Goal: Information Seeking & Learning: Learn about a topic

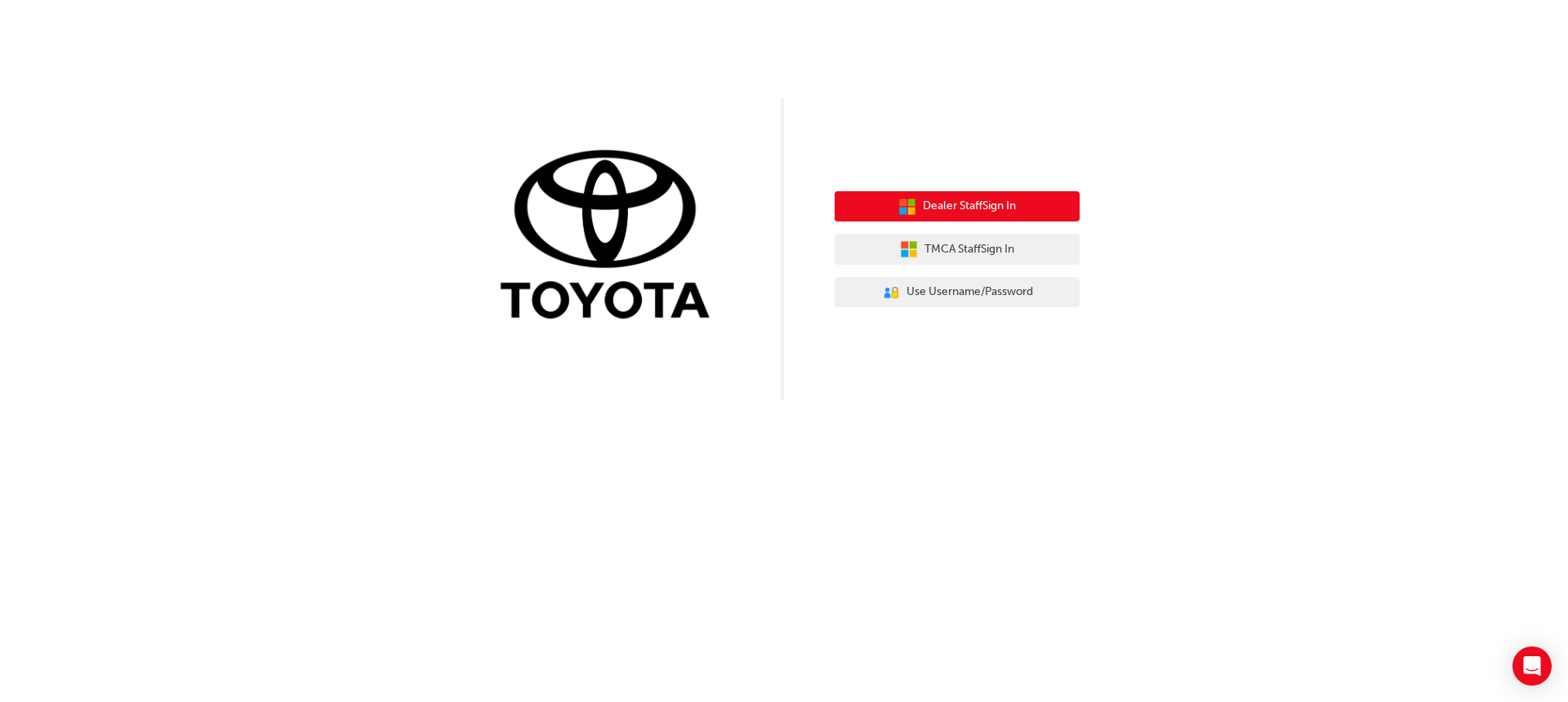
click at [957, 197] on button "Dealer Staff Sign In" at bounding box center [957, 207] width 245 height 31
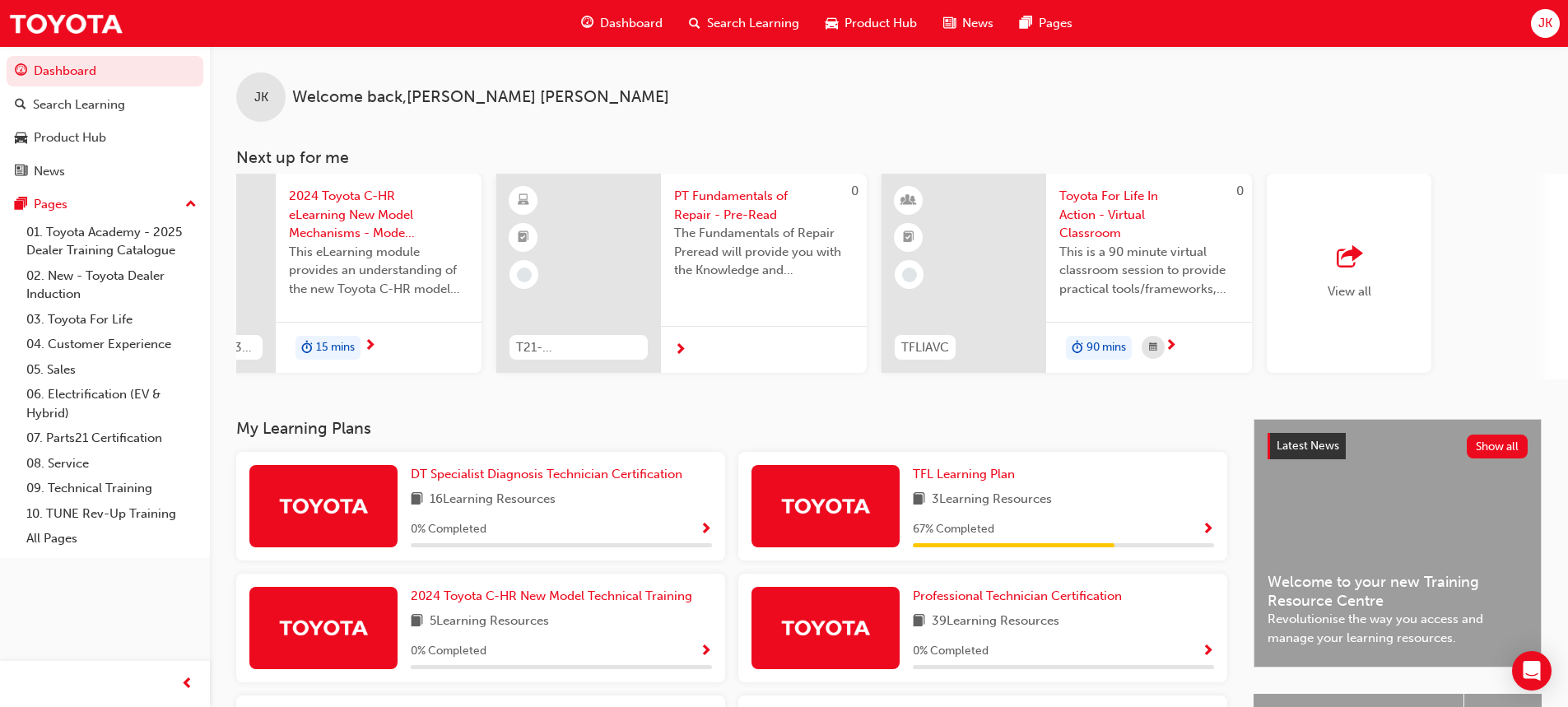
scroll to position [0, 903]
click at [1357, 280] on div "View all" at bounding box center [1340, 274] width 43 height 54
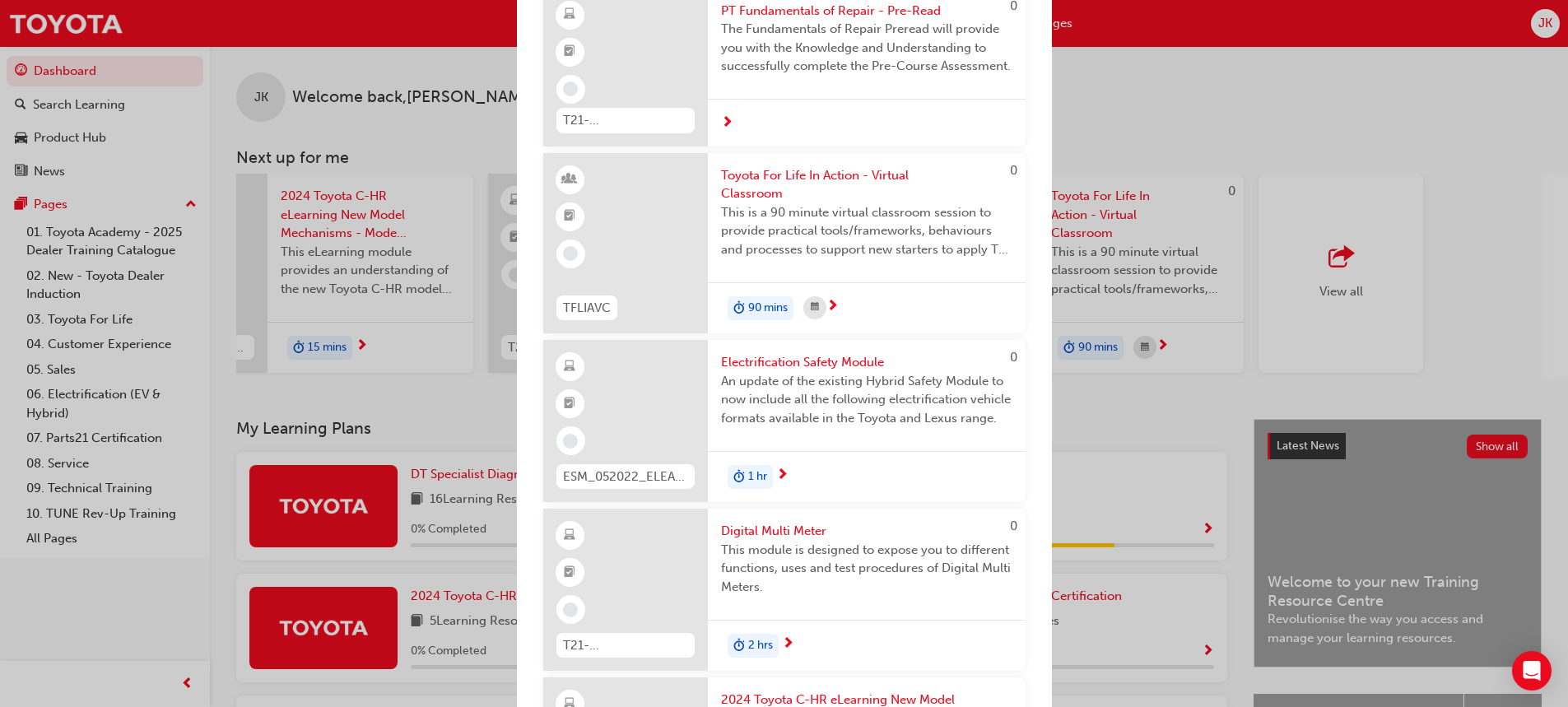
scroll to position [659, 0]
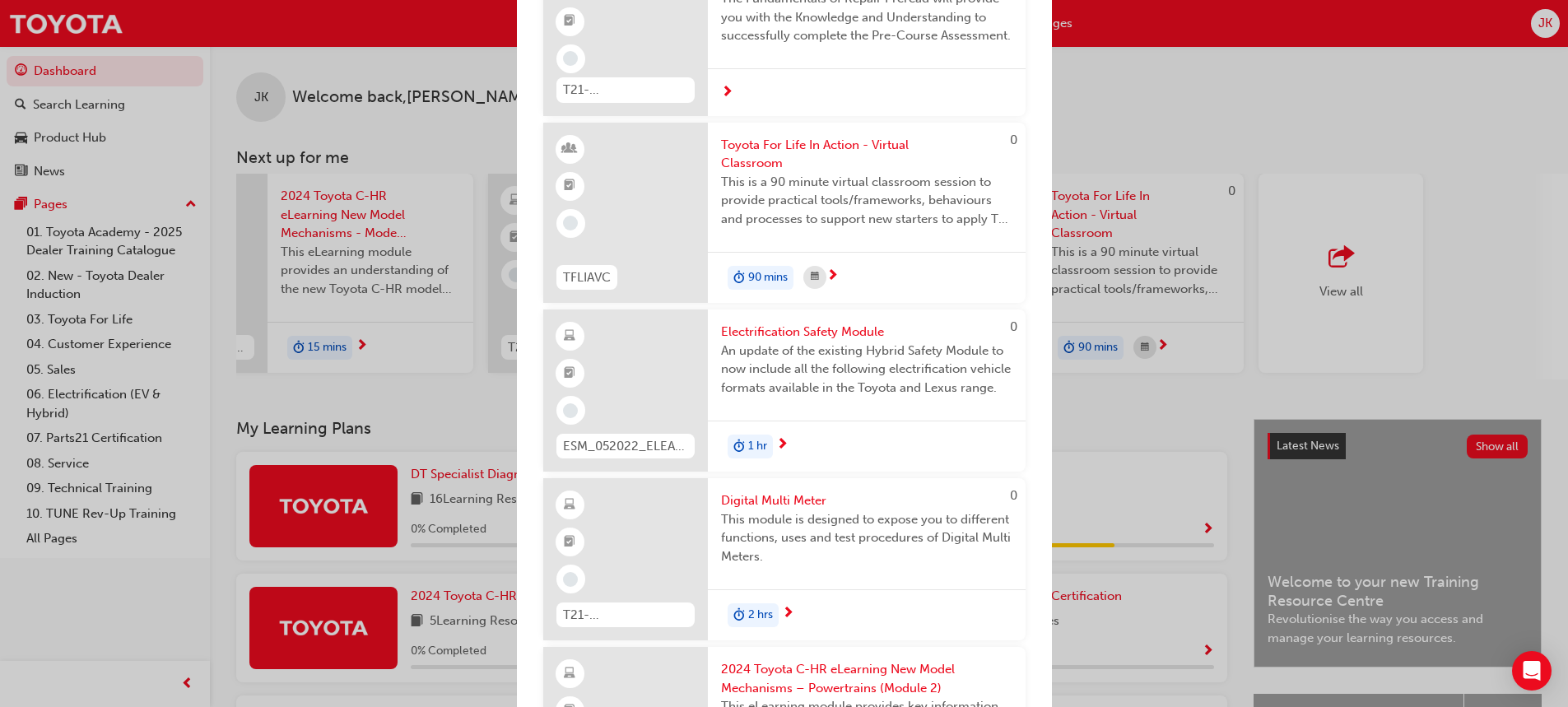
click at [851, 342] on span "Electrification Safety Module" at bounding box center [866, 332] width 292 height 19
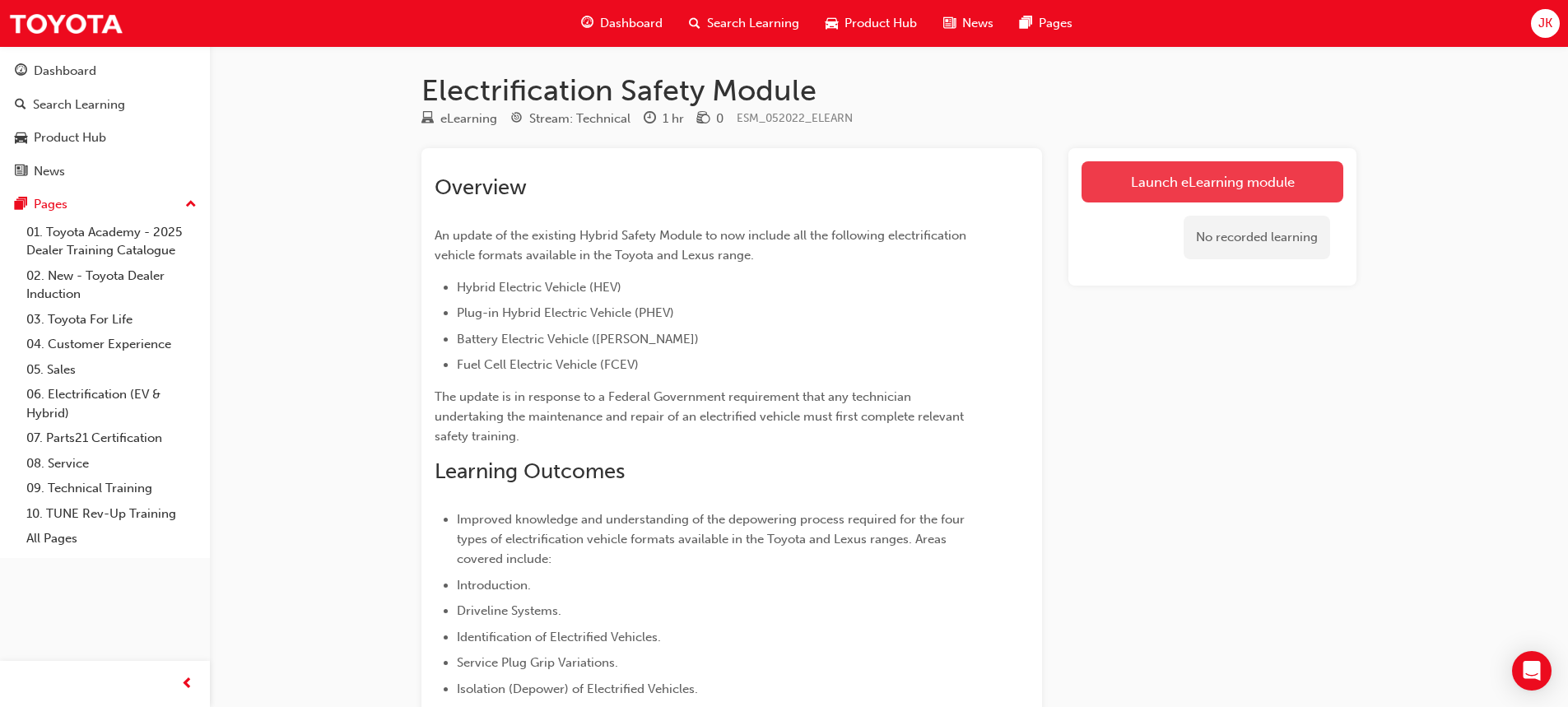
click at [1180, 184] on link "Launch eLearning module" at bounding box center [1212, 182] width 262 height 41
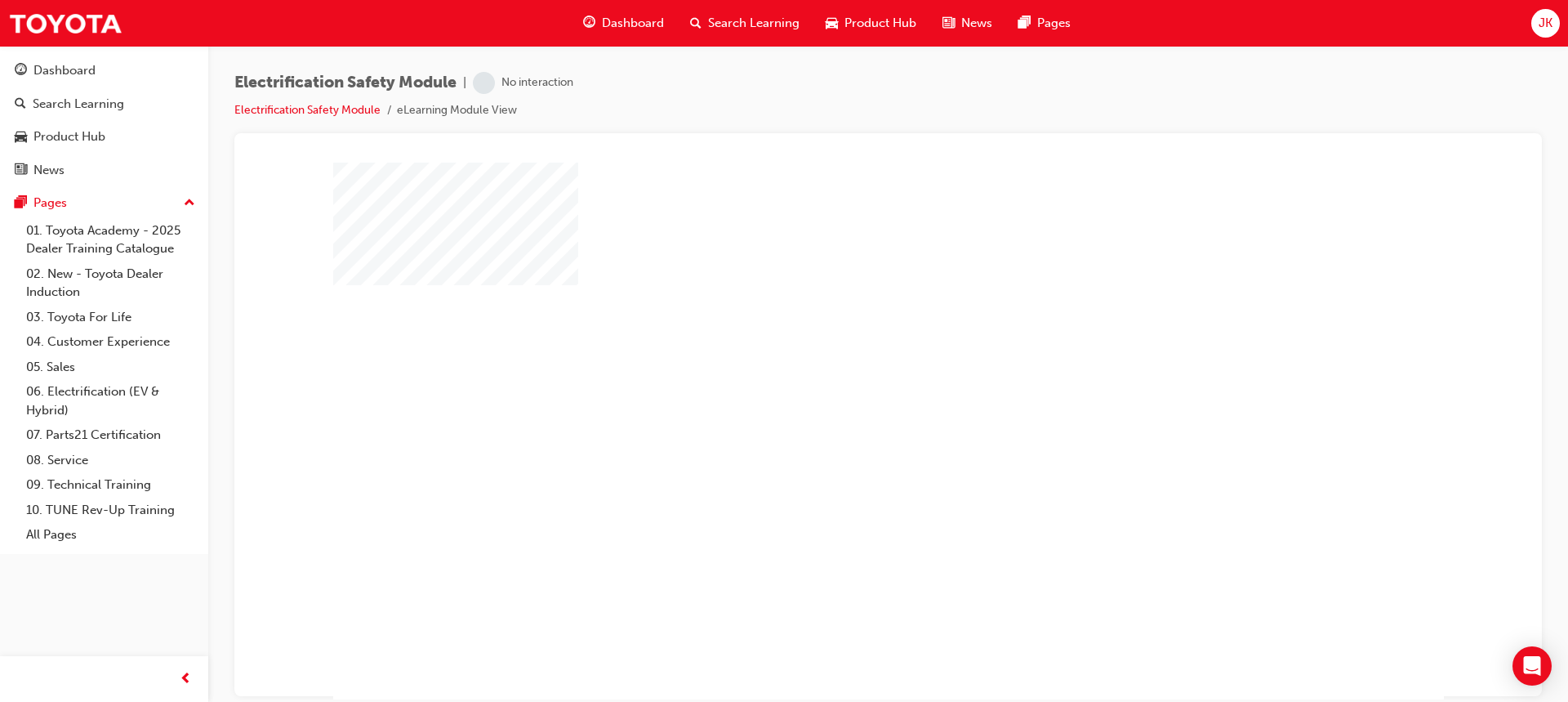
scroll to position [76, 0]
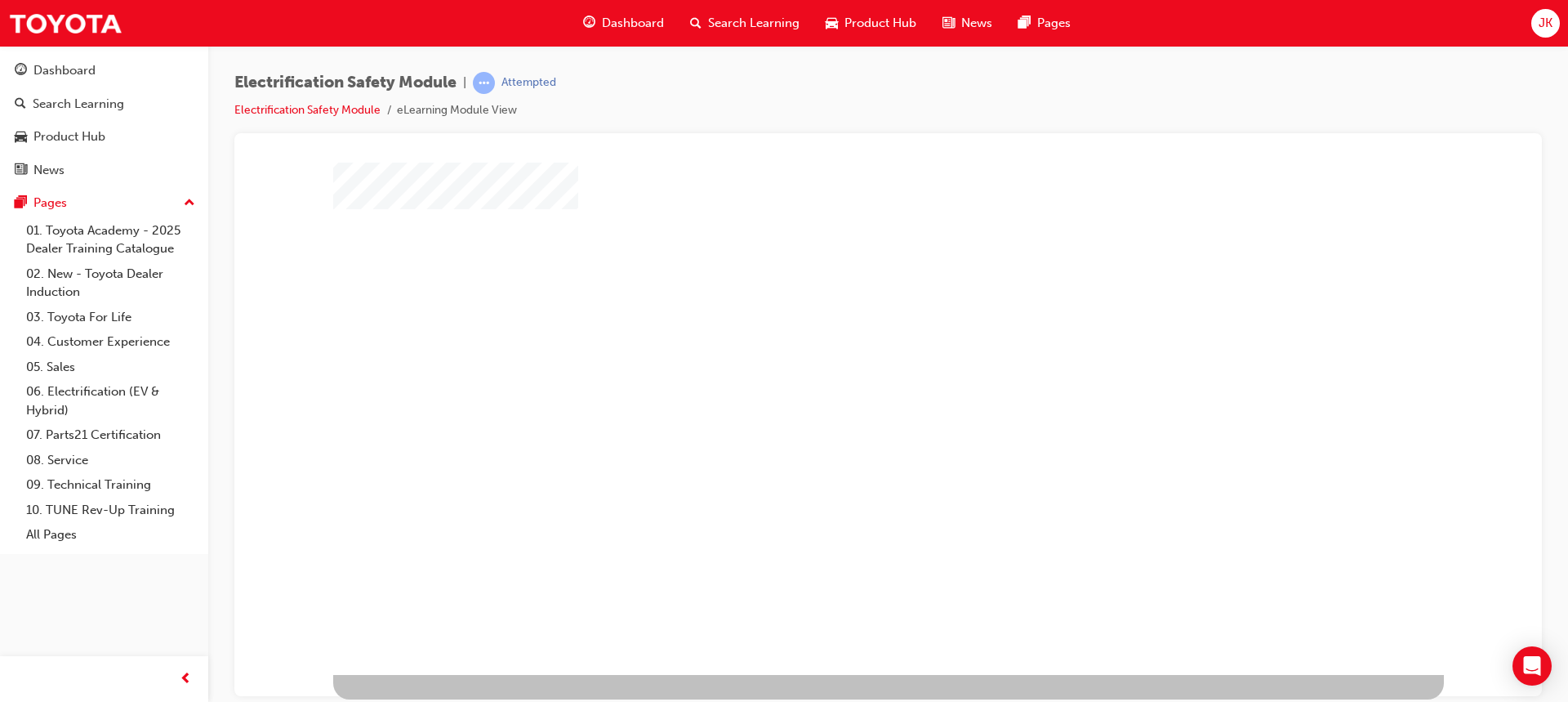
click at [841, 307] on div "play" at bounding box center [841, 307] width 0 height 0
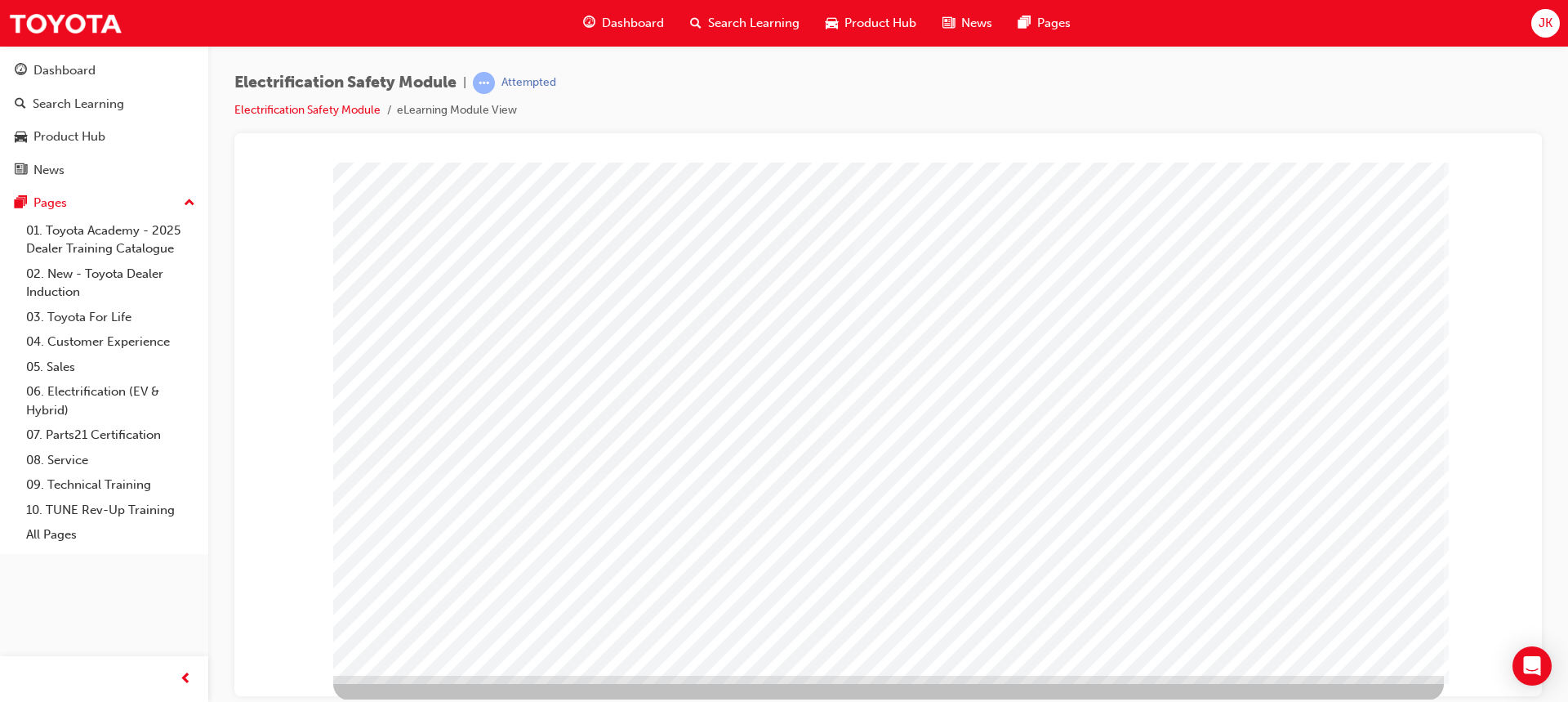
scroll to position [76, 0]
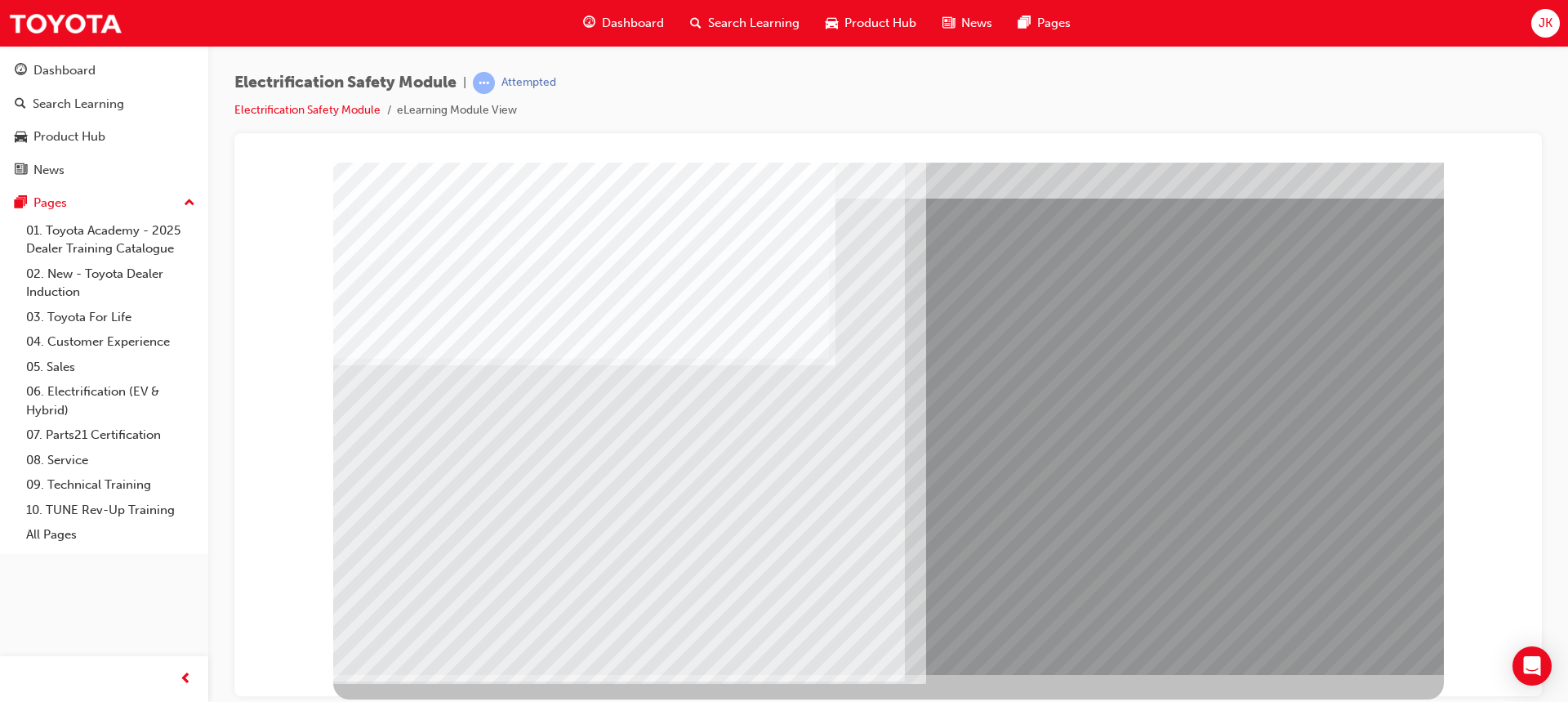
scroll to position [0, 0]
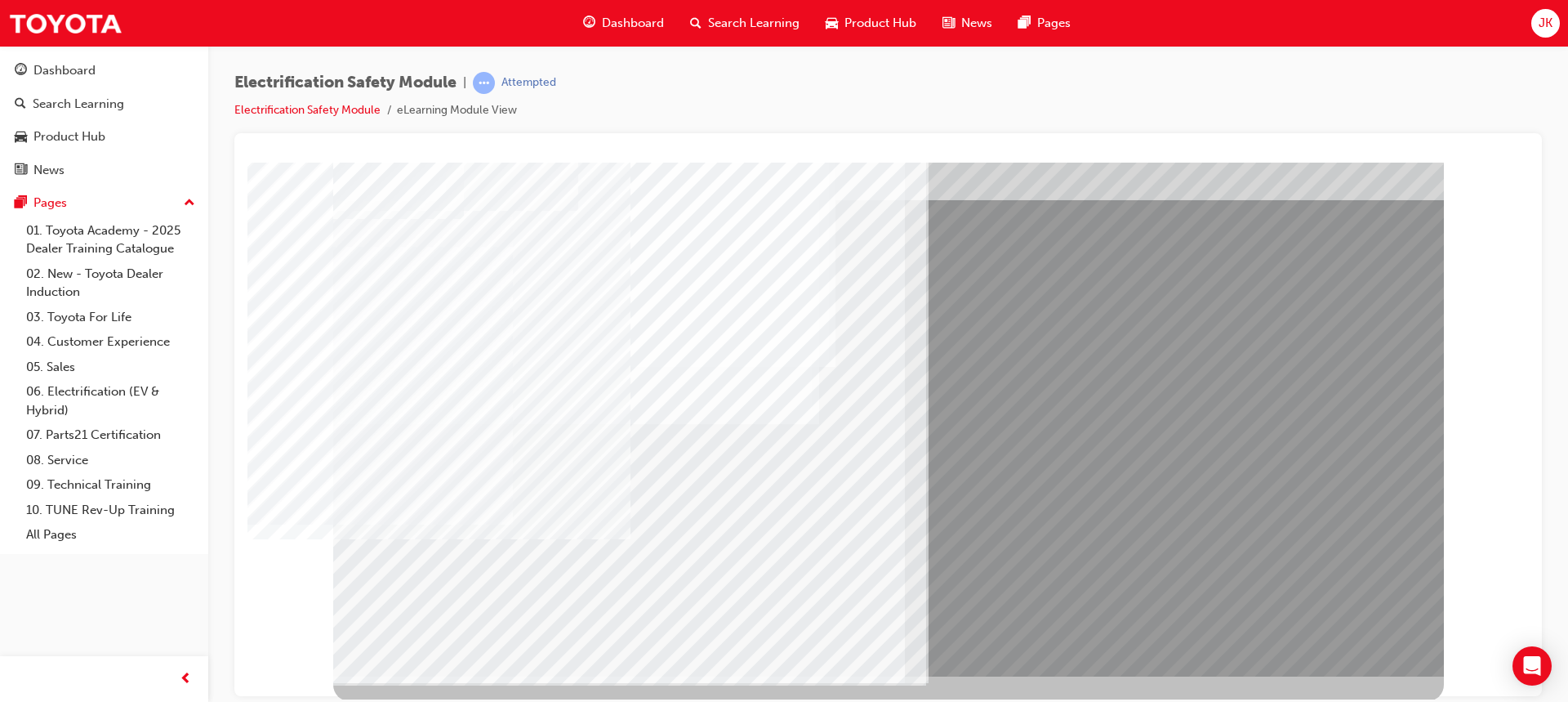
scroll to position [76, 0]
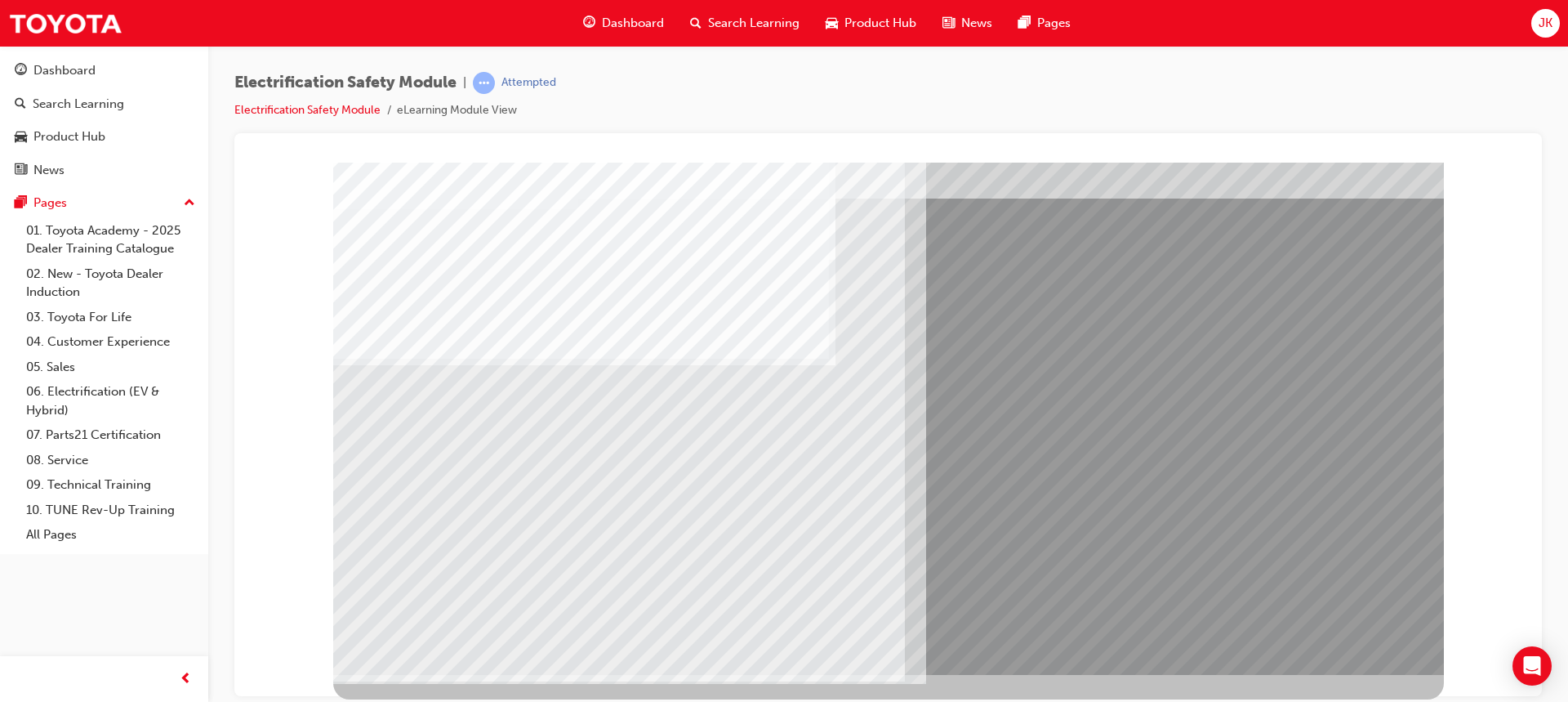
scroll to position [0, 0]
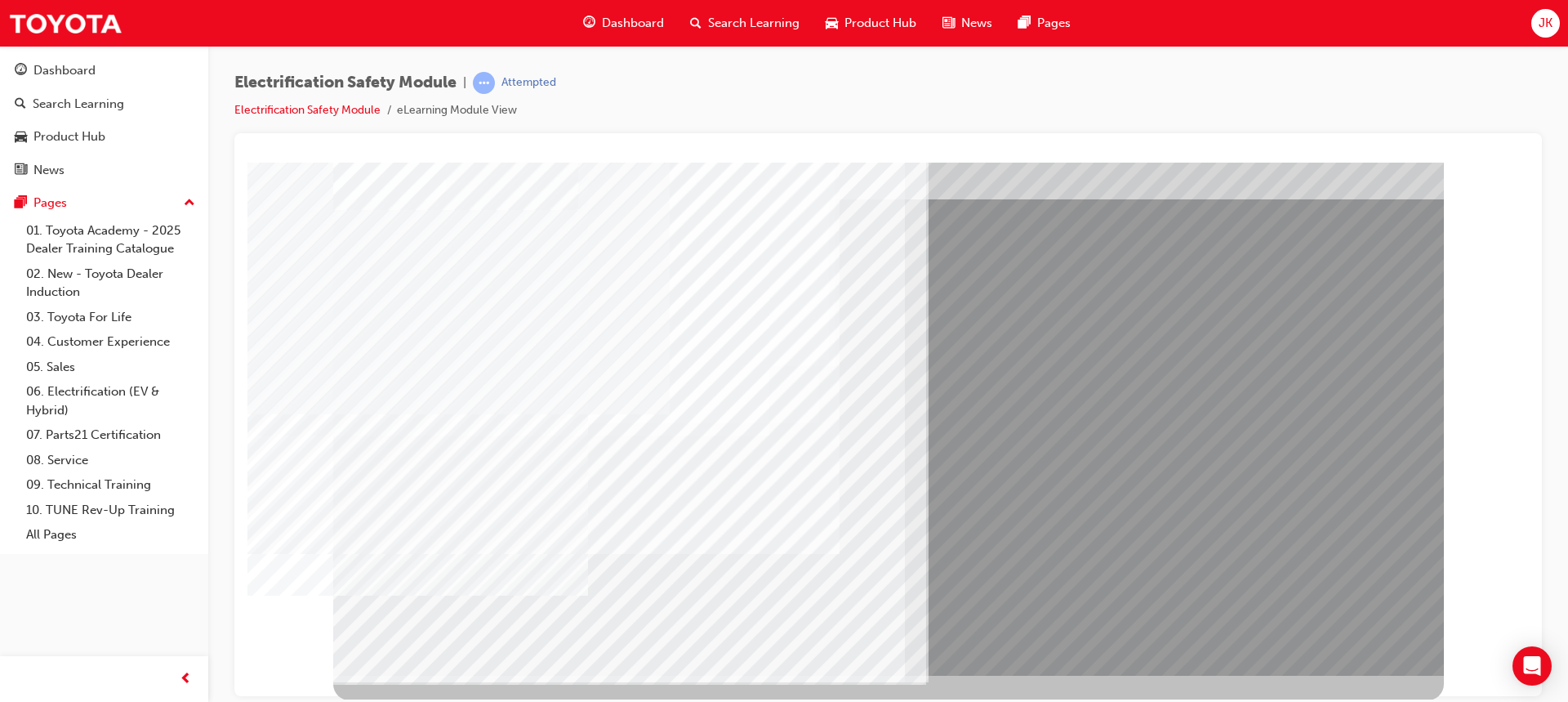
scroll to position [76, 0]
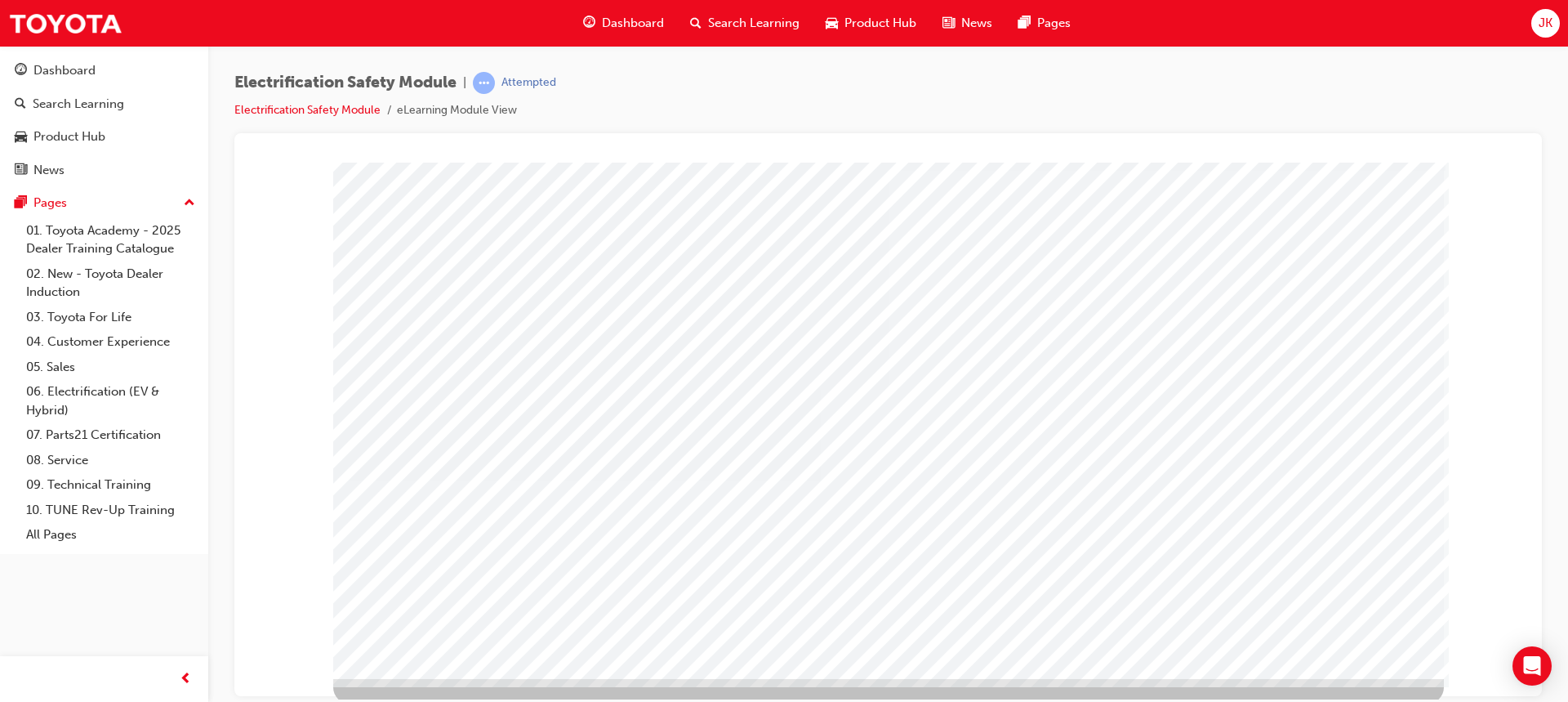
scroll to position [76, 0]
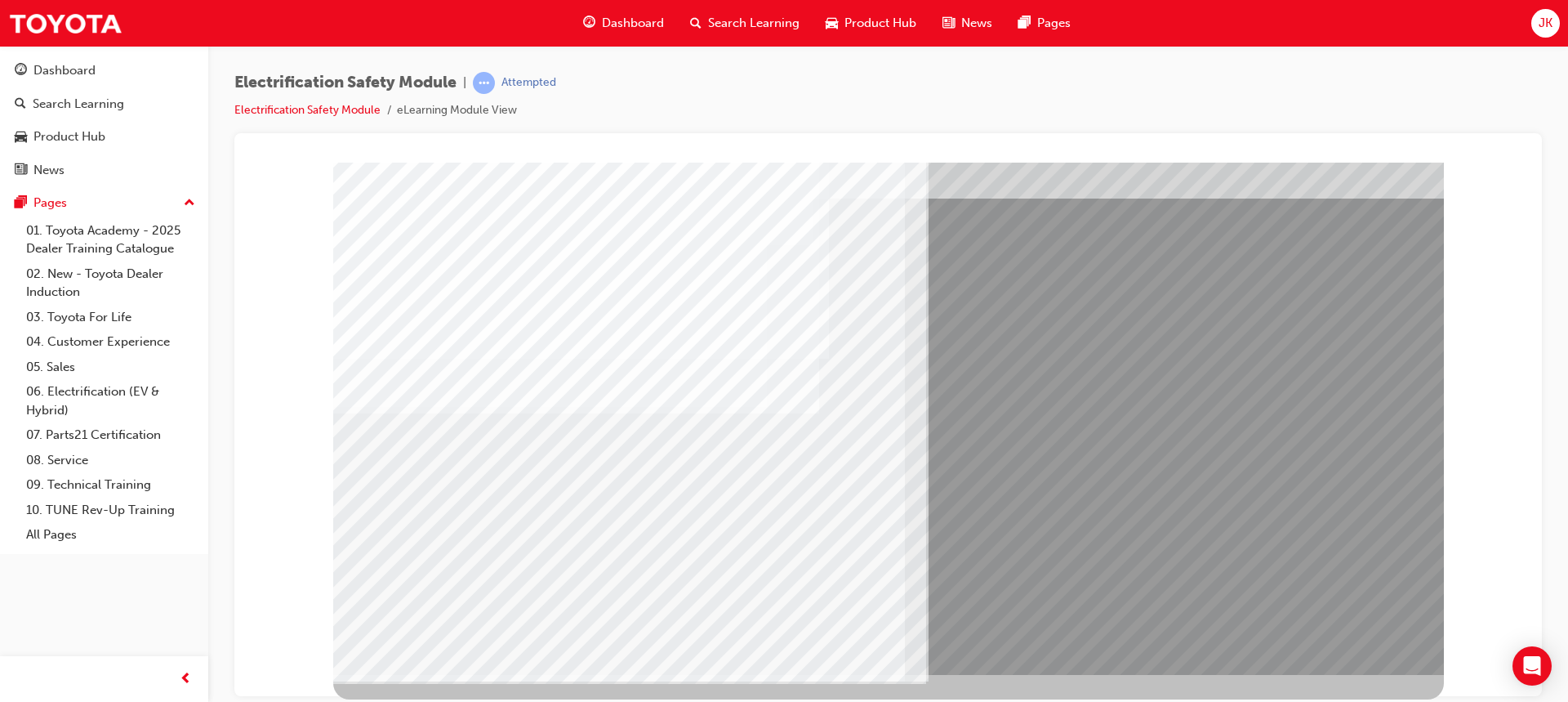
scroll to position [0, 0]
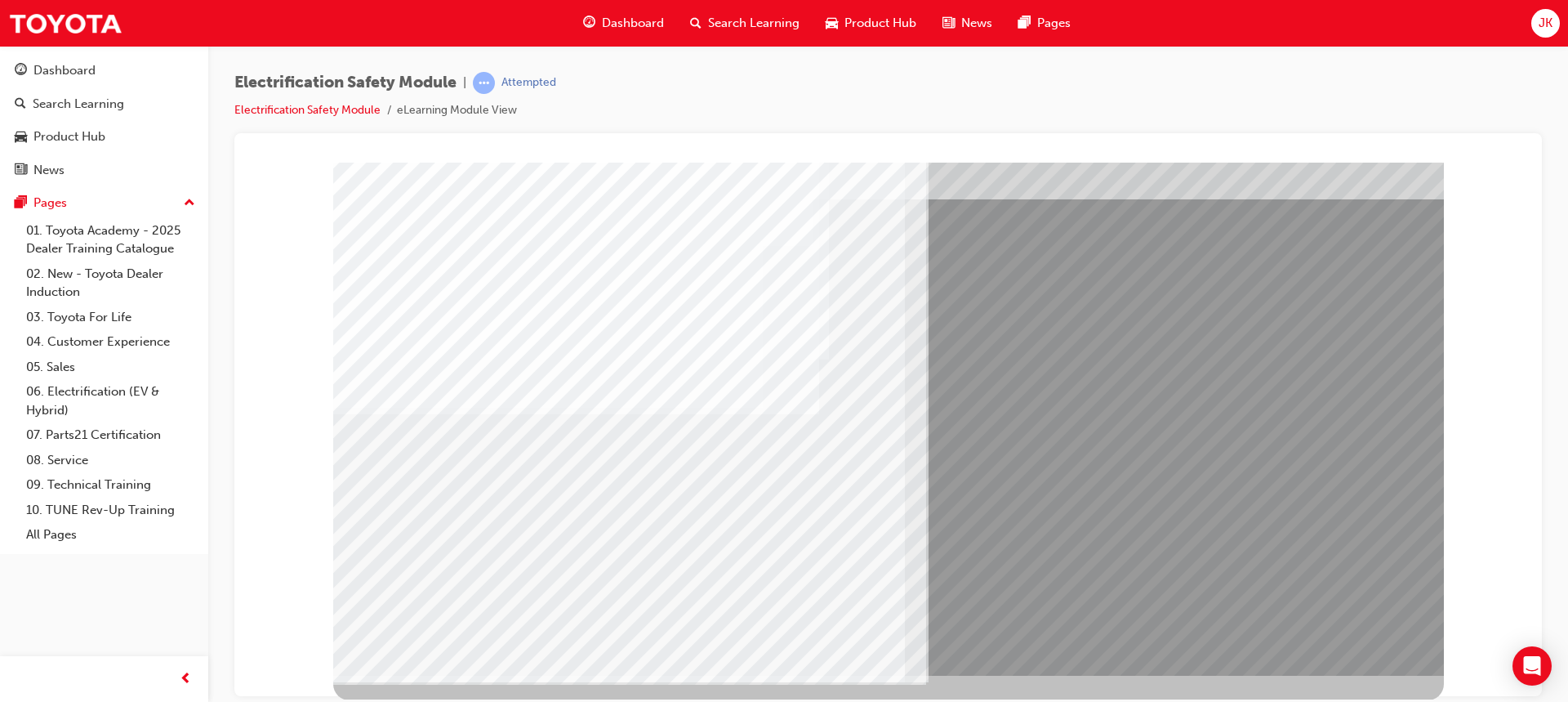
scroll to position [76, 0]
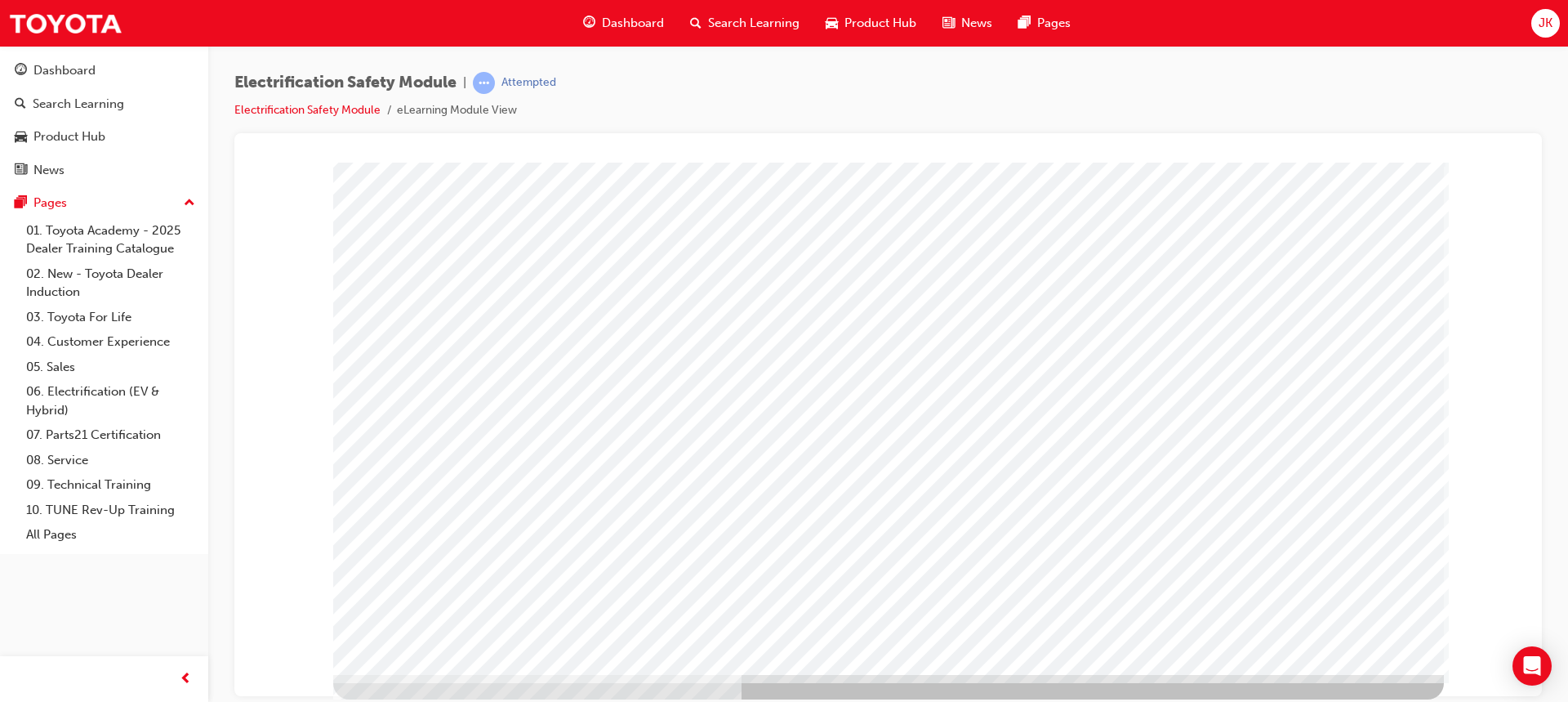
scroll to position [0, 0]
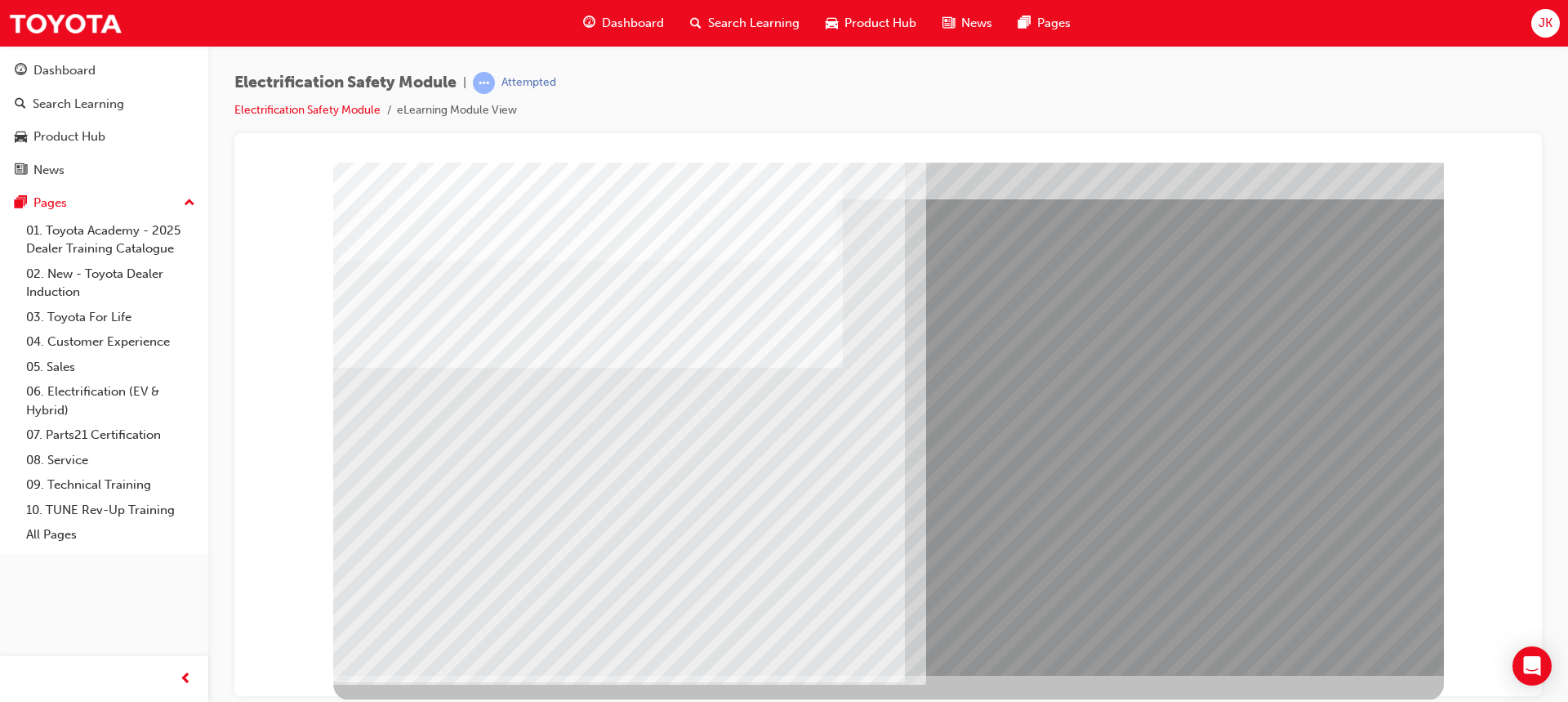
scroll to position [76, 0]
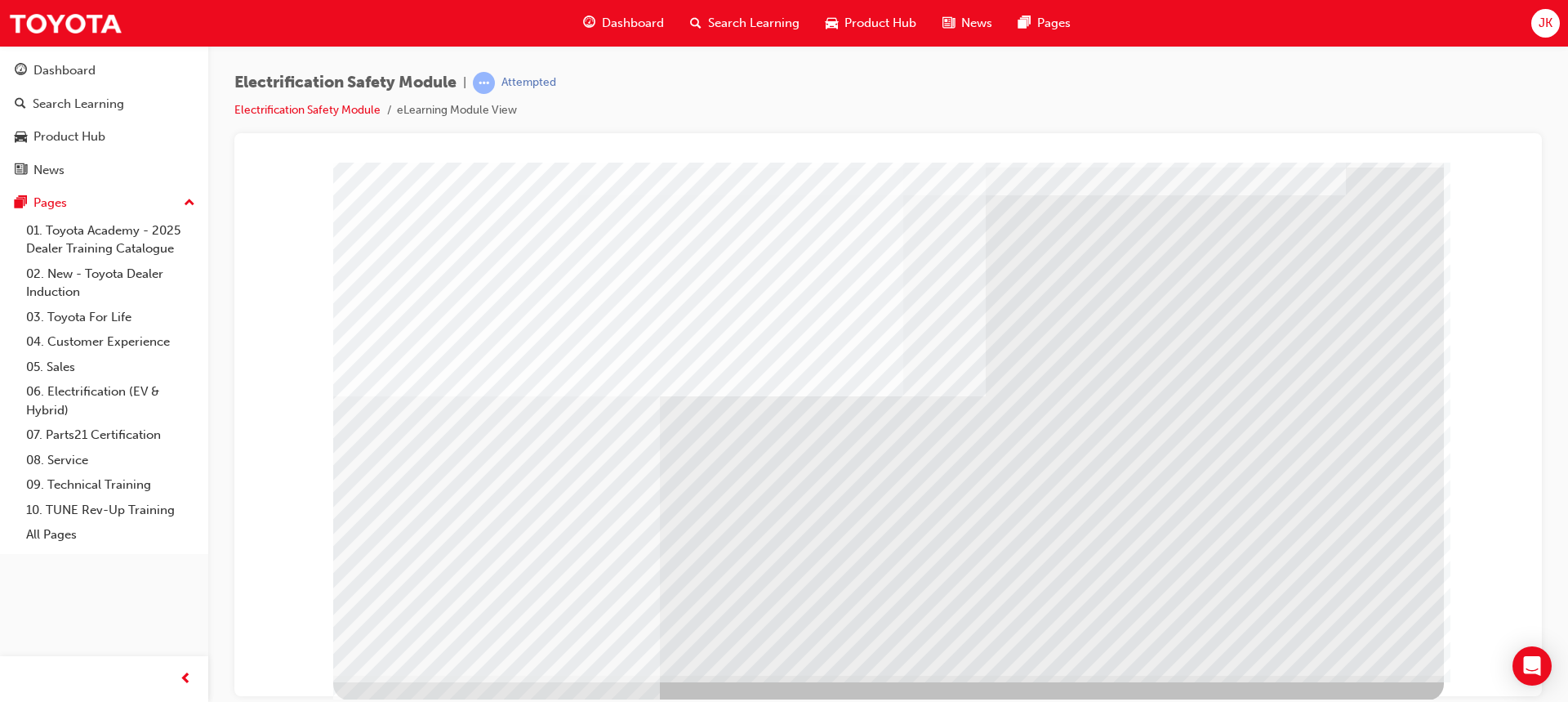
scroll to position [76, 0]
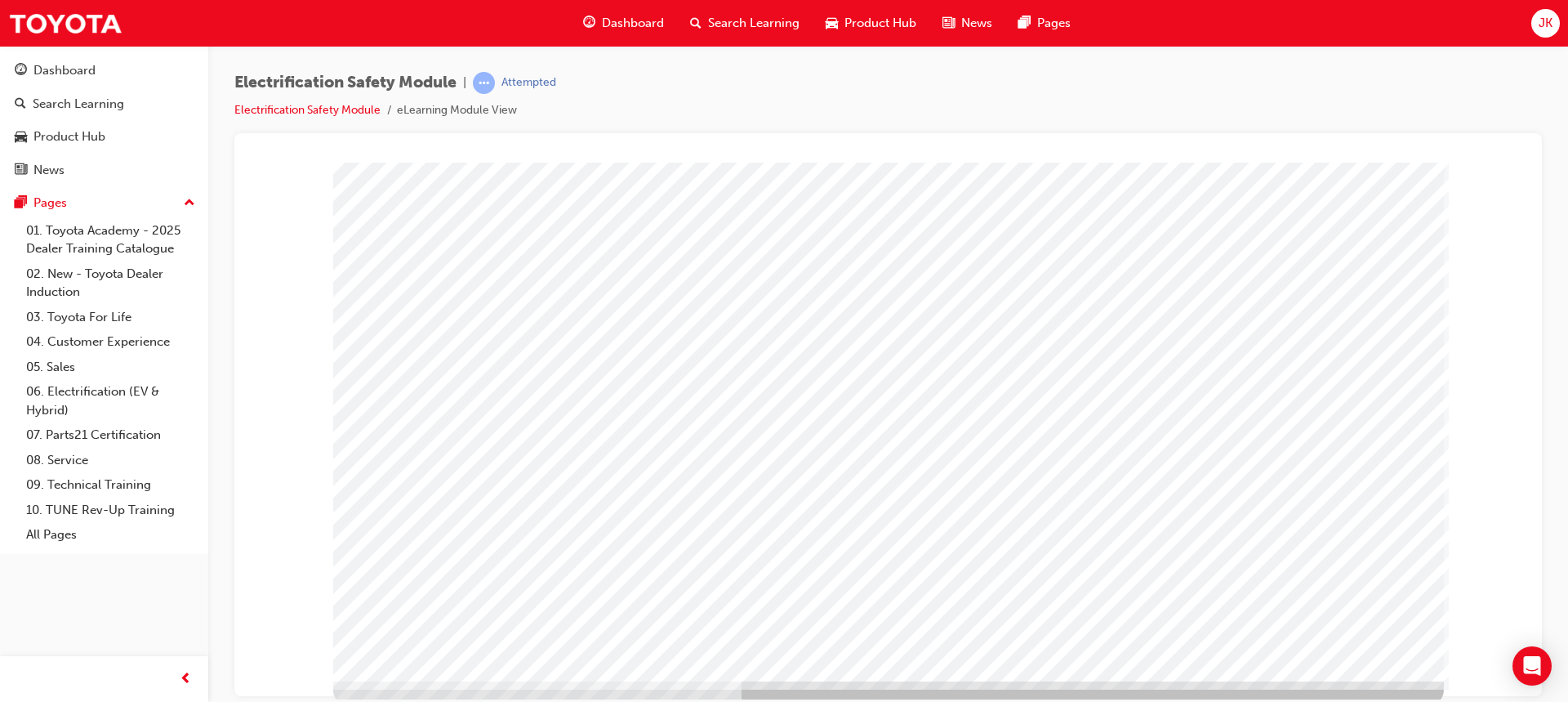
scroll to position [0, 0]
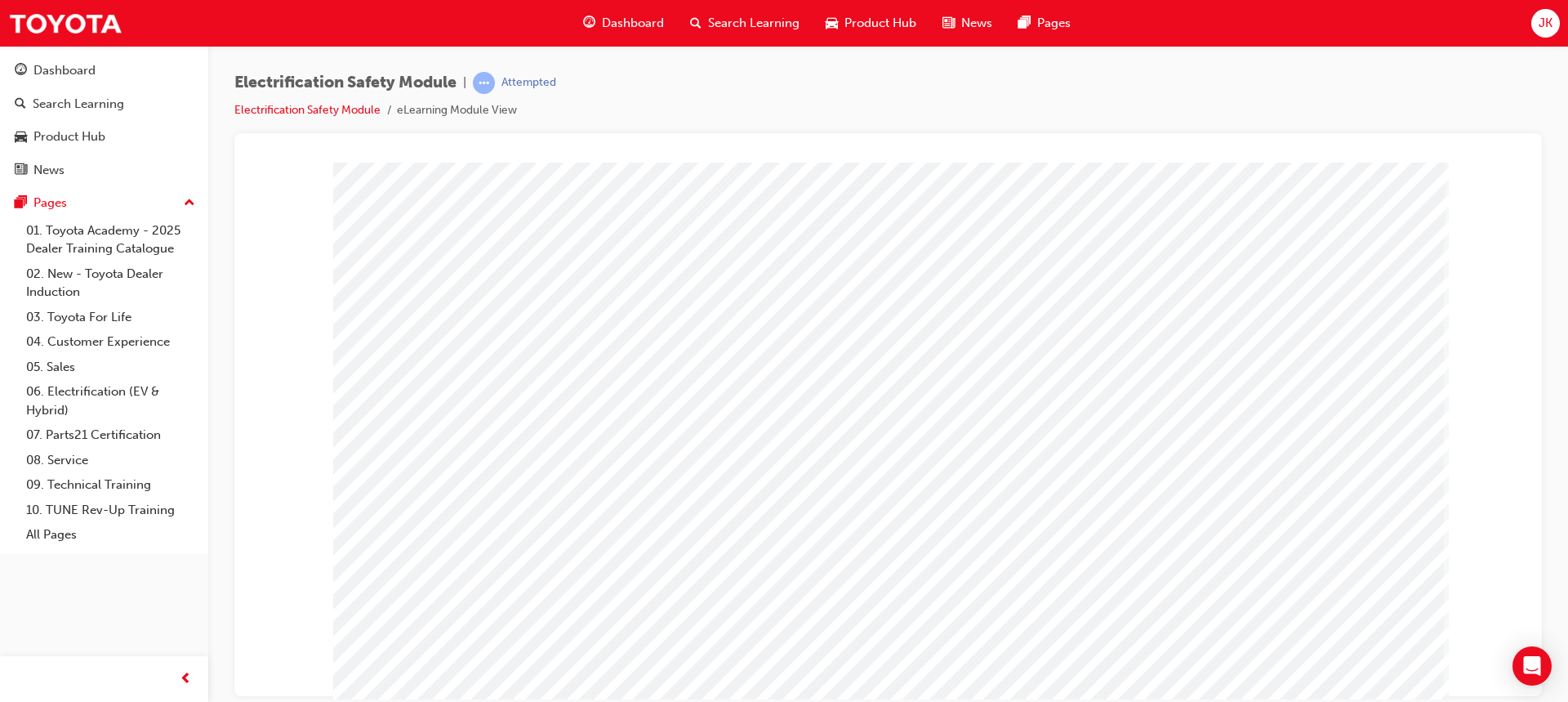
scroll to position [76, 0]
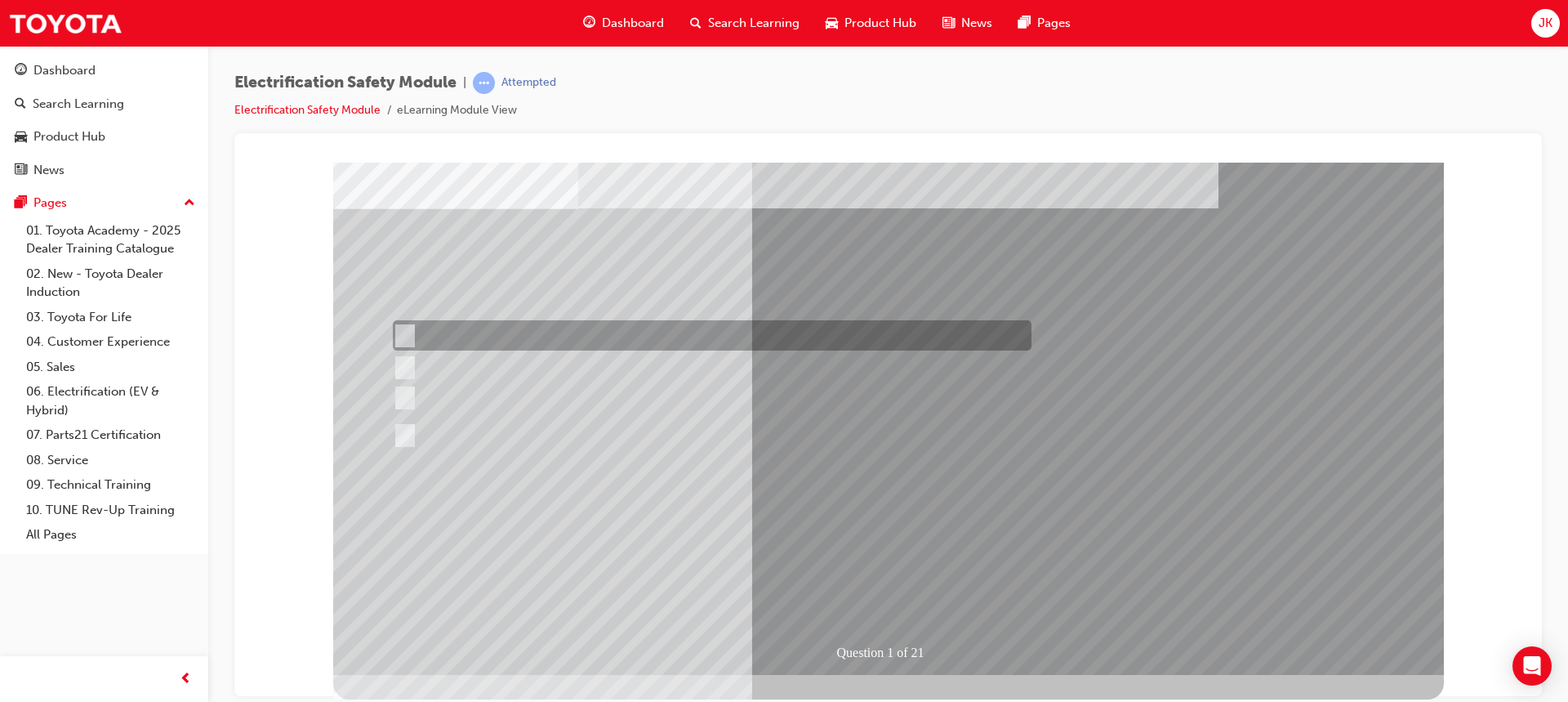
click at [412, 328] on div at bounding box center [708, 336] width 639 height 30
radio input "true"
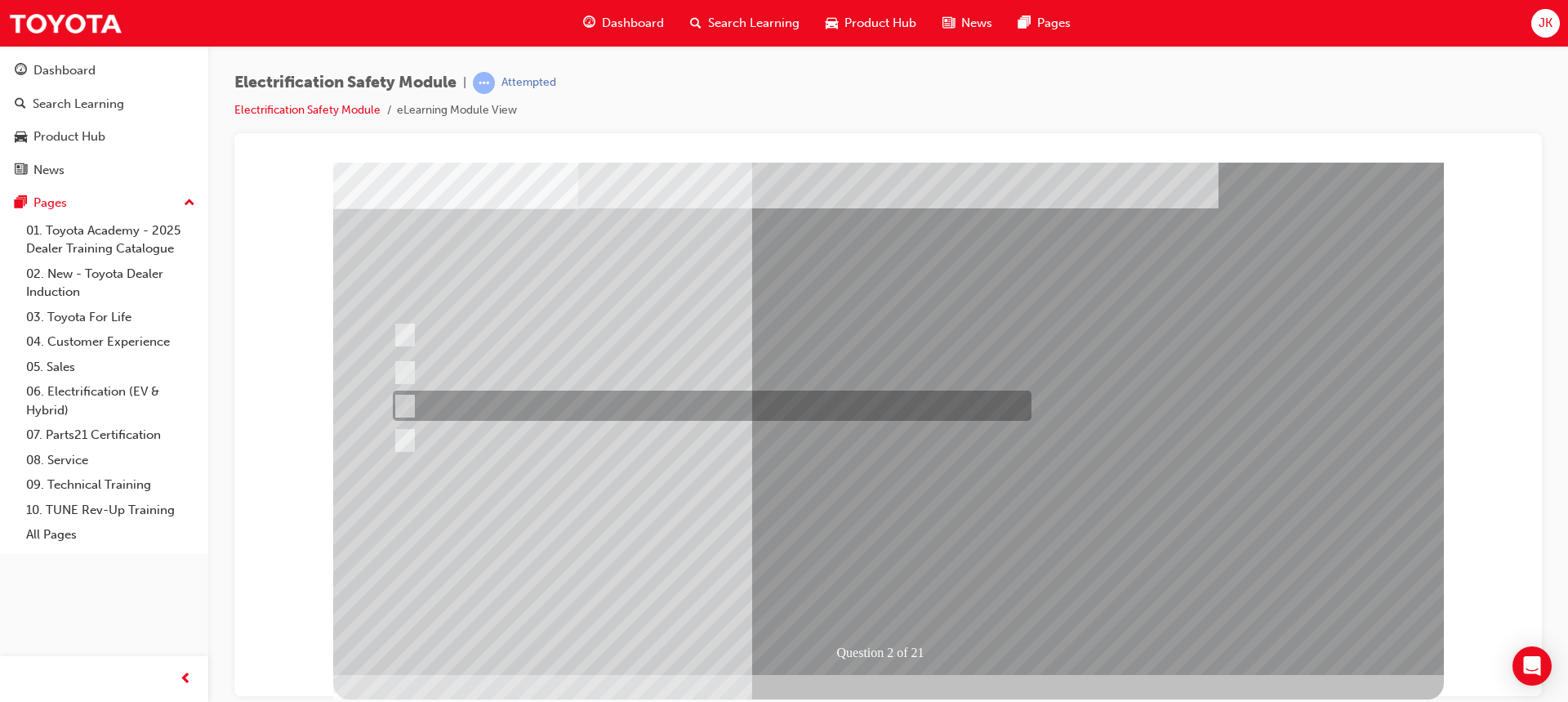
click at [412, 403] on div at bounding box center [708, 406] width 639 height 30
radio input "true"
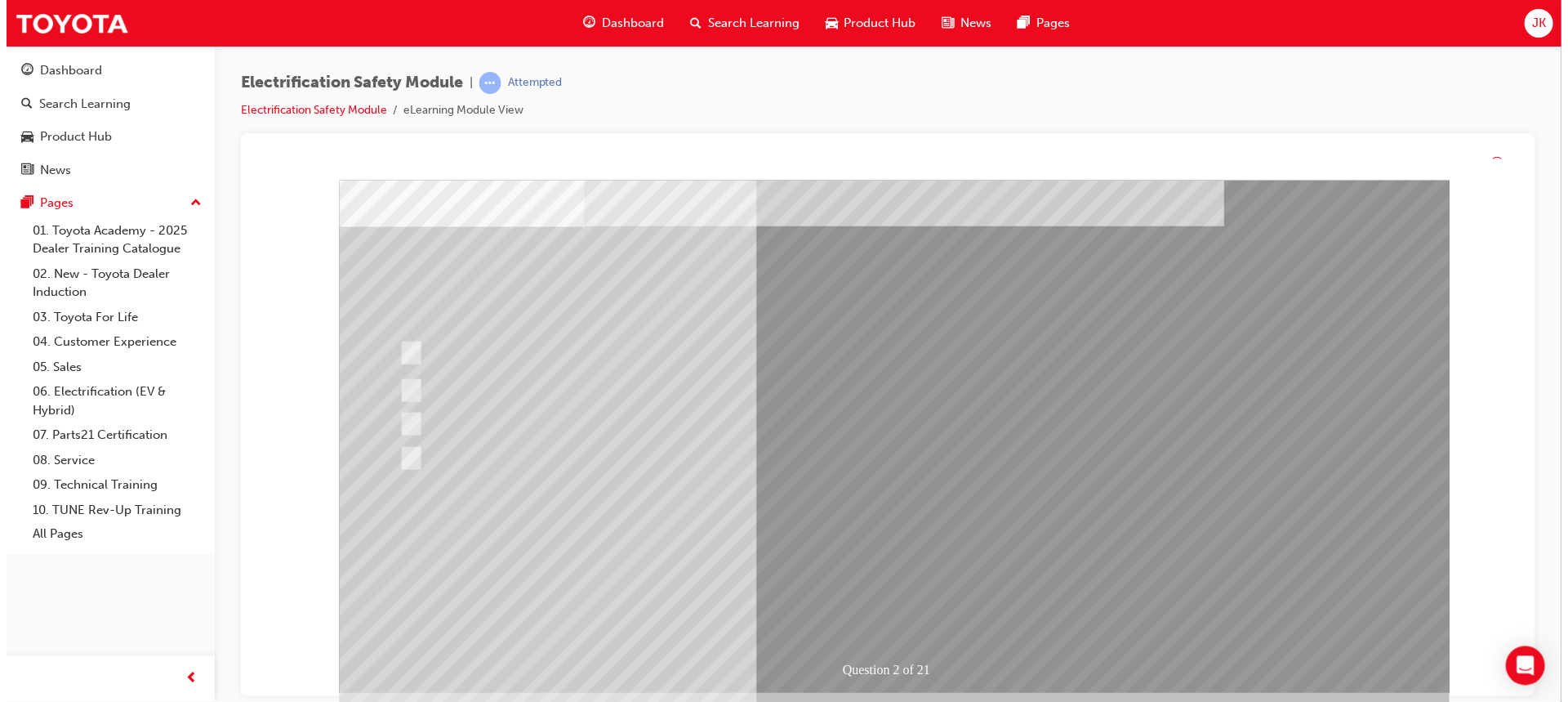
scroll to position [0, 0]
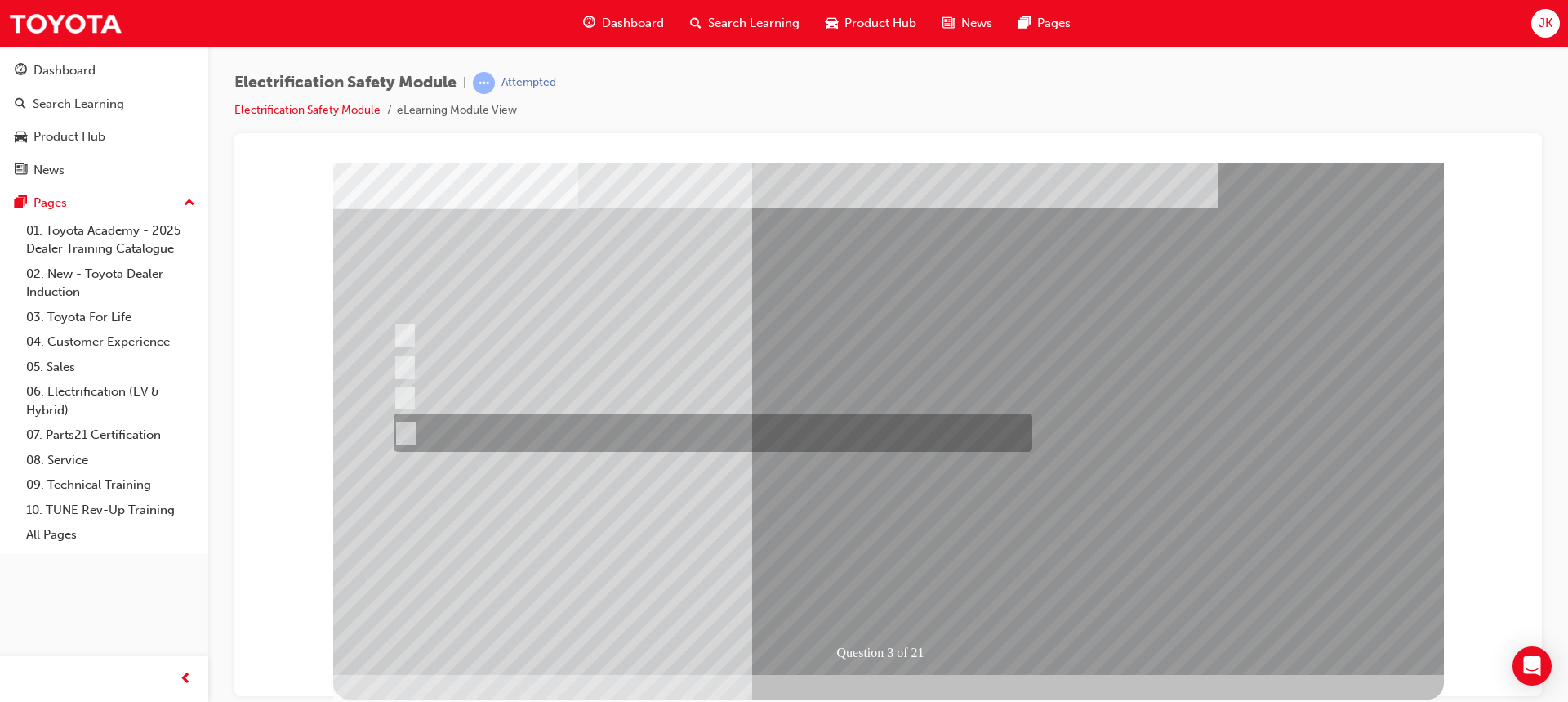
click at [403, 434] on input "The FCEV produces electric power via a Fuel Cell Stack supporting the Hybrid ba…" at bounding box center [402, 433] width 18 height 18
radio input "true"
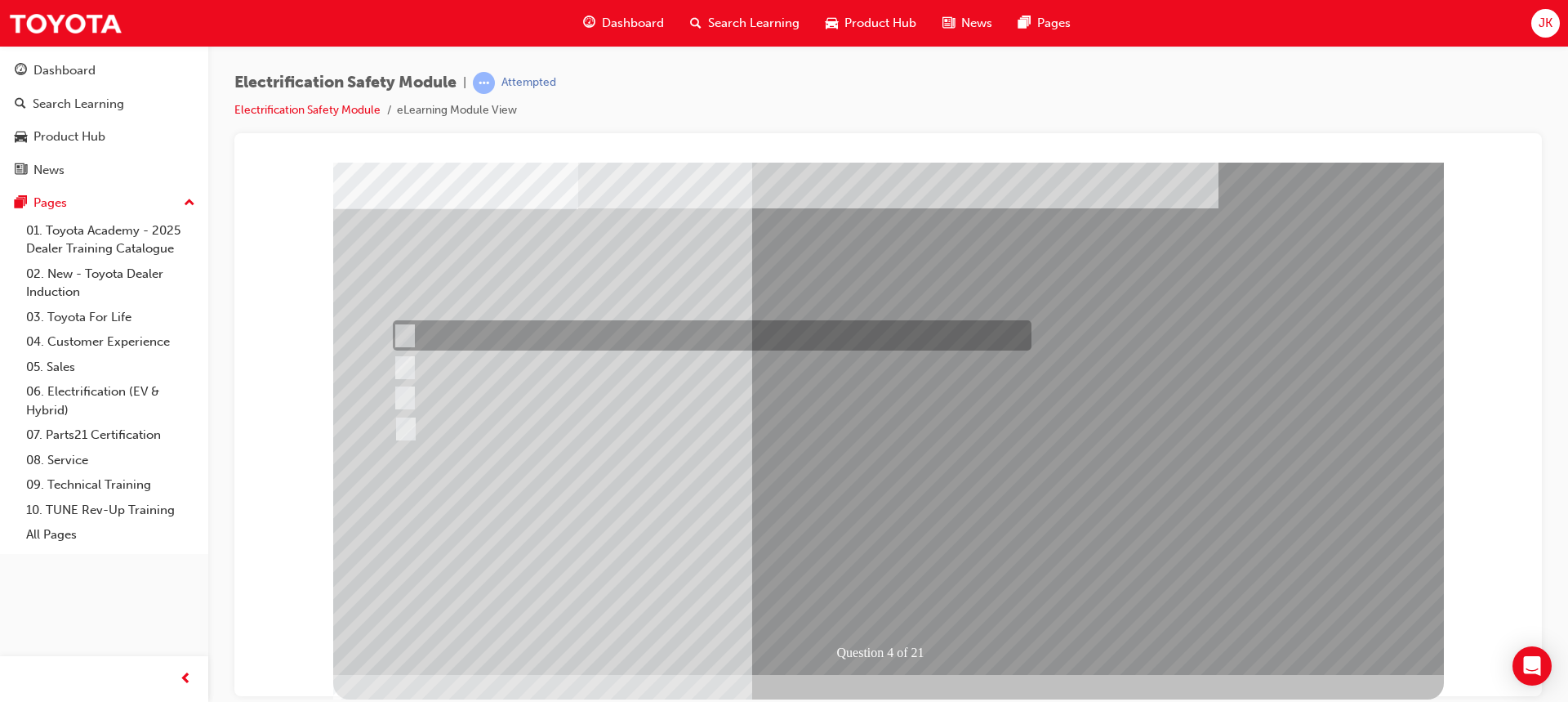
click at [400, 327] on input "Special exterior colours" at bounding box center [401, 335] width 18 height 18
checkbox input "true"
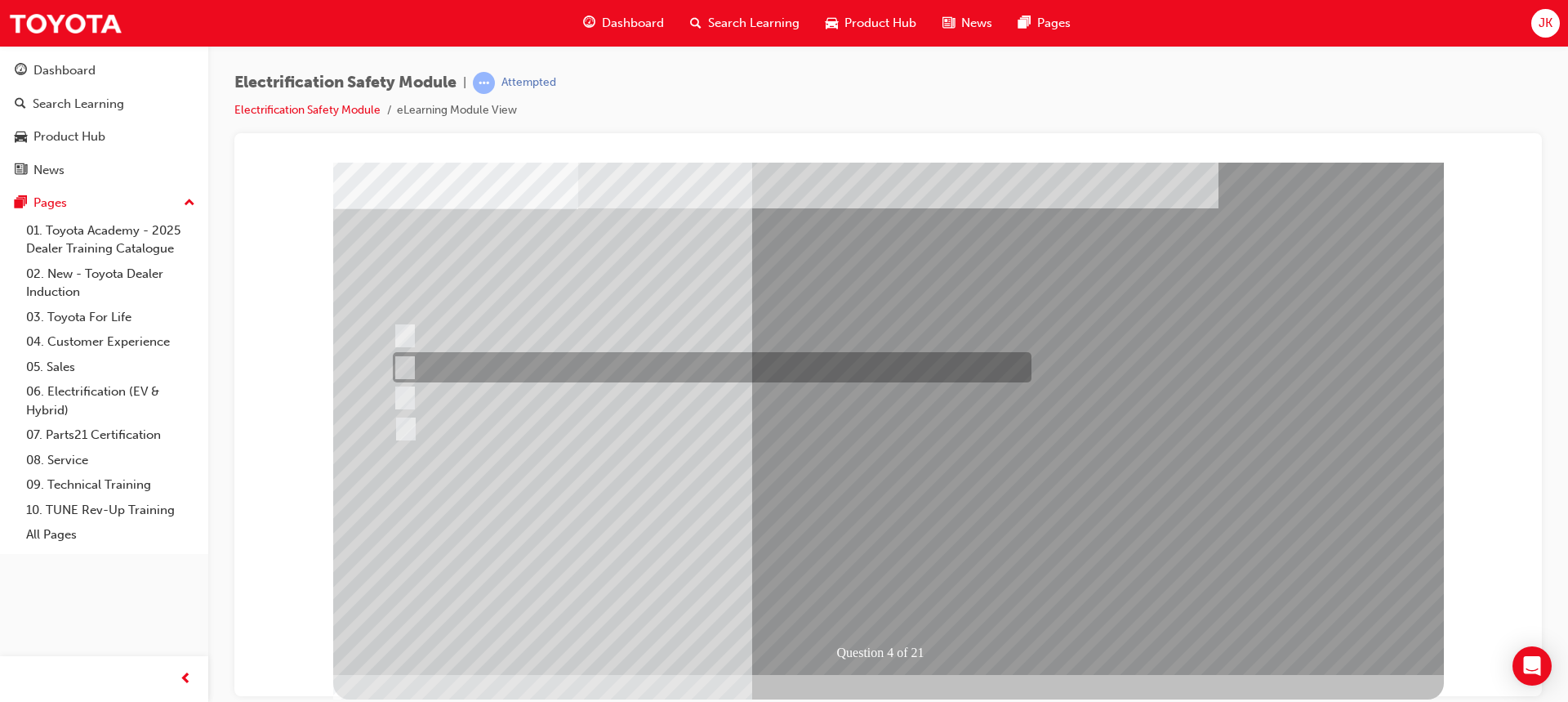
click at [406, 362] on input "EV or H2 labels on the License Plate." at bounding box center [401, 367] width 18 height 18
checkbox input "true"
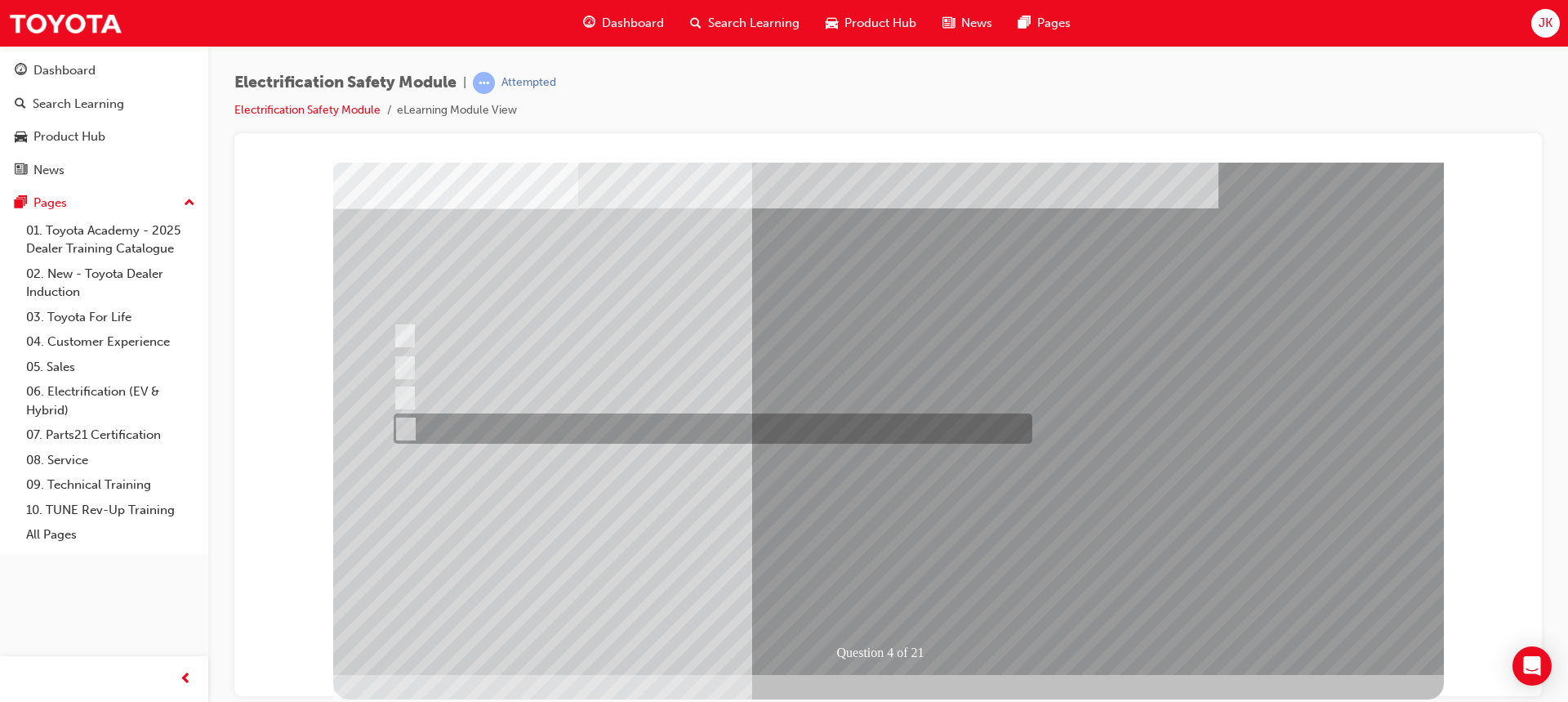
click at [407, 424] on input "Charge ports or H2 Filler Port in place of a Fuel Filler." at bounding box center [401, 429] width 18 height 18
checkbox input "true"
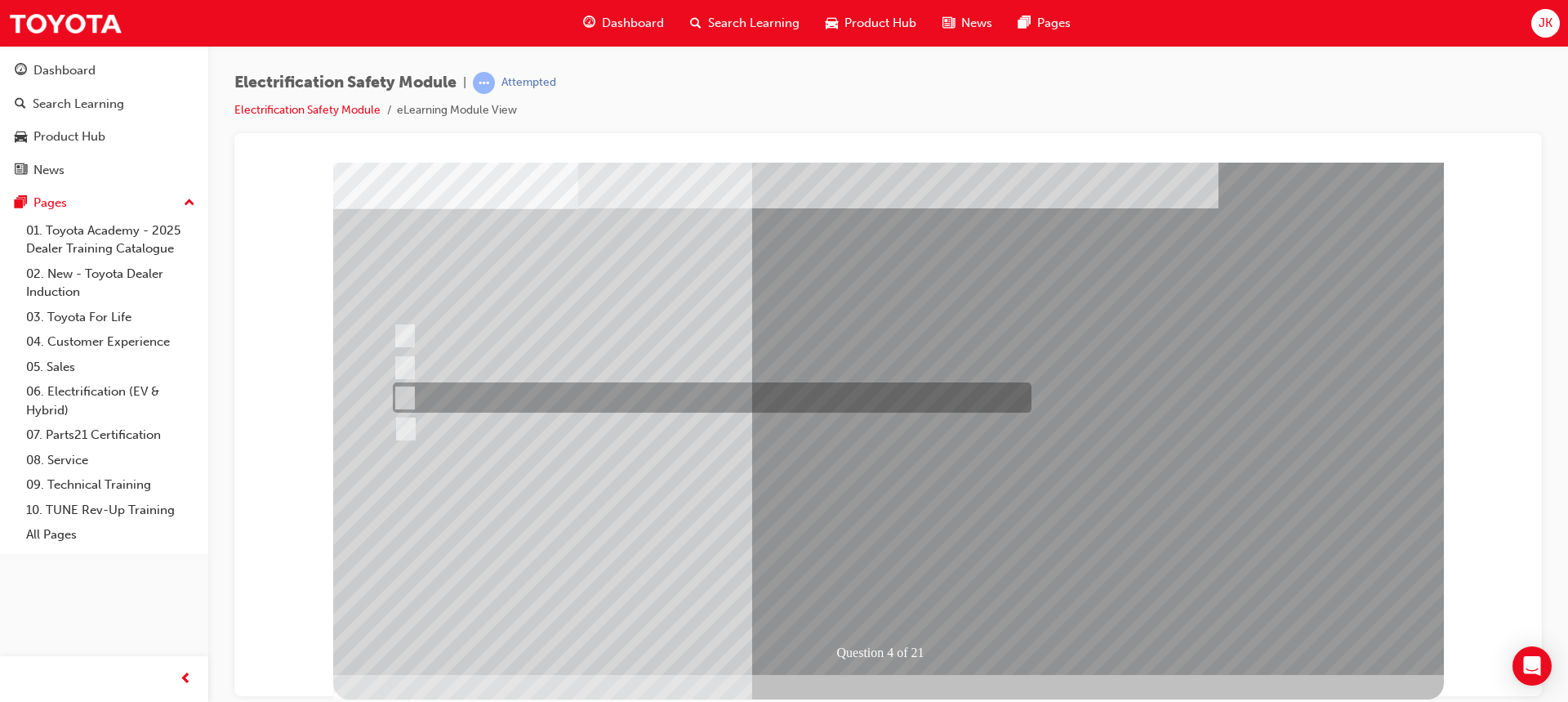
click at [416, 392] on div at bounding box center [708, 397] width 639 height 30
checkbox input "true"
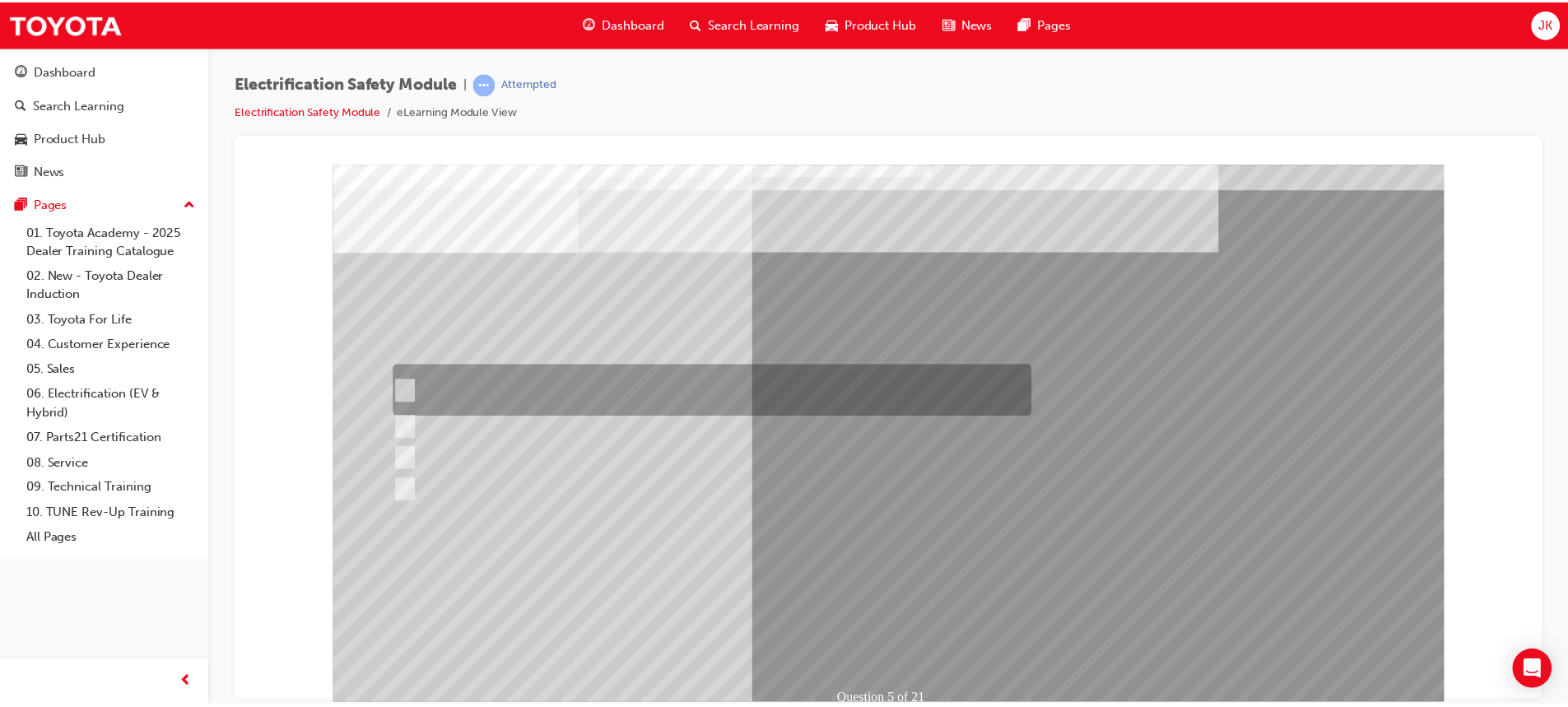
scroll to position [76, 0]
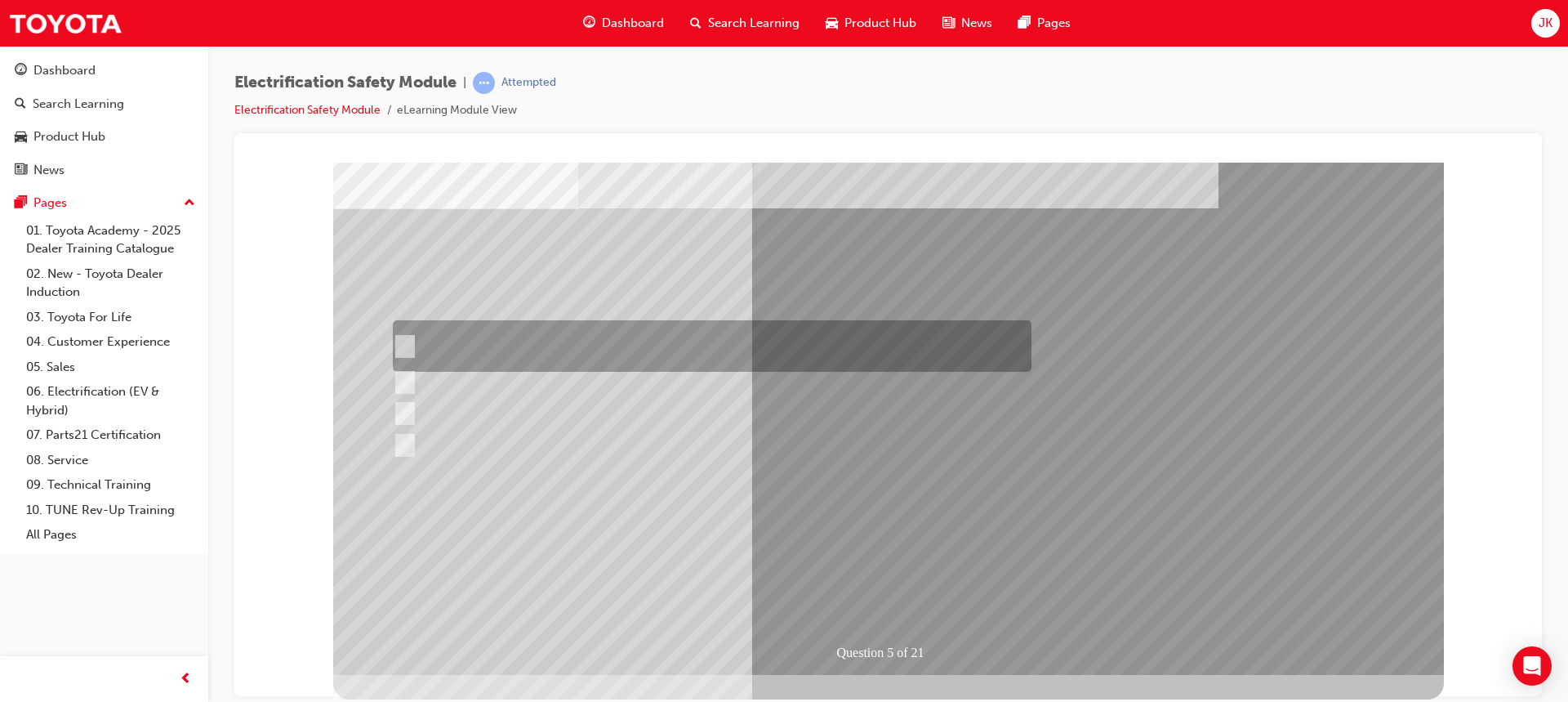
click at [401, 342] on input "The READY light will illuminate when the vehicle is turned on and ready to driv…" at bounding box center [401, 346] width 18 height 18
checkbox input "true"
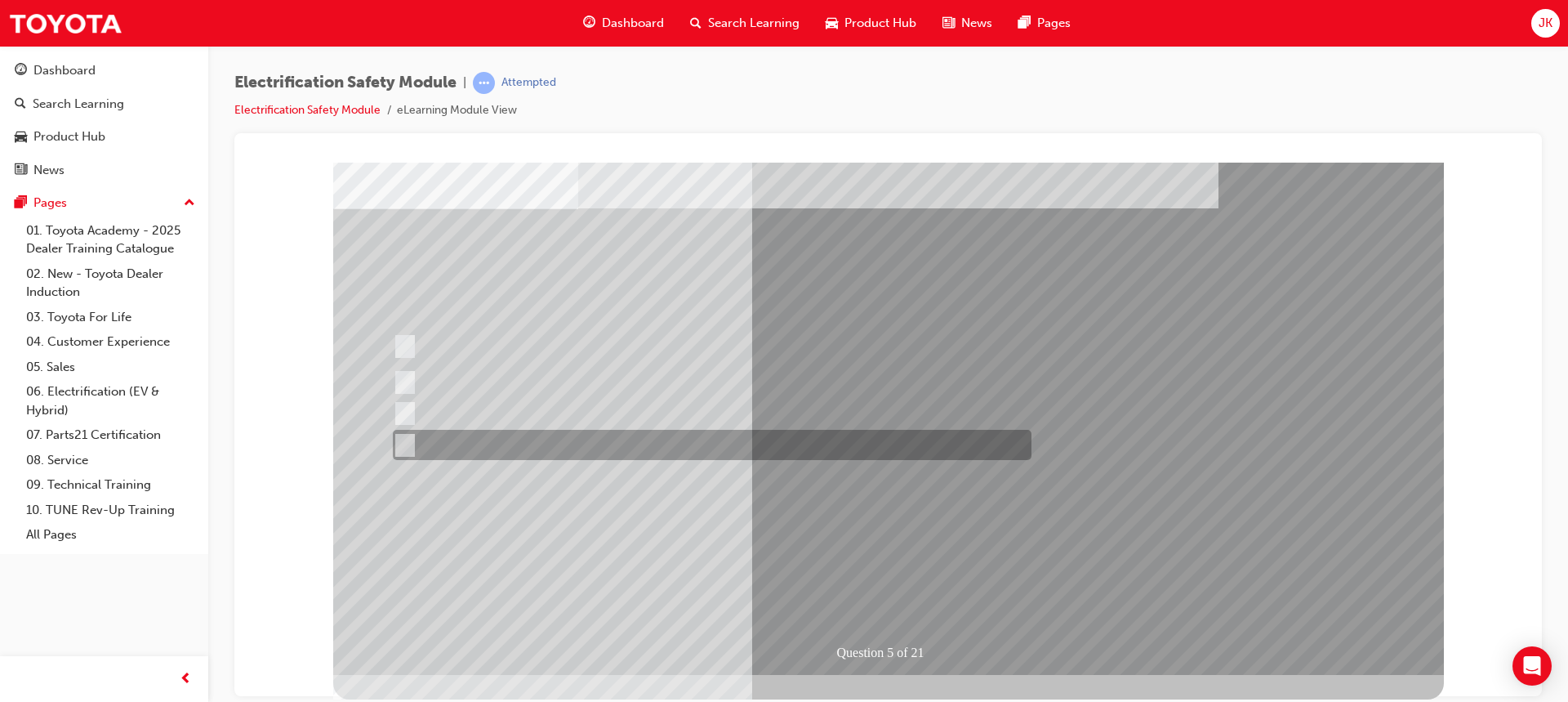
click at [401, 438] on input "Battery Level indicator (State of Charge)." at bounding box center [401, 445] width 18 height 18
checkbox input "true"
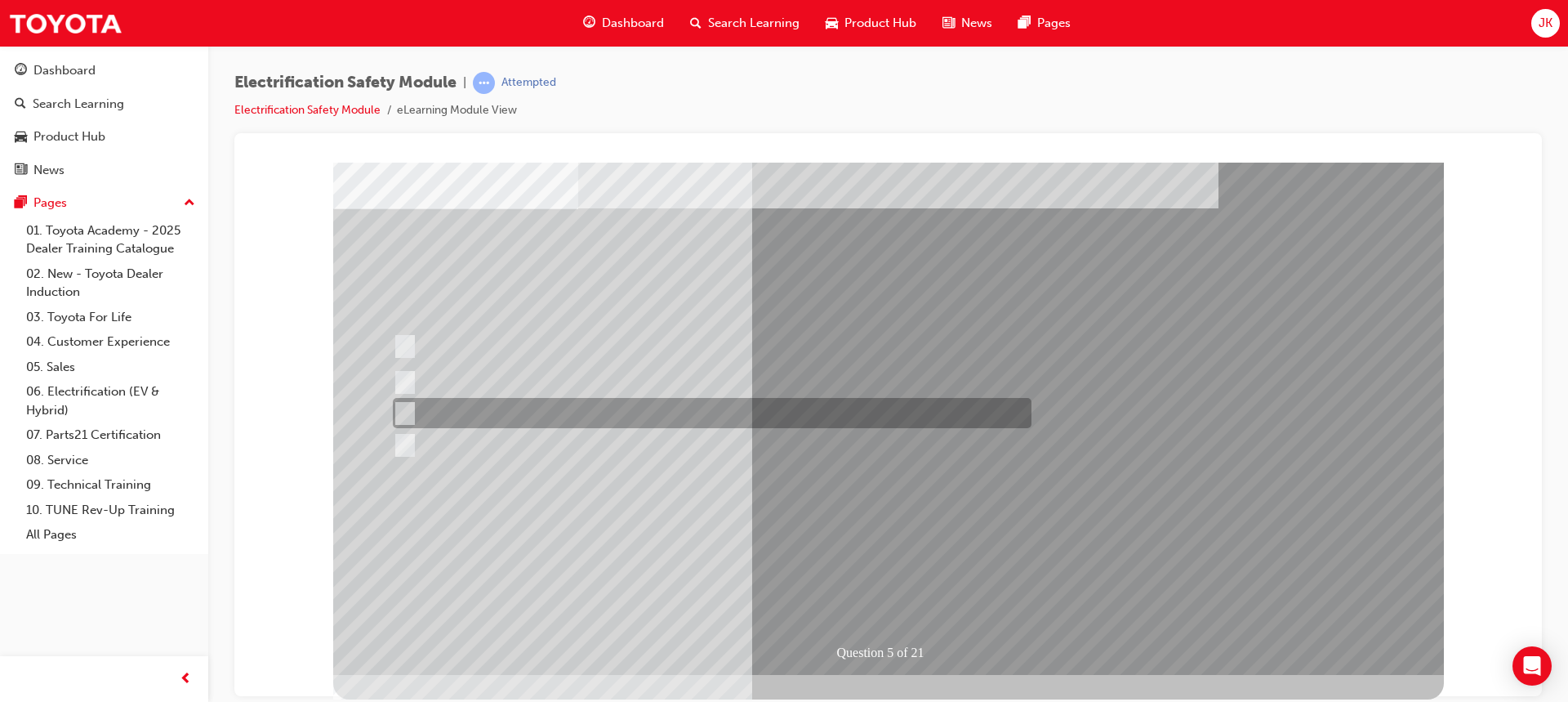
click at [407, 408] on input "Vehicle Motive Force selection types illuminated e.g. (EV/HV)." at bounding box center [401, 413] width 18 height 18
checkbox input "true"
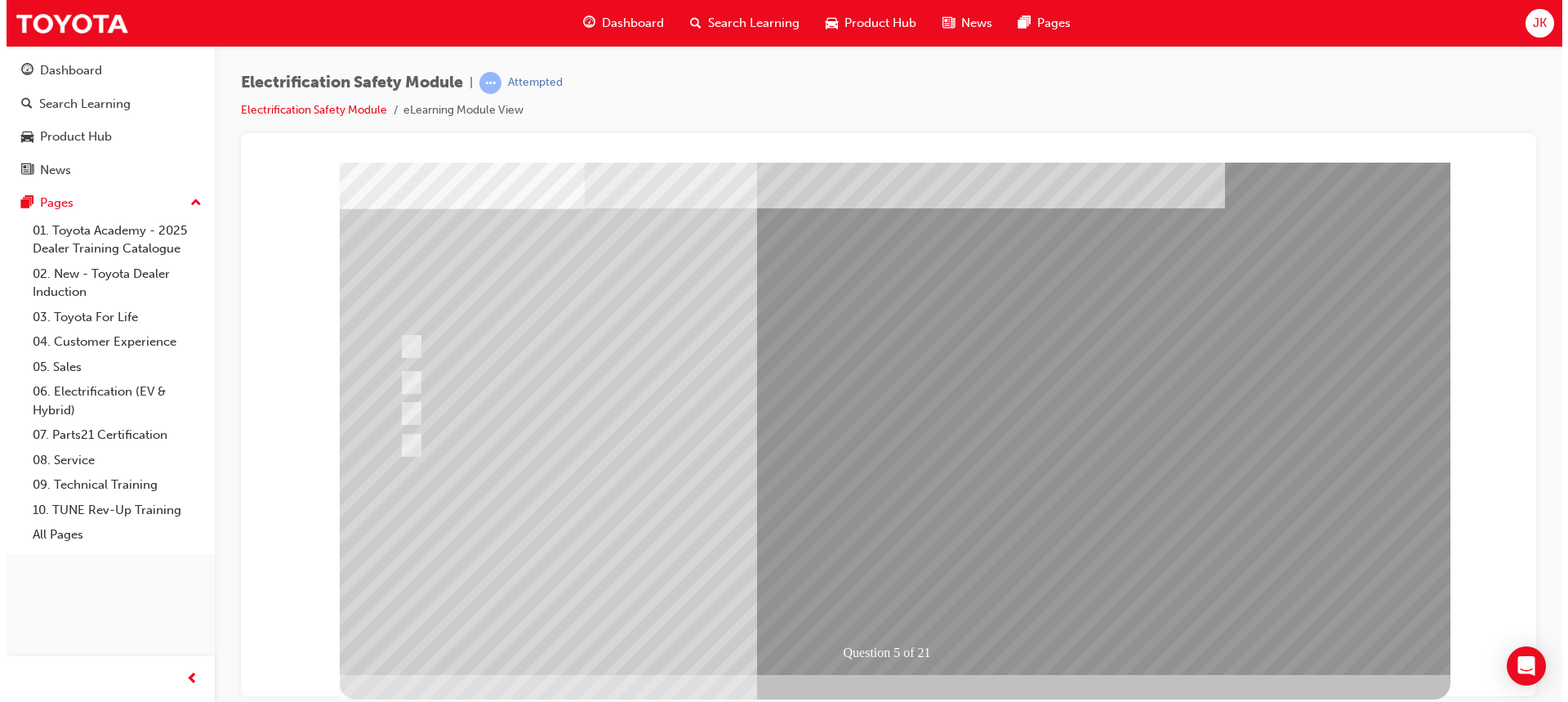
scroll to position [0, 0]
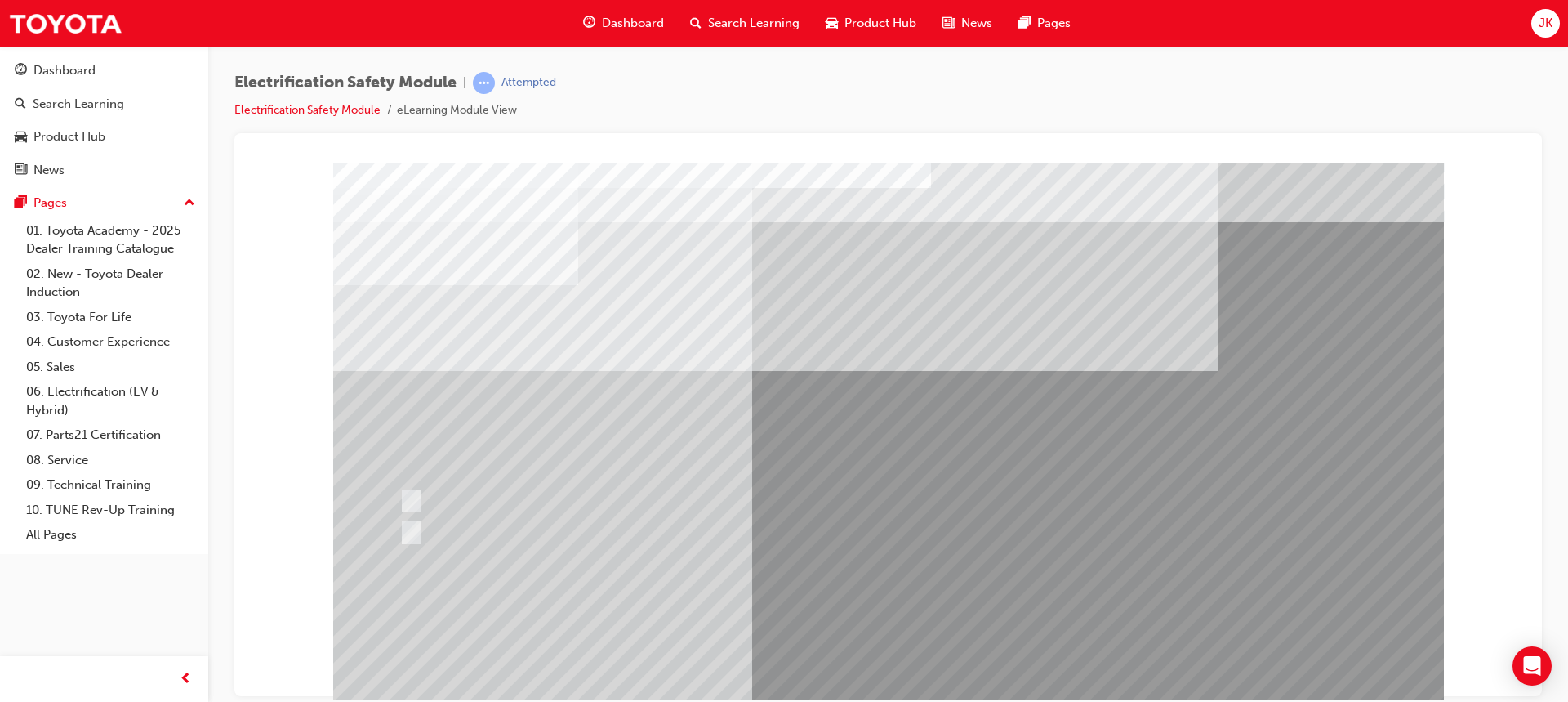
scroll to position [76, 0]
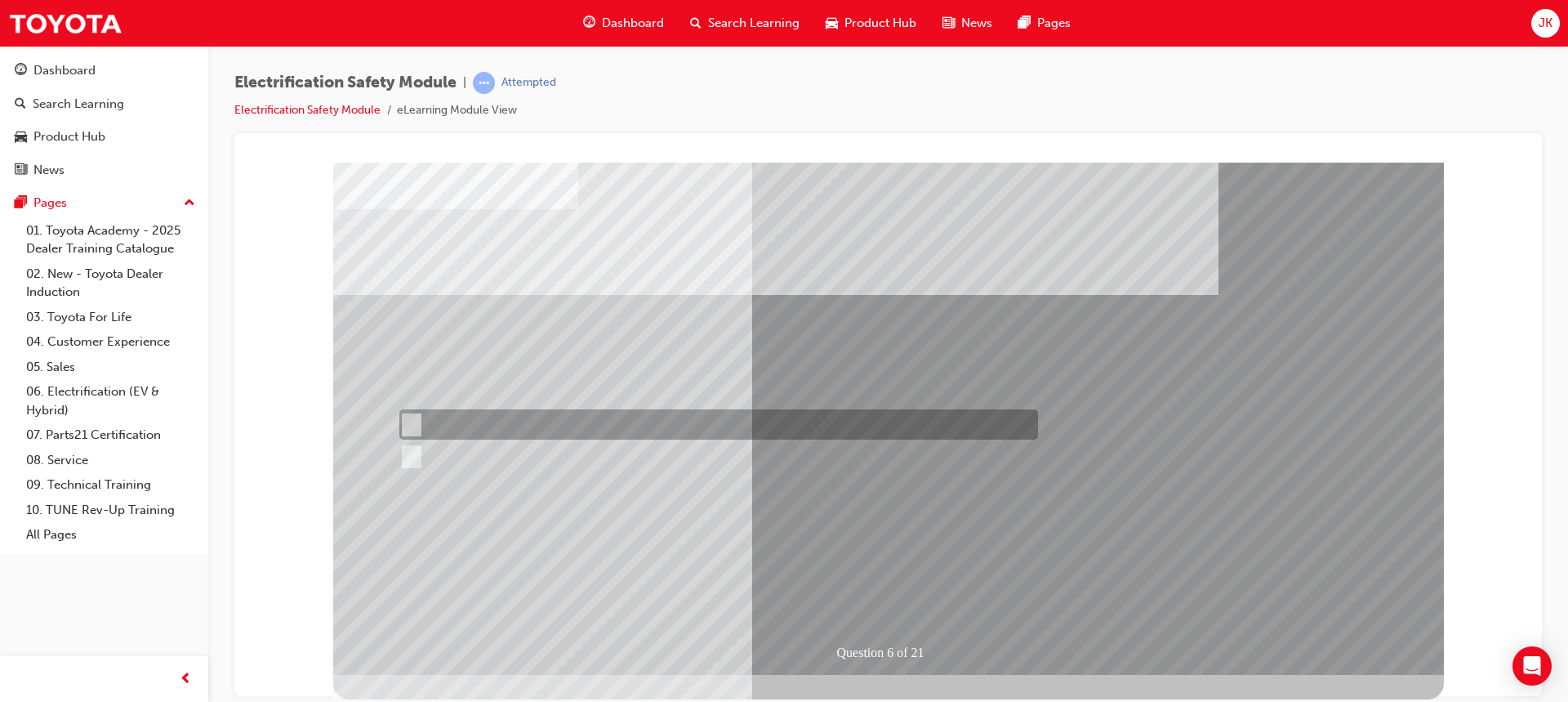
click at [412, 429] on input "True" at bounding box center [408, 424] width 18 height 18
radio input "true"
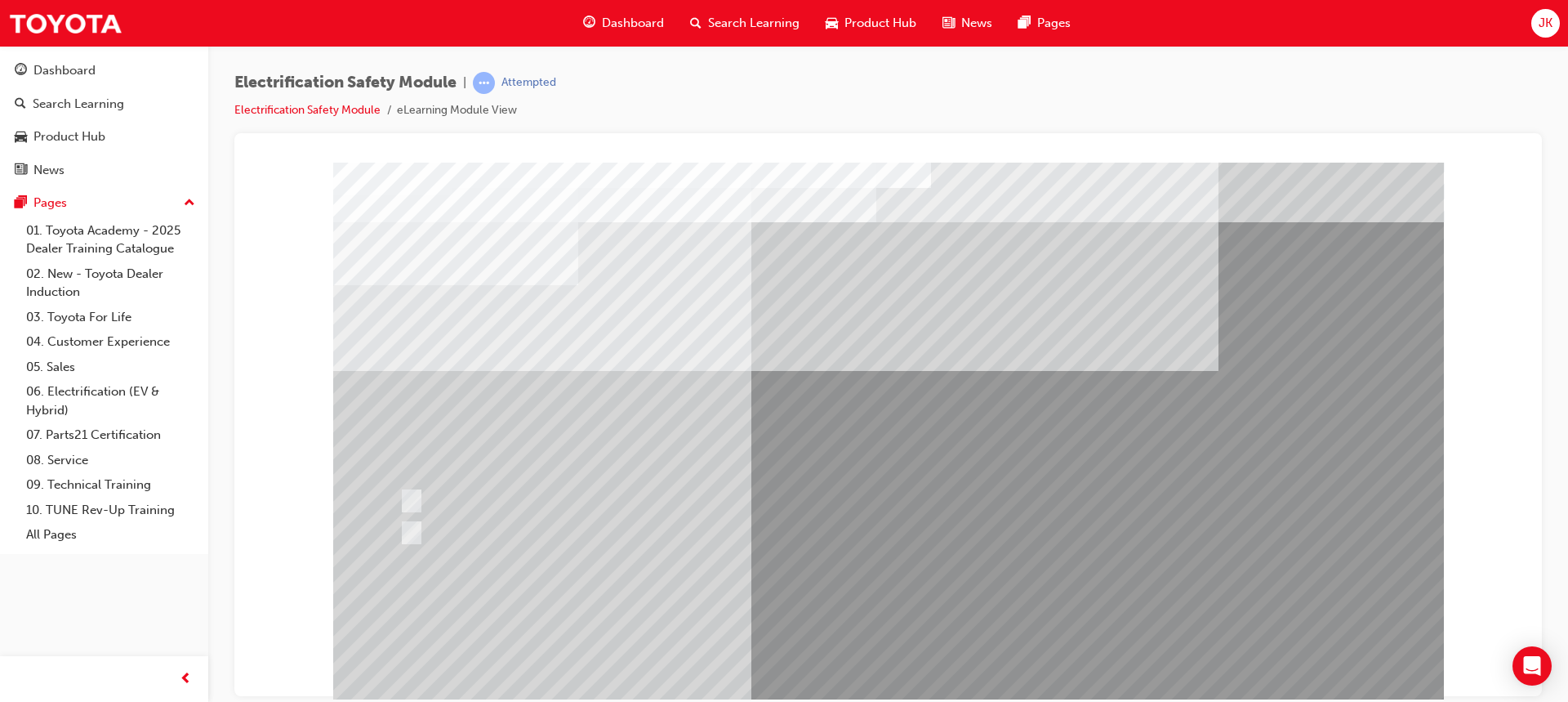
click at [812, 545] on div at bounding box center [714, 532] width 639 height 30
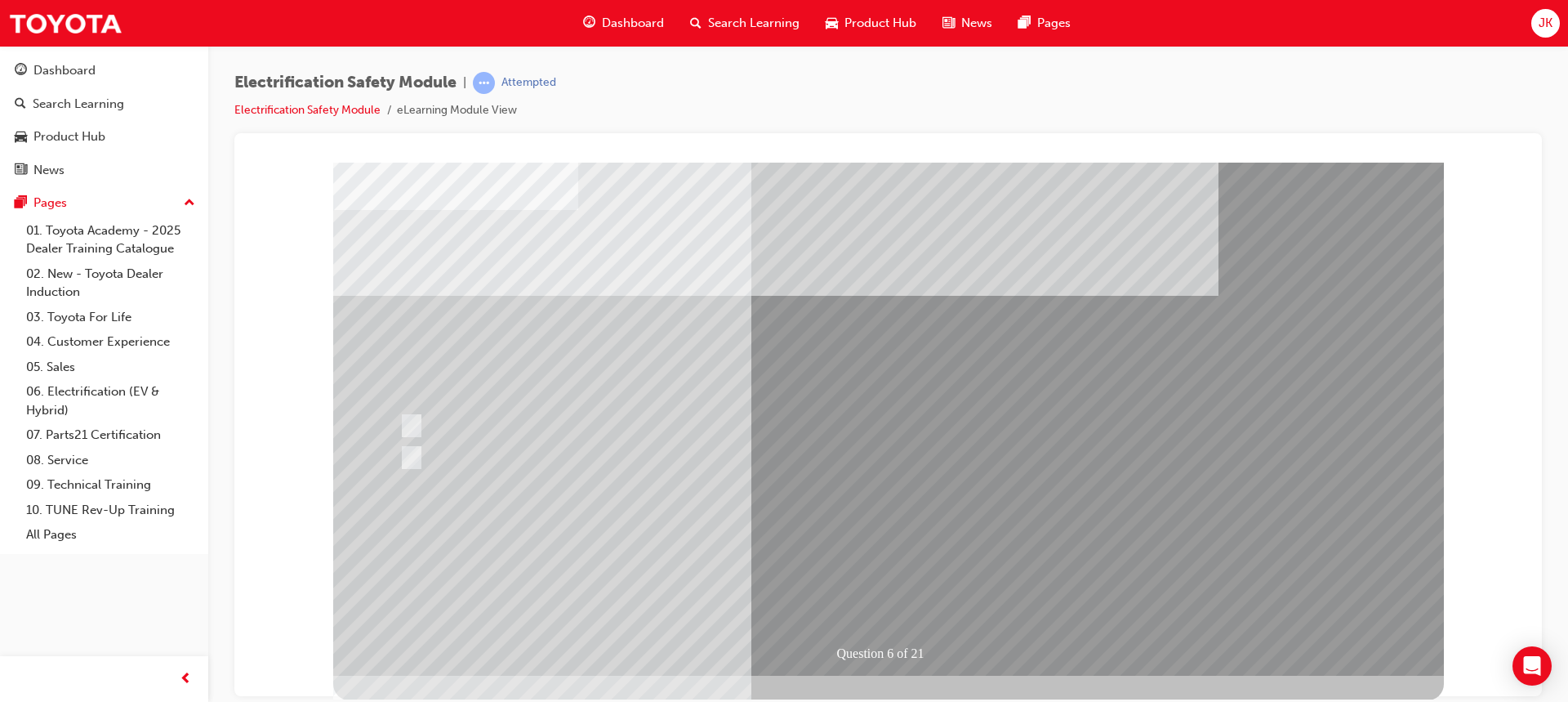
scroll to position [76, 0]
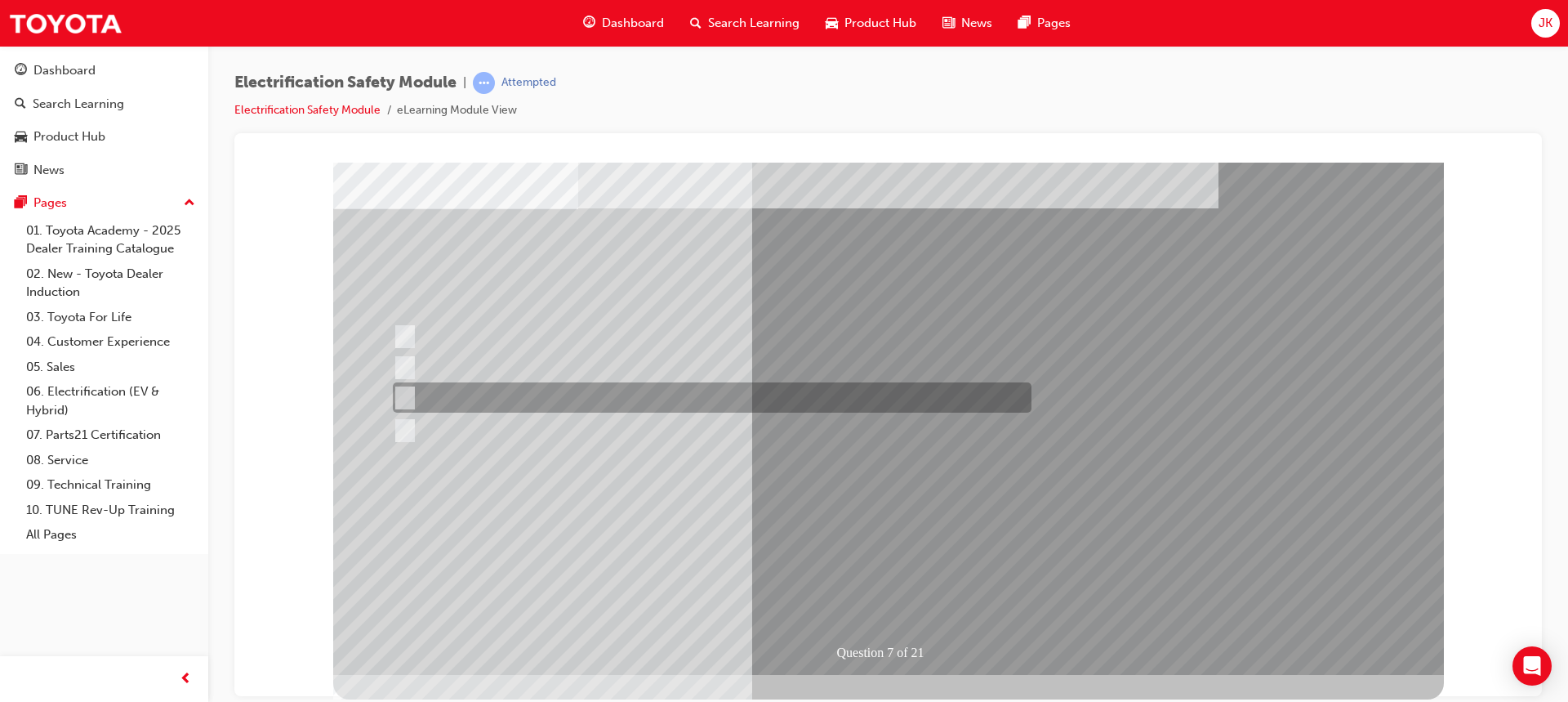
click at [407, 386] on div at bounding box center [708, 397] width 639 height 30
radio input "true"
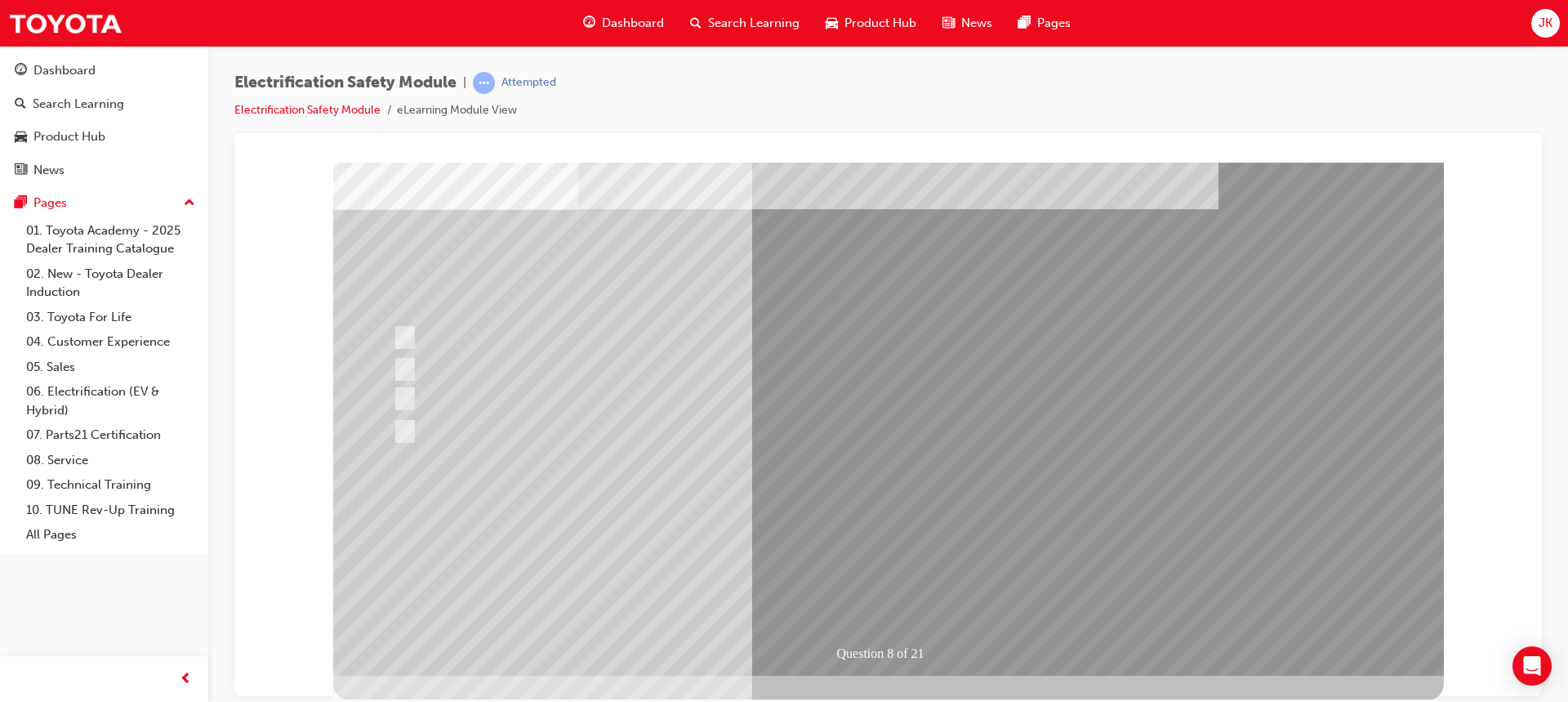
scroll to position [76, 0]
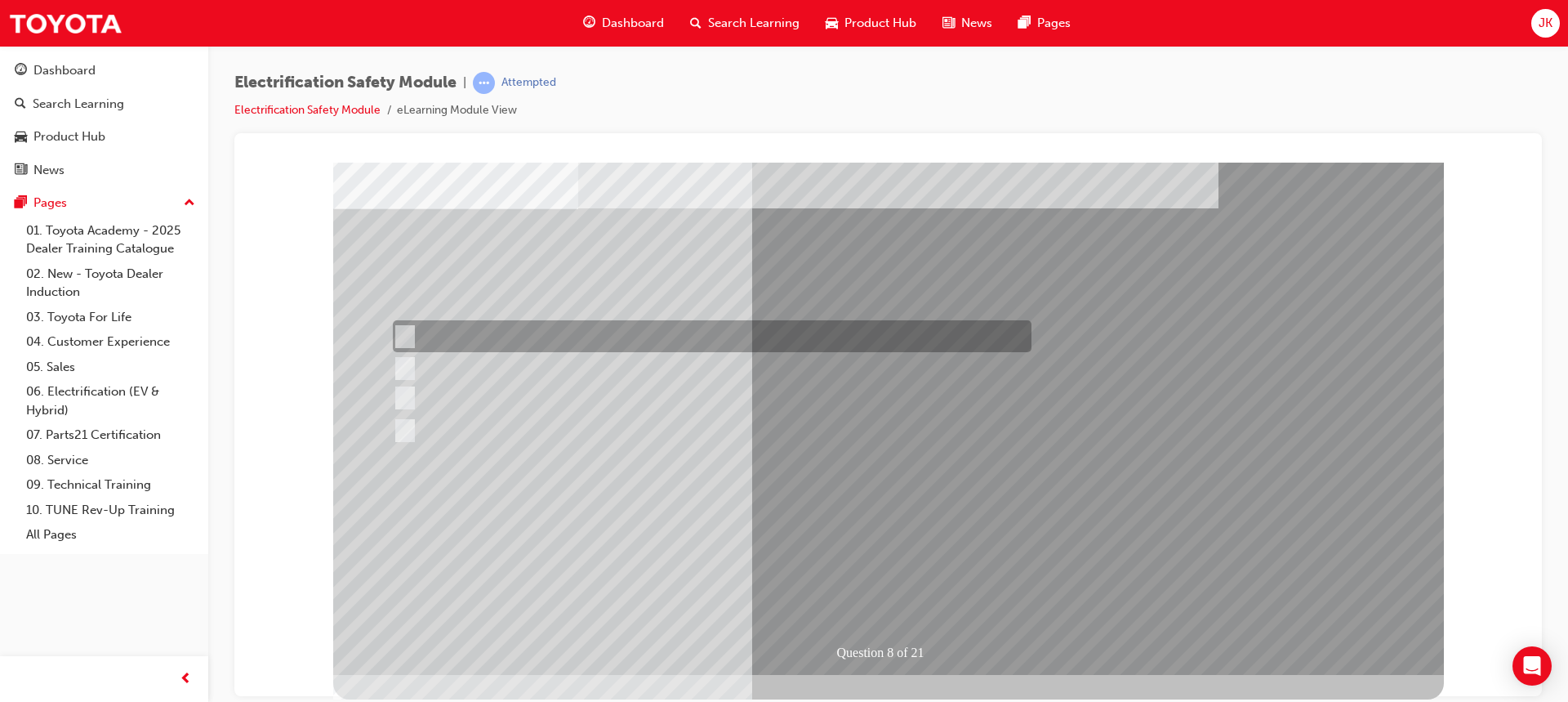
click at [411, 336] on div at bounding box center [708, 337] width 639 height 32
radio input "true"
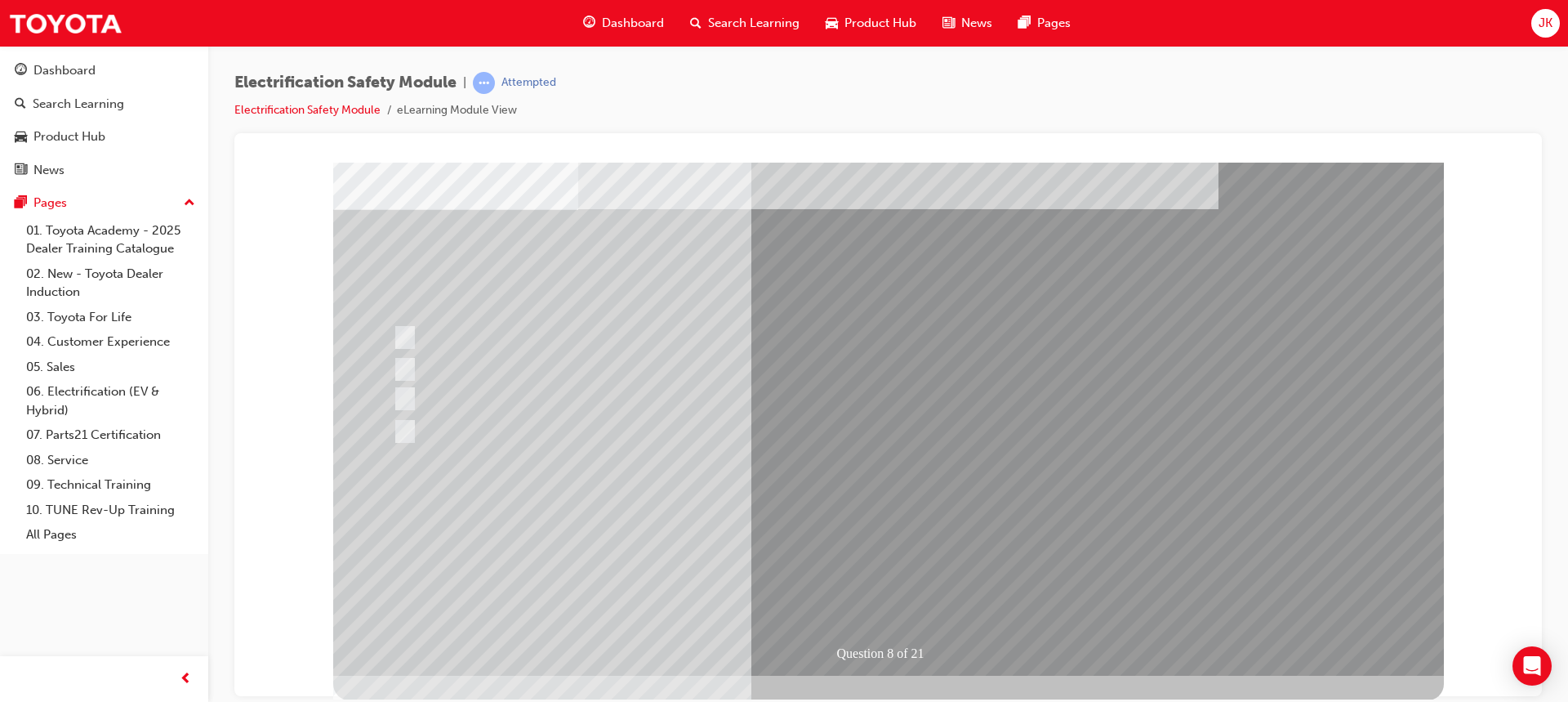
scroll to position [76, 0]
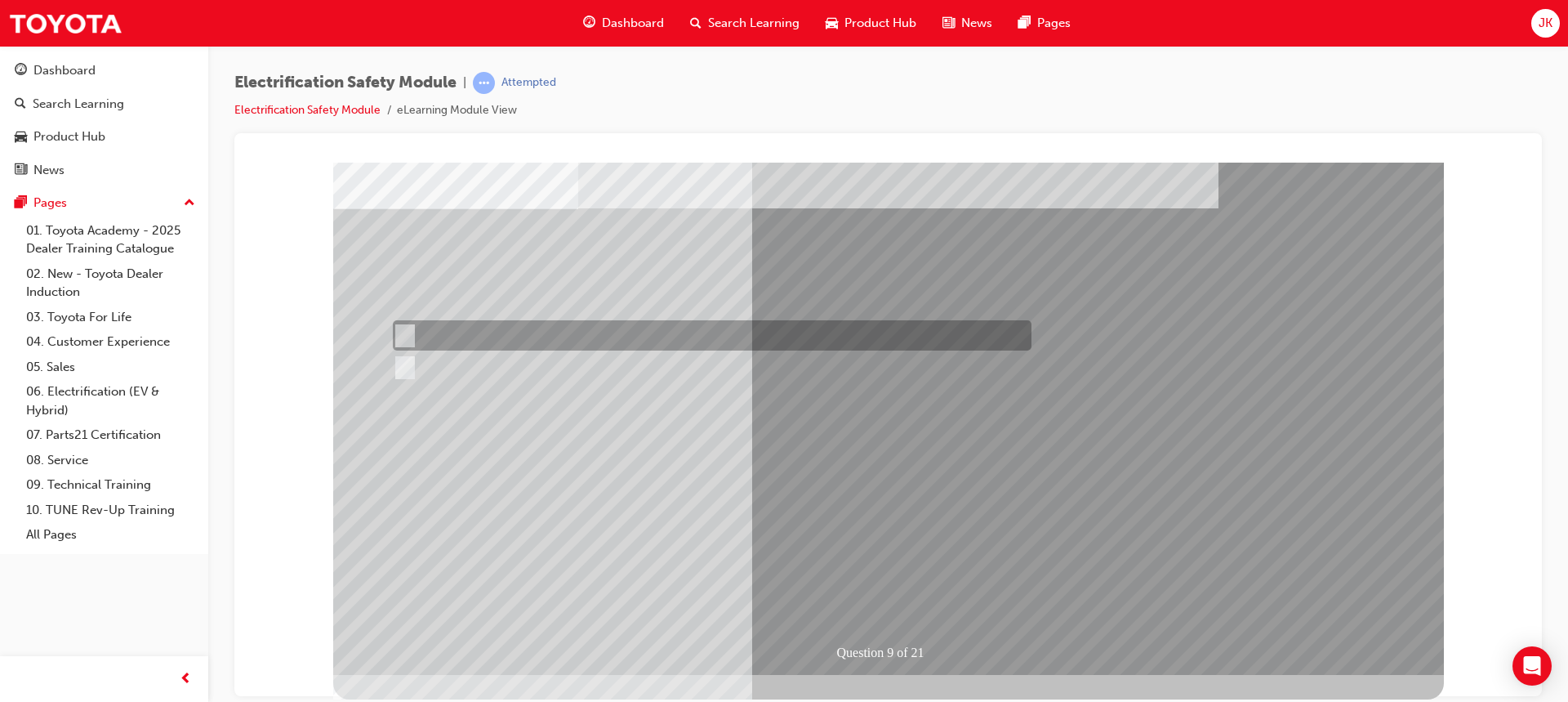
click at [405, 337] on input "True" at bounding box center [401, 335] width 18 height 18
radio input "true"
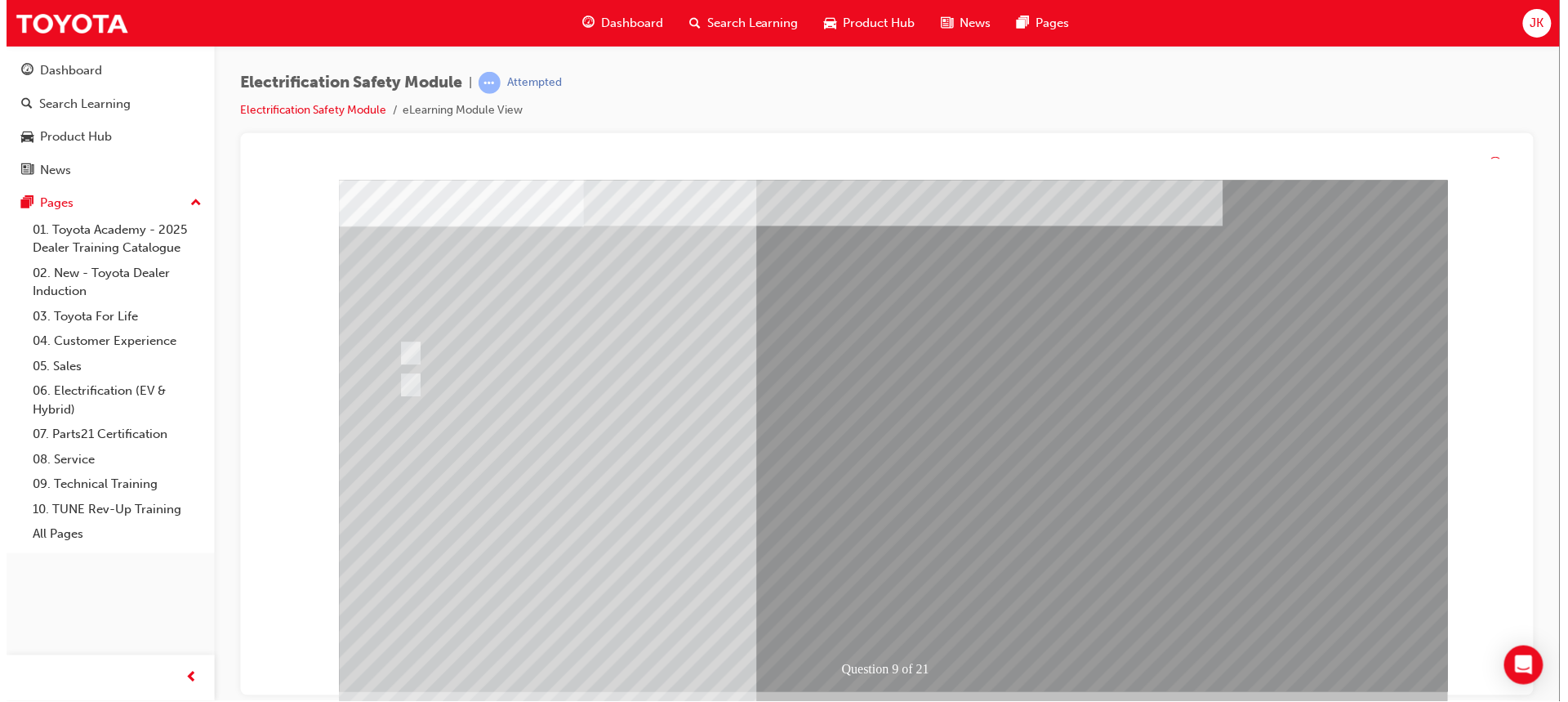
scroll to position [0, 0]
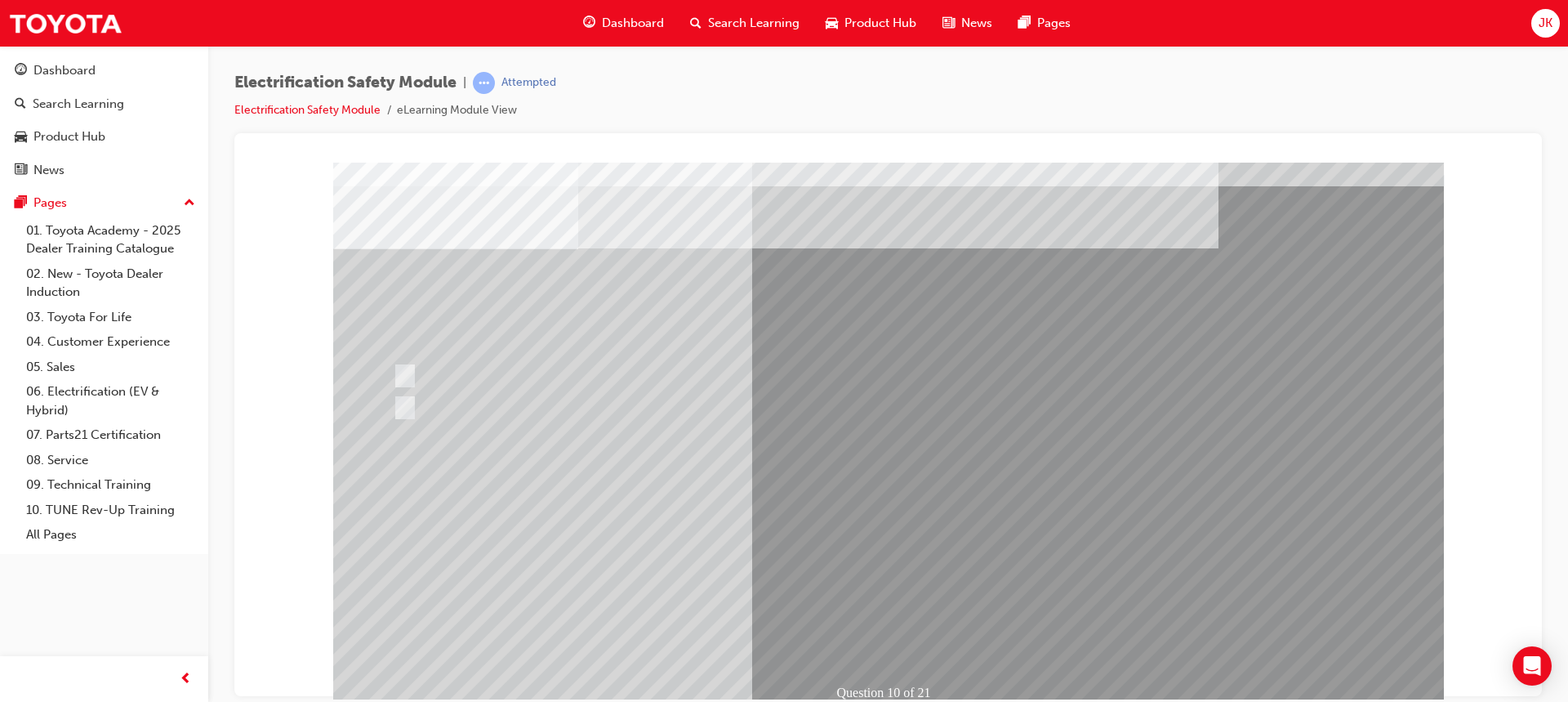
scroll to position [76, 0]
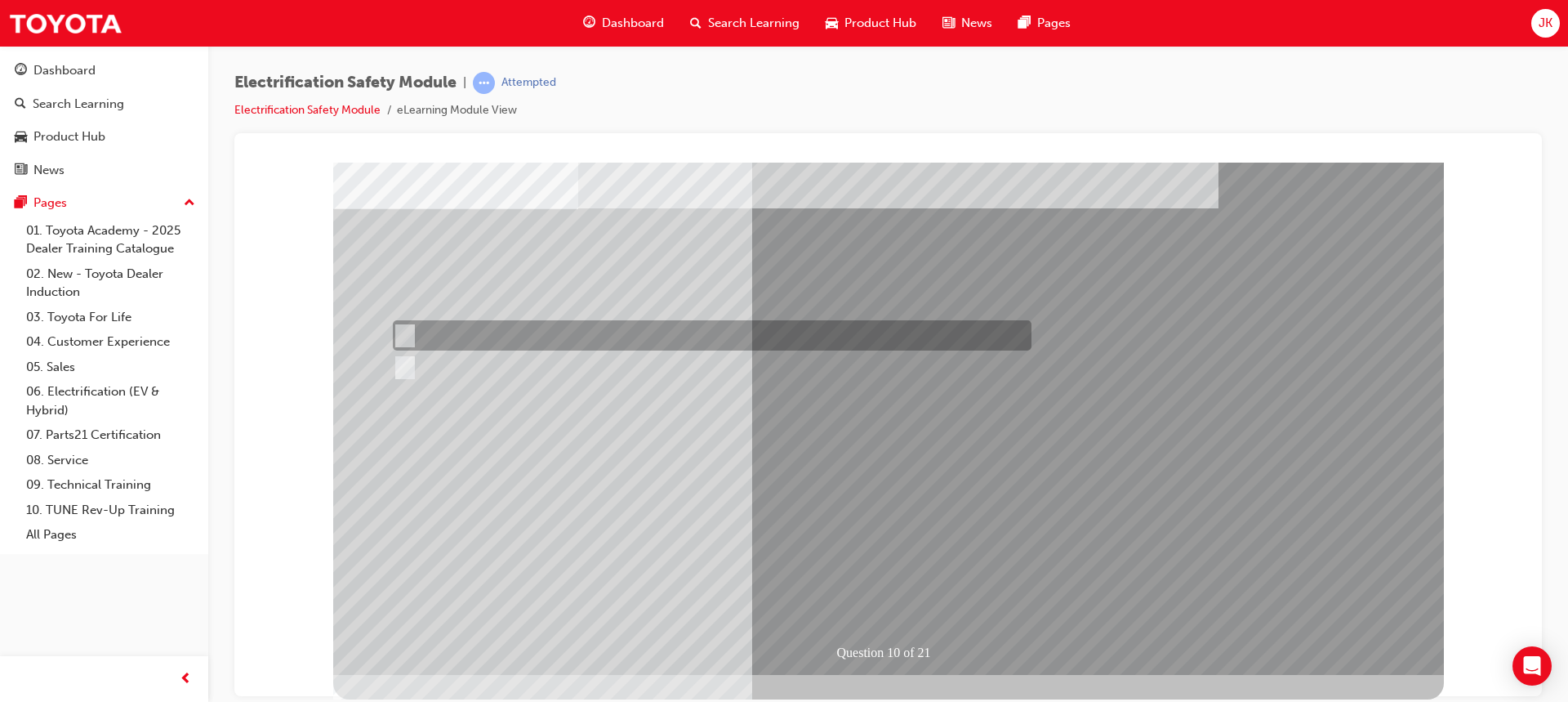
click at [406, 336] on input "False" at bounding box center [401, 335] width 18 height 18
radio input "true"
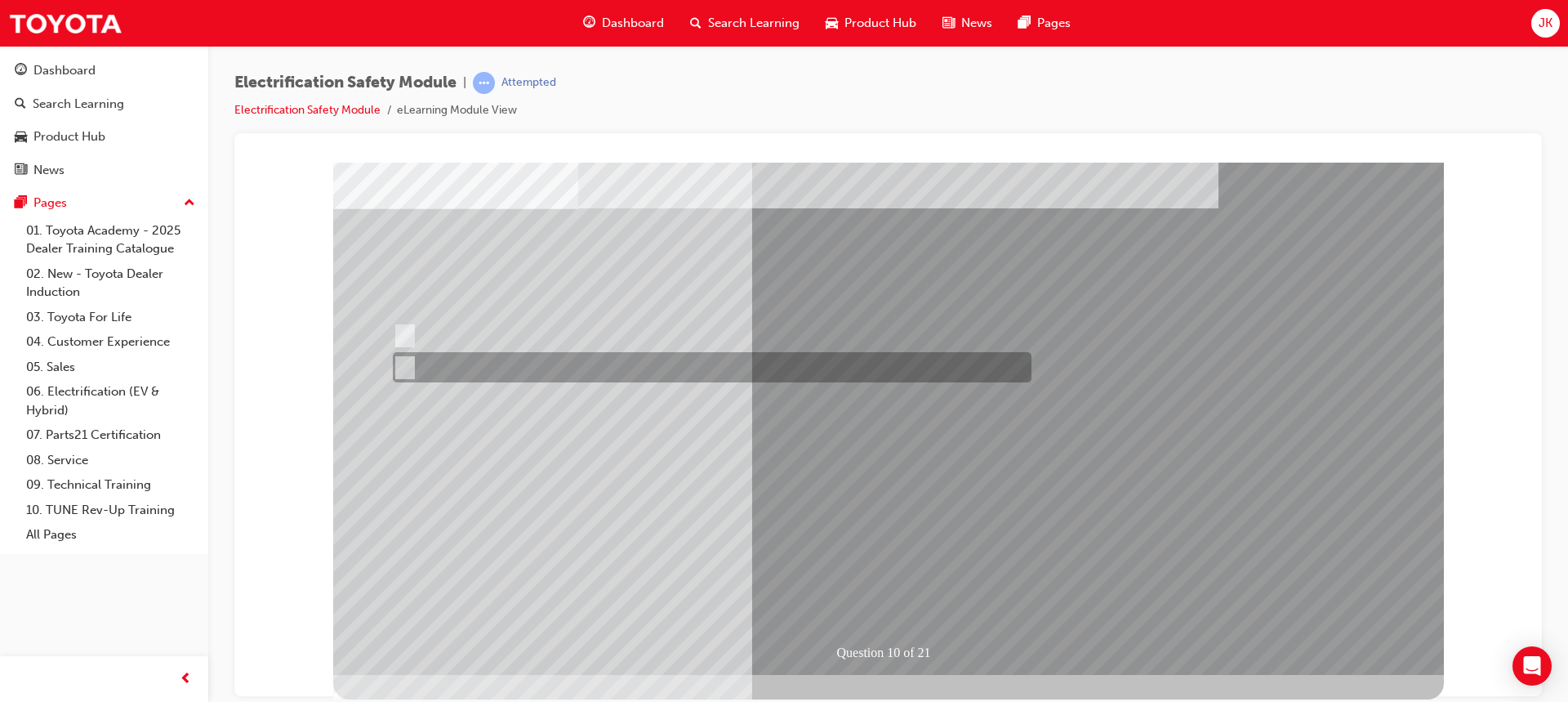
click at [407, 370] on input "True" at bounding box center [401, 367] width 18 height 18
radio input "true"
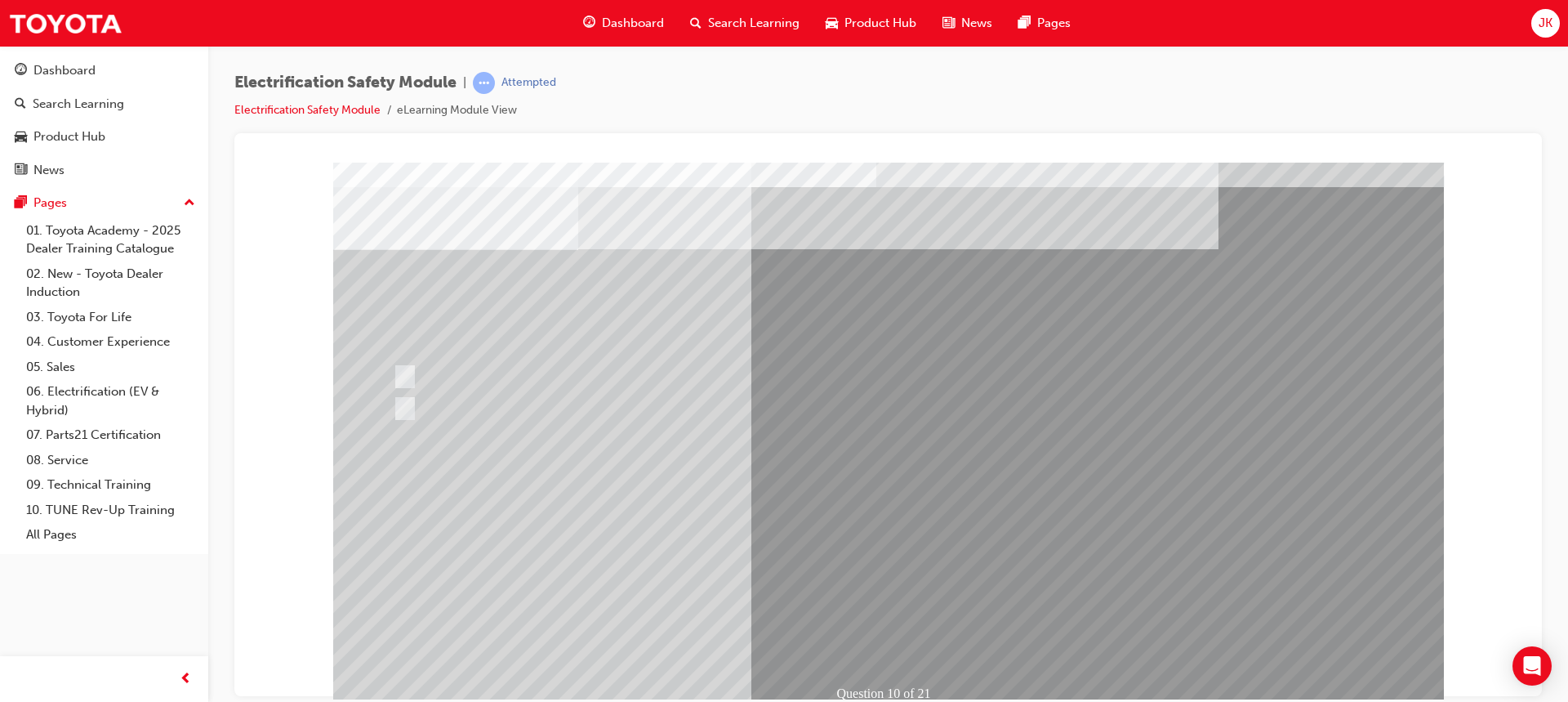
scroll to position [76, 0]
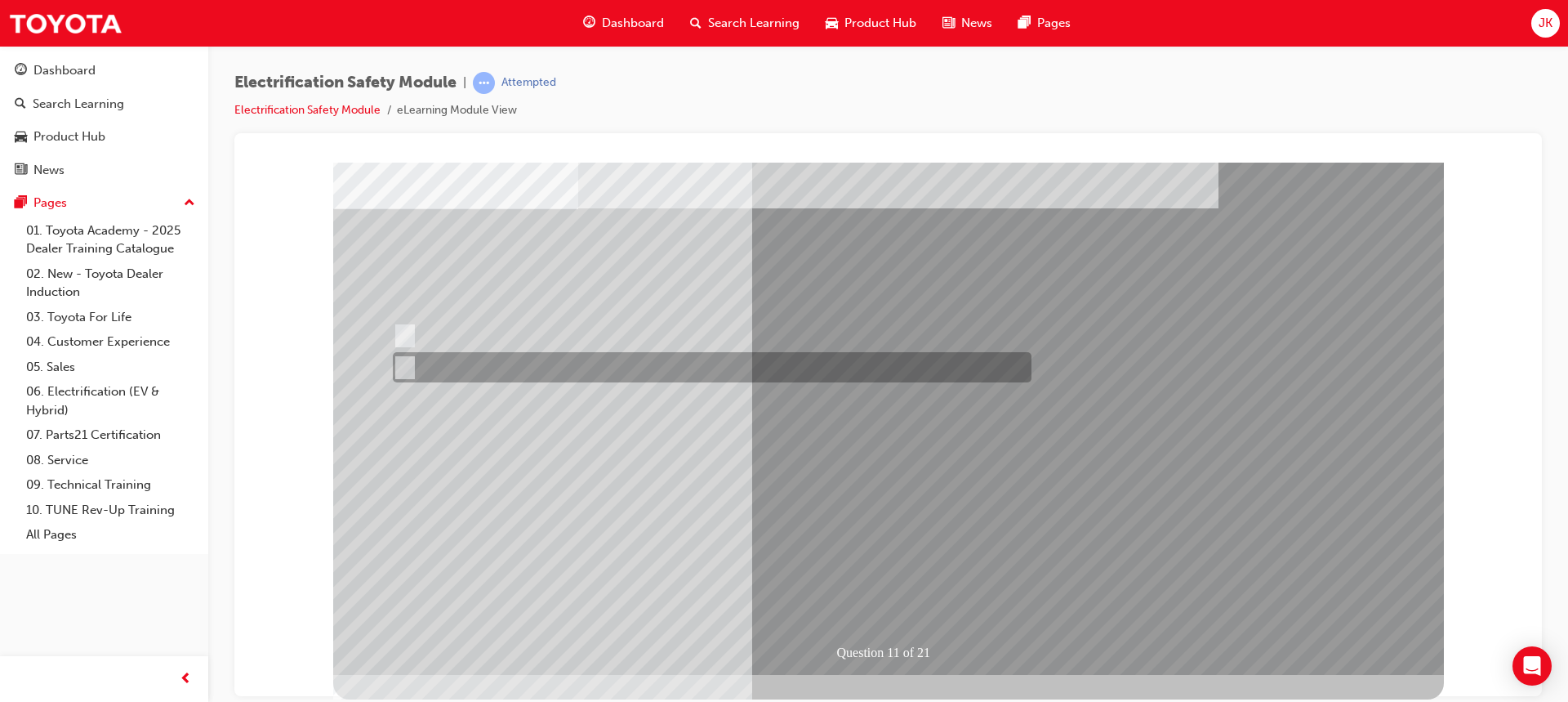
click at [401, 365] on input "False" at bounding box center [401, 367] width 18 height 18
radio input "true"
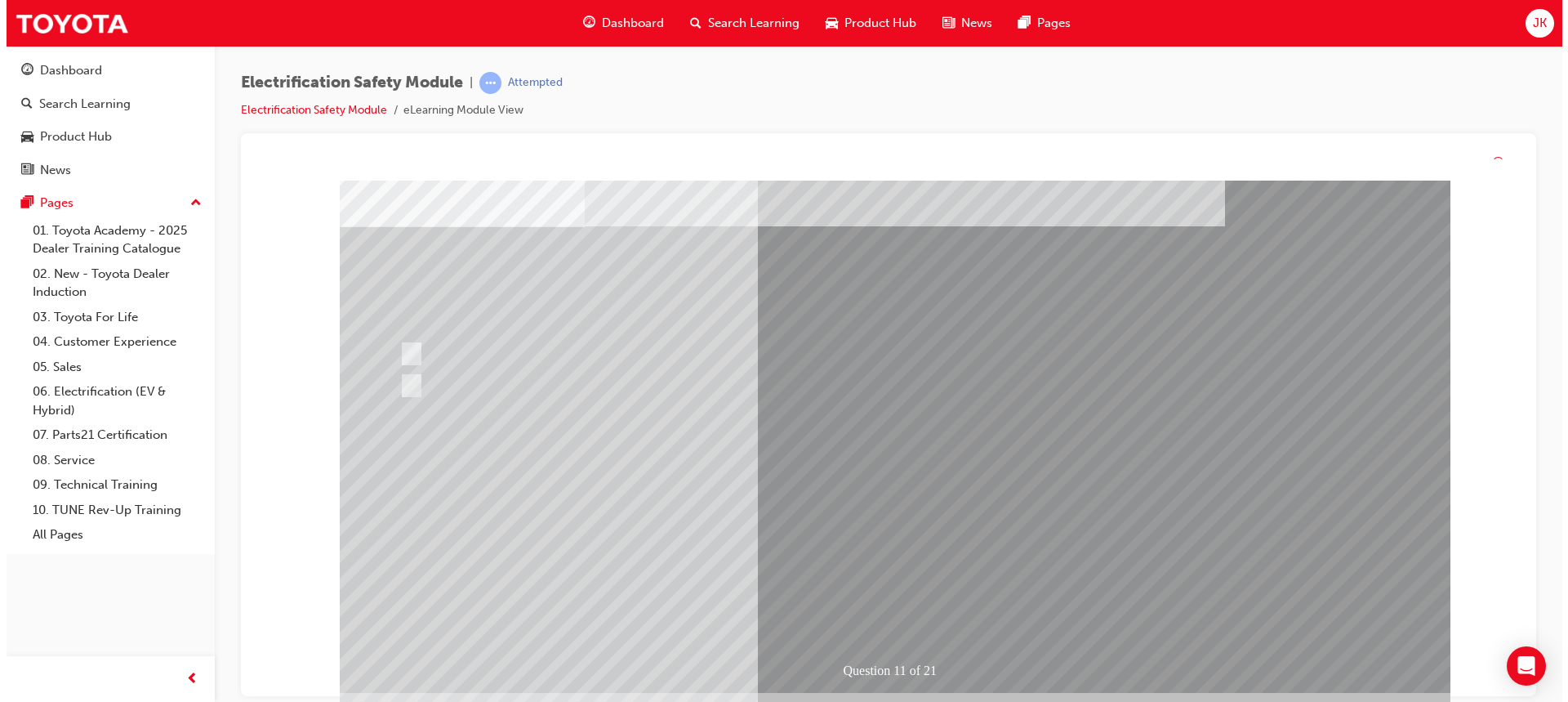
scroll to position [0, 0]
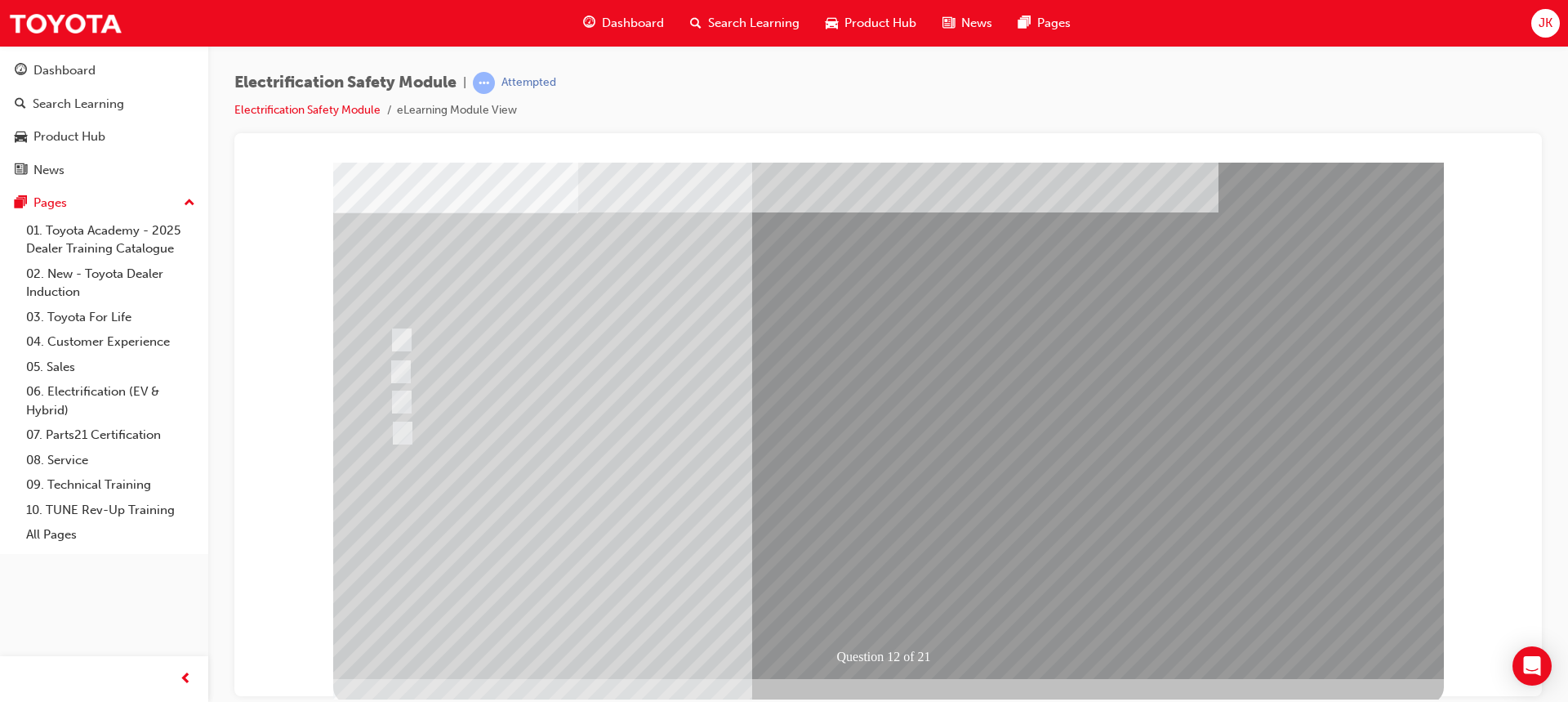
scroll to position [76, 0]
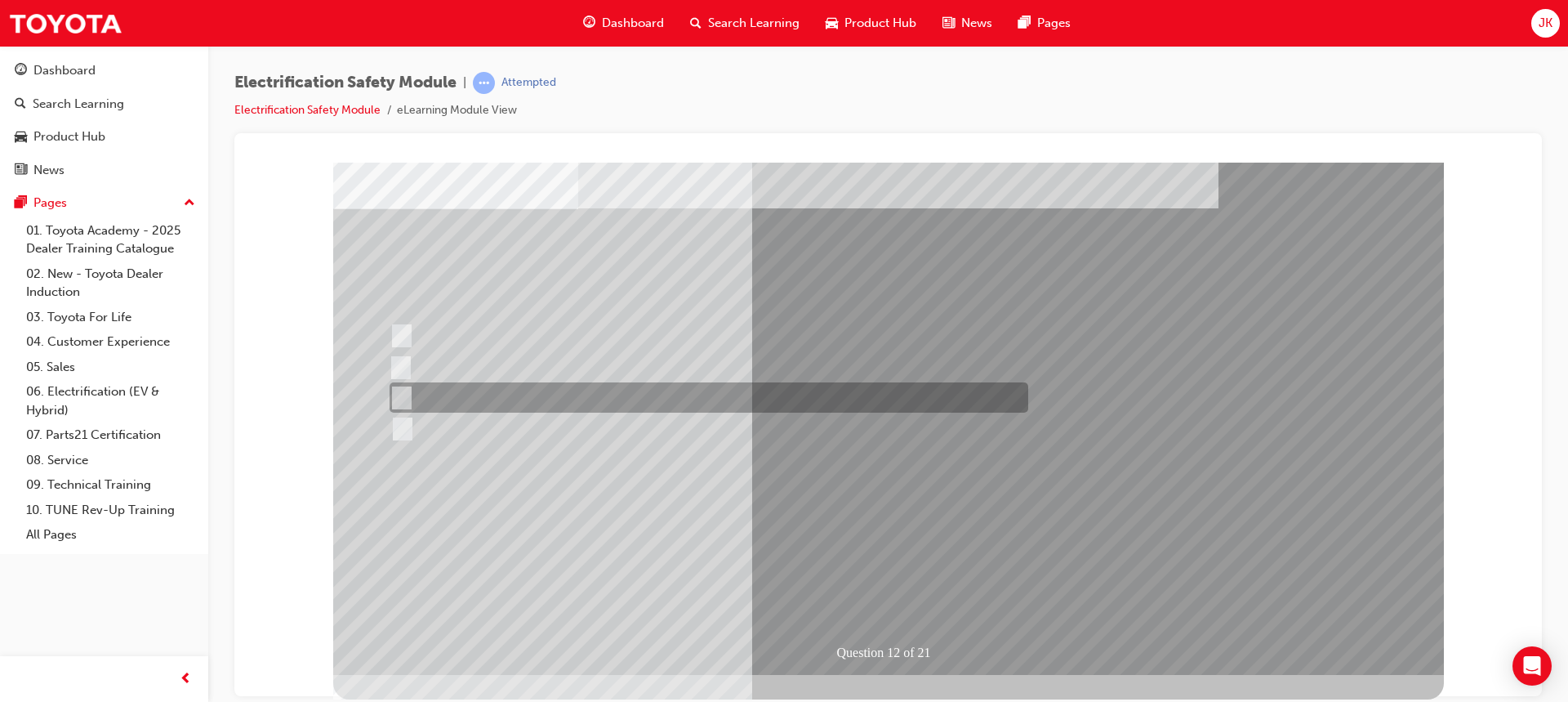
click at [405, 394] on input "Outside the vehicle’s detection area for entry and start system." at bounding box center [398, 397] width 18 height 18
radio input "true"
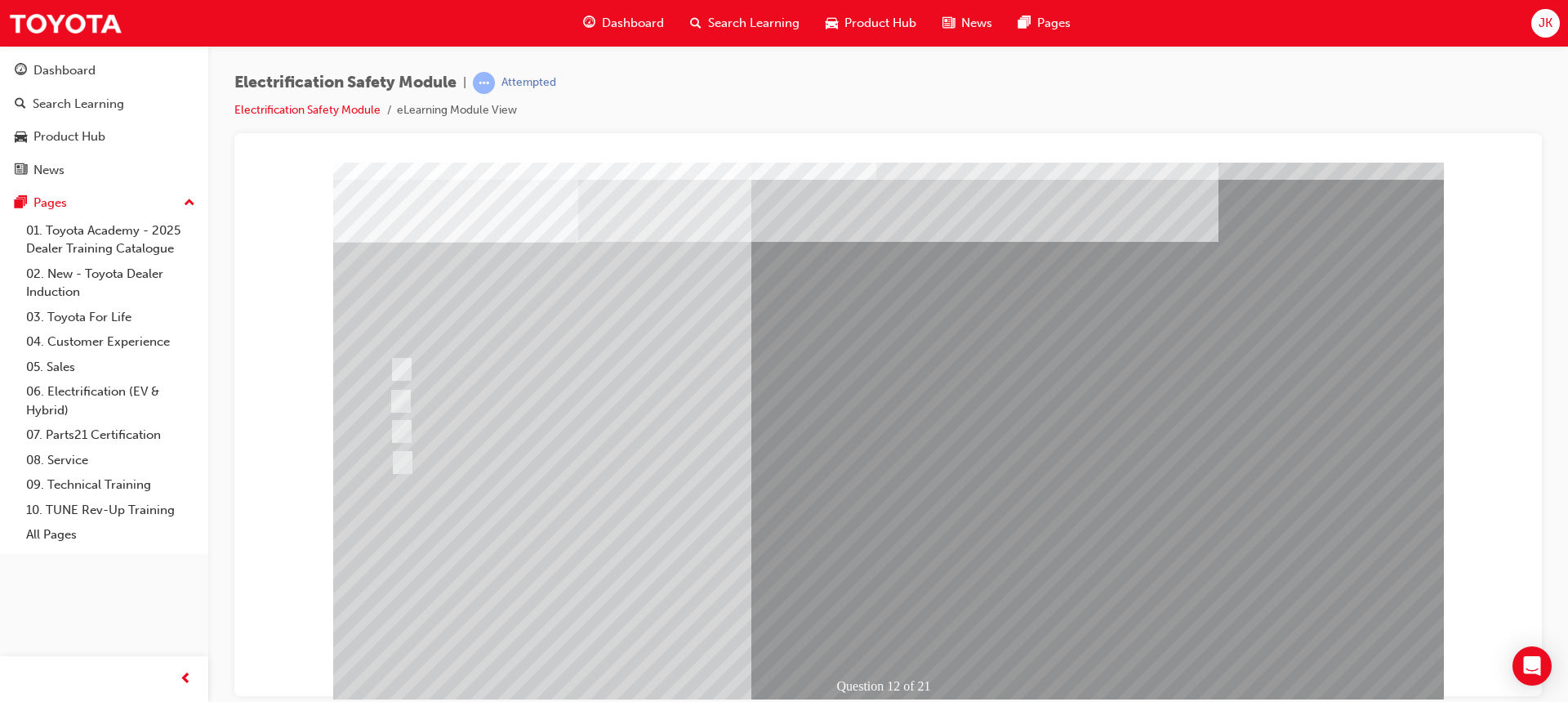
scroll to position [76, 0]
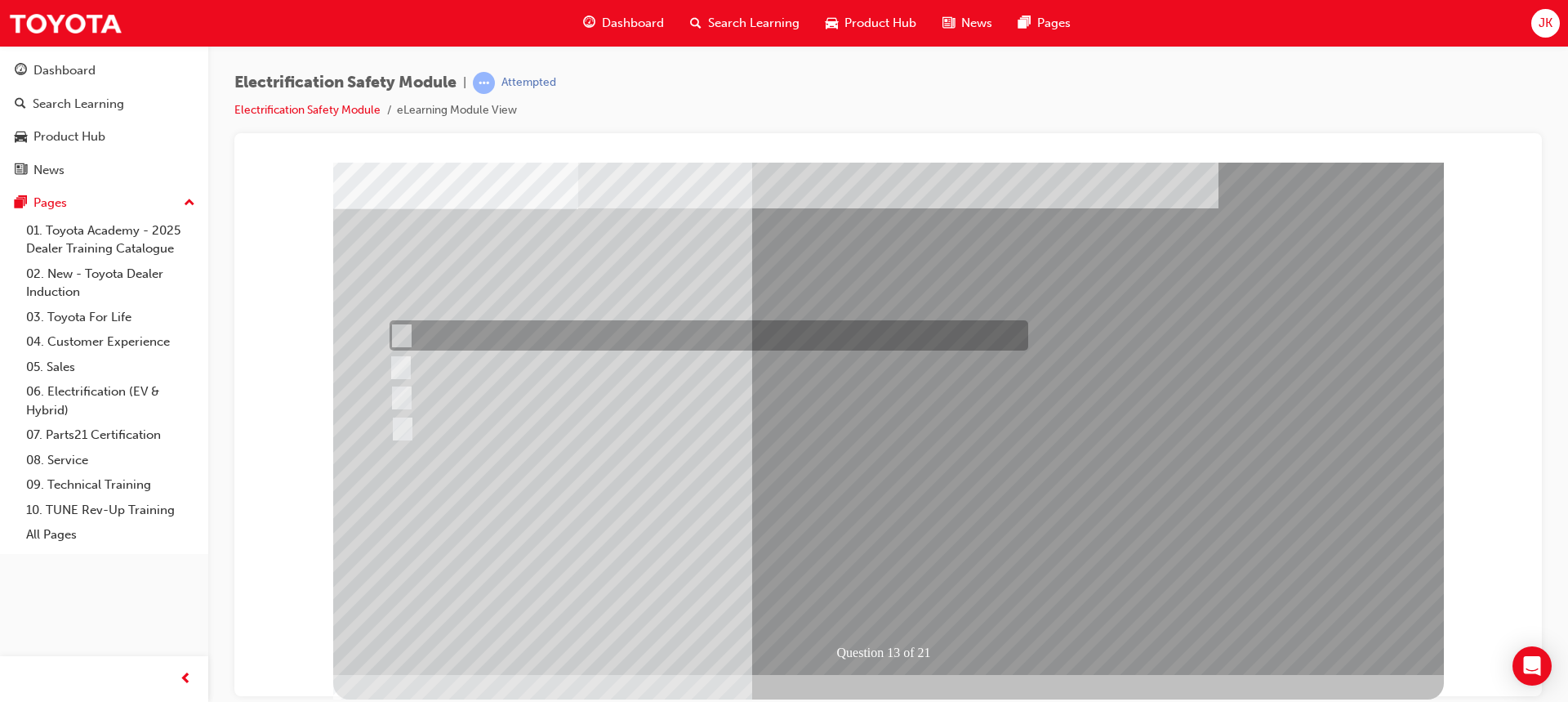
click at [405, 332] on input "Remove the Service Plug Grip" at bounding box center [398, 335] width 18 height 18
radio input "true"
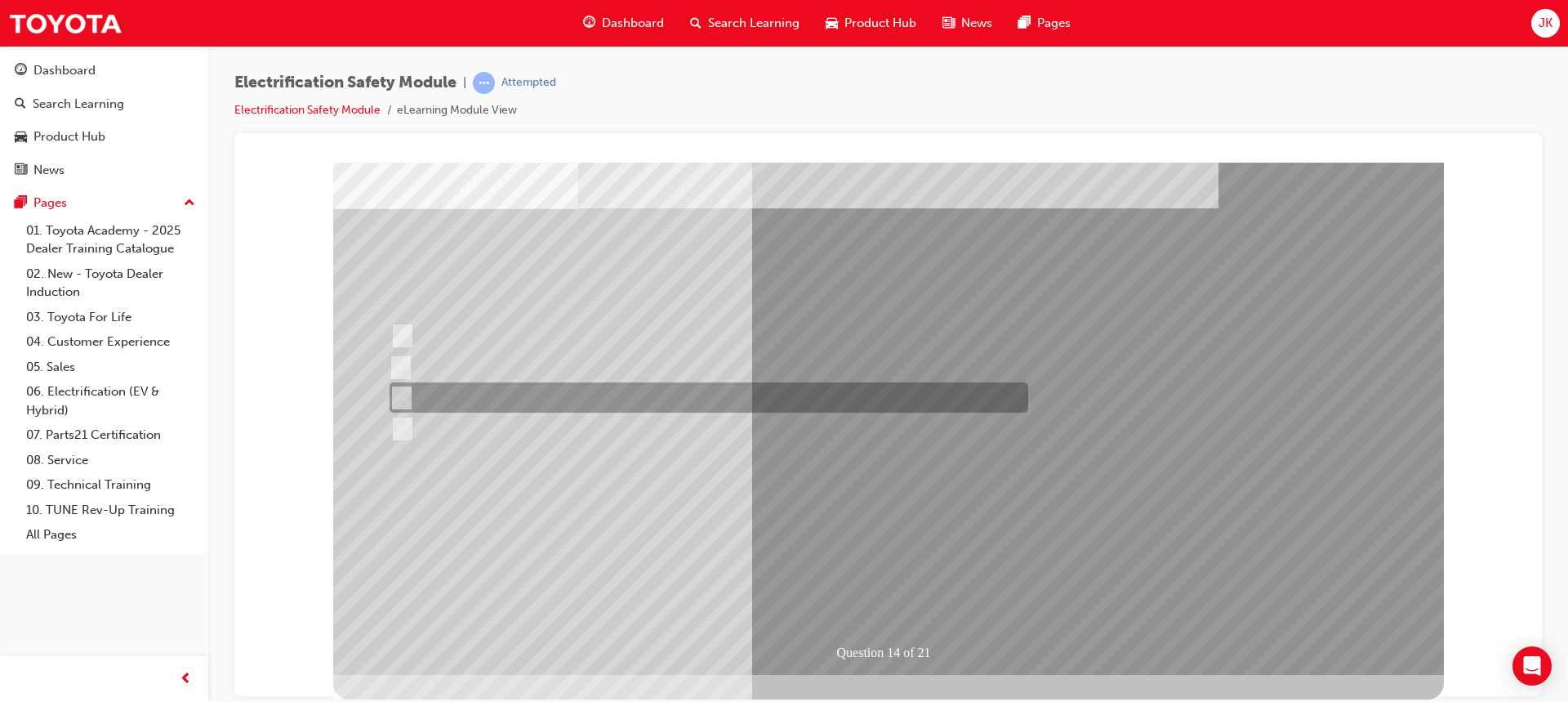
click at [407, 387] on div at bounding box center [704, 397] width 639 height 30
radio input "true"
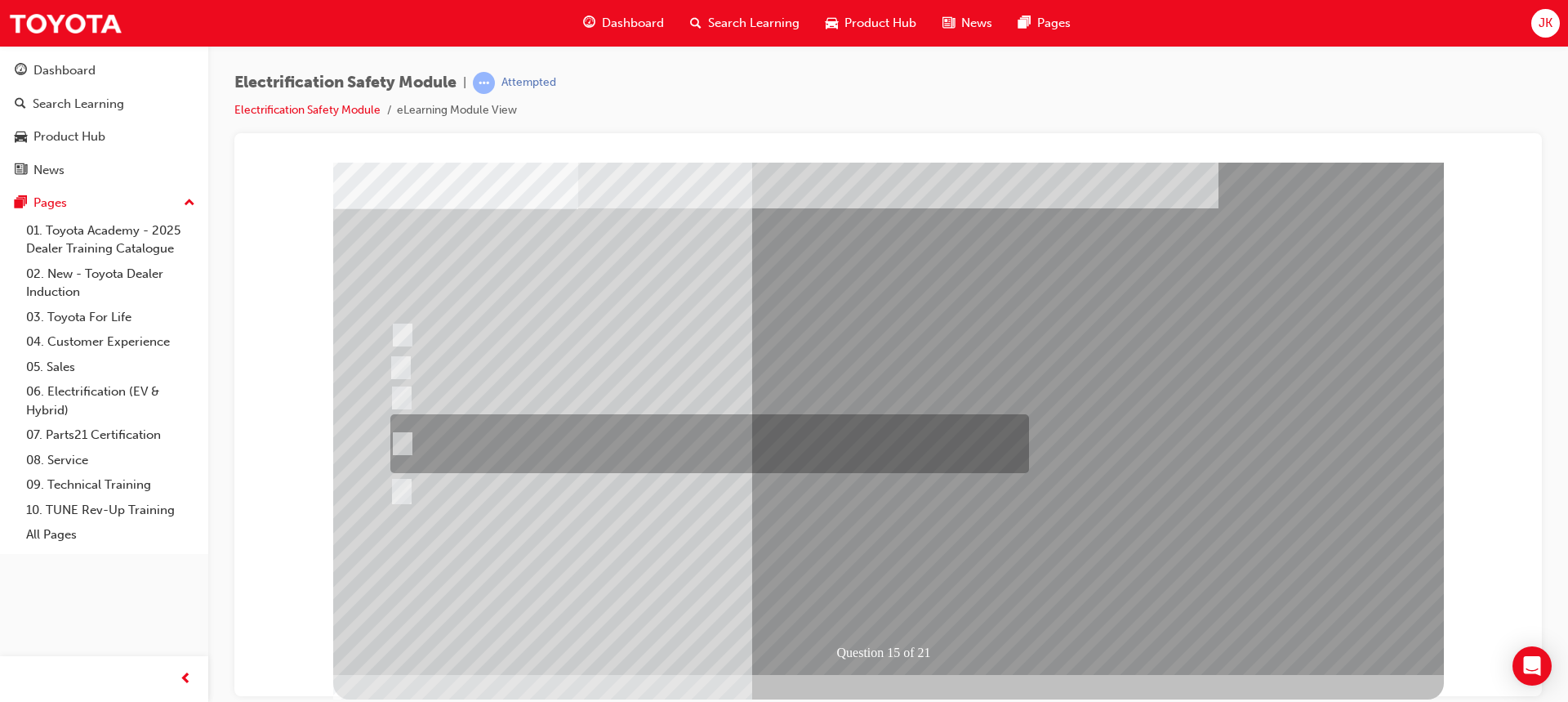
click at [404, 433] on div at bounding box center [705, 444] width 639 height 59
radio input "true"
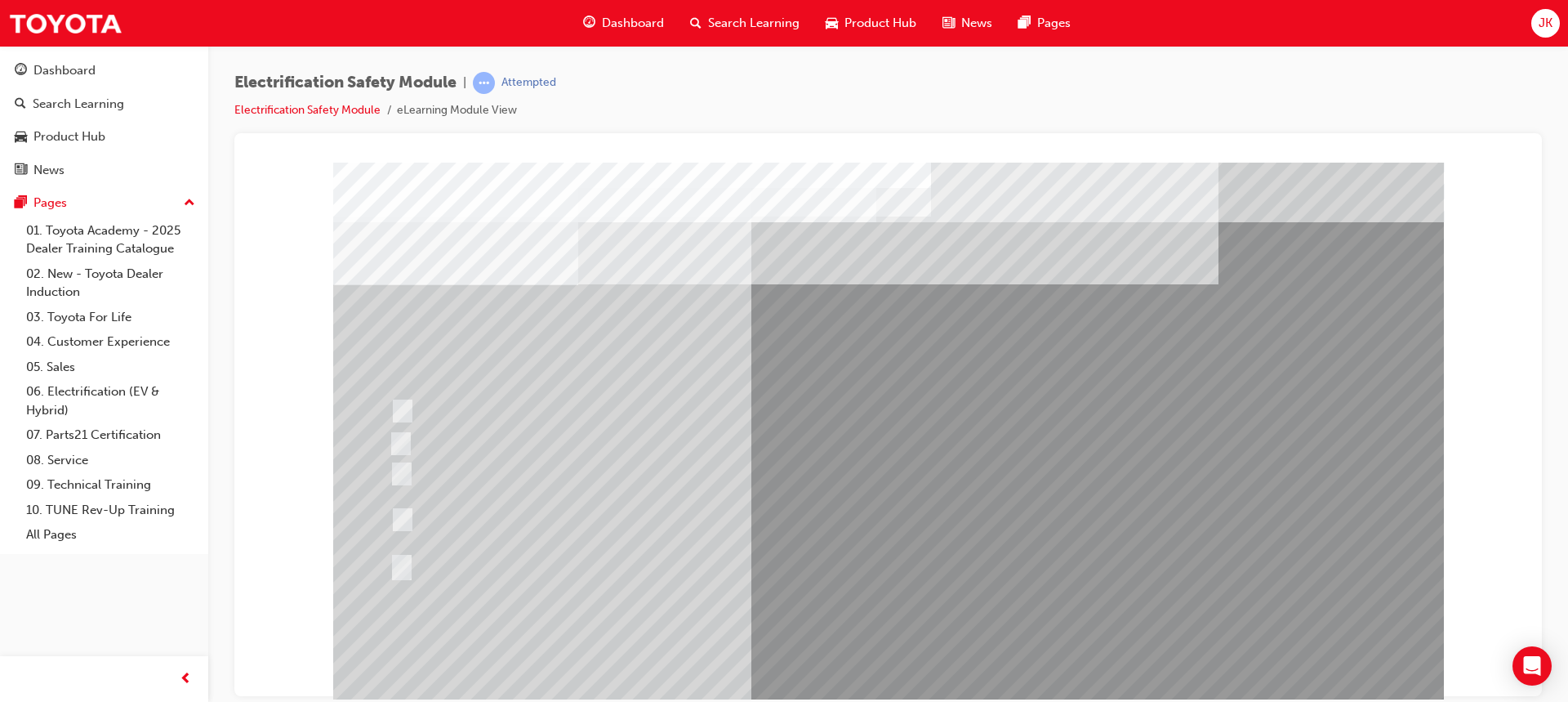
click at [709, 535] on div at bounding box center [705, 520] width 639 height 59
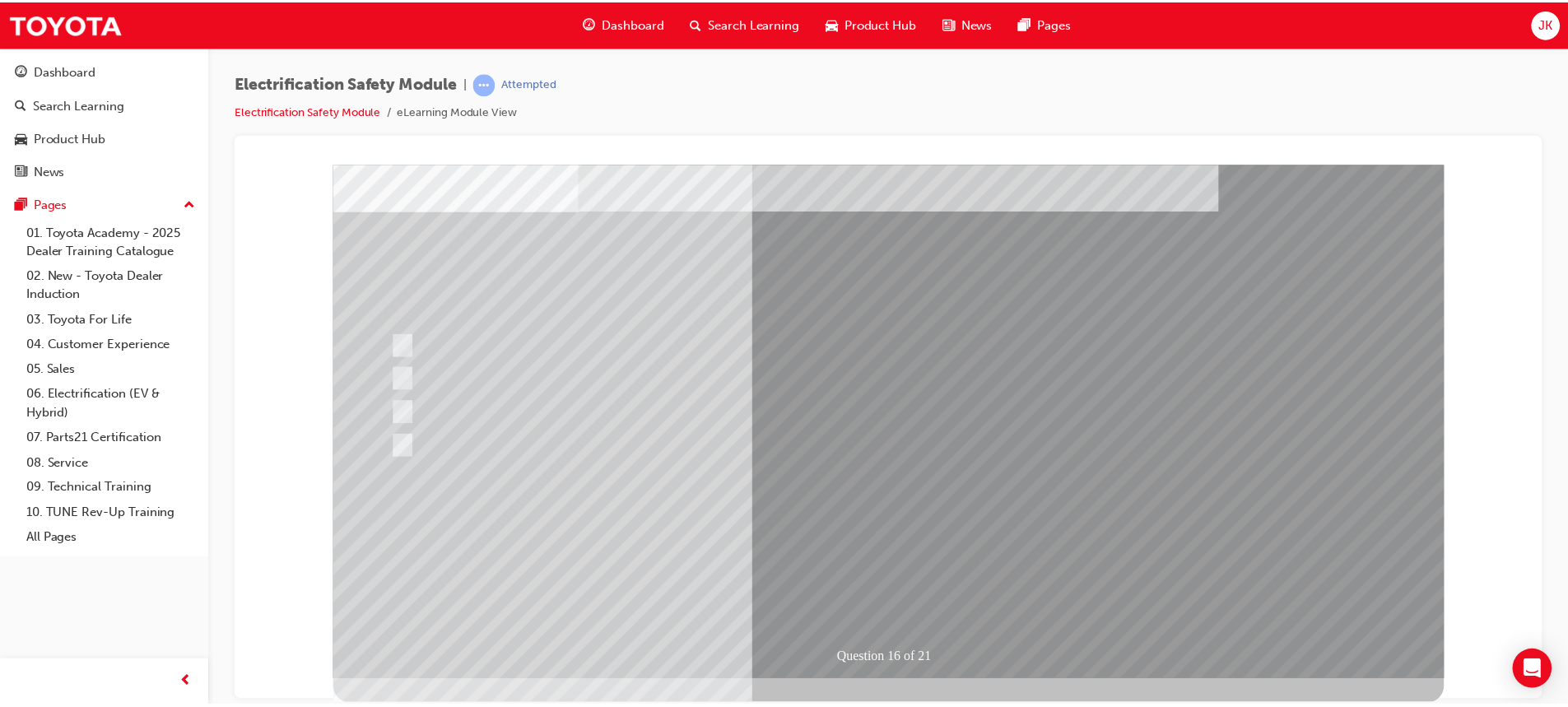
scroll to position [76, 0]
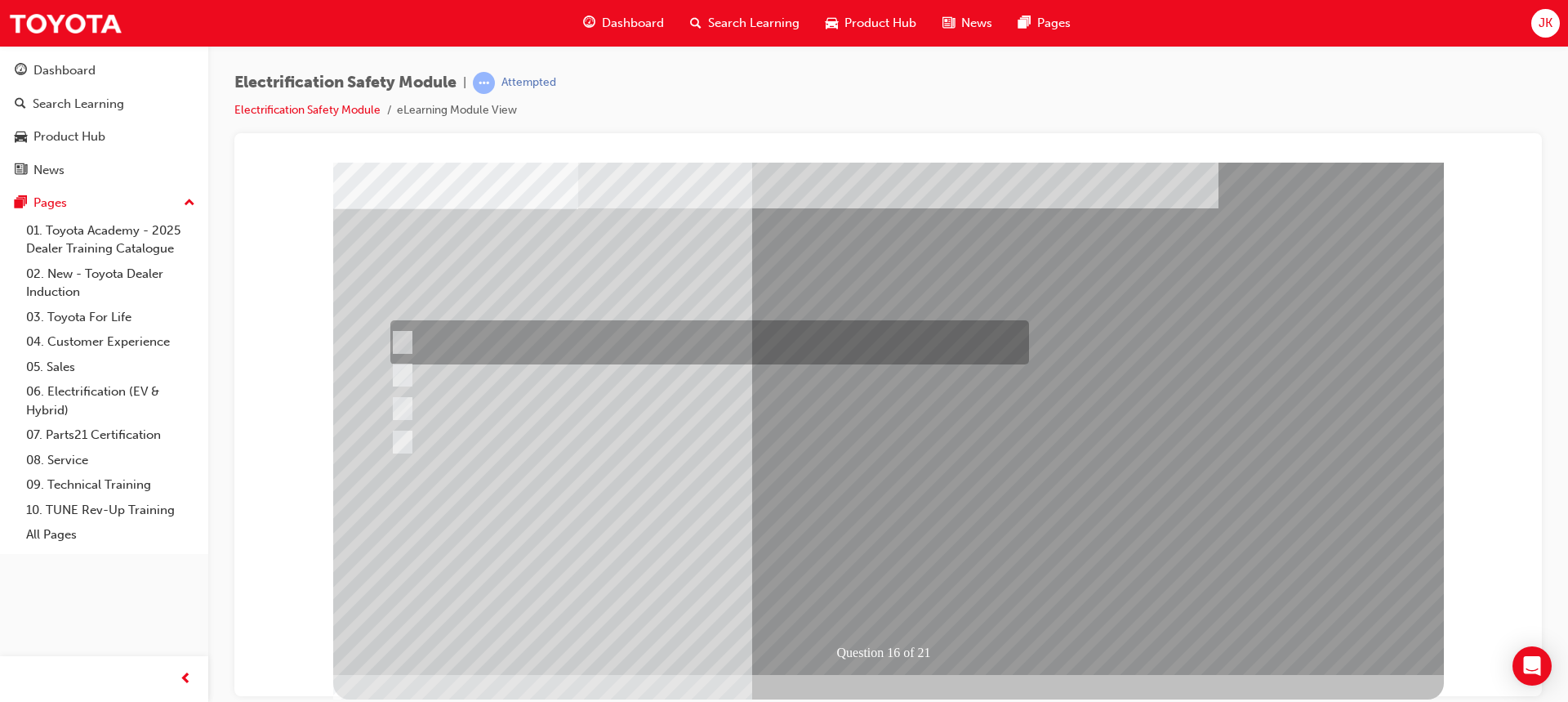
click at [410, 338] on div at bounding box center [705, 343] width 639 height 44
radio input "true"
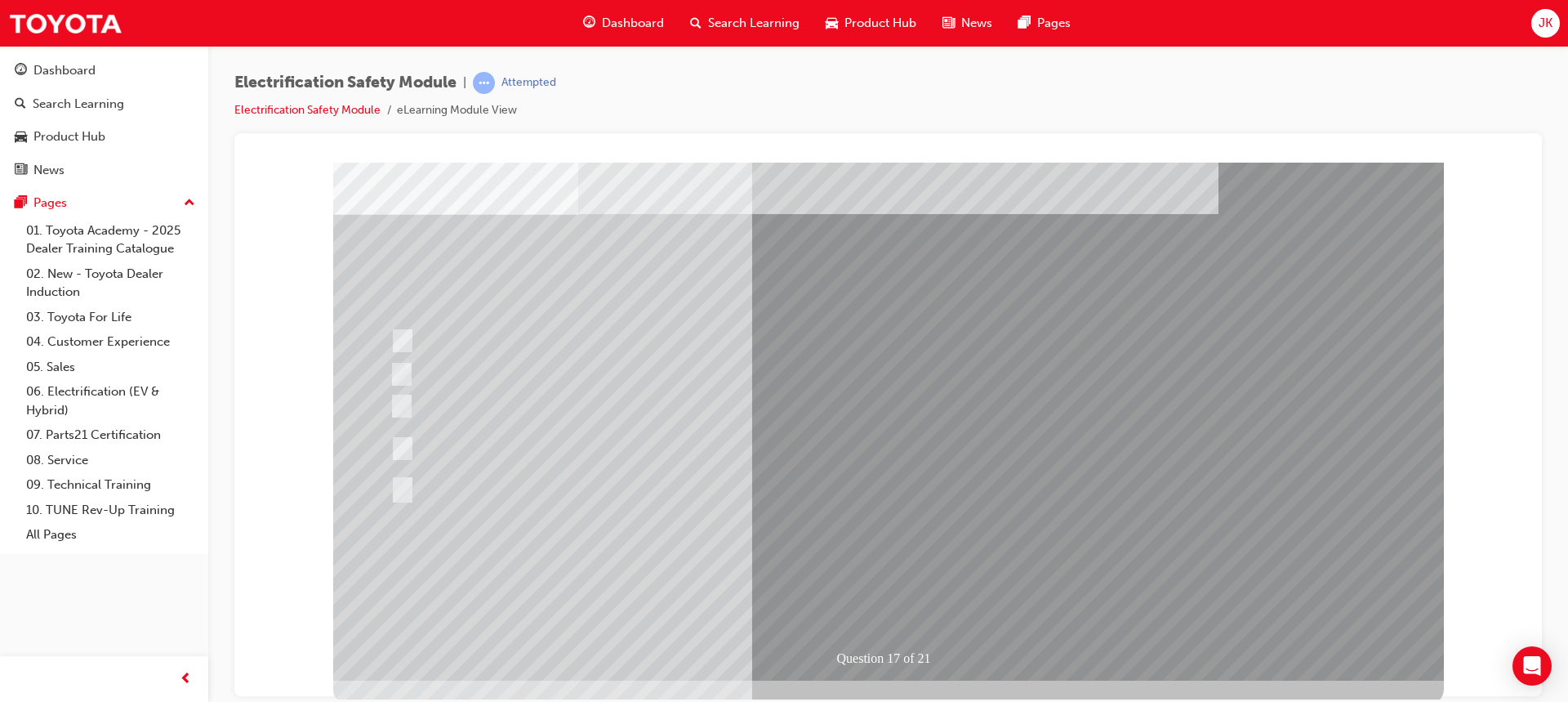
scroll to position [76, 0]
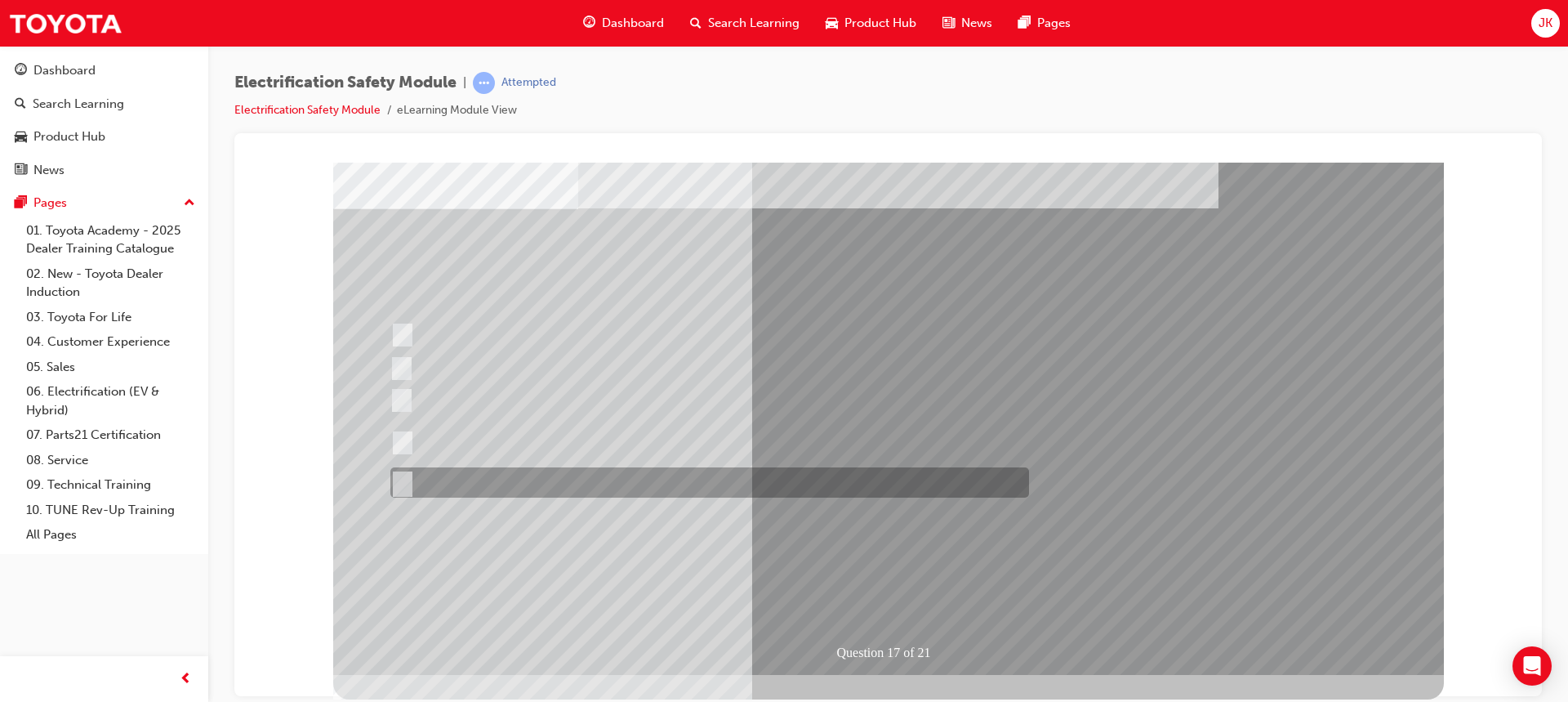
click at [406, 483] on input "All of the above." at bounding box center [399, 483] width 18 height 18
radio input "true"
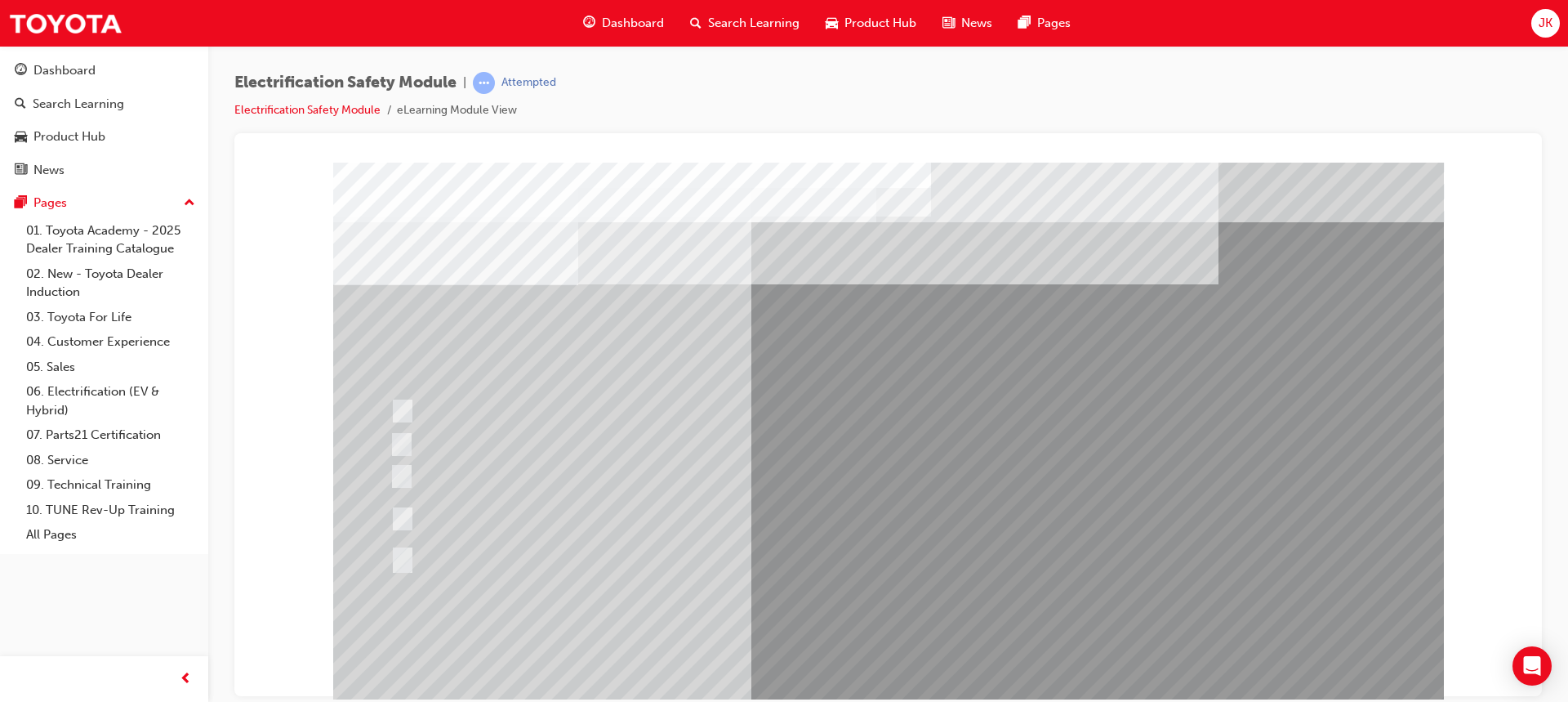
click at [832, 516] on div at bounding box center [705, 519] width 639 height 59
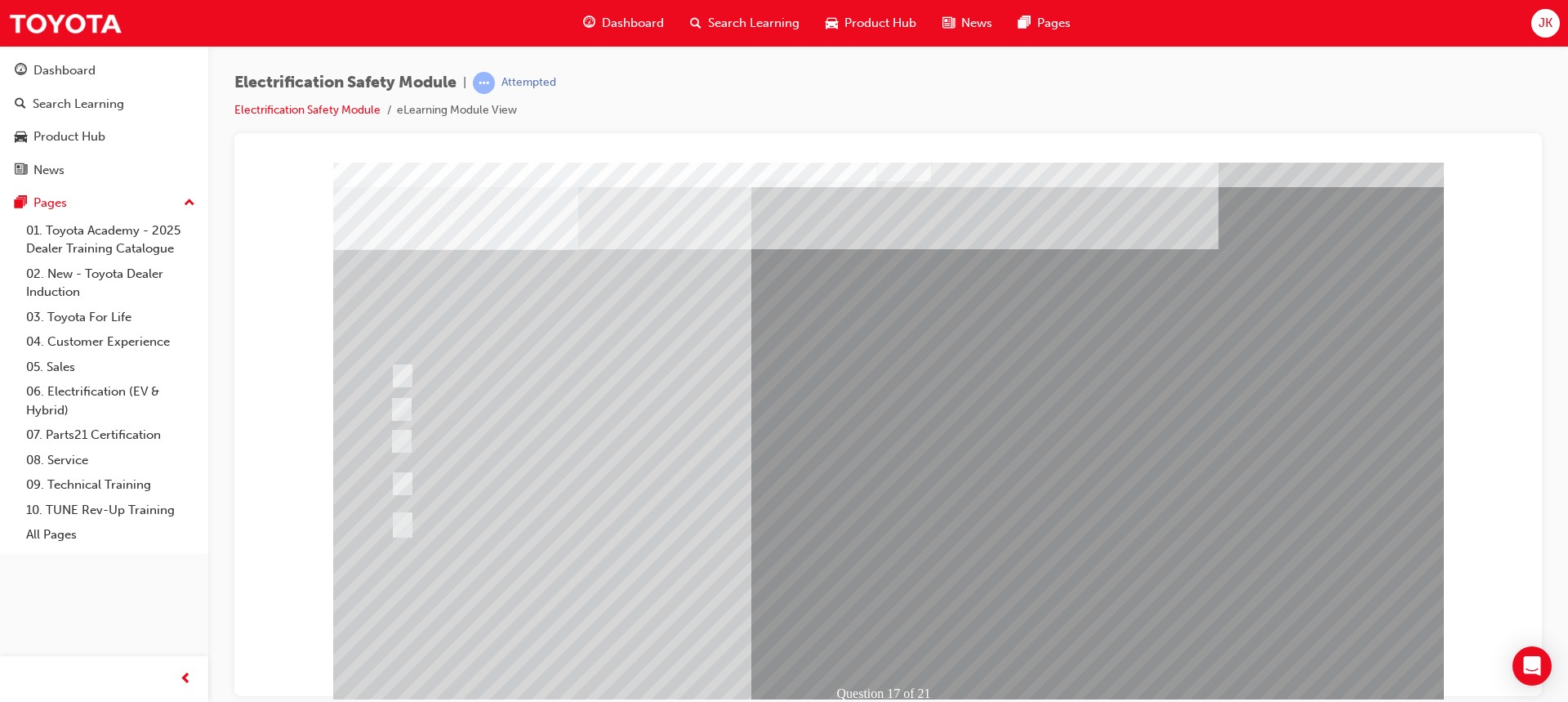
scroll to position [76, 0]
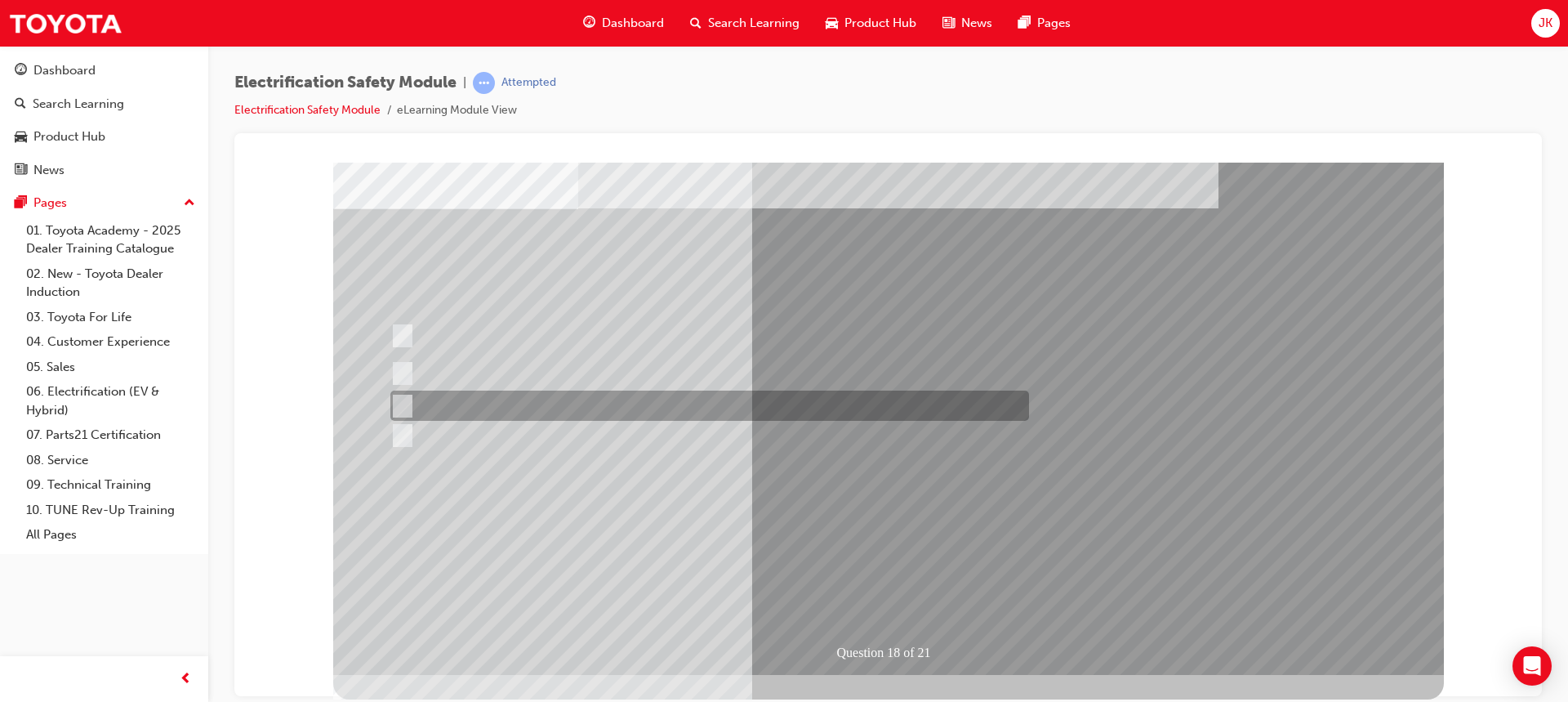
click at [405, 398] on input "Discard the gloves and use a new pair." at bounding box center [399, 406] width 18 height 18
radio input "true"
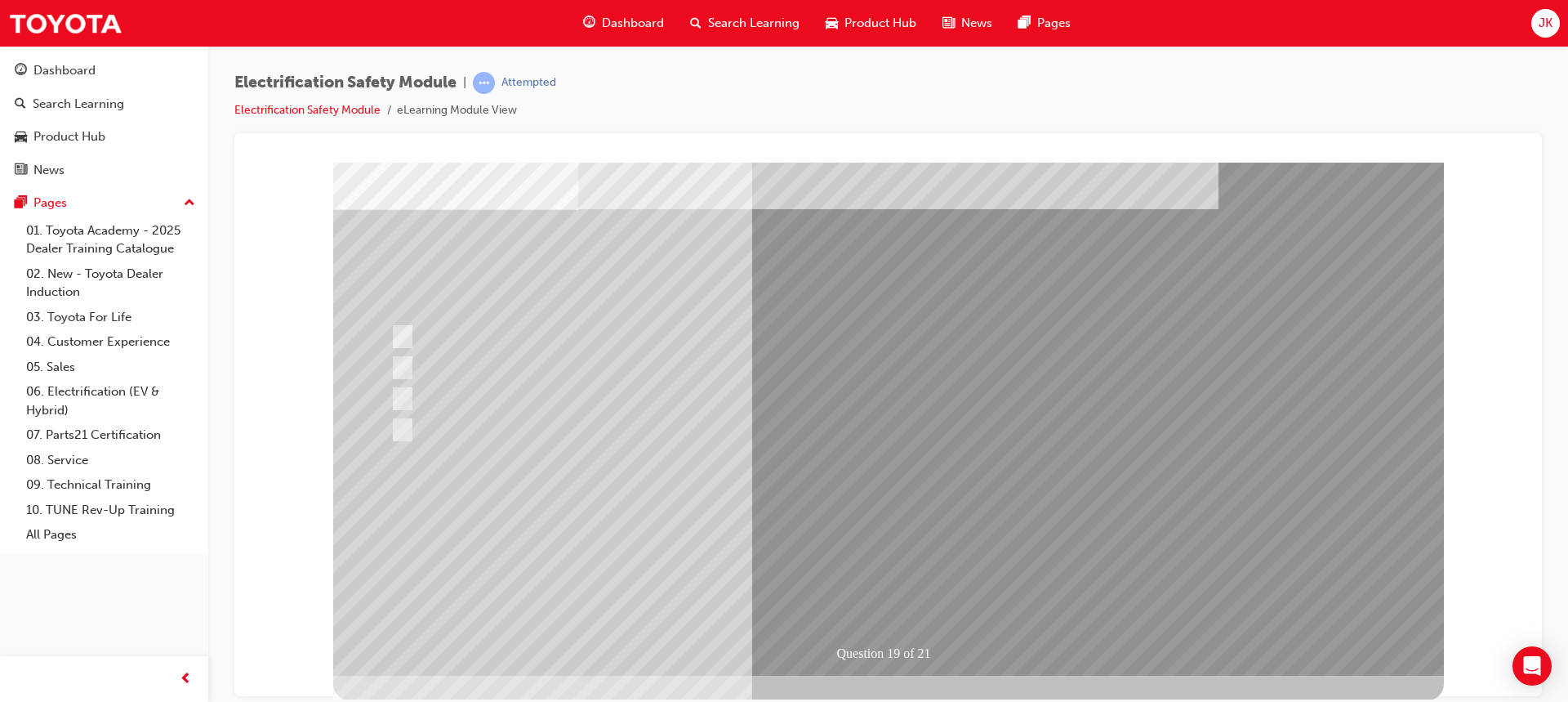
scroll to position [76, 0]
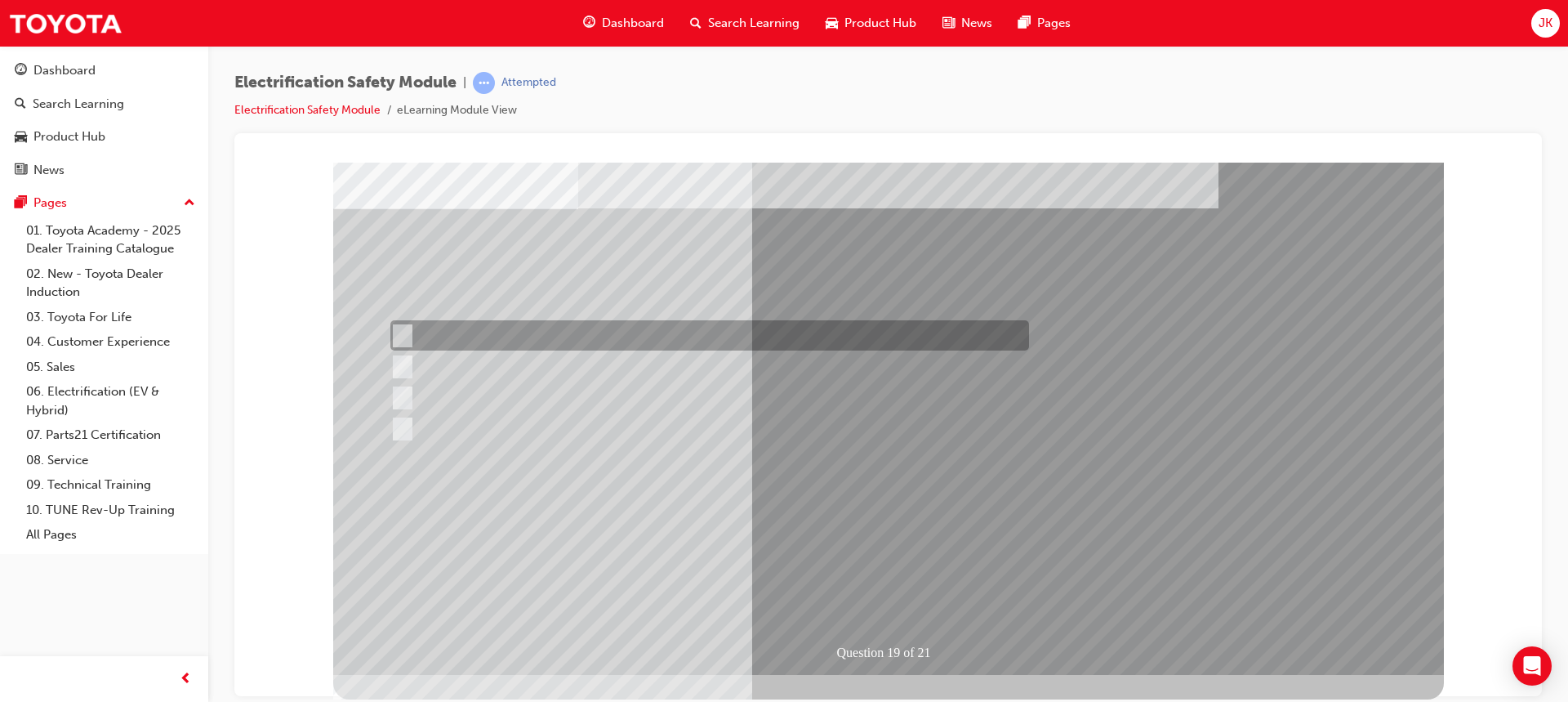
click at [400, 331] on input "To prevent Electrical Insulating Gloves from getting covered in oil and grease." at bounding box center [399, 335] width 18 height 18
radio input "true"
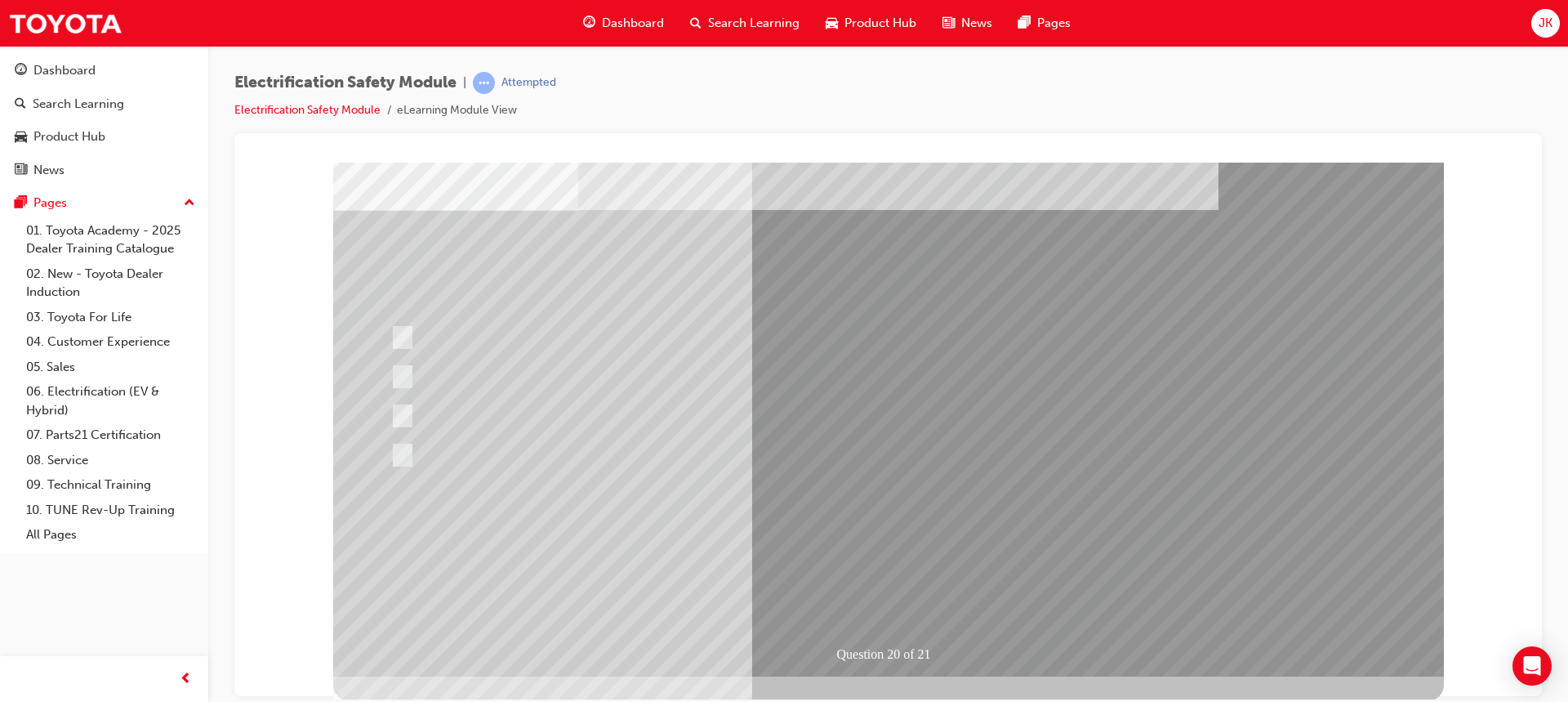
scroll to position [76, 0]
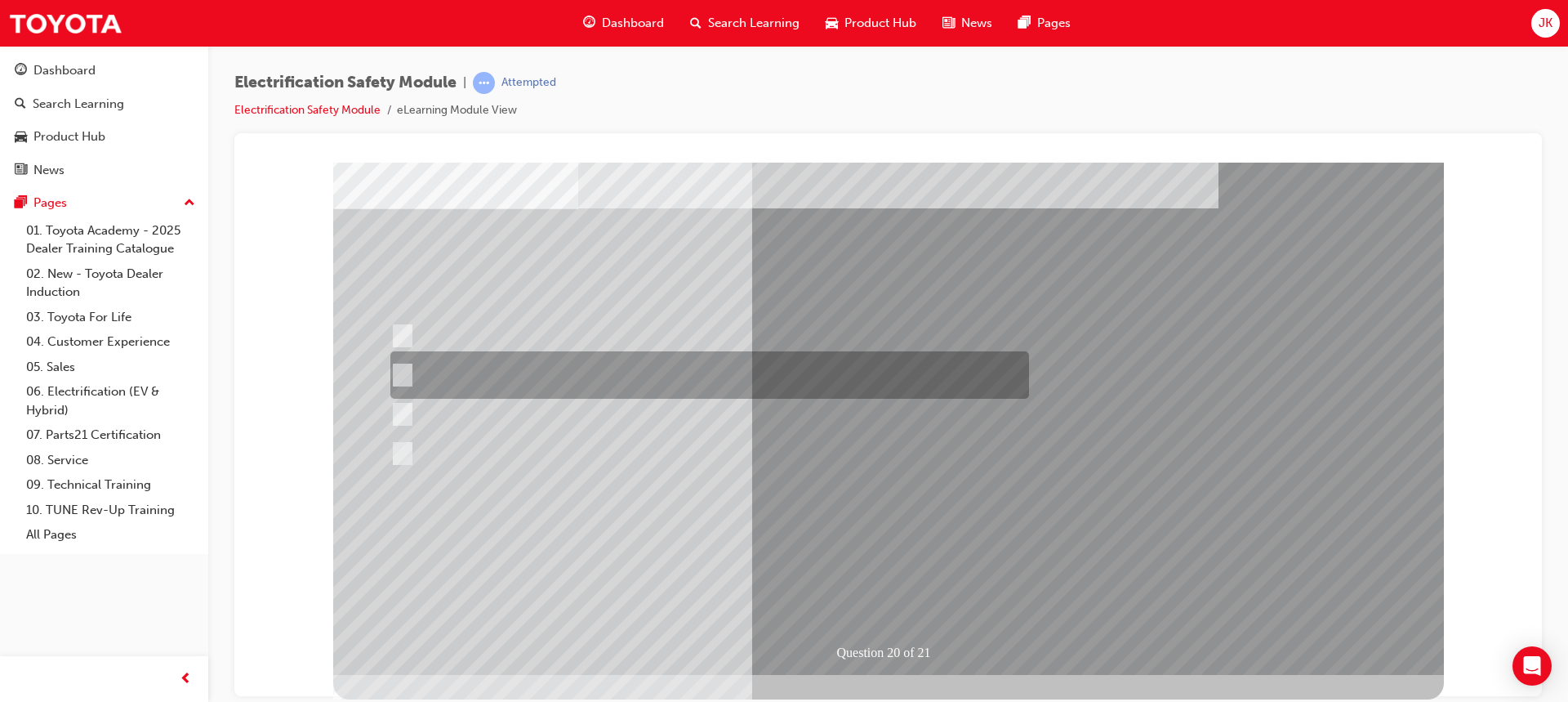
click at [403, 372] on input "To provide added protection against electrical shock in conjunction with electr…" at bounding box center [399, 375] width 18 height 18
radio input "true"
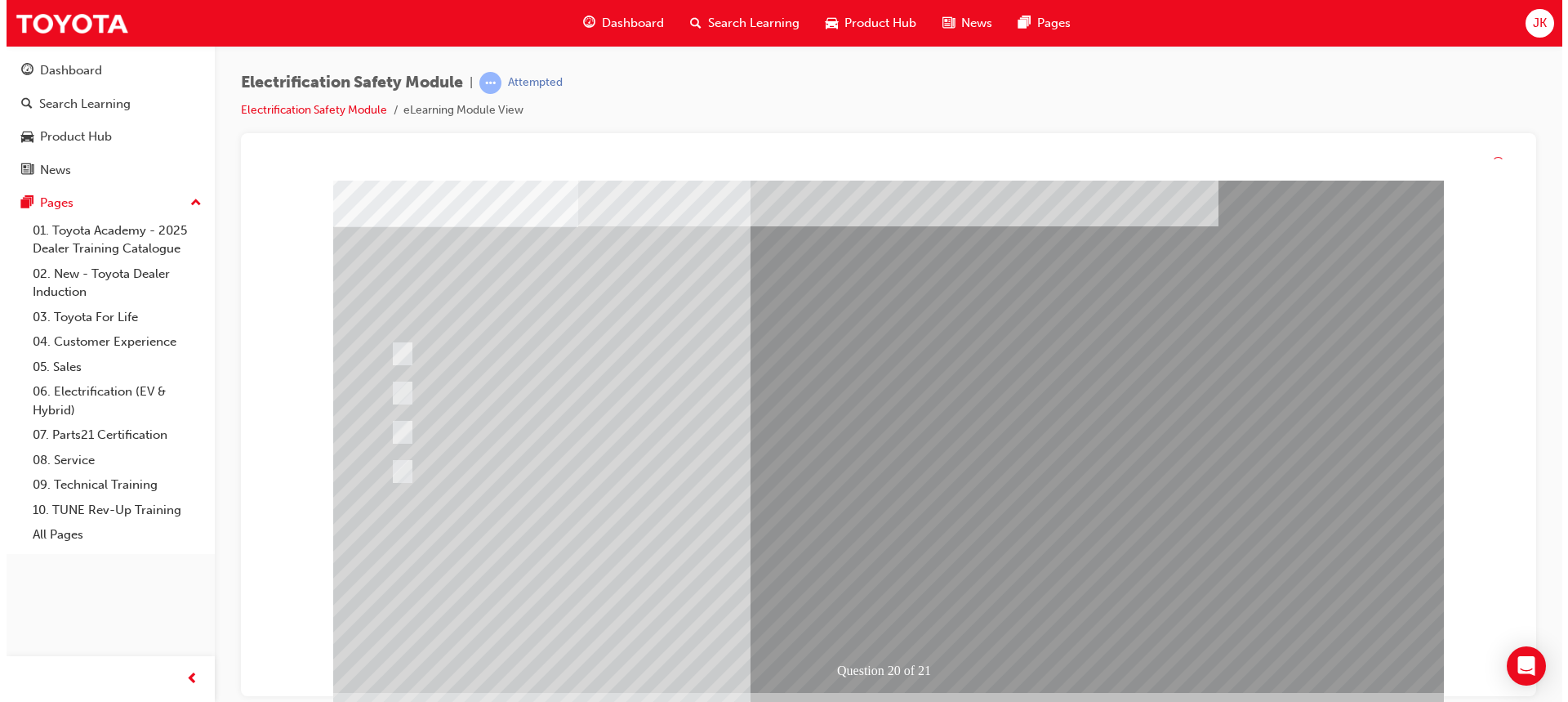
scroll to position [0, 0]
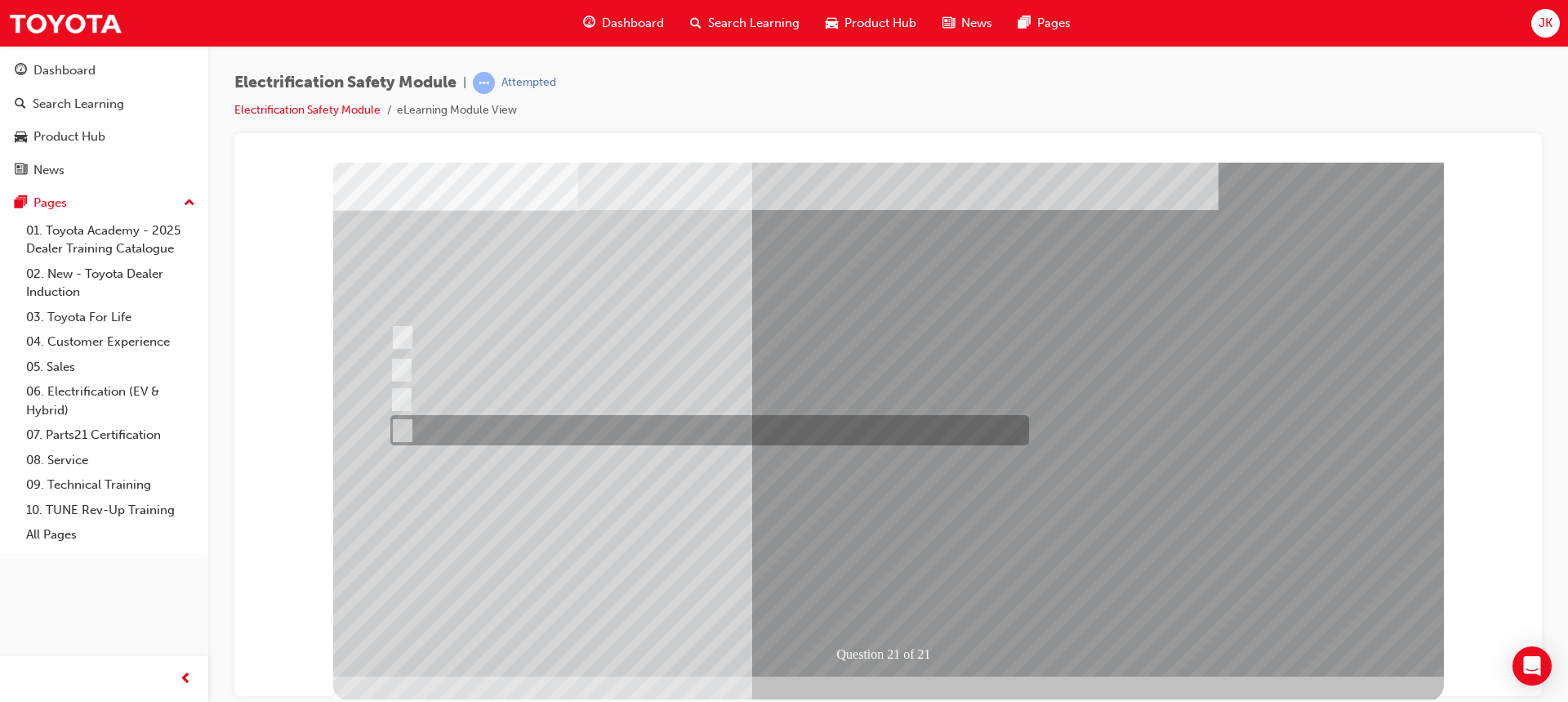
scroll to position [76, 0]
click at [404, 435] on input "All these items should be removed to improve safety" at bounding box center [399, 429] width 18 height 18
radio input "true"
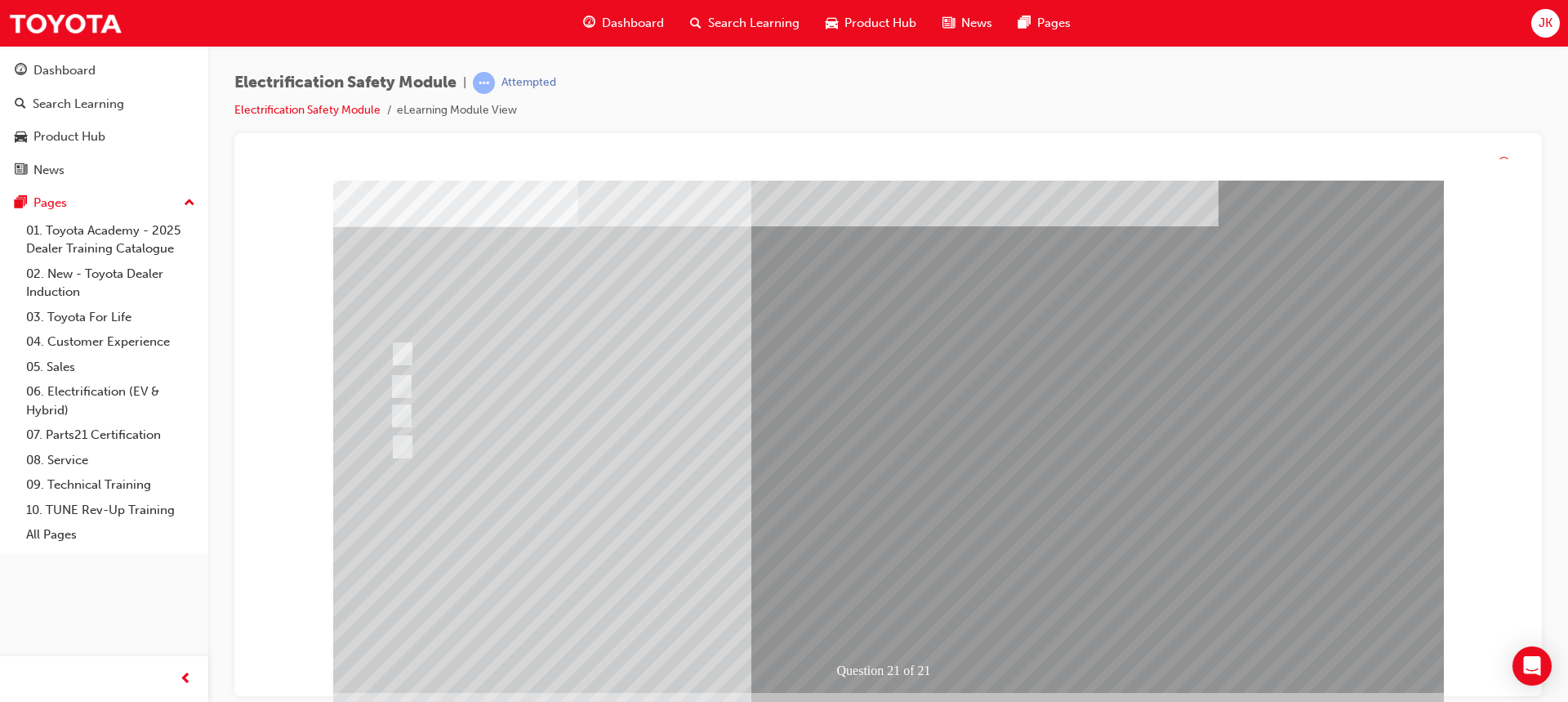
scroll to position [0, 0]
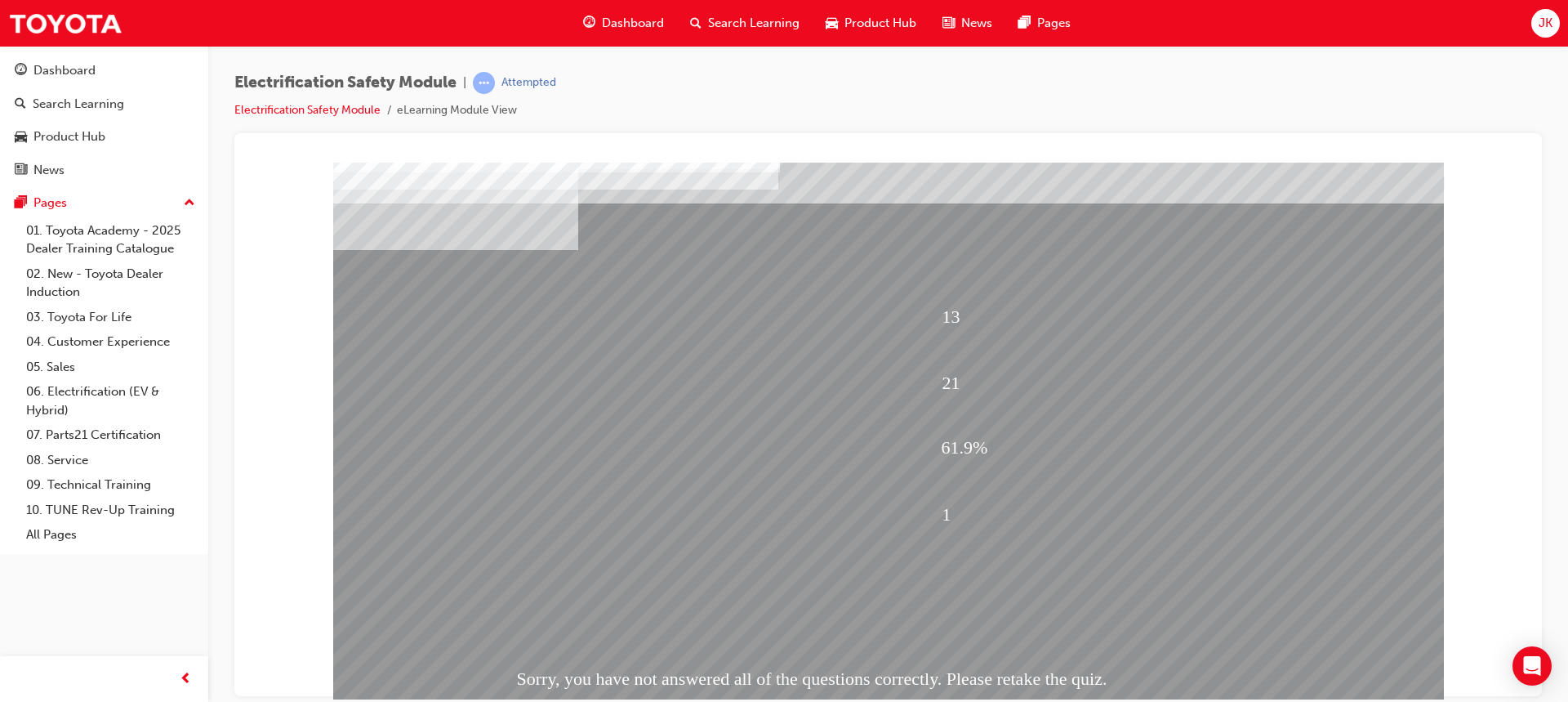
scroll to position [76, 0]
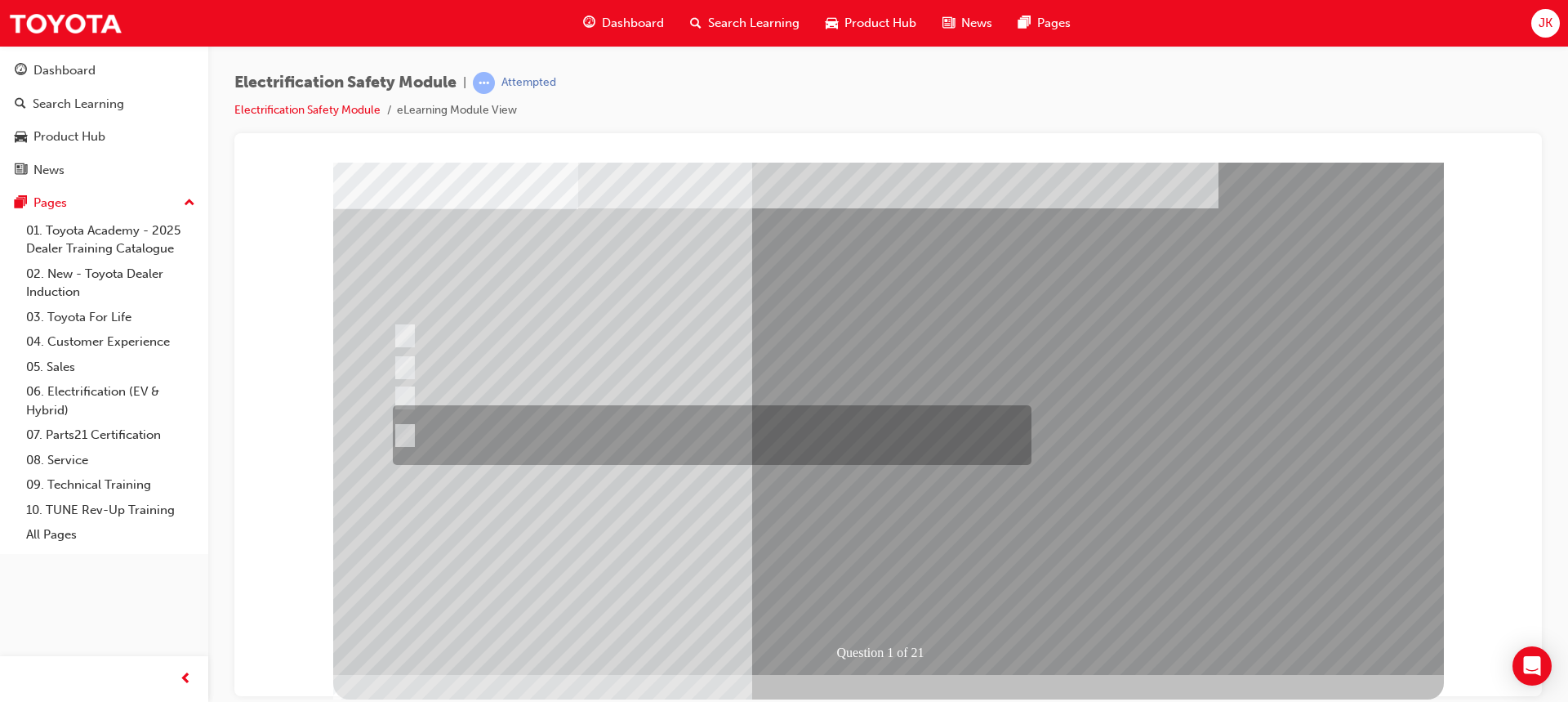
click at [408, 446] on div at bounding box center [708, 435] width 639 height 60
radio input "true"
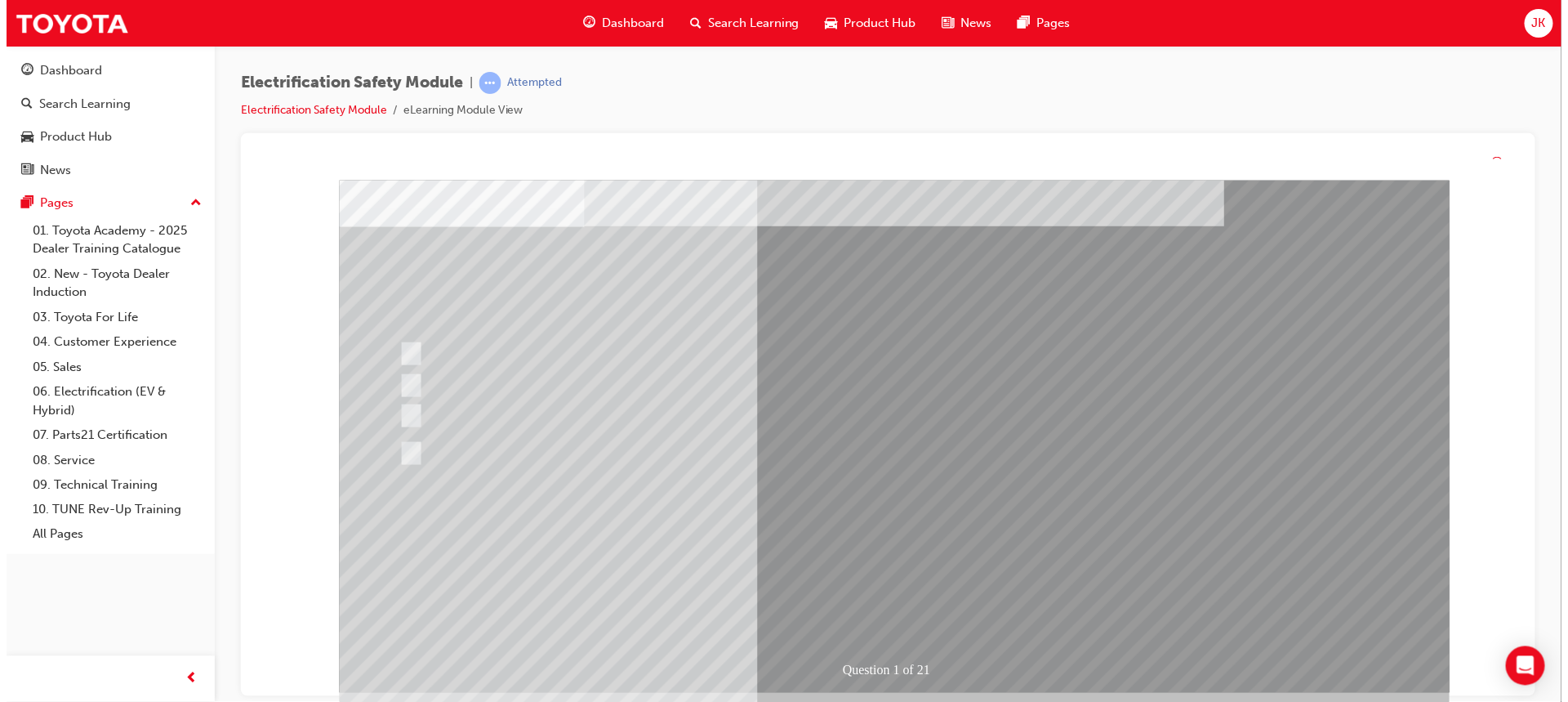
scroll to position [0, 0]
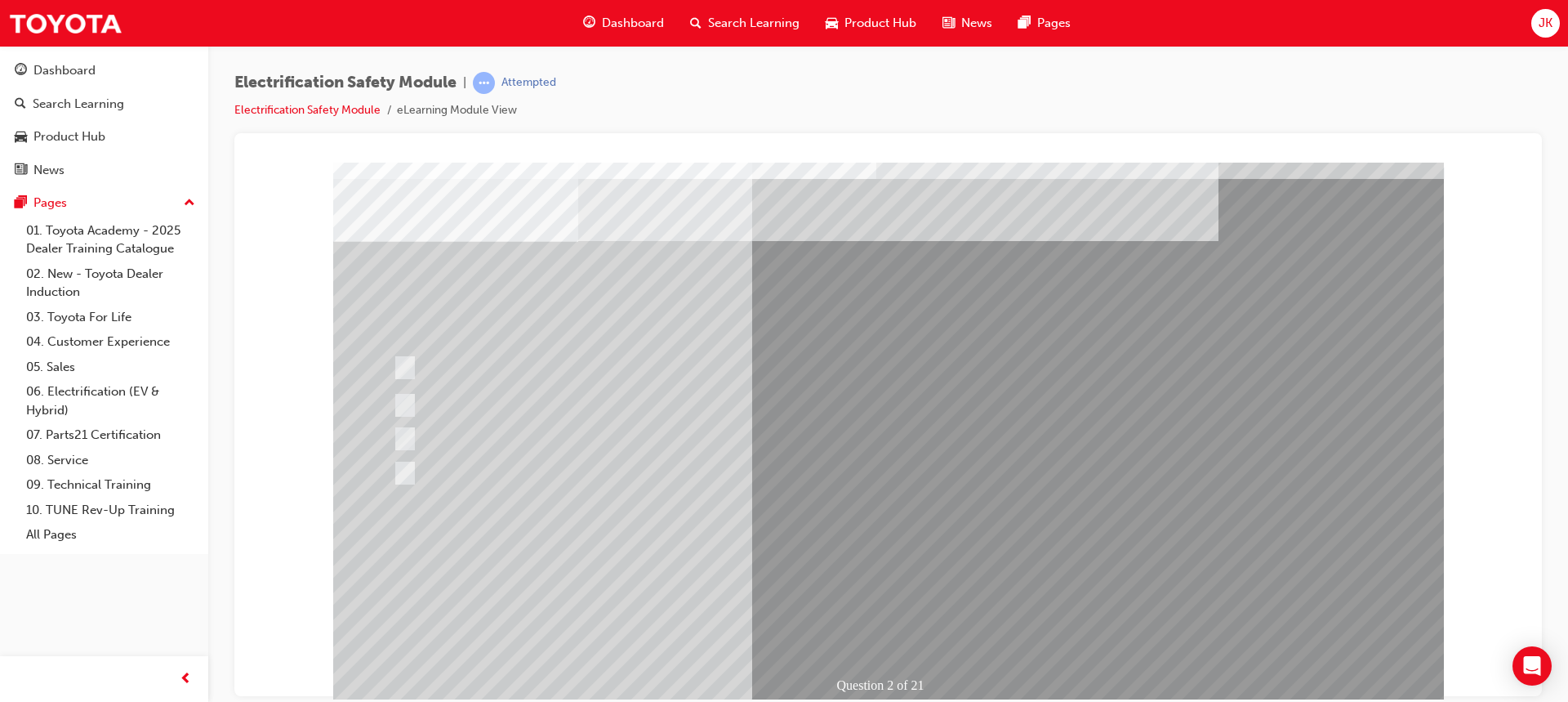
scroll to position [76, 0]
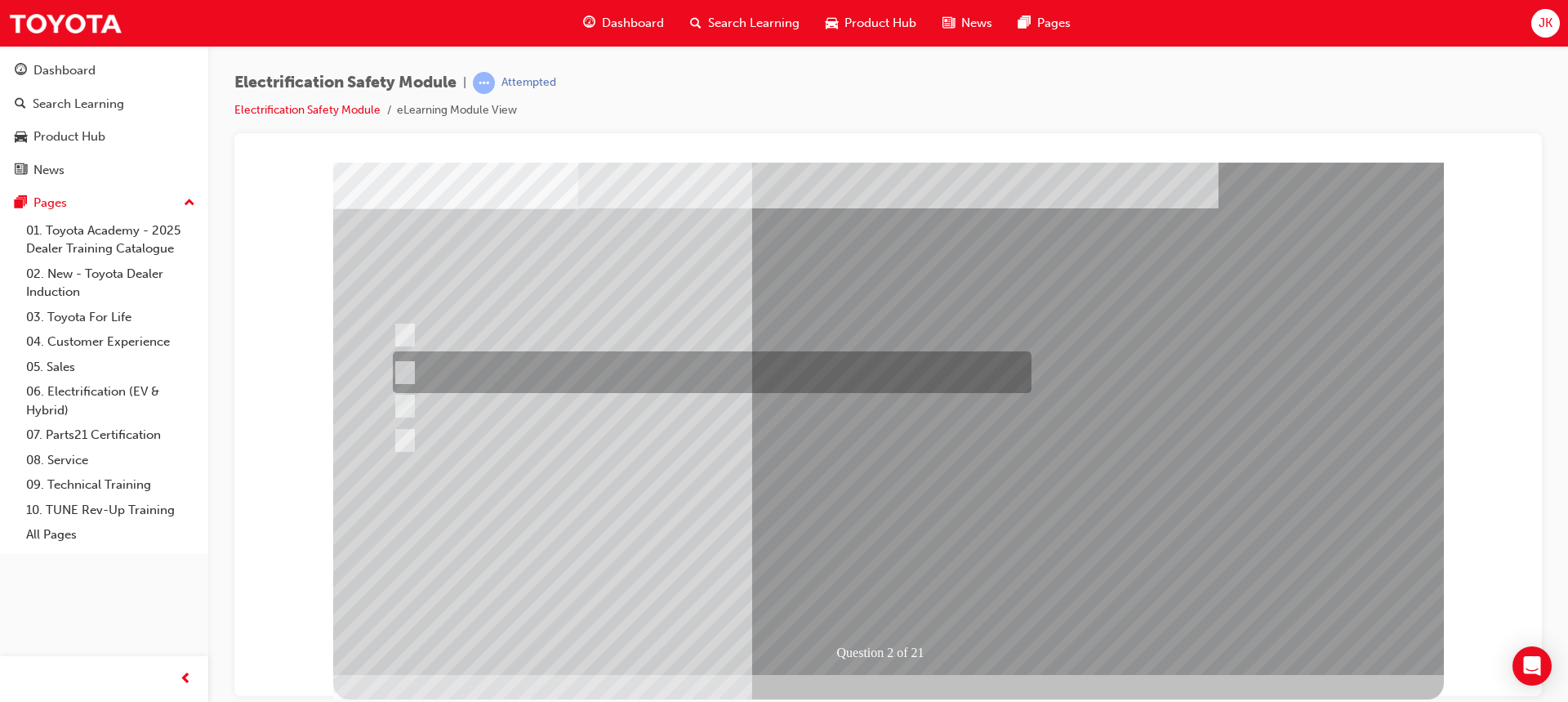
click at [406, 364] on input "The Battery Electric uses AC & DC charging capability and has no petrol engine." at bounding box center [401, 372] width 18 height 18
radio input "true"
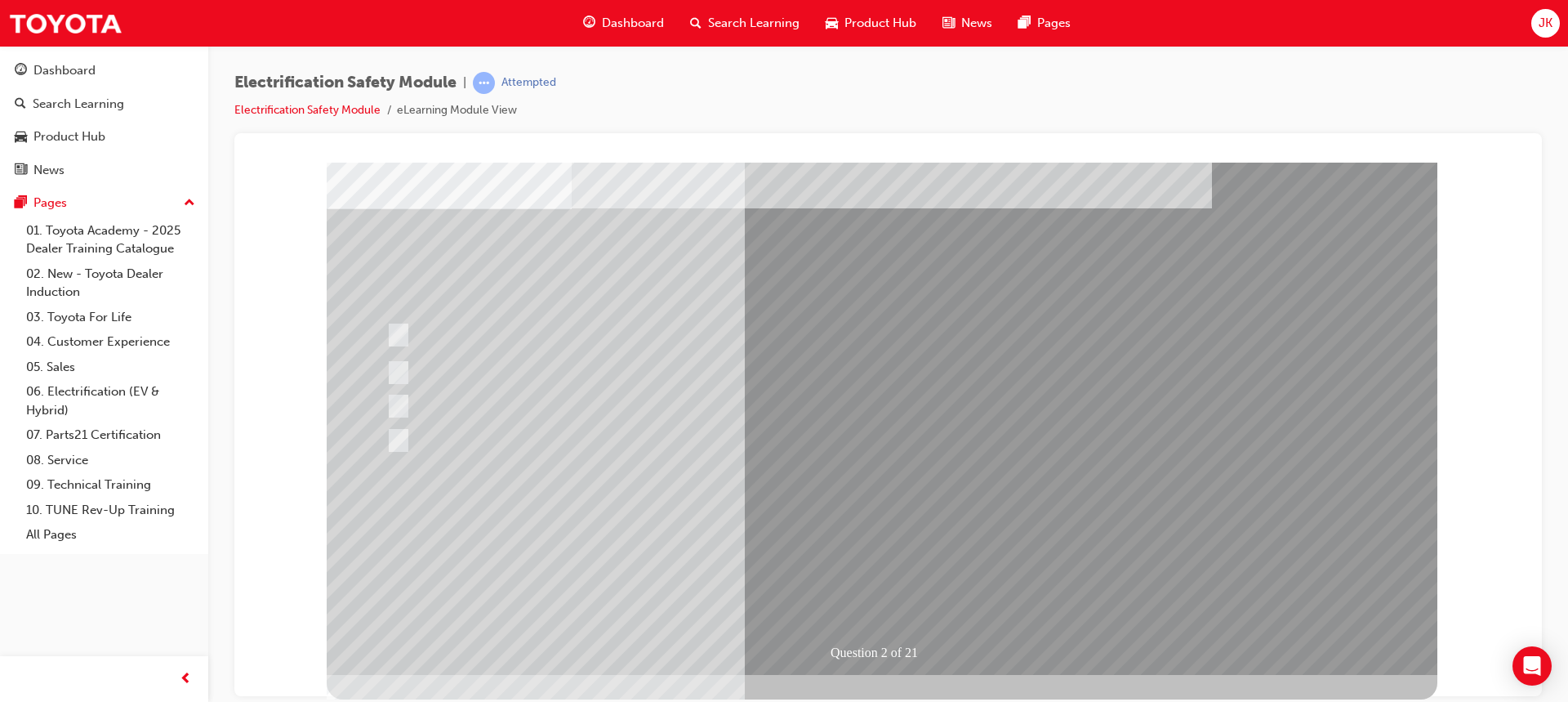
scroll to position [0, 0]
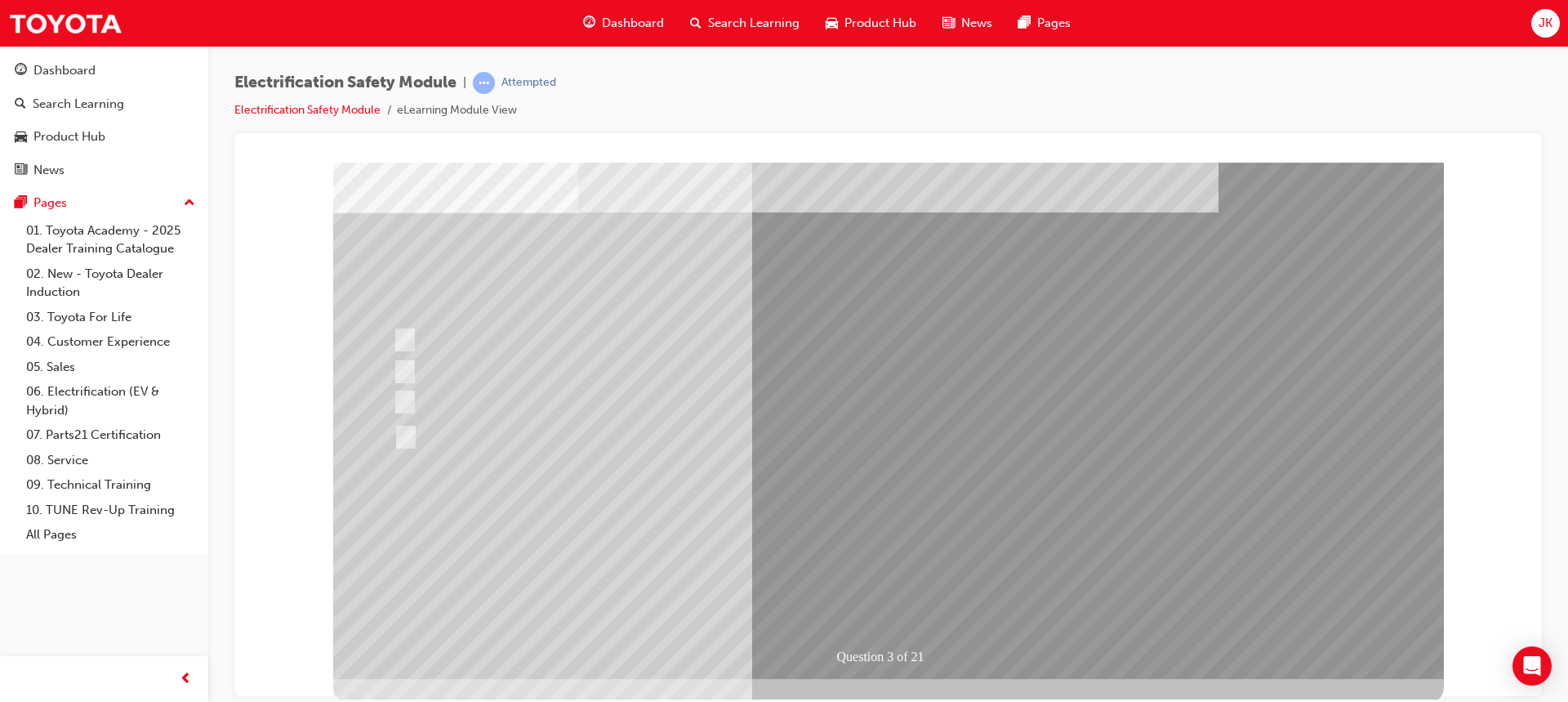
scroll to position [76, 0]
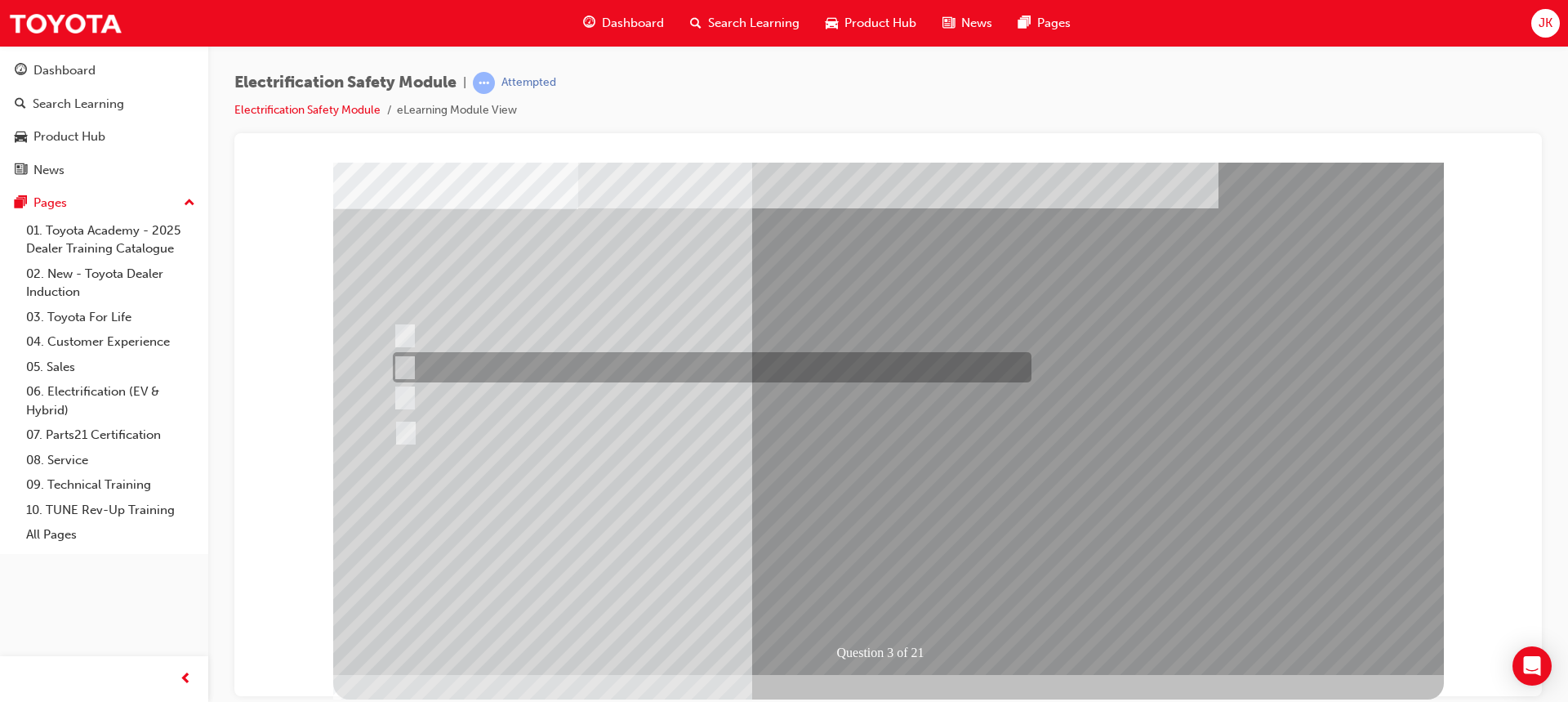
click at [415, 362] on div at bounding box center [708, 367] width 639 height 30
radio input "true"
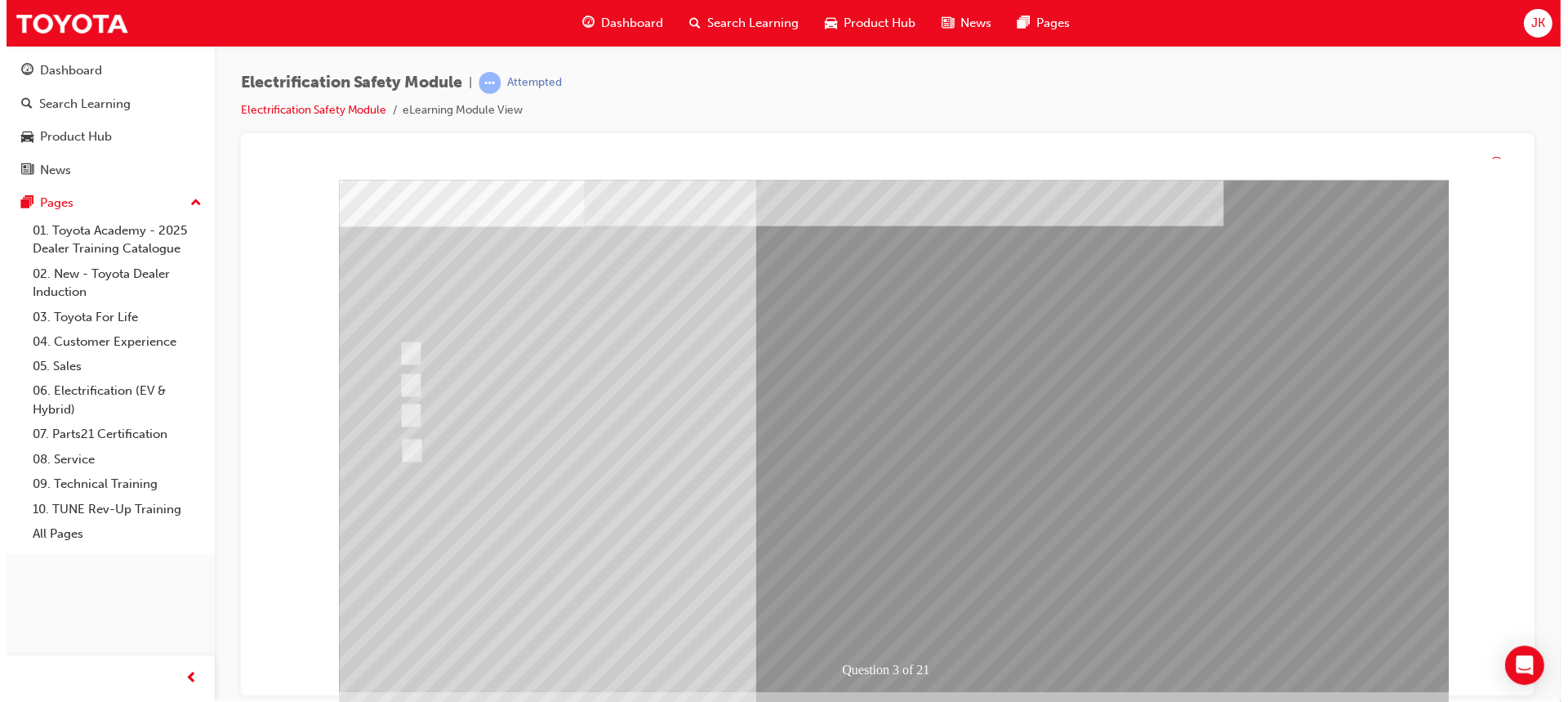
scroll to position [0, 0]
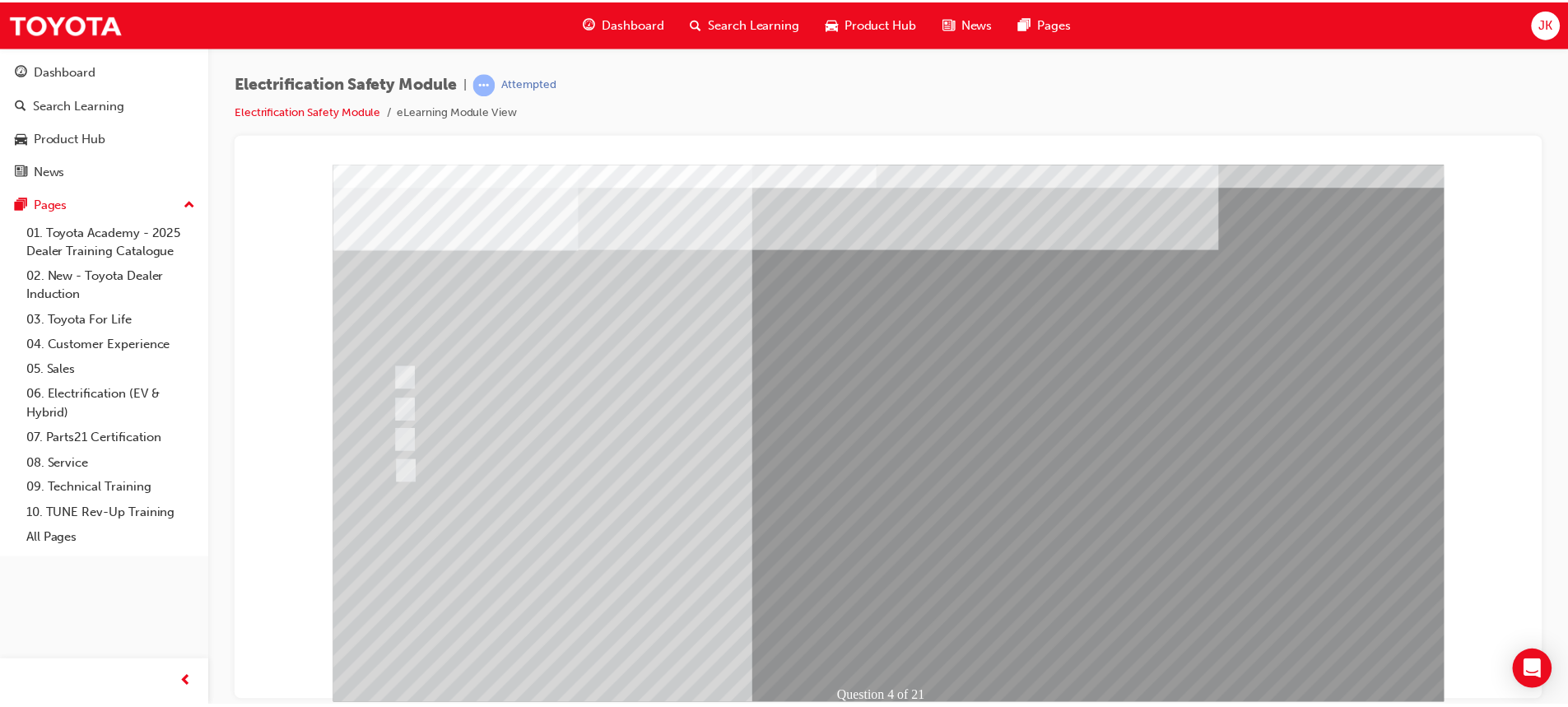
scroll to position [76, 0]
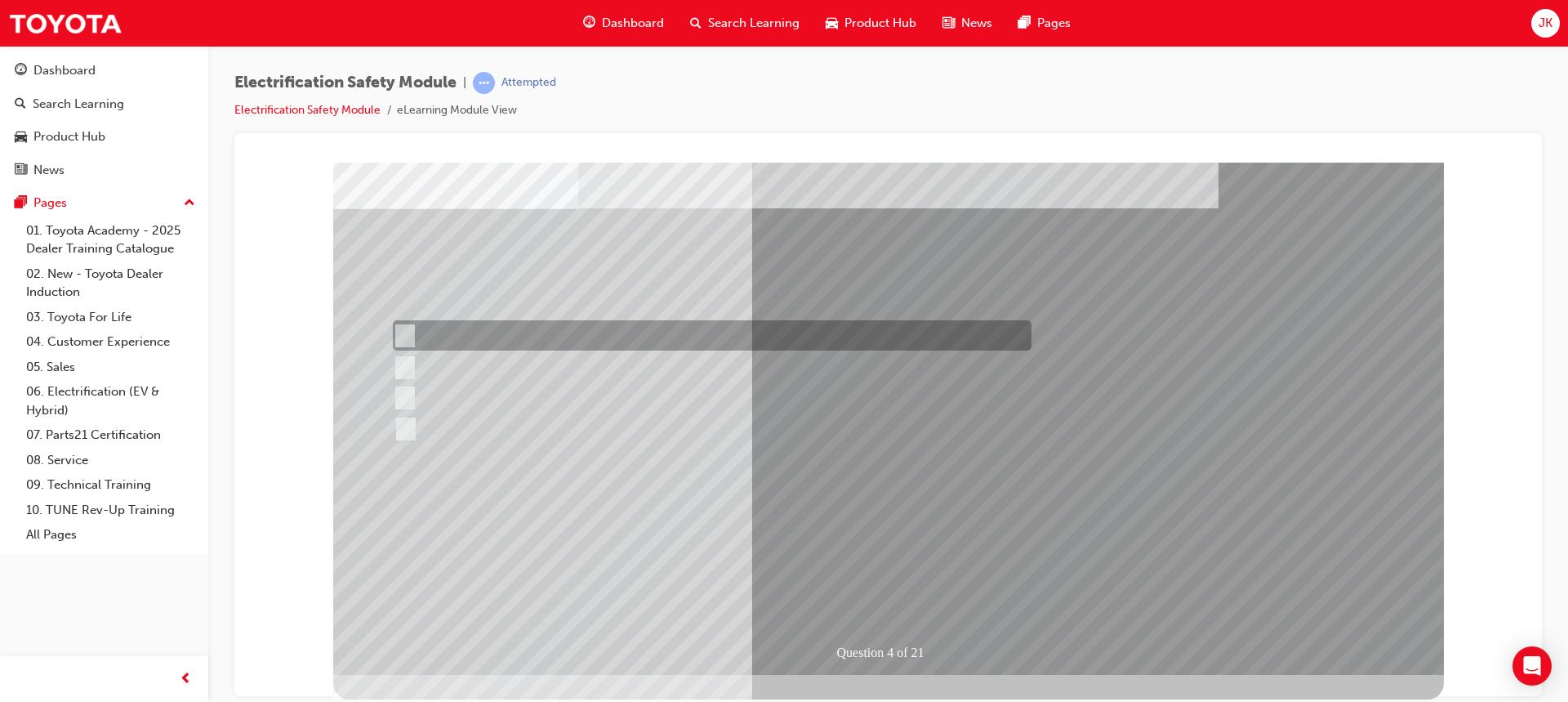
click at [410, 329] on div at bounding box center [708, 336] width 639 height 30
checkbox input "true"
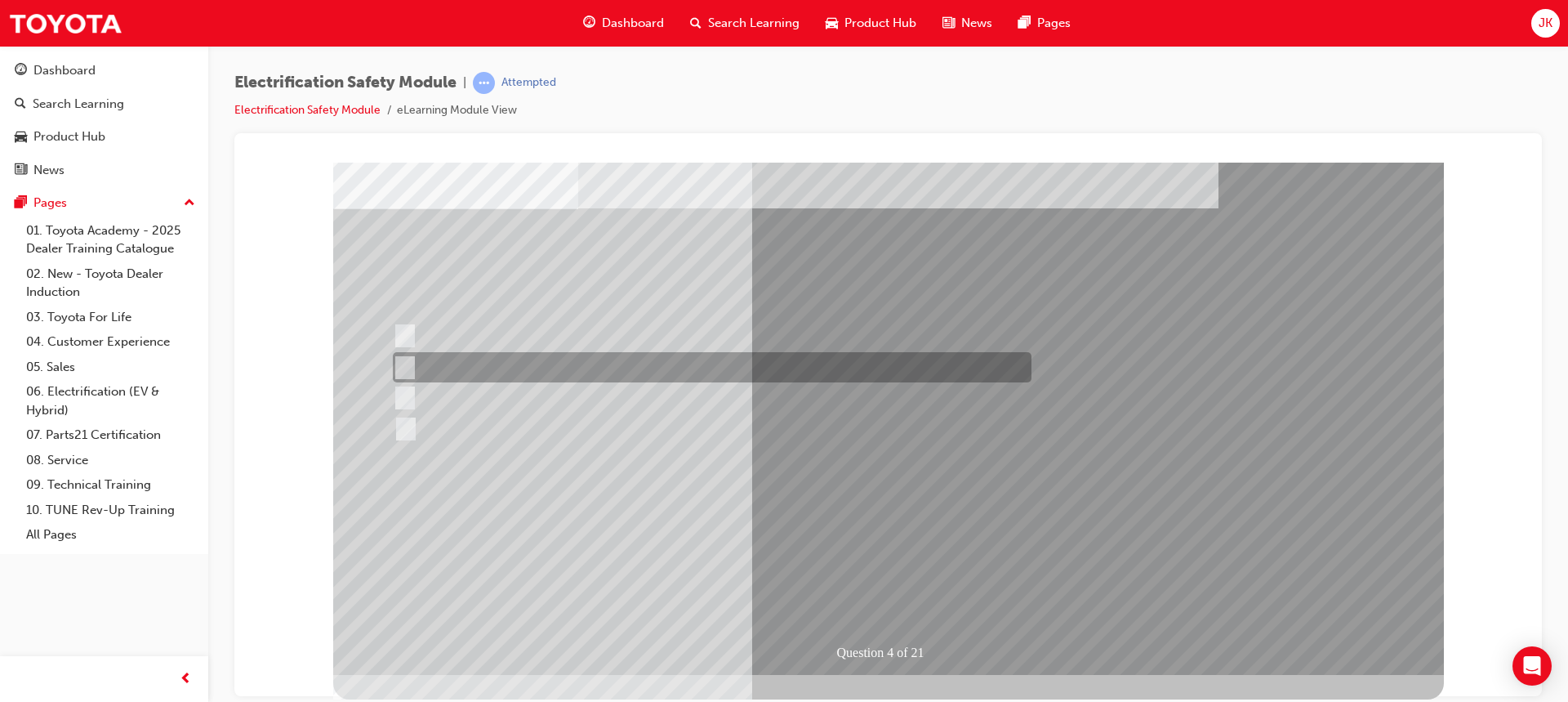
click at [407, 364] on input "EV or H2 labels on the License Plate." at bounding box center [401, 367] width 18 height 18
checkbox input "true"
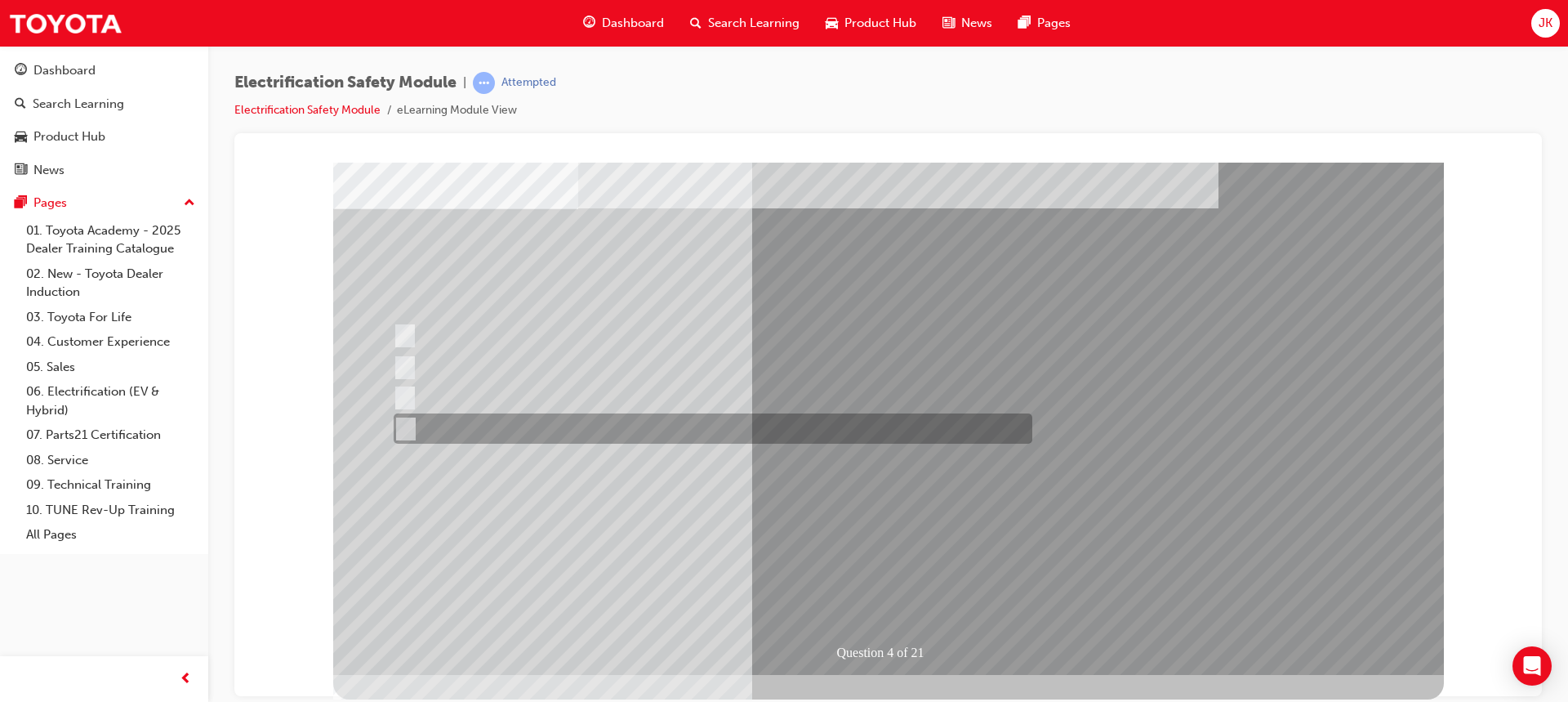
click at [410, 424] on input "Charge ports or H2 Filler Port in place of a Fuel Filler." at bounding box center [401, 429] width 18 height 18
checkbox input "true"
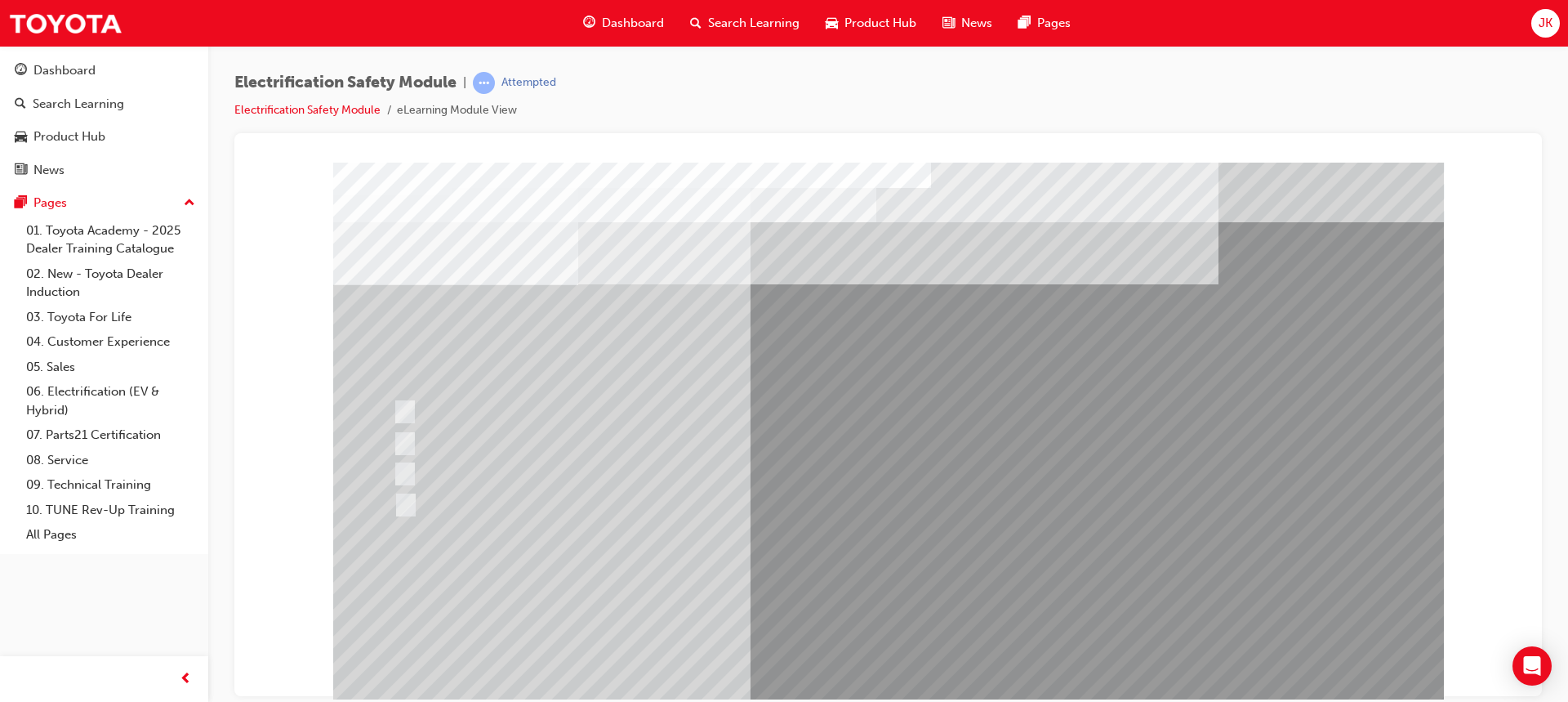
click at [419, 493] on div at bounding box center [709, 505] width 639 height 30
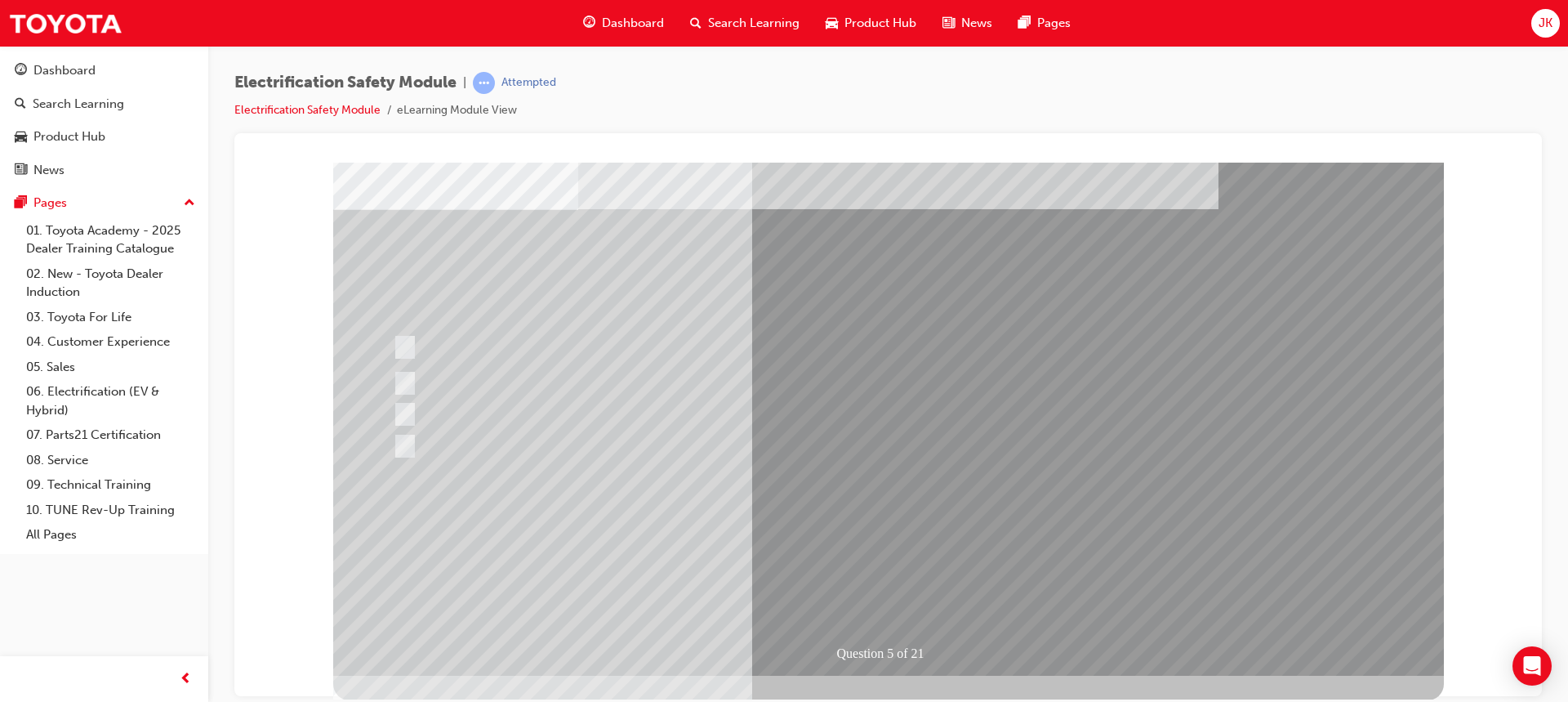
scroll to position [76, 0]
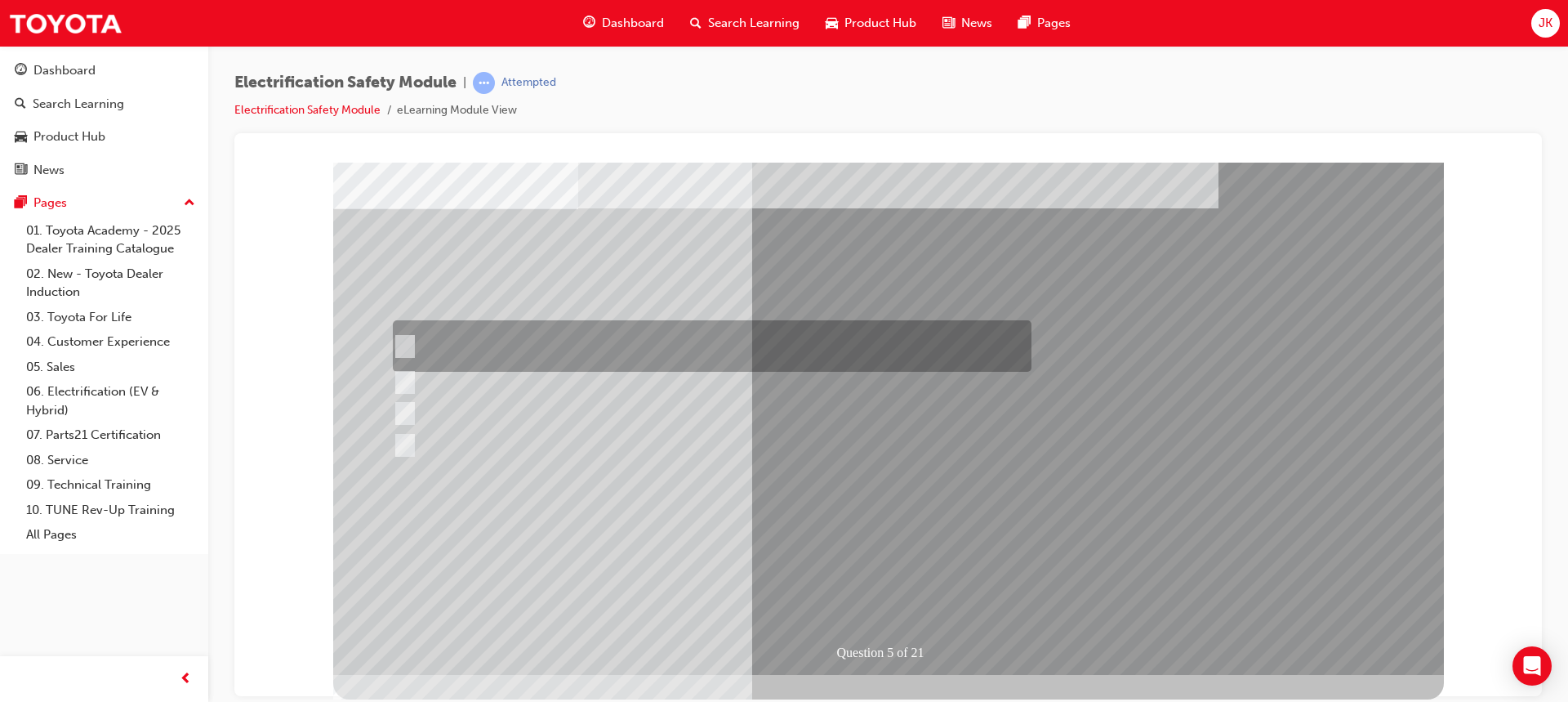
click at [411, 338] on div at bounding box center [708, 346] width 639 height 51
checkbox input "true"
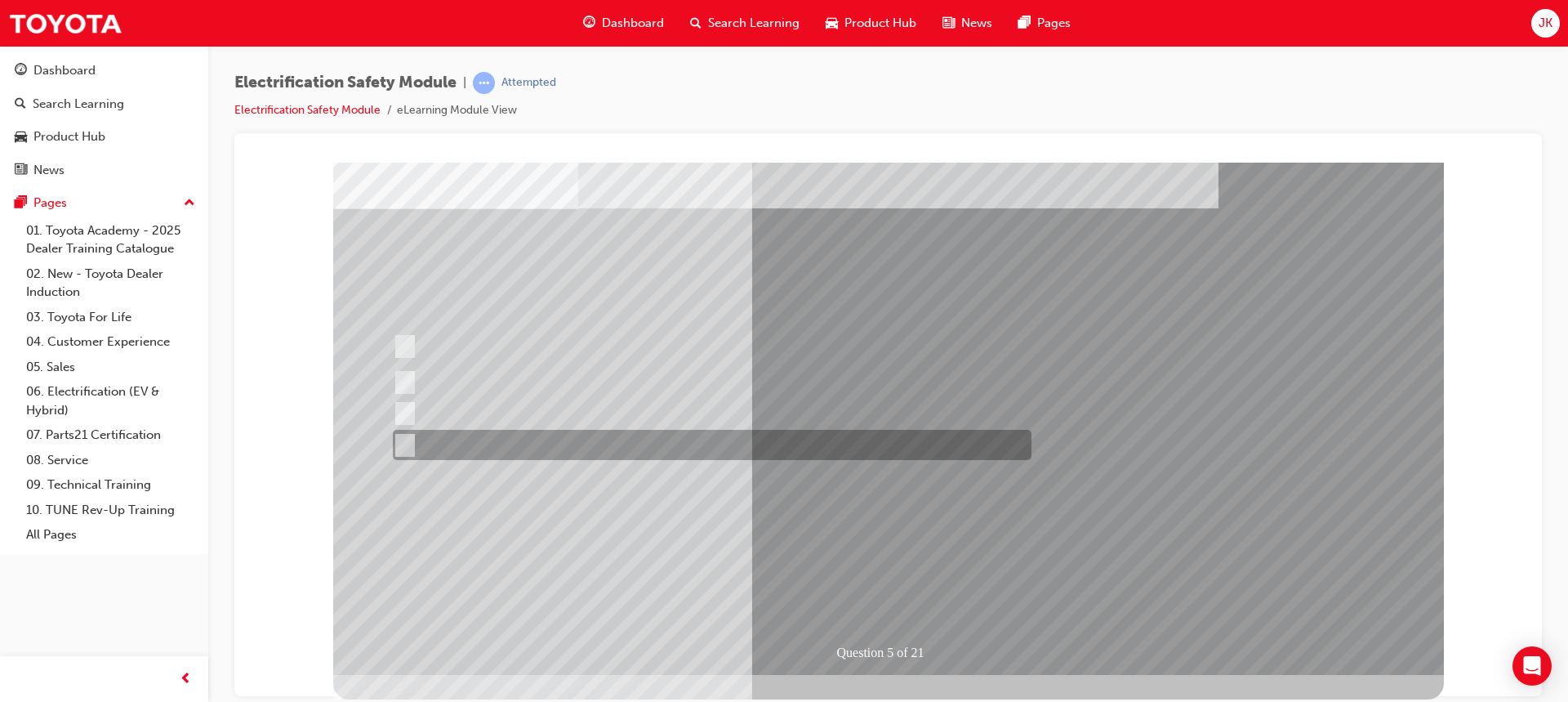
click at [409, 436] on input "Battery Level indicator (State of Charge)." at bounding box center [401, 445] width 18 height 18
checkbox input "true"
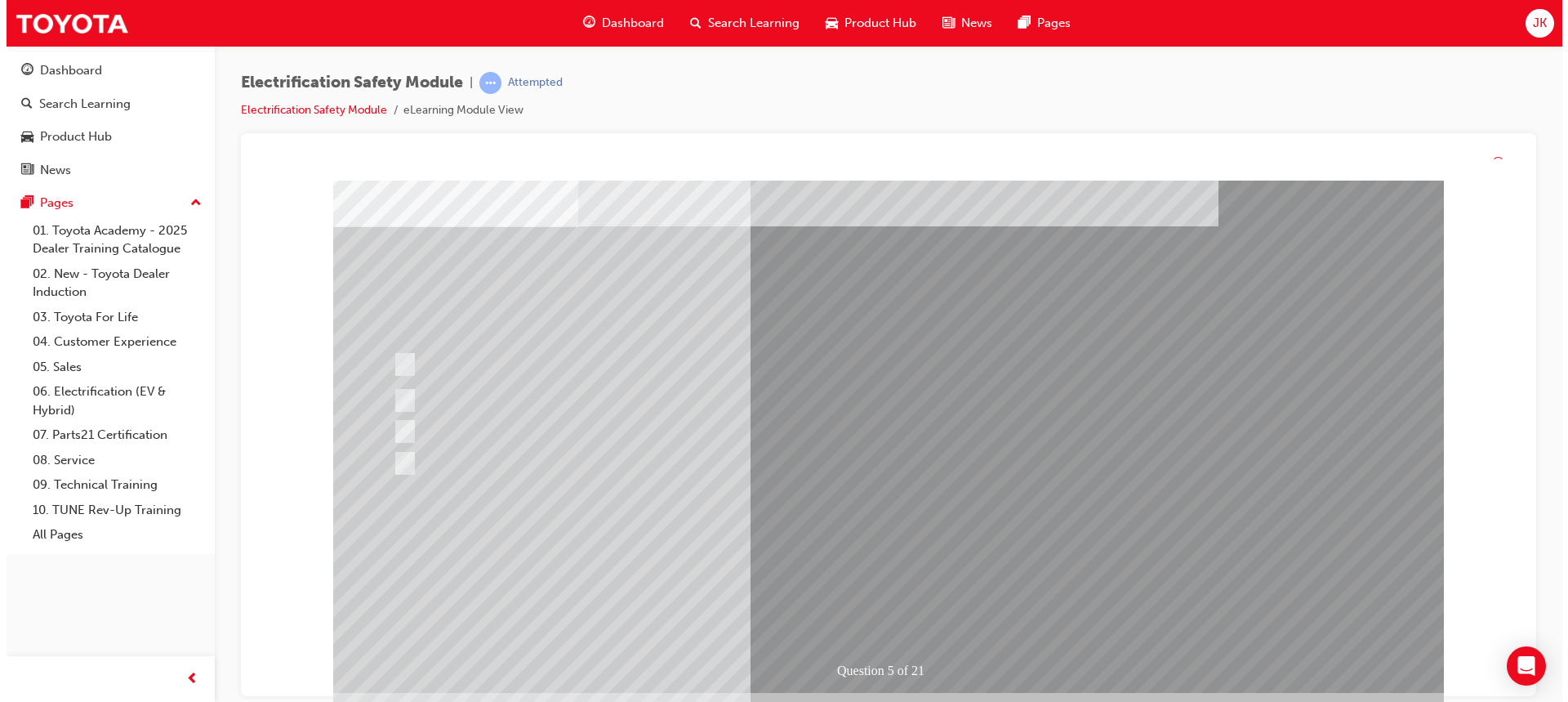
scroll to position [0, 0]
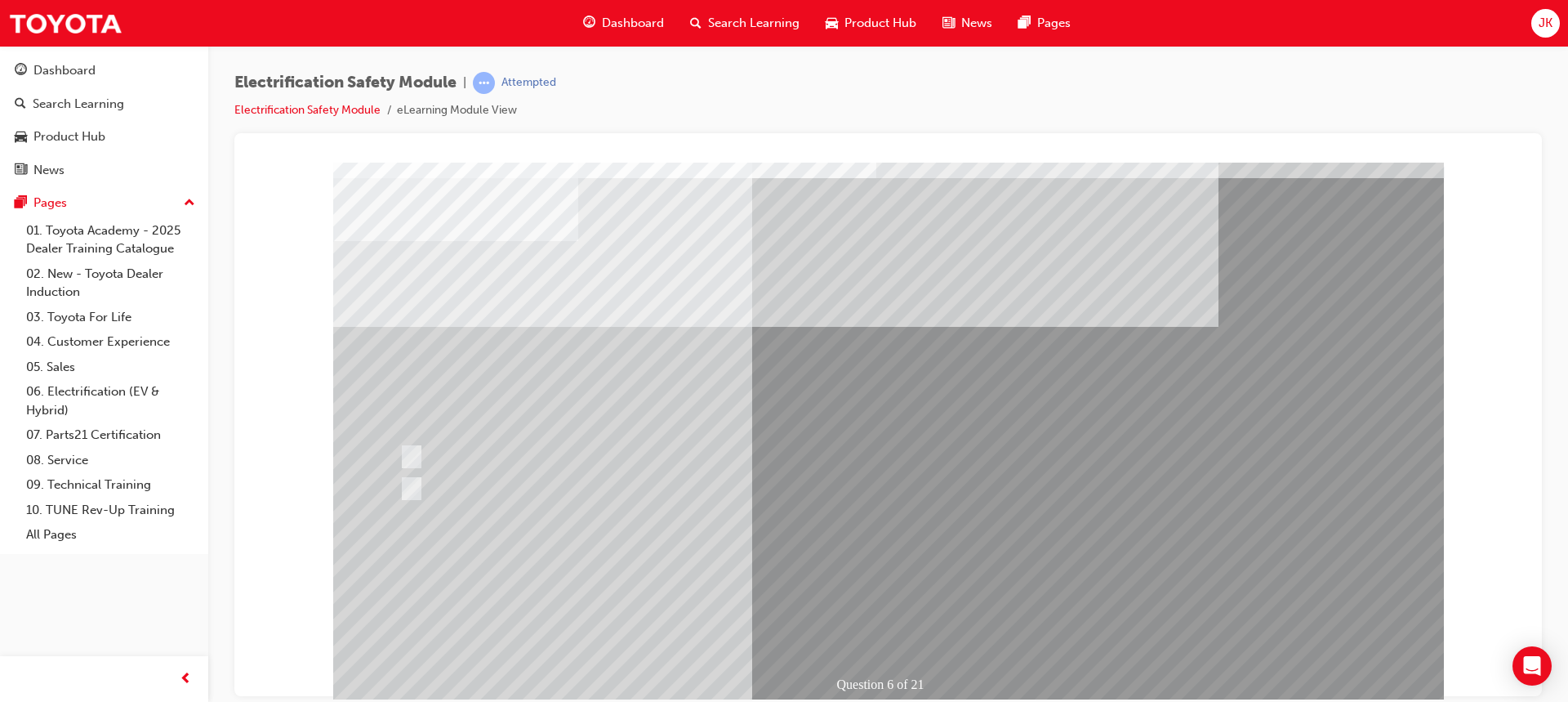
scroll to position [76, 0]
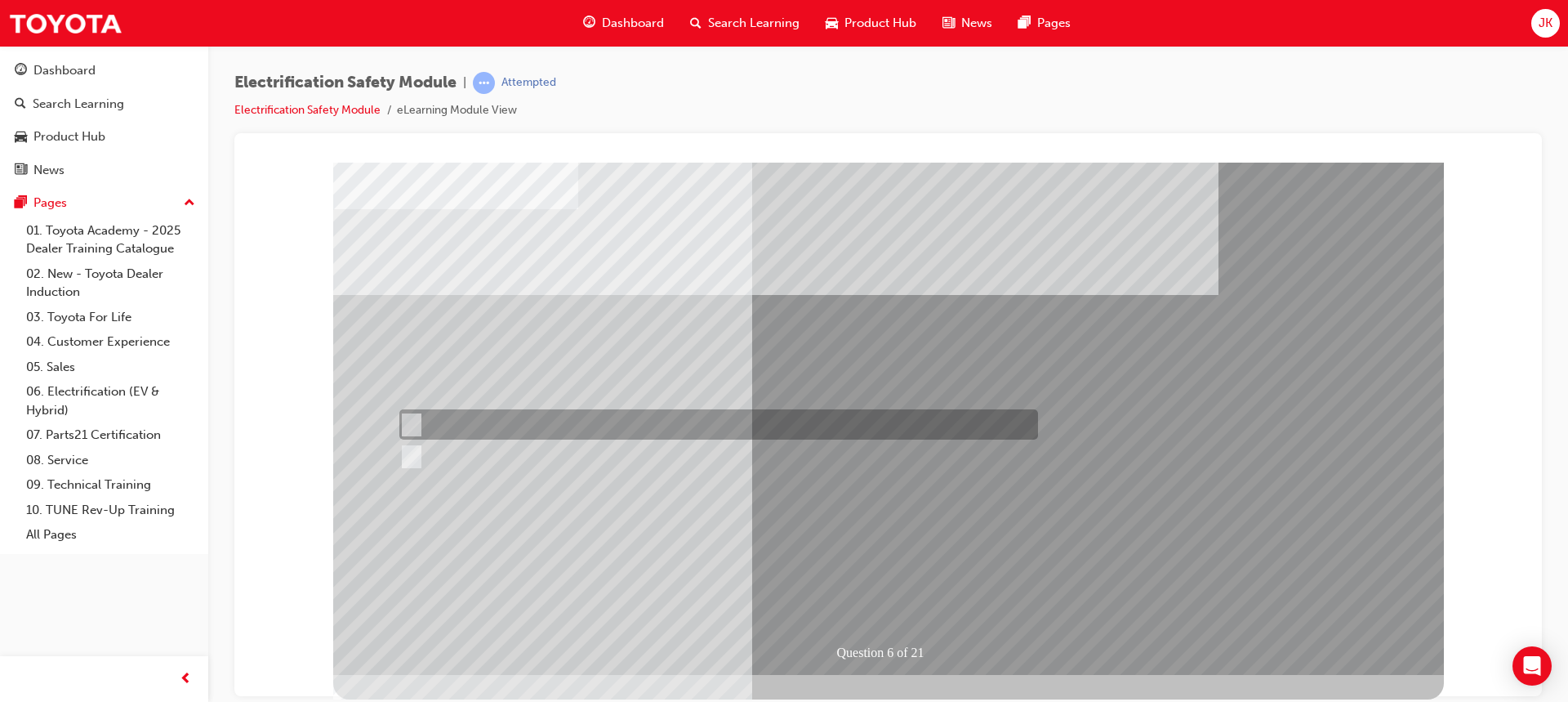
click at [414, 418] on input "True" at bounding box center [408, 424] width 18 height 18
radio input "true"
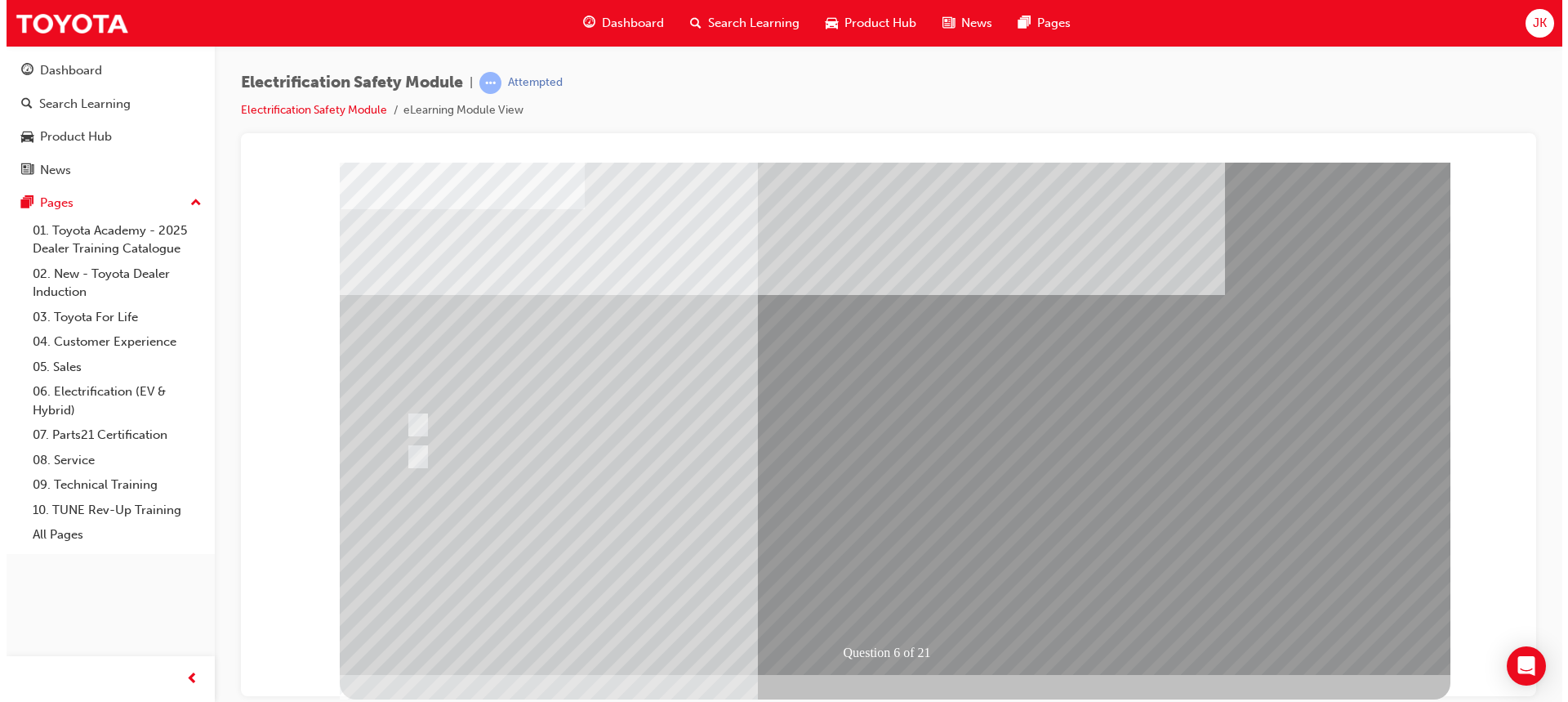
scroll to position [0, 0]
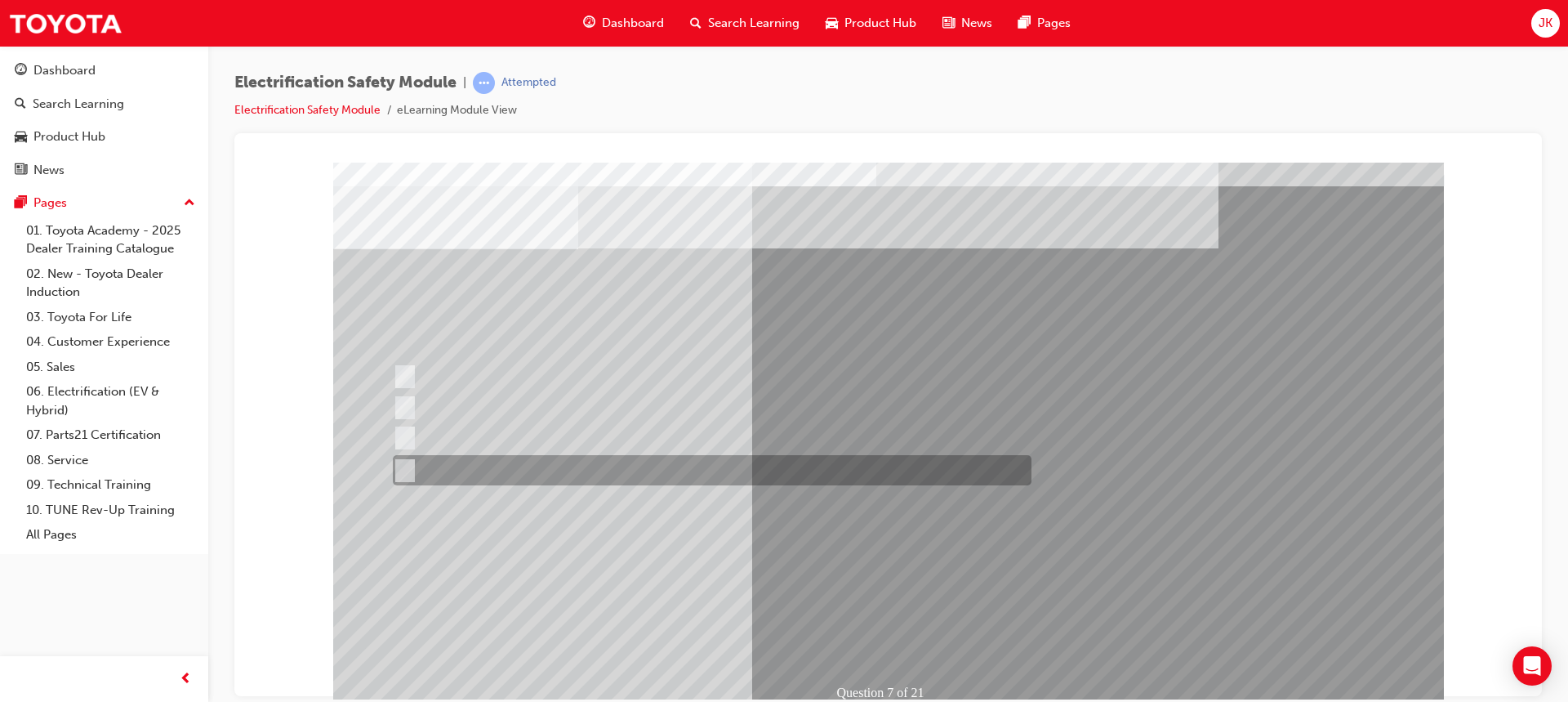
scroll to position [76, 0]
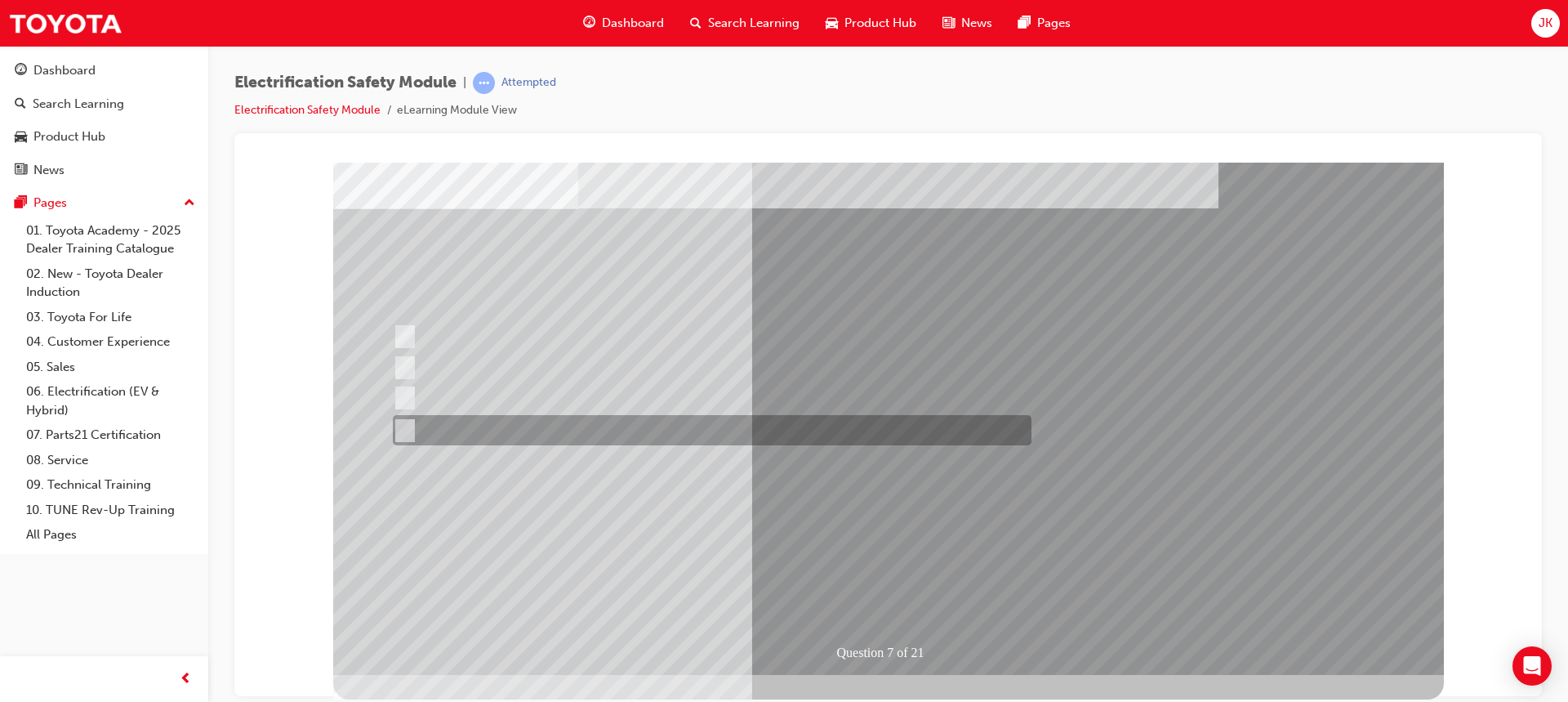
click at [404, 420] on div at bounding box center [708, 430] width 639 height 30
radio input "true"
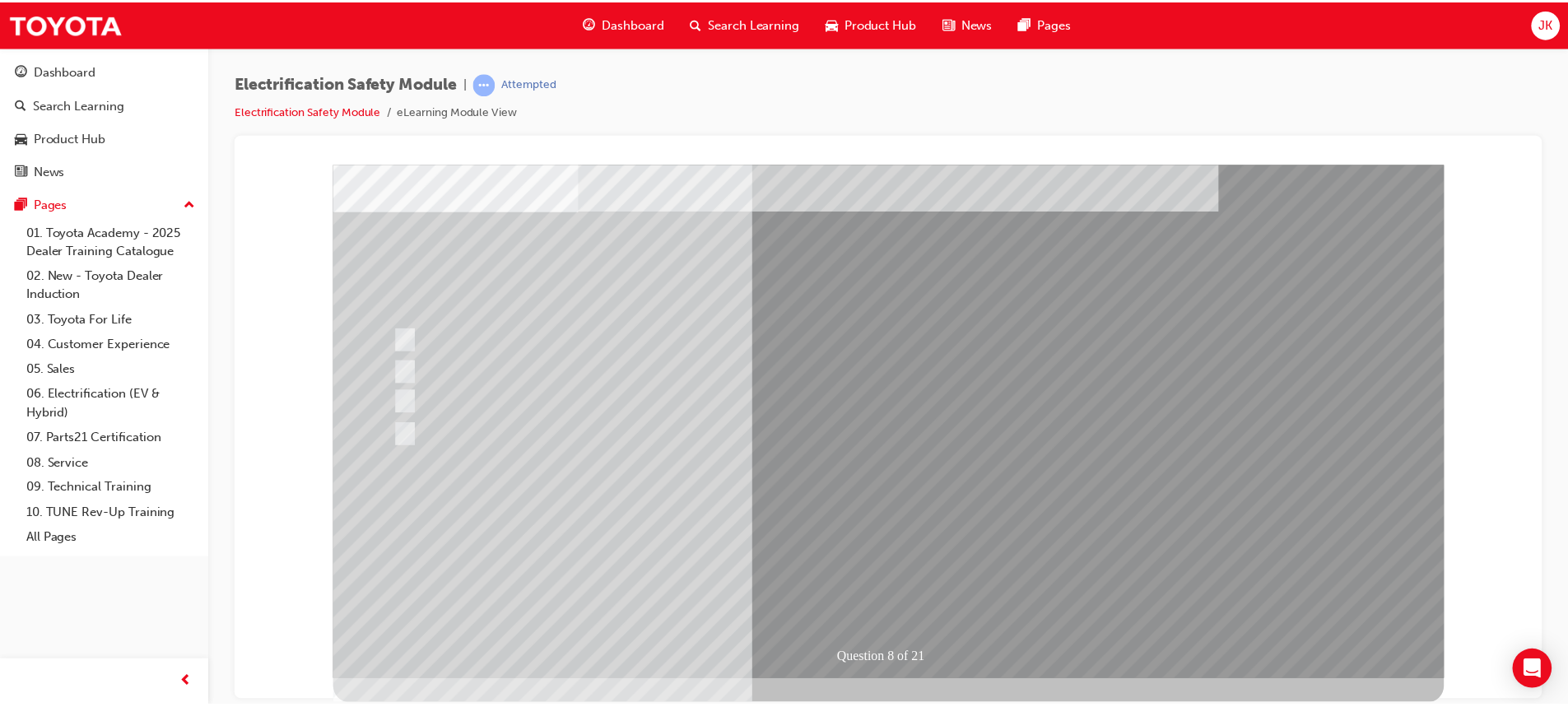
scroll to position [76, 0]
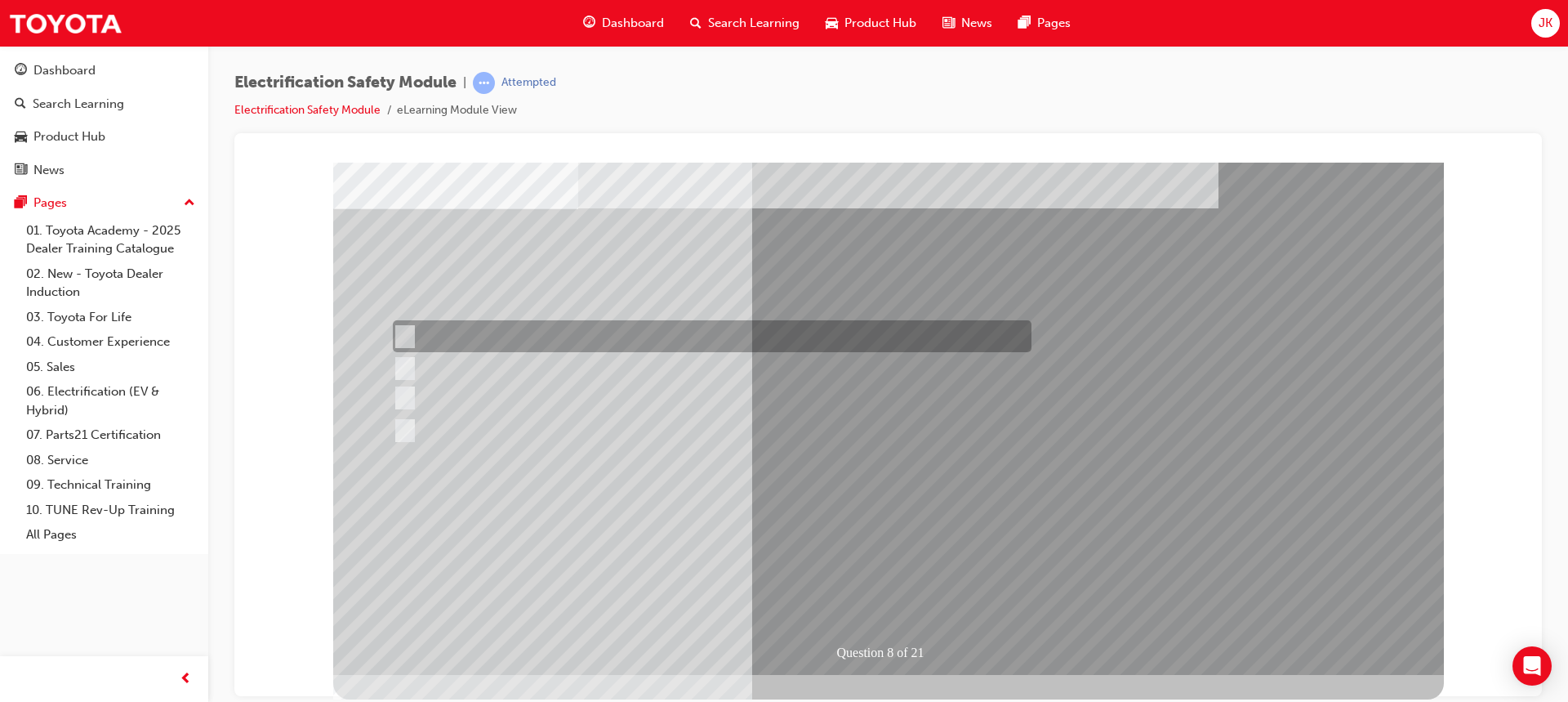
click at [399, 326] on div at bounding box center [708, 337] width 639 height 32
radio input "true"
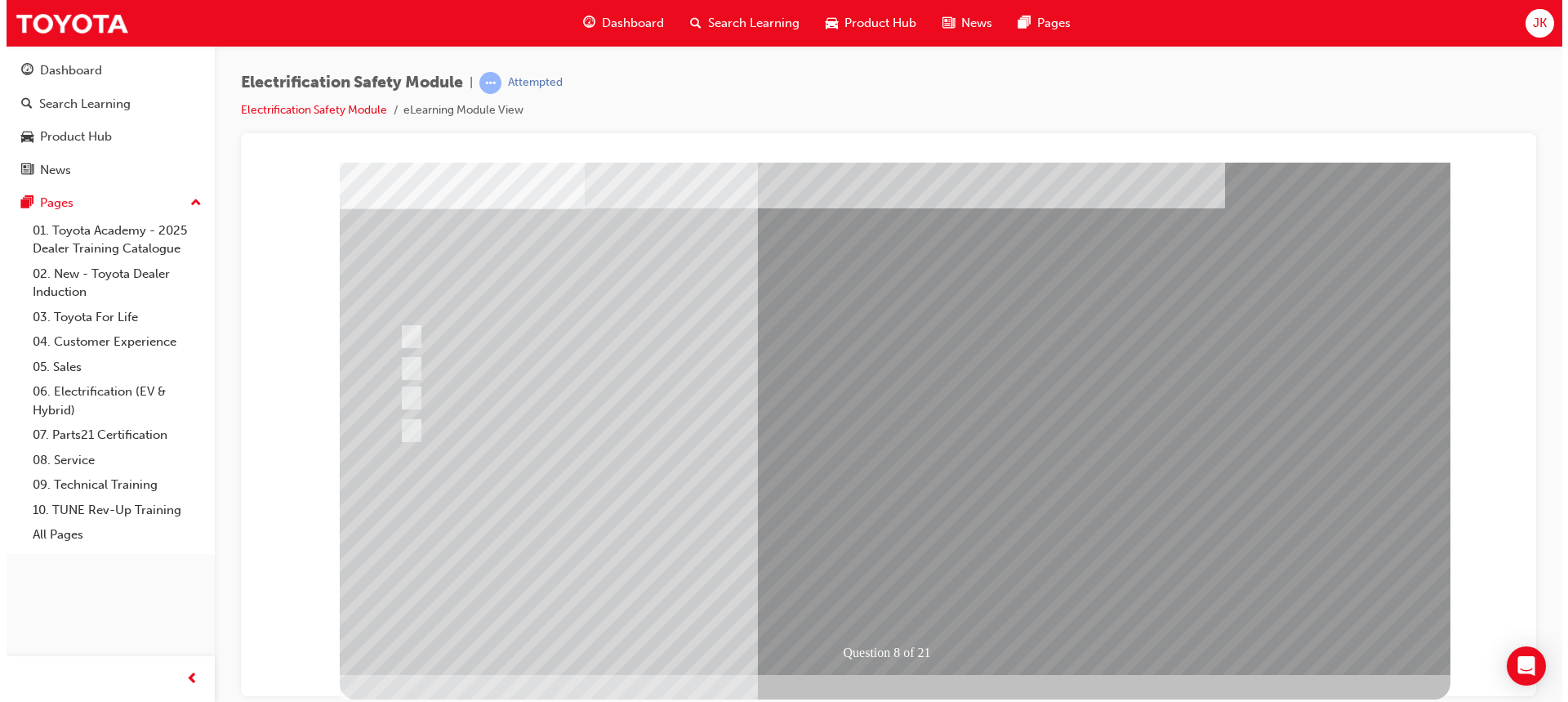
scroll to position [0, 0]
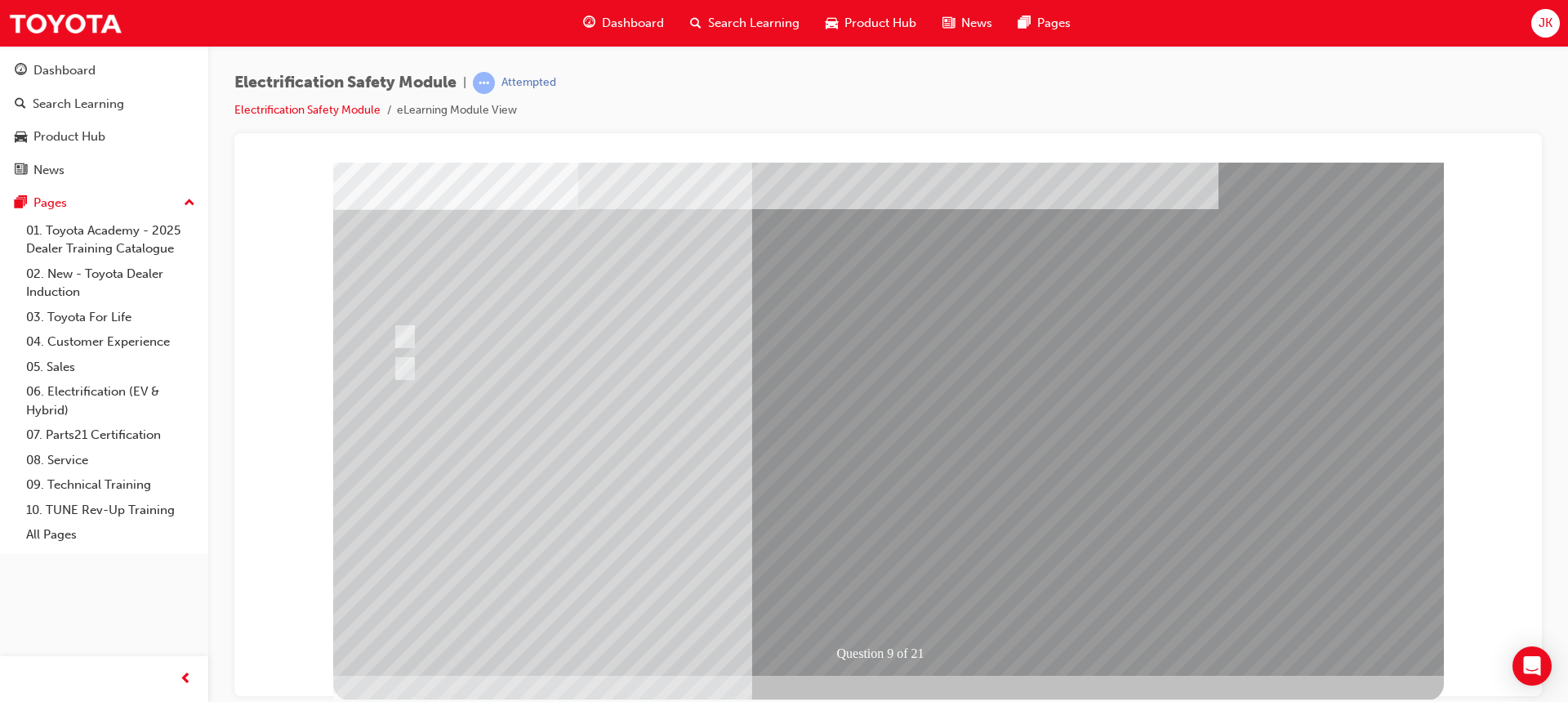
scroll to position [76, 0]
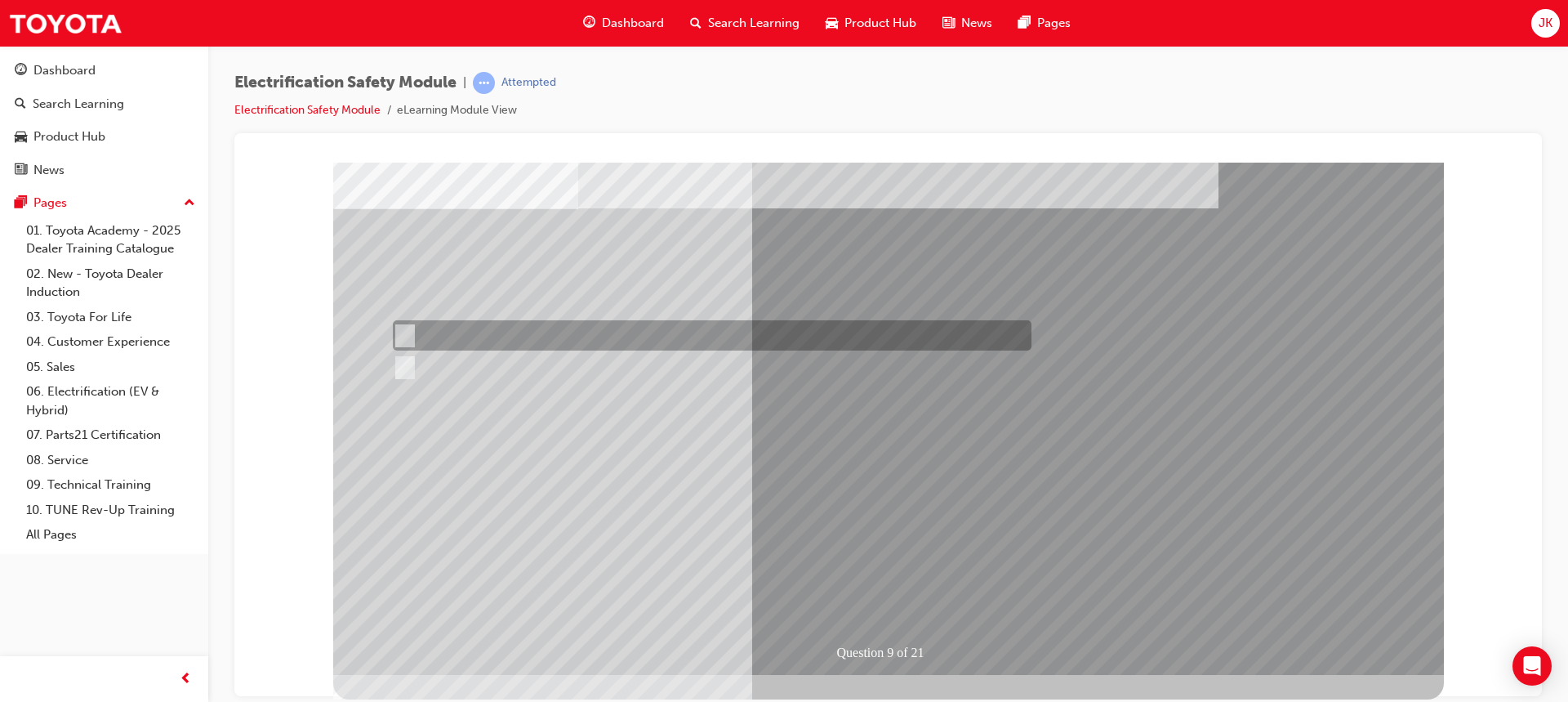
click at [404, 329] on input "True" at bounding box center [401, 335] width 18 height 18
radio input "true"
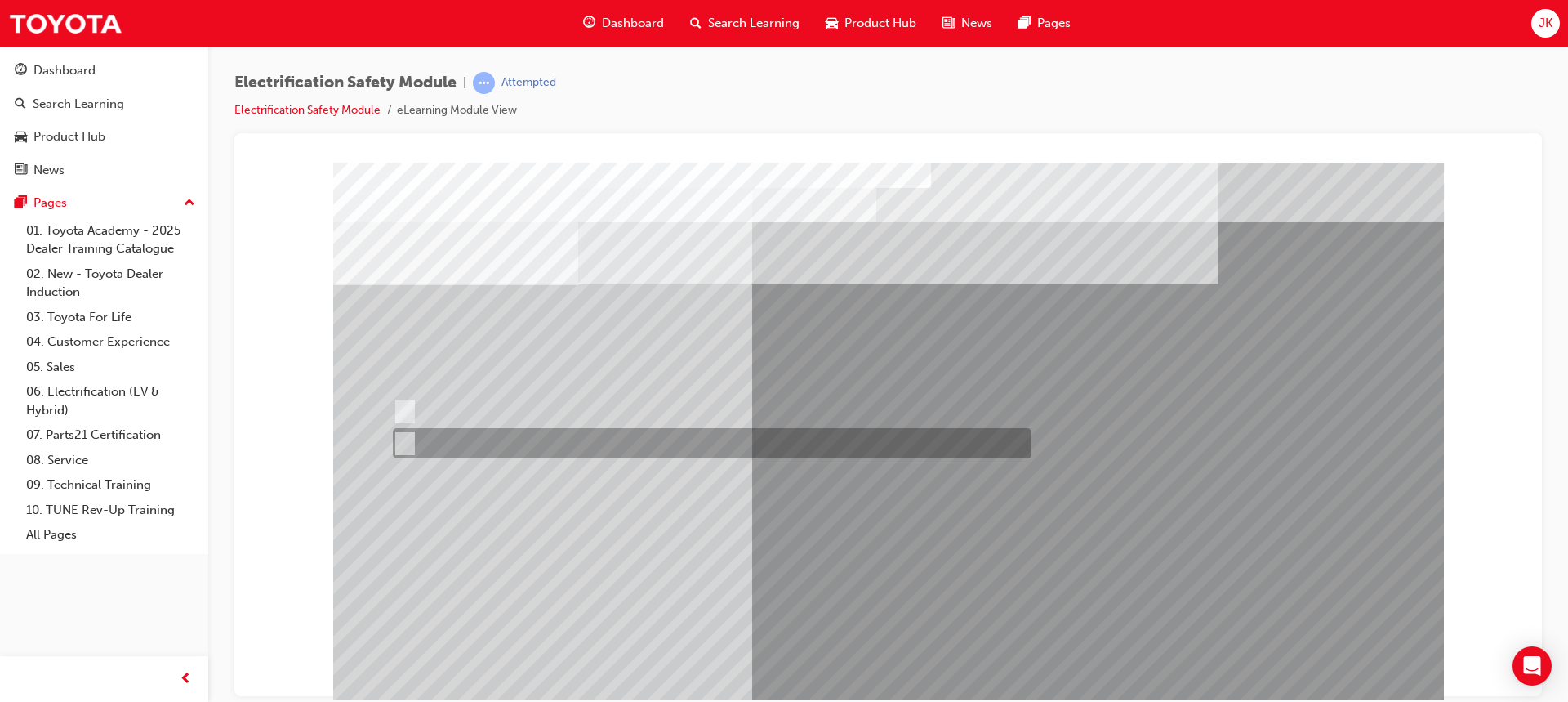
click at [407, 442] on input "True" at bounding box center [401, 443] width 18 height 18
radio input "true"
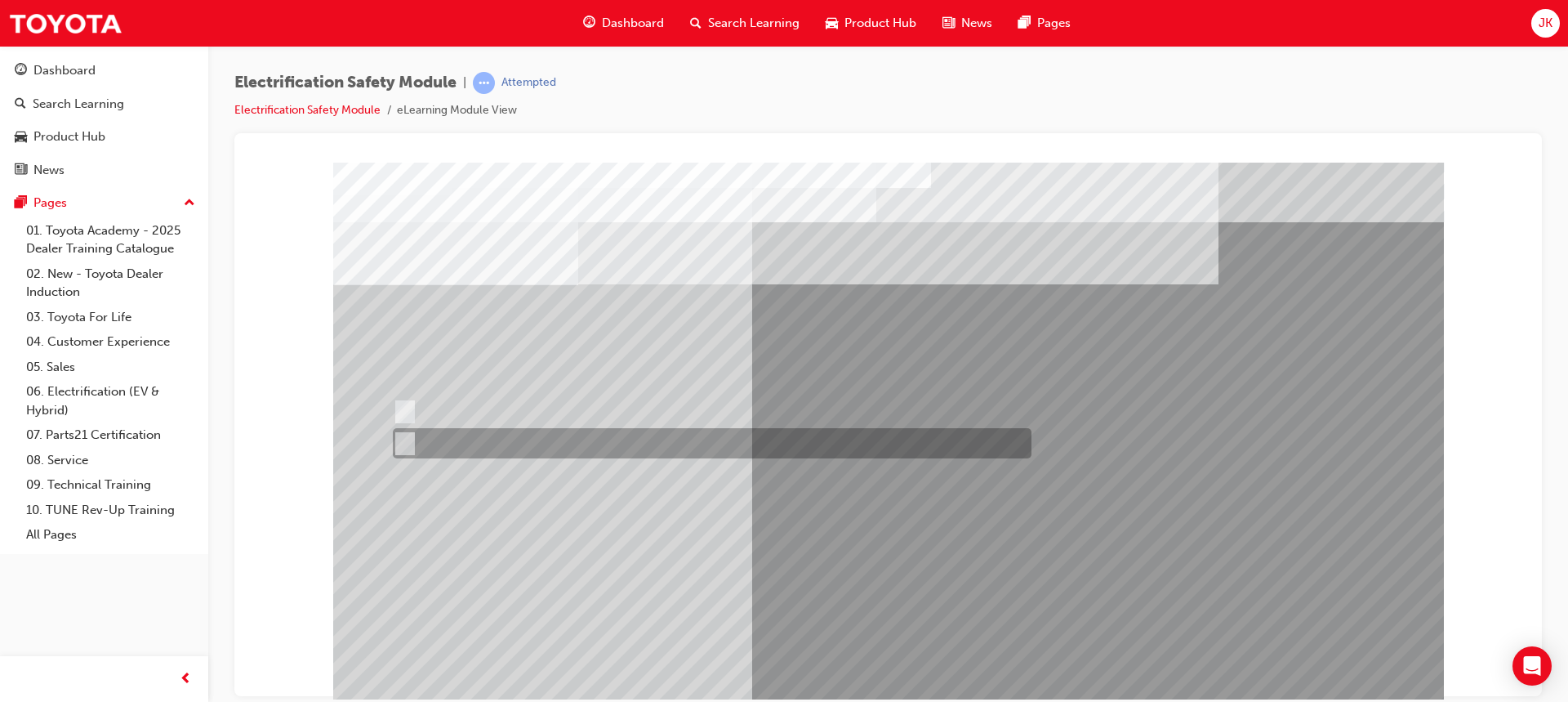
click at [401, 438] on input "False" at bounding box center [401, 443] width 18 height 18
radio input "true"
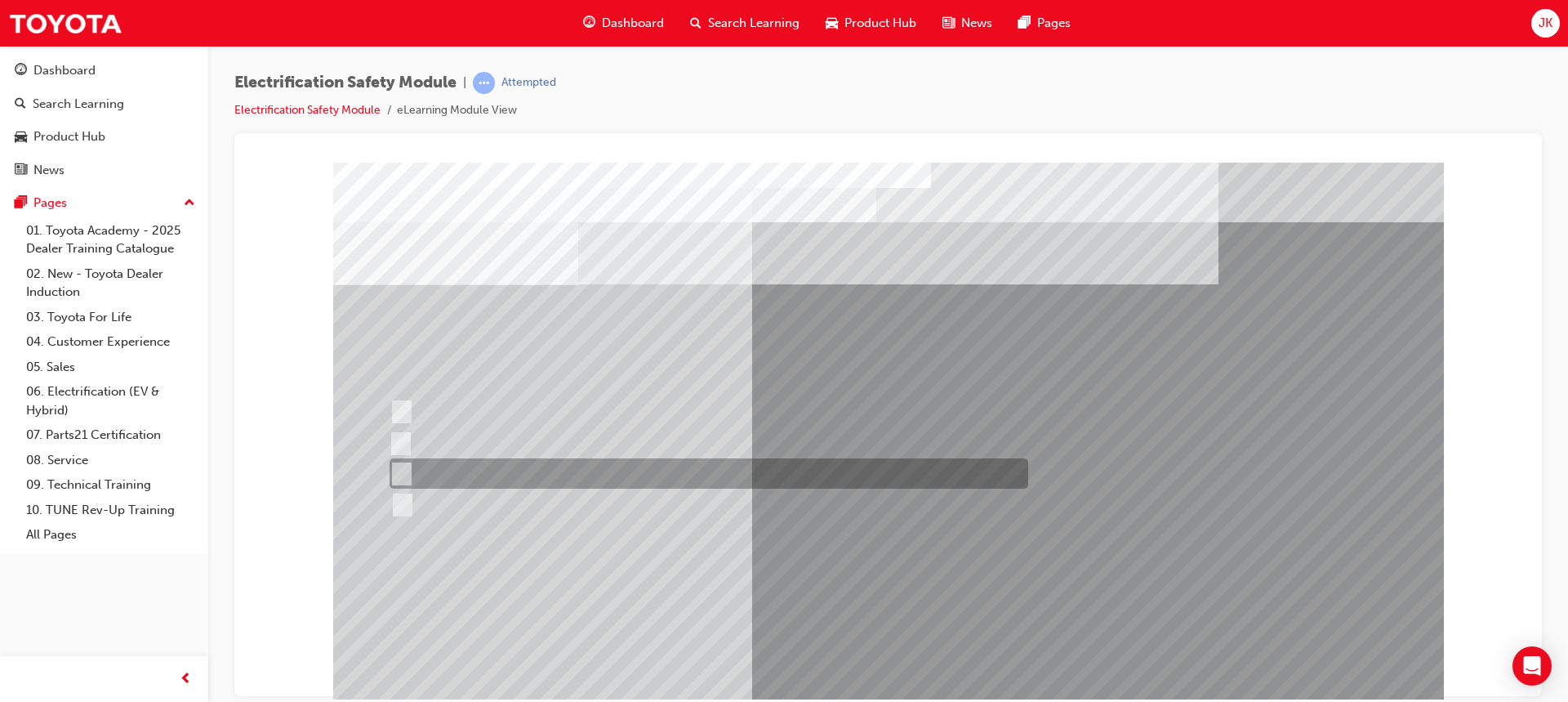
click at [401, 474] on input "Outside the vehicle’s detection area for entry and start system." at bounding box center [398, 473] width 18 height 18
radio input "true"
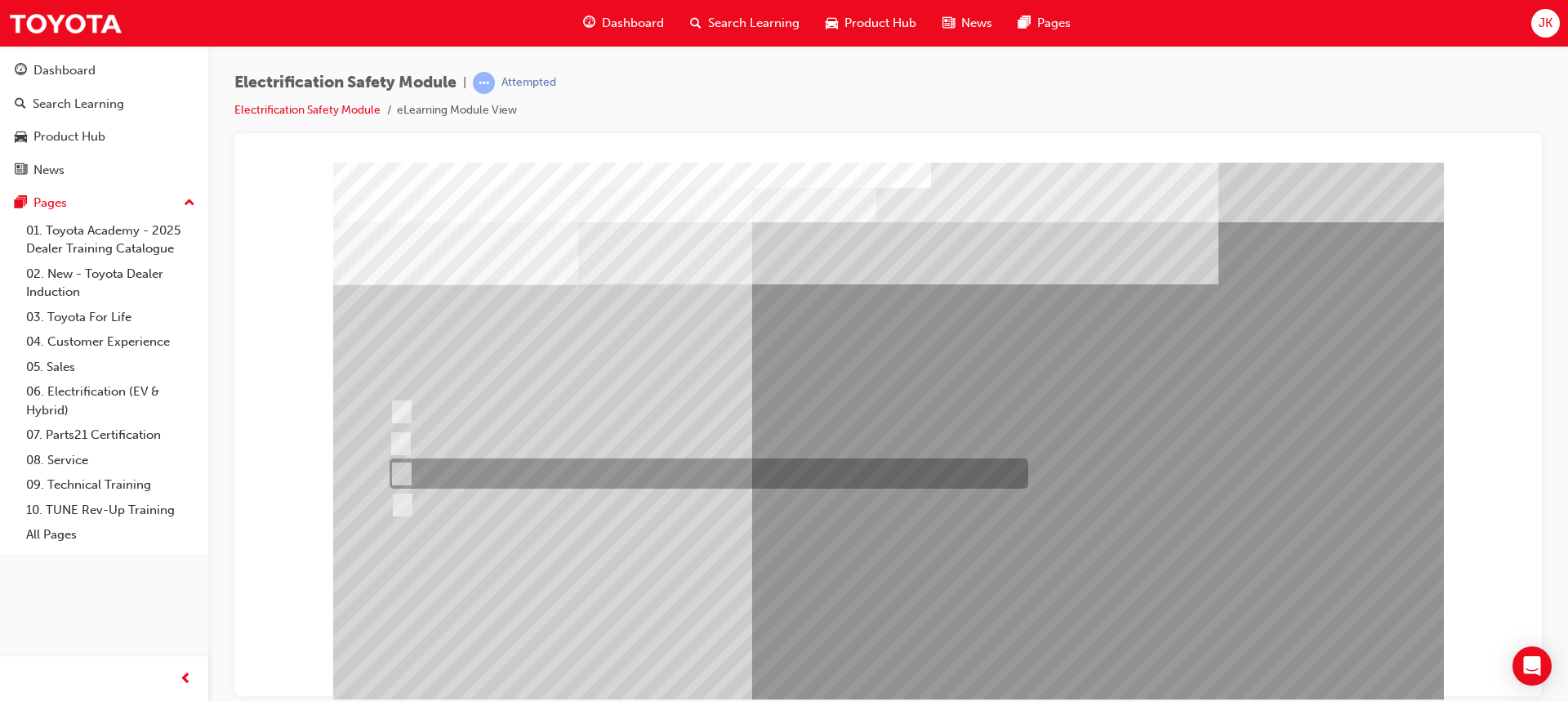
click at [401, 474] on input "Wait 10 minutes to discharge the High Voltage Capacitors." at bounding box center [398, 473] width 18 height 18
radio input "true"
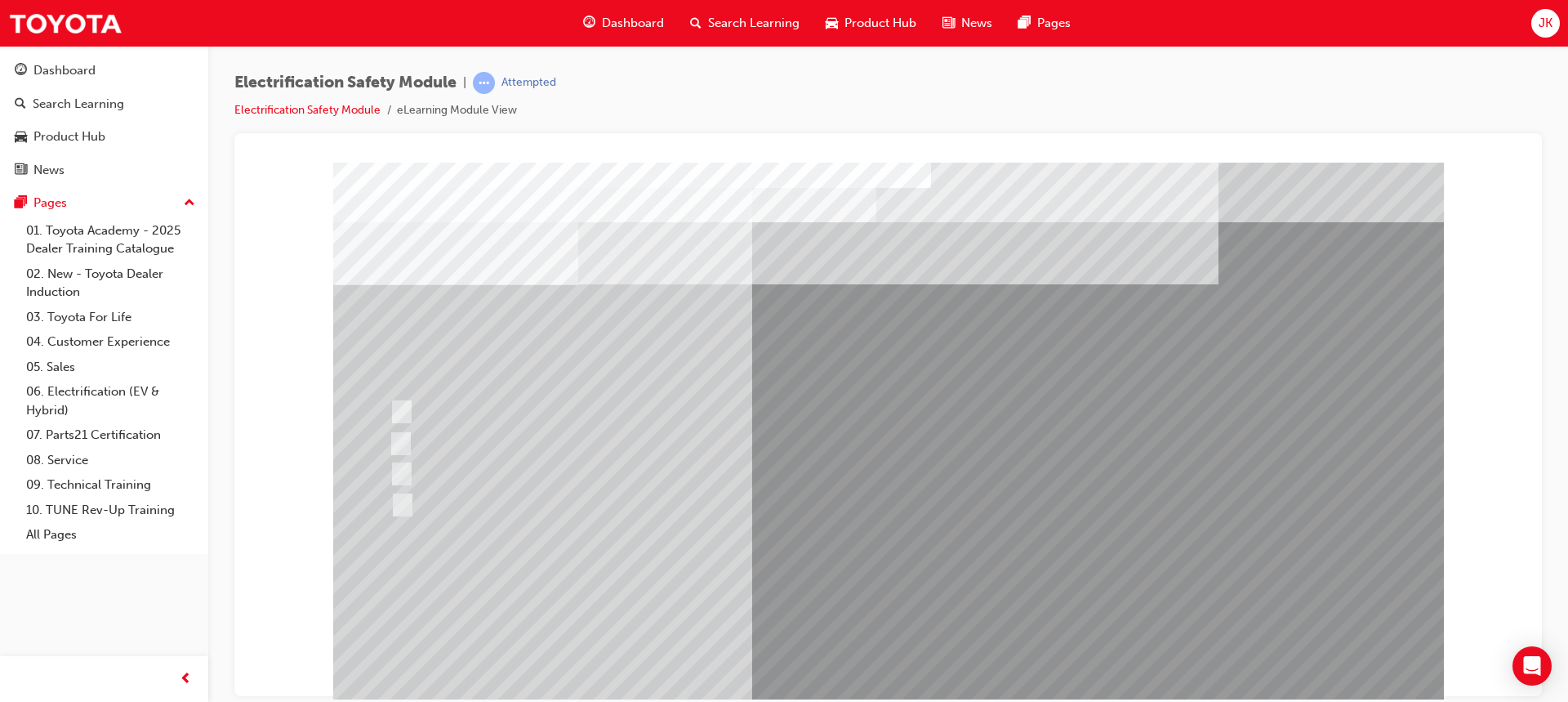
click at [506, 503] on div at bounding box center [705, 505] width 639 height 30
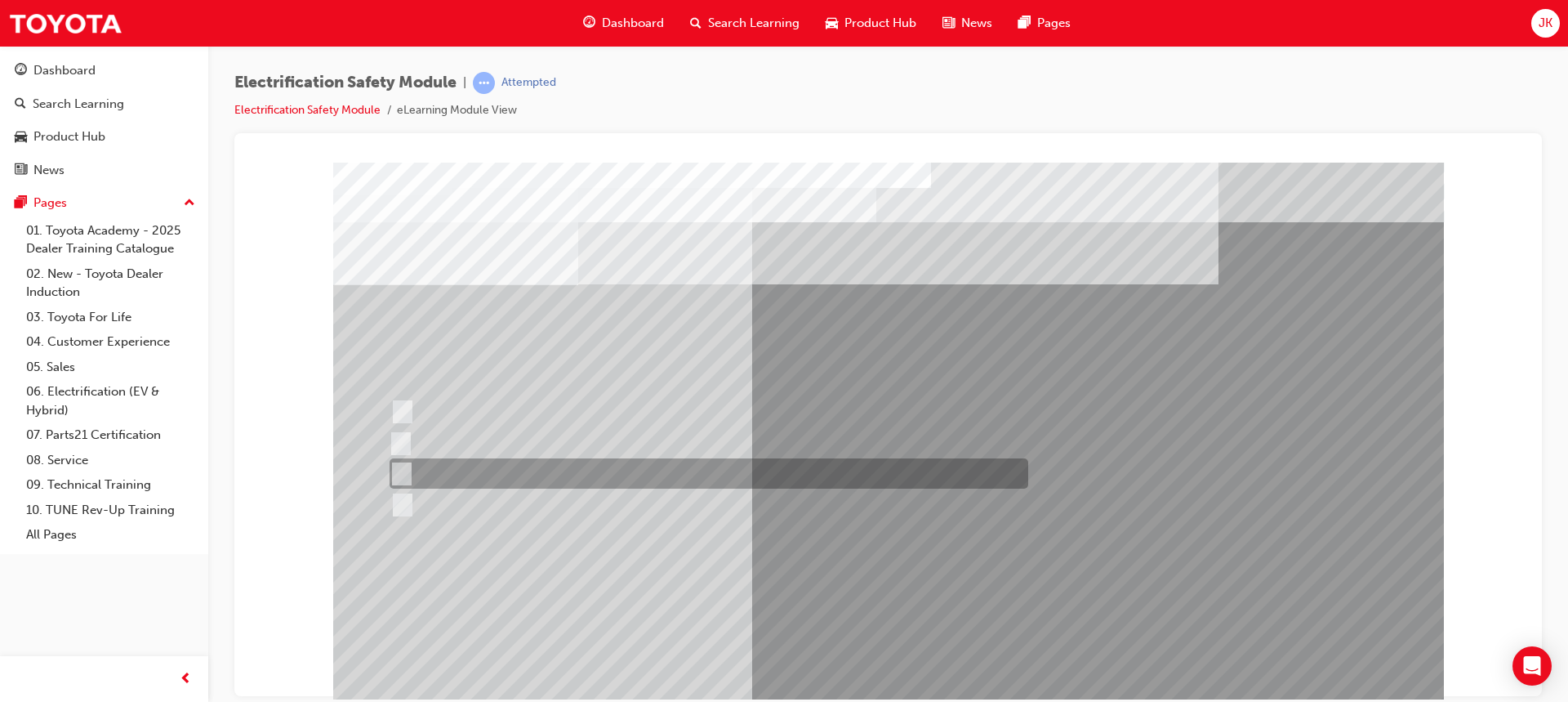
click at [396, 472] on input "10 minutes" at bounding box center [398, 473] width 18 height 18
radio input "true"
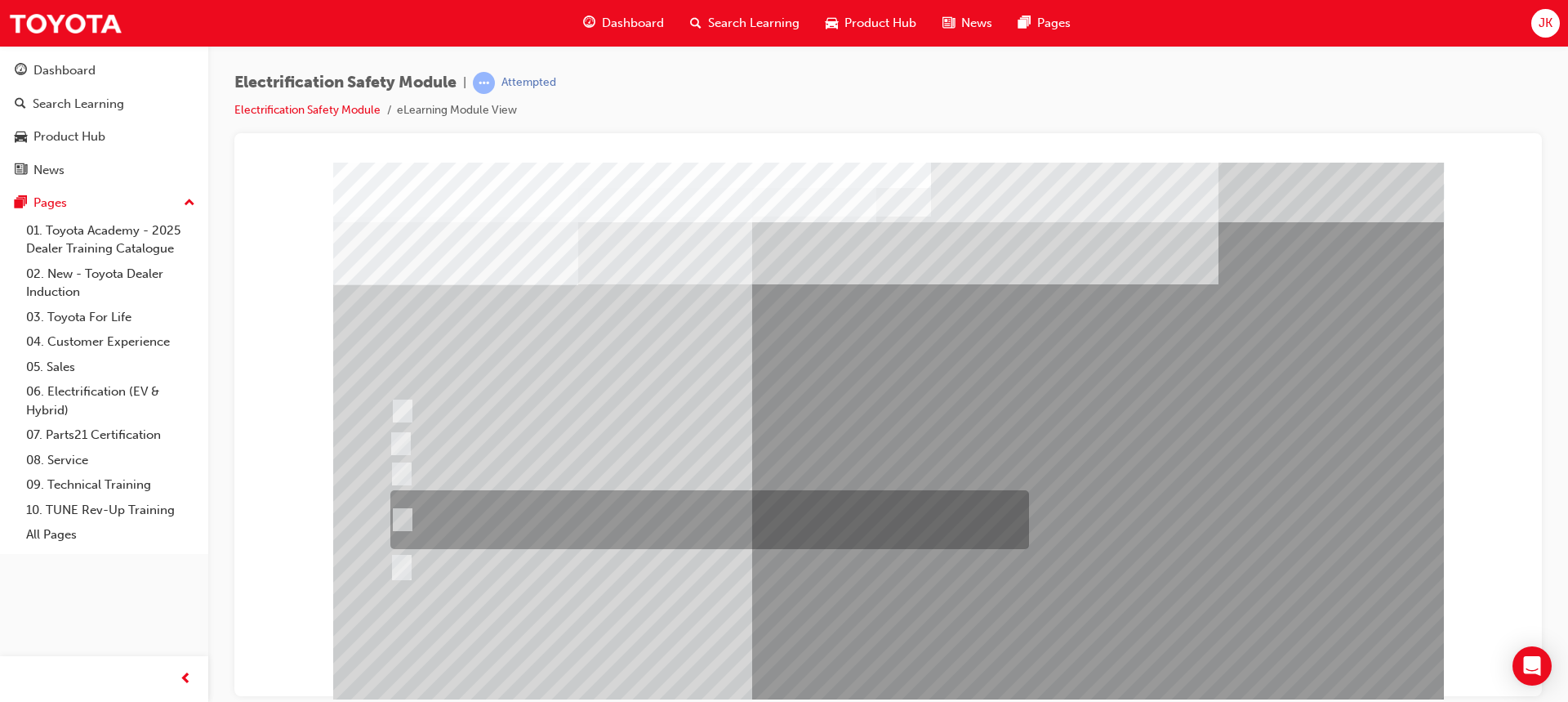
click at [407, 515] on input "The High Voltage Capacitor Terminal for 0 volts and the High Voltage Capacitor …" at bounding box center [399, 519] width 18 height 18
radio input "true"
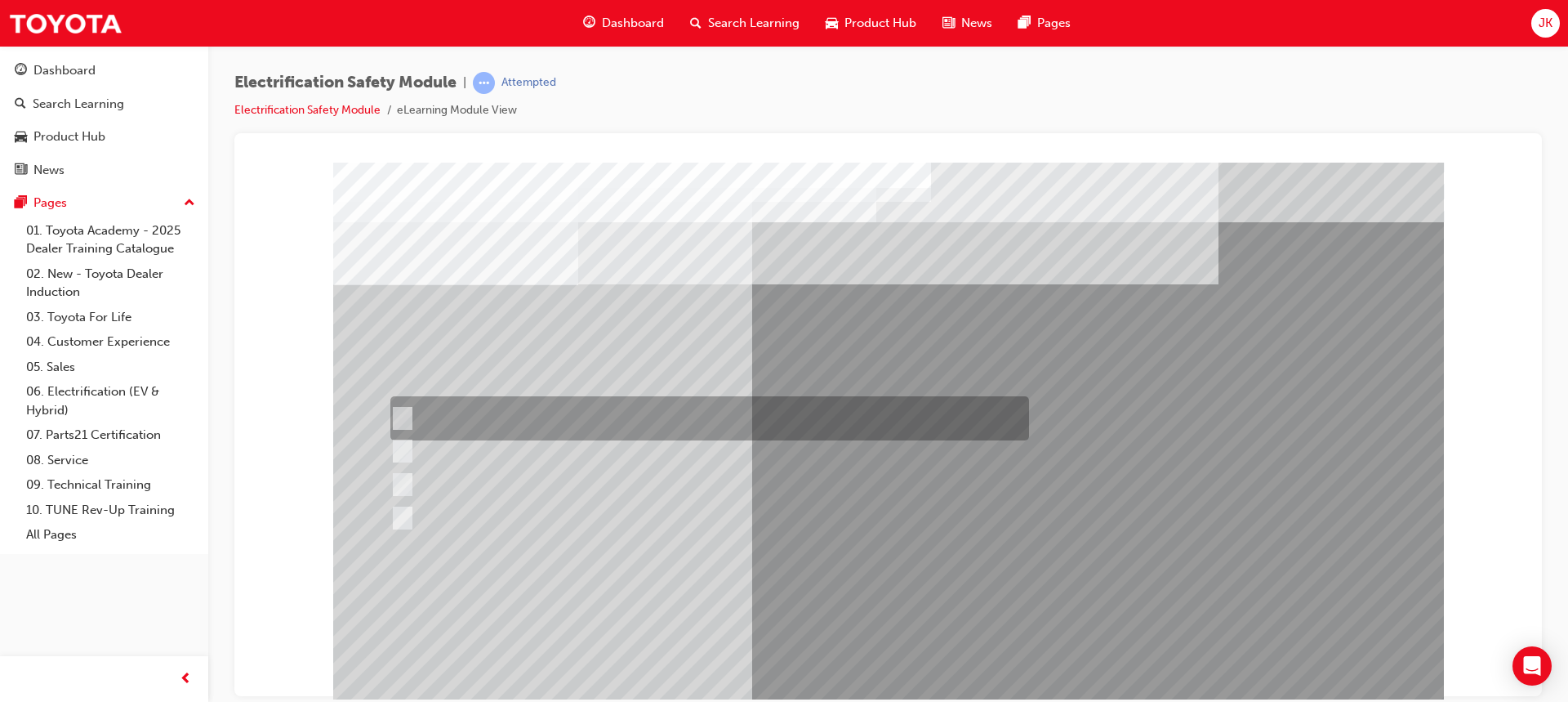
click at [404, 415] on input "Insulate the High Voltage Connector/Motor Side Cable Connection with Insulated …" at bounding box center [399, 418] width 18 height 18
radio input "true"
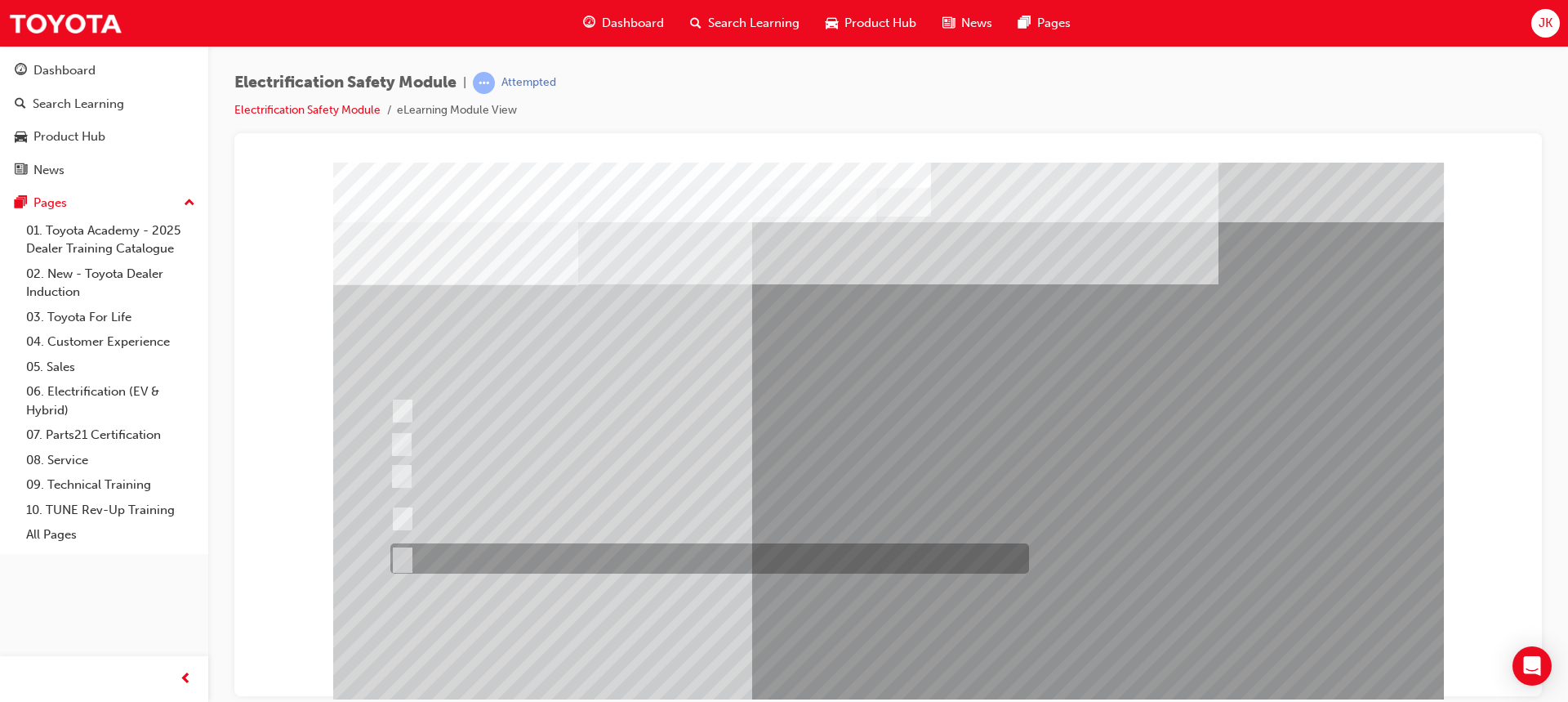
click at [400, 555] on input "All of the above." at bounding box center [399, 559] width 18 height 18
radio input "true"
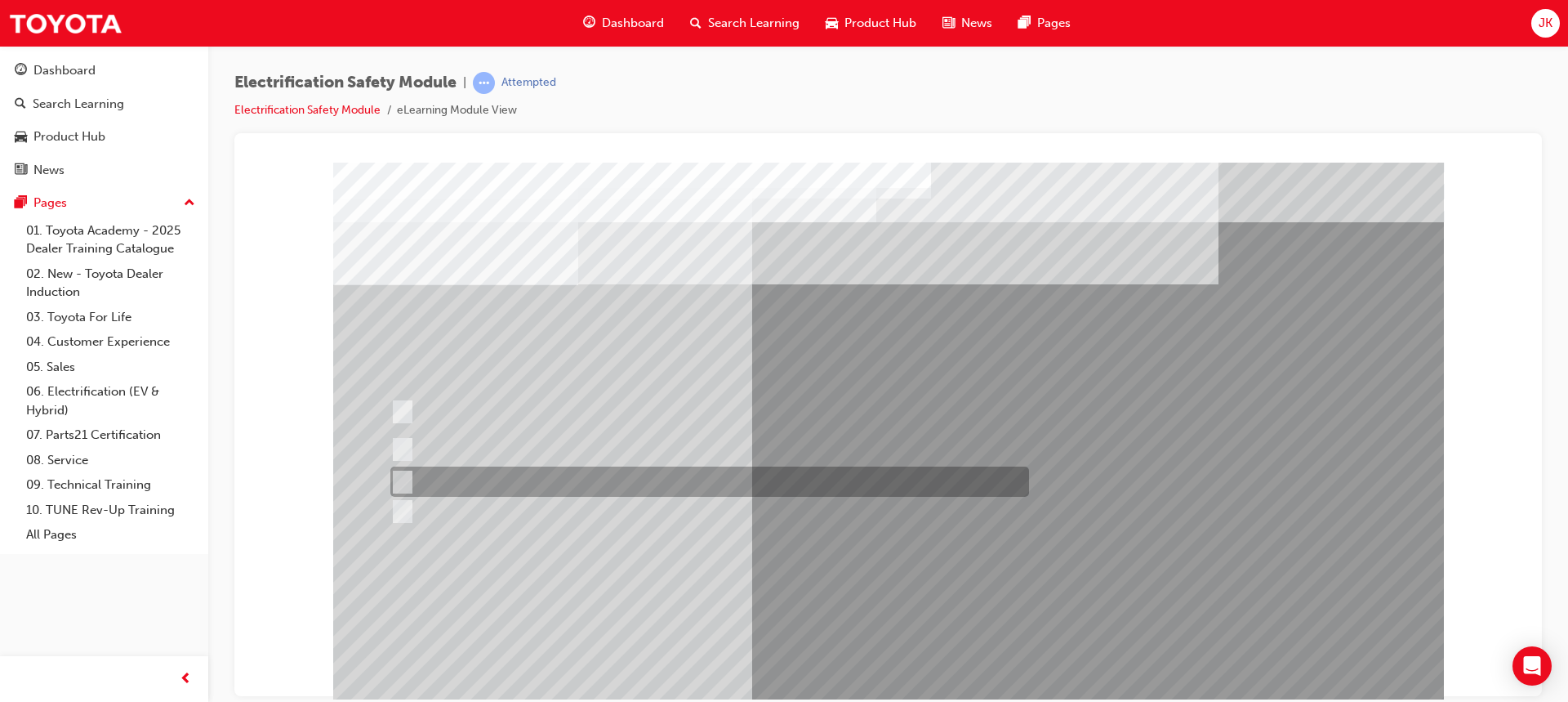
click at [405, 478] on input "Discard the gloves and use a new pair." at bounding box center [399, 482] width 18 height 18
radio input "true"
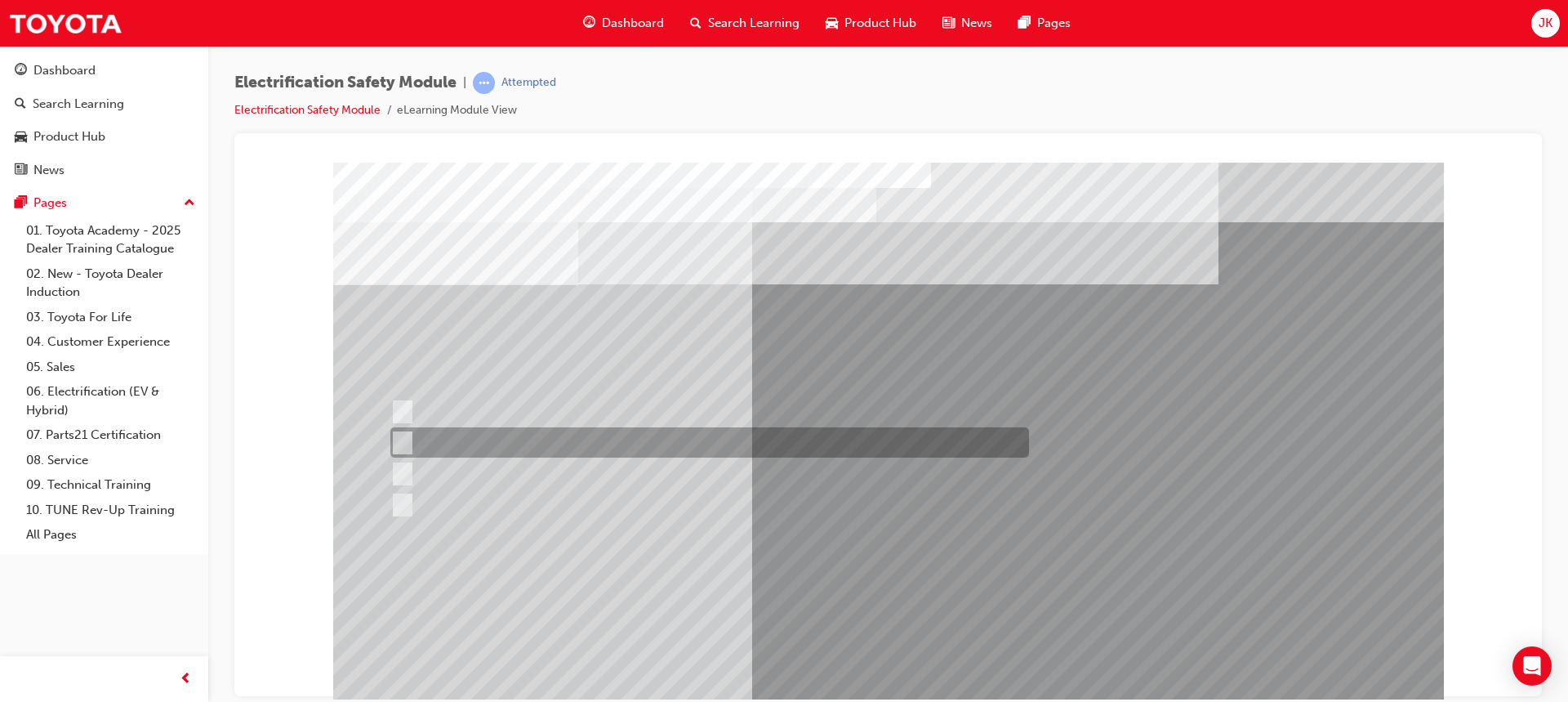
click at [412, 446] on div at bounding box center [705, 442] width 639 height 30
radio input "true"
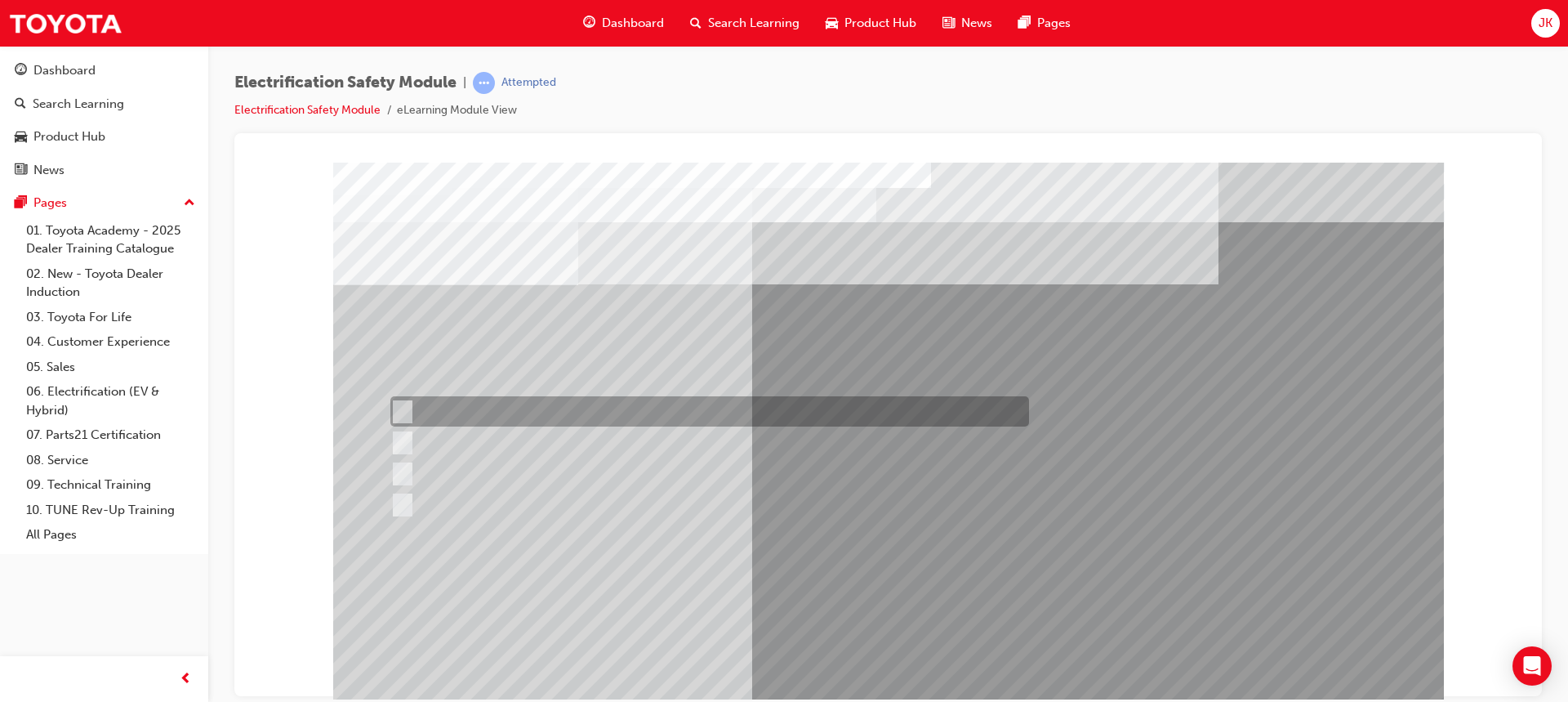
click at [412, 408] on div at bounding box center [705, 412] width 639 height 30
radio input "true"
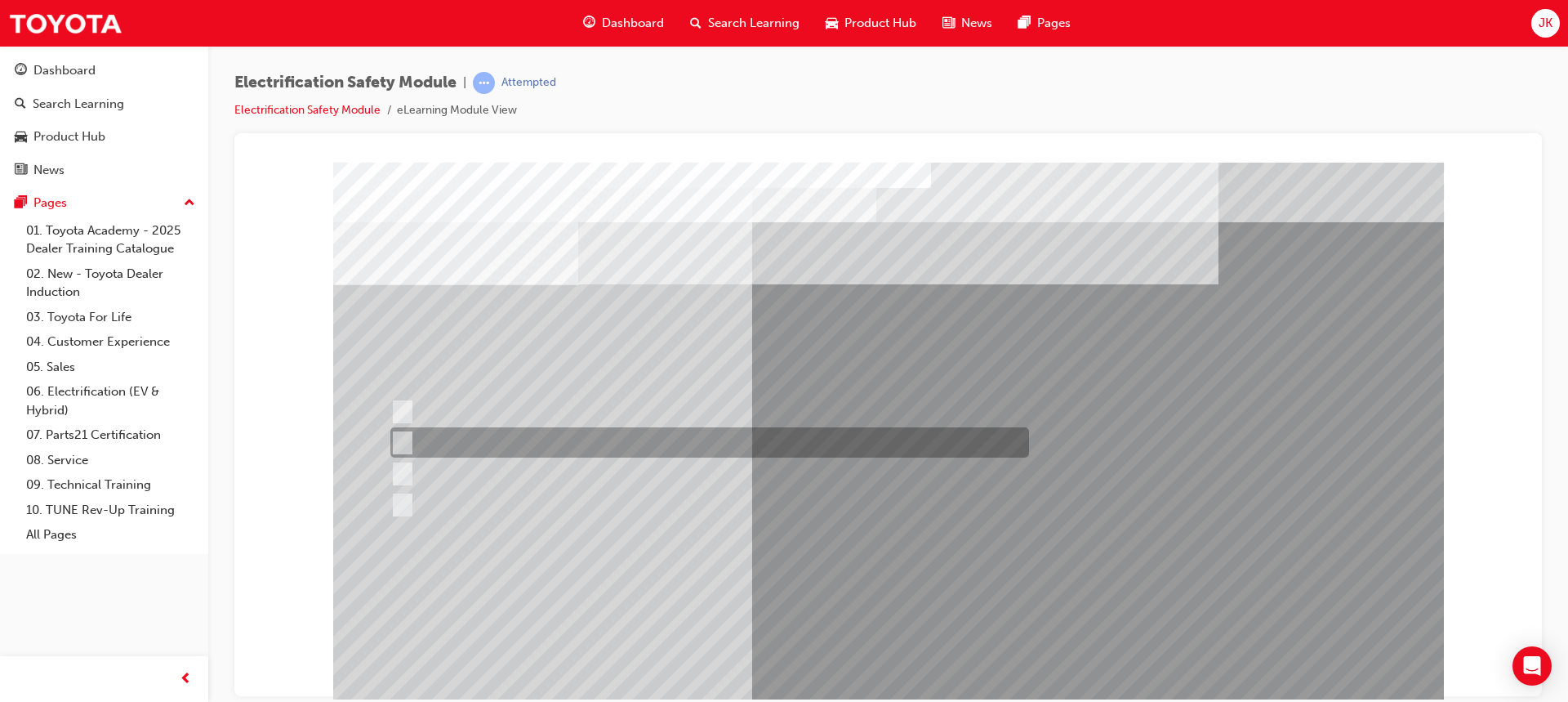
click at [405, 440] on input "To protect Electrical Insulating Gloves from mechanical damage." at bounding box center [399, 442] width 18 height 18
radio input "true"
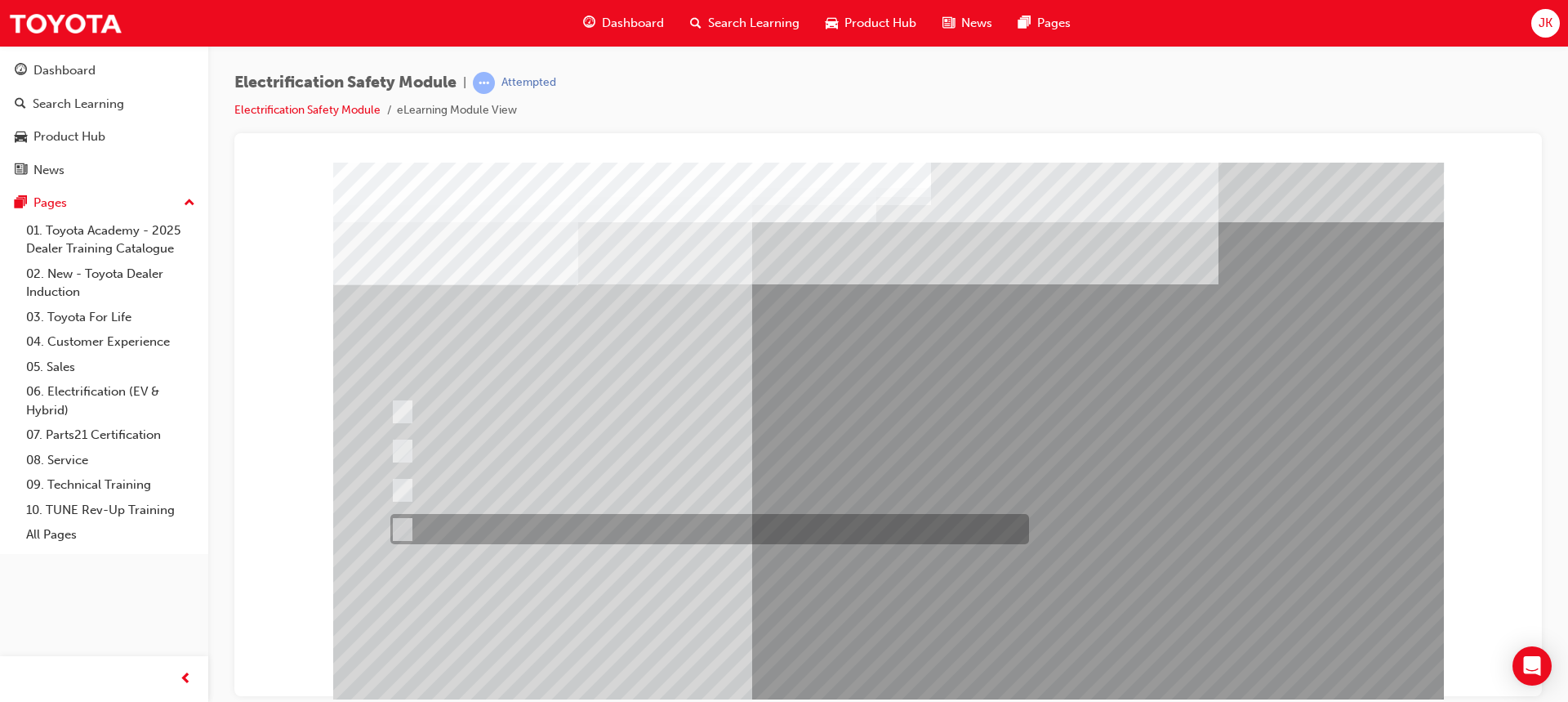
click at [412, 532] on div at bounding box center [705, 529] width 639 height 30
radio input "true"
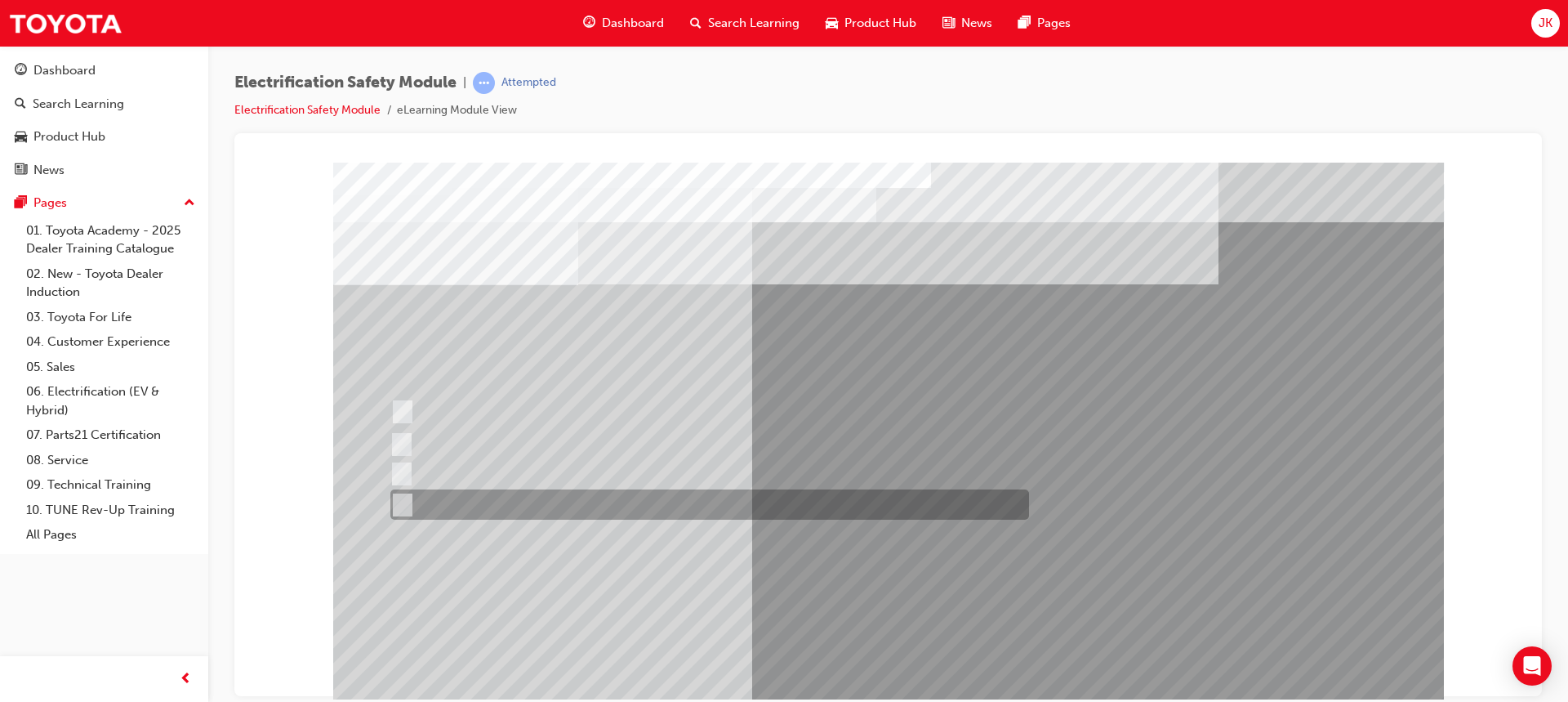
click at [402, 500] on input "All these items should be removed to improve safety" at bounding box center [399, 505] width 18 height 18
radio input "true"
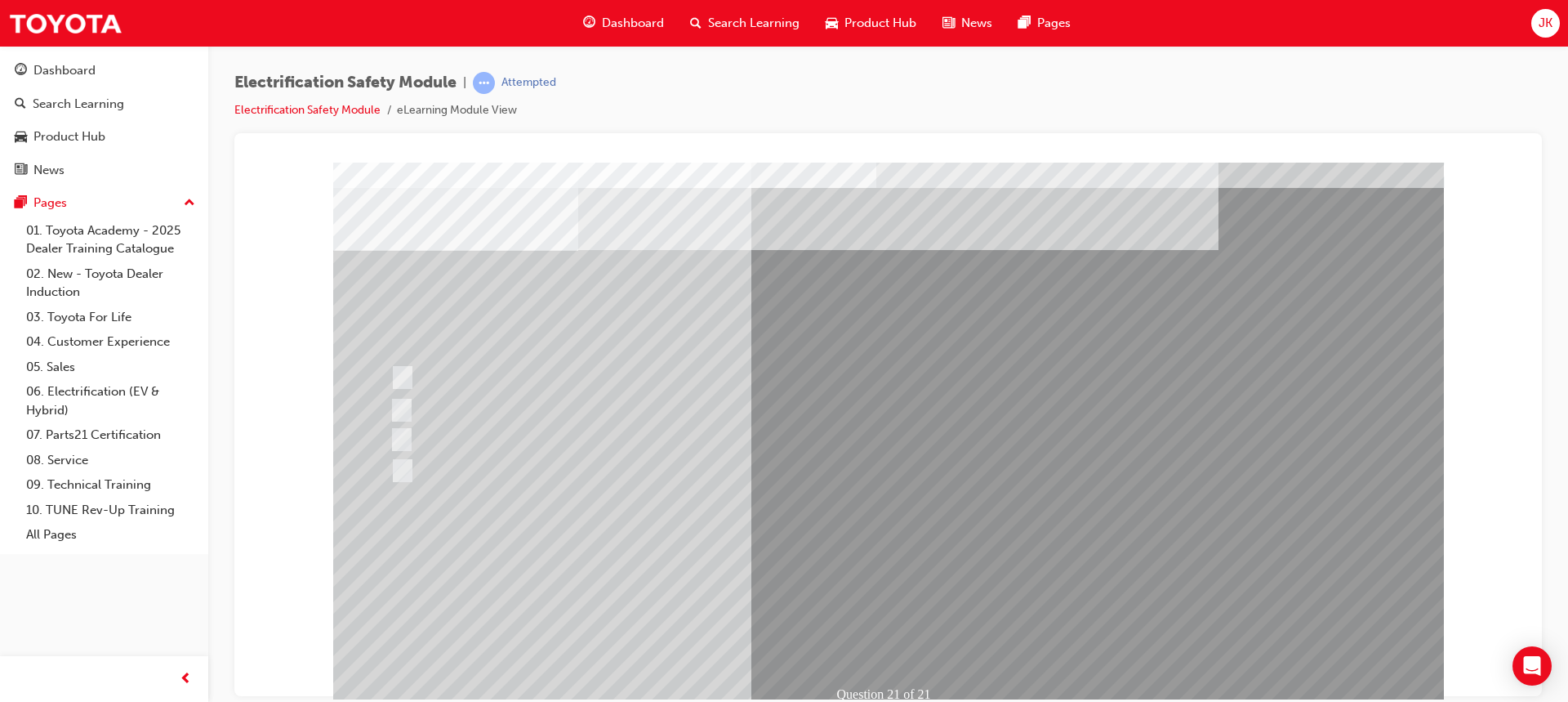
scroll to position [76, 0]
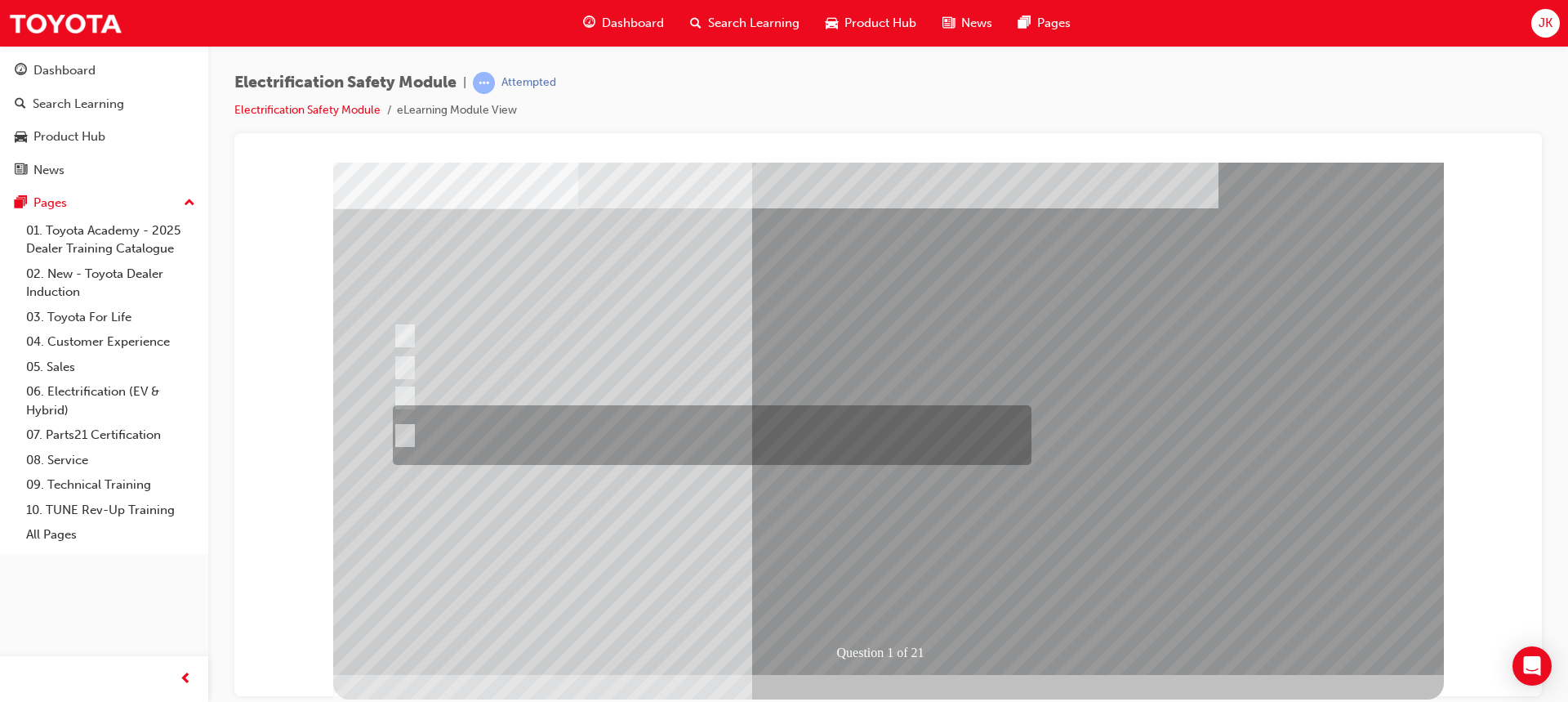
click at [407, 426] on input "The Plug-in Hybrid Electric has AC charging capability via a wall box charger a…" at bounding box center [401, 435] width 18 height 18
radio input "true"
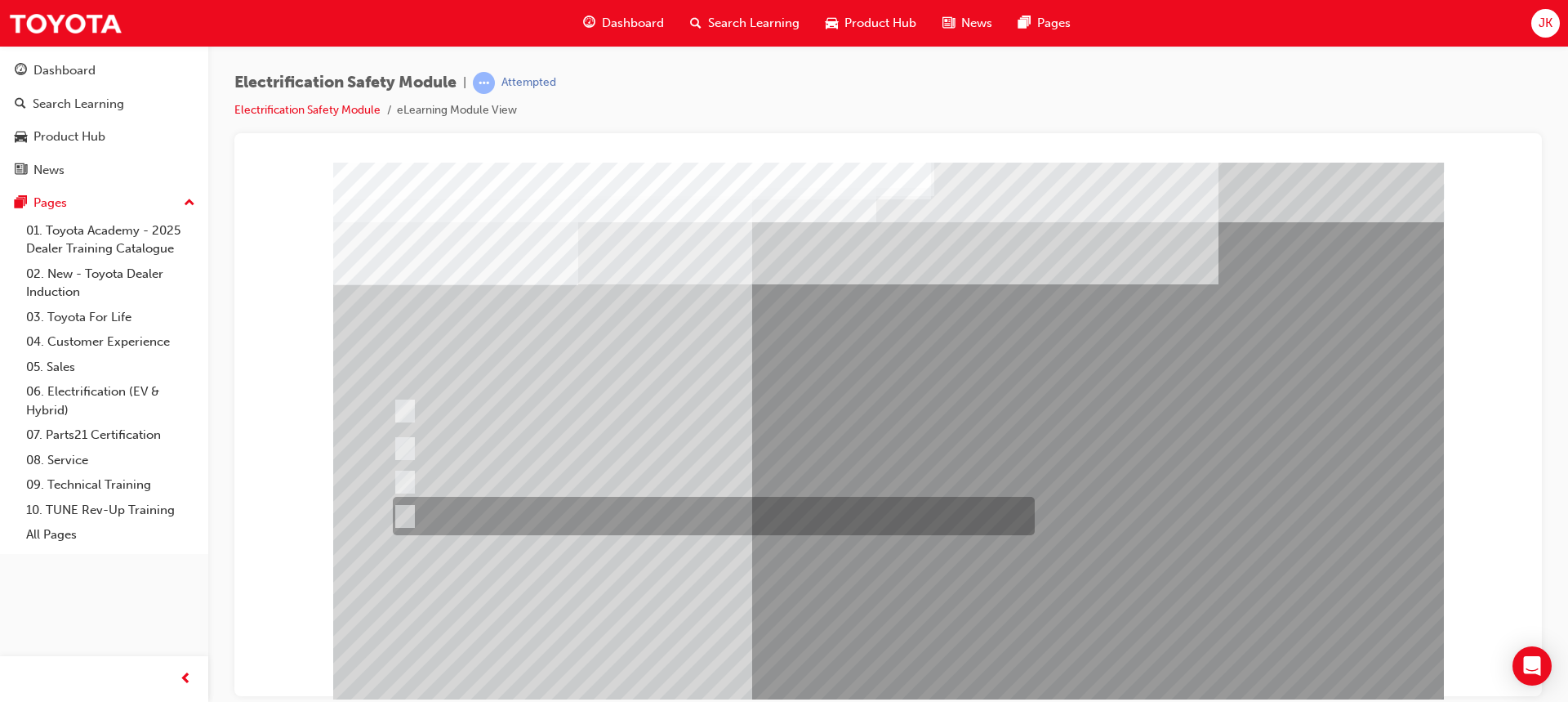
click at [412, 508] on div at bounding box center [709, 516] width 642 height 39
radio input "true"
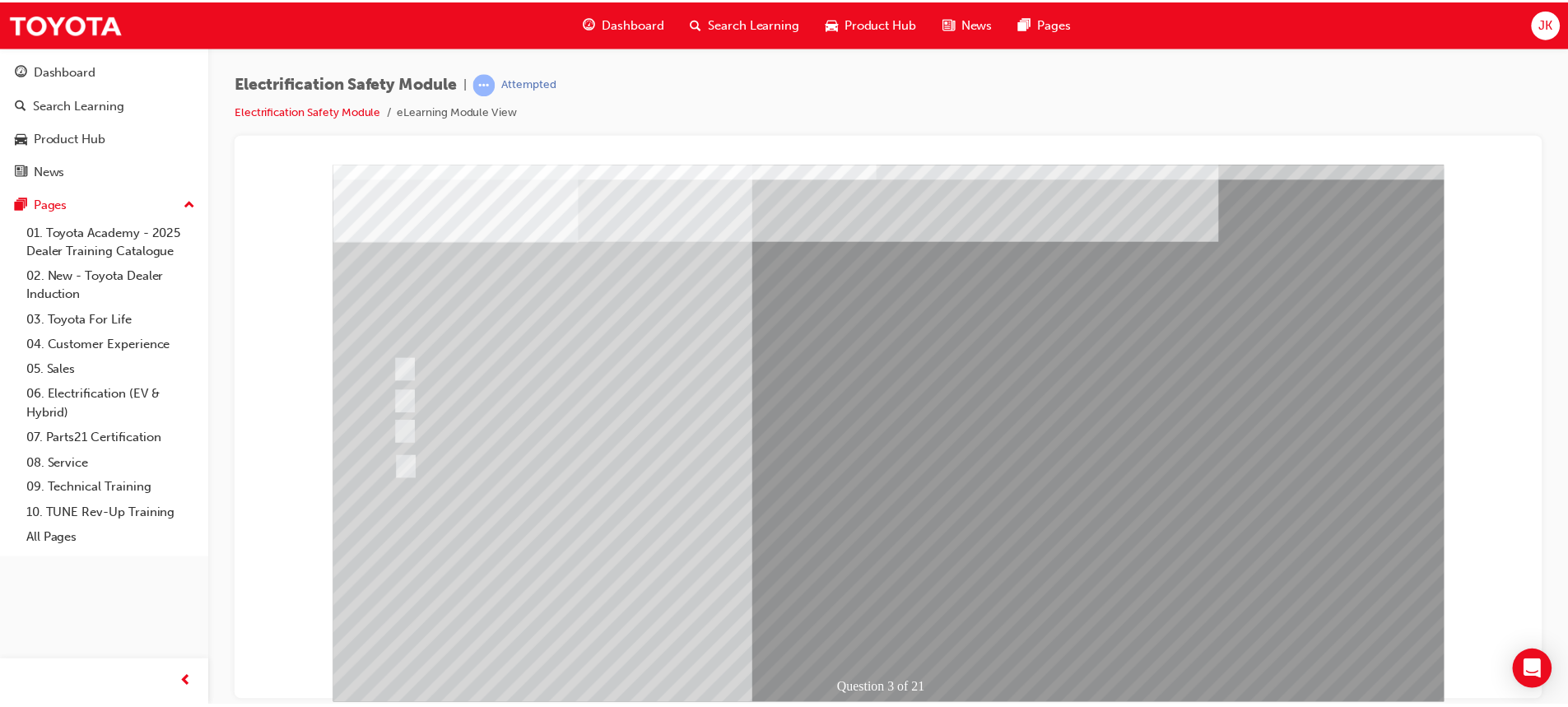
scroll to position [76, 0]
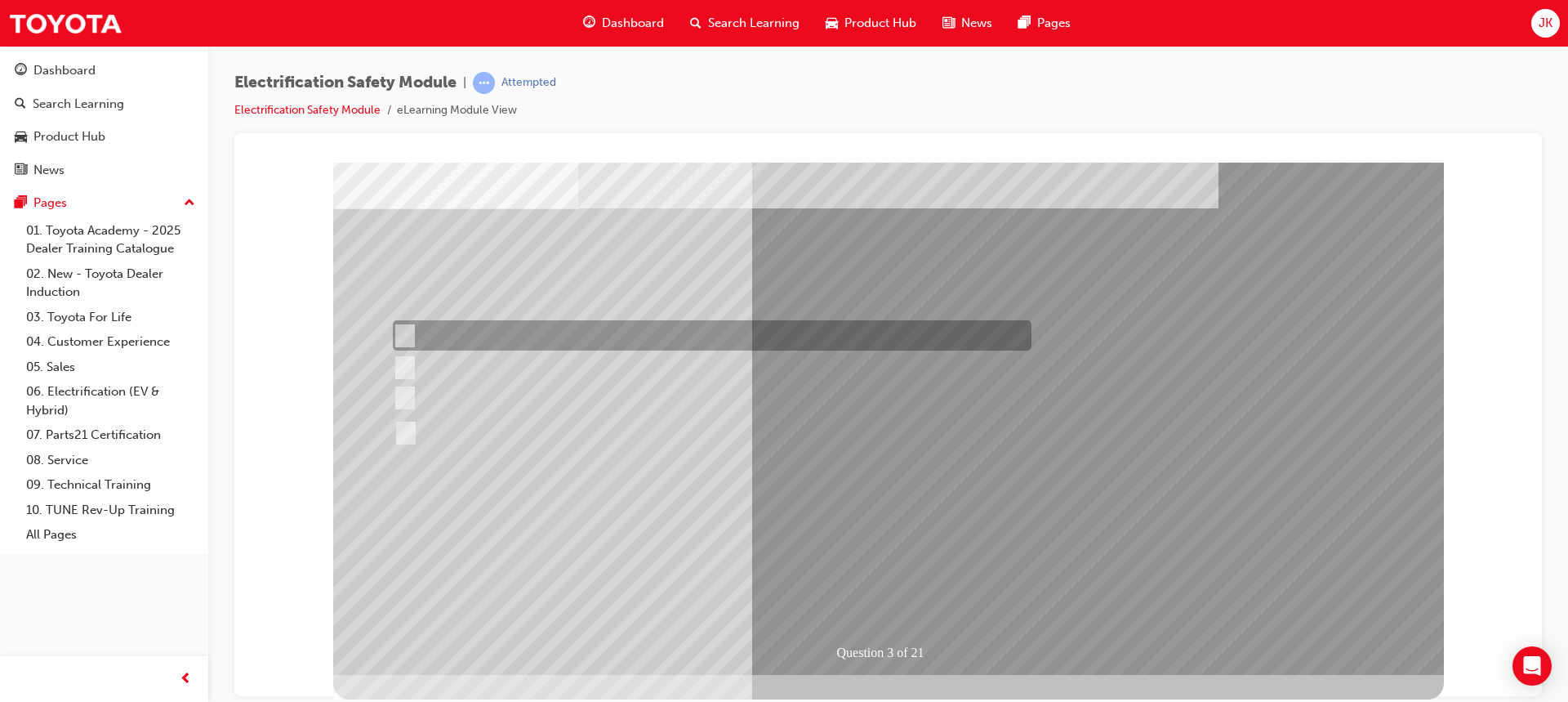
click at [409, 336] on input "The FCEV uses a more powerful petrol engine." at bounding box center [401, 335] width 18 height 18
radio input "true"
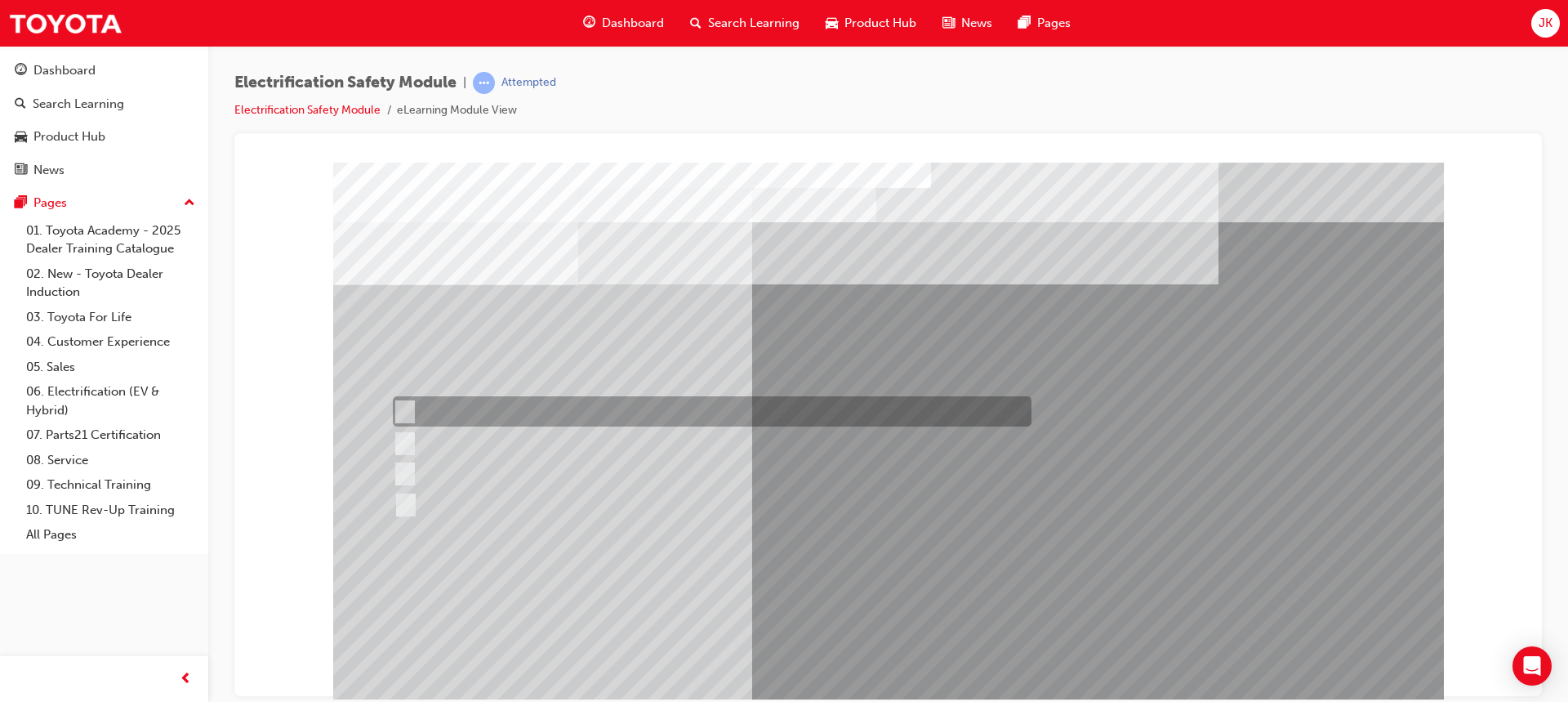
click at [407, 403] on input "Special exterior colours" at bounding box center [401, 411] width 18 height 18
checkbox input "true"
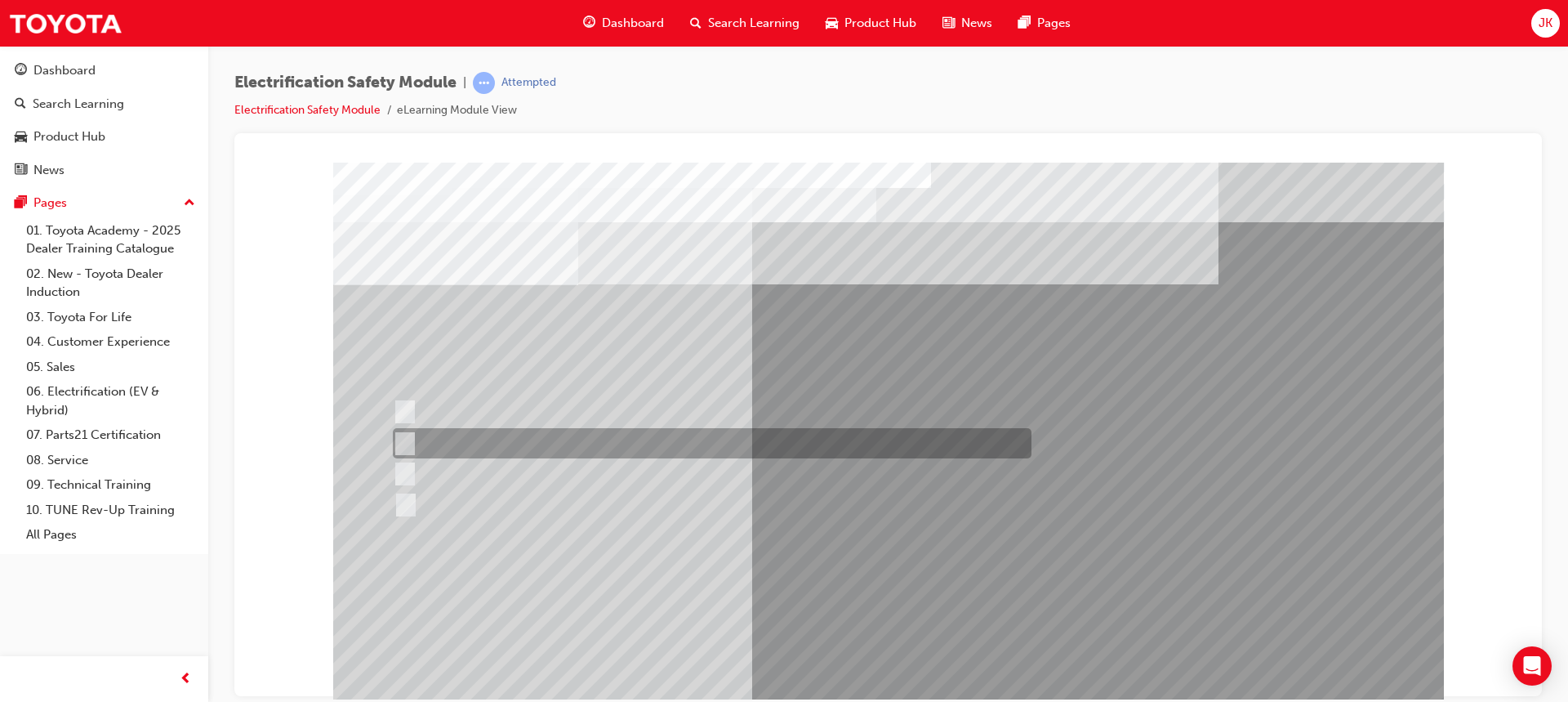
click at [410, 448] on div at bounding box center [708, 443] width 639 height 30
checkbox input "true"
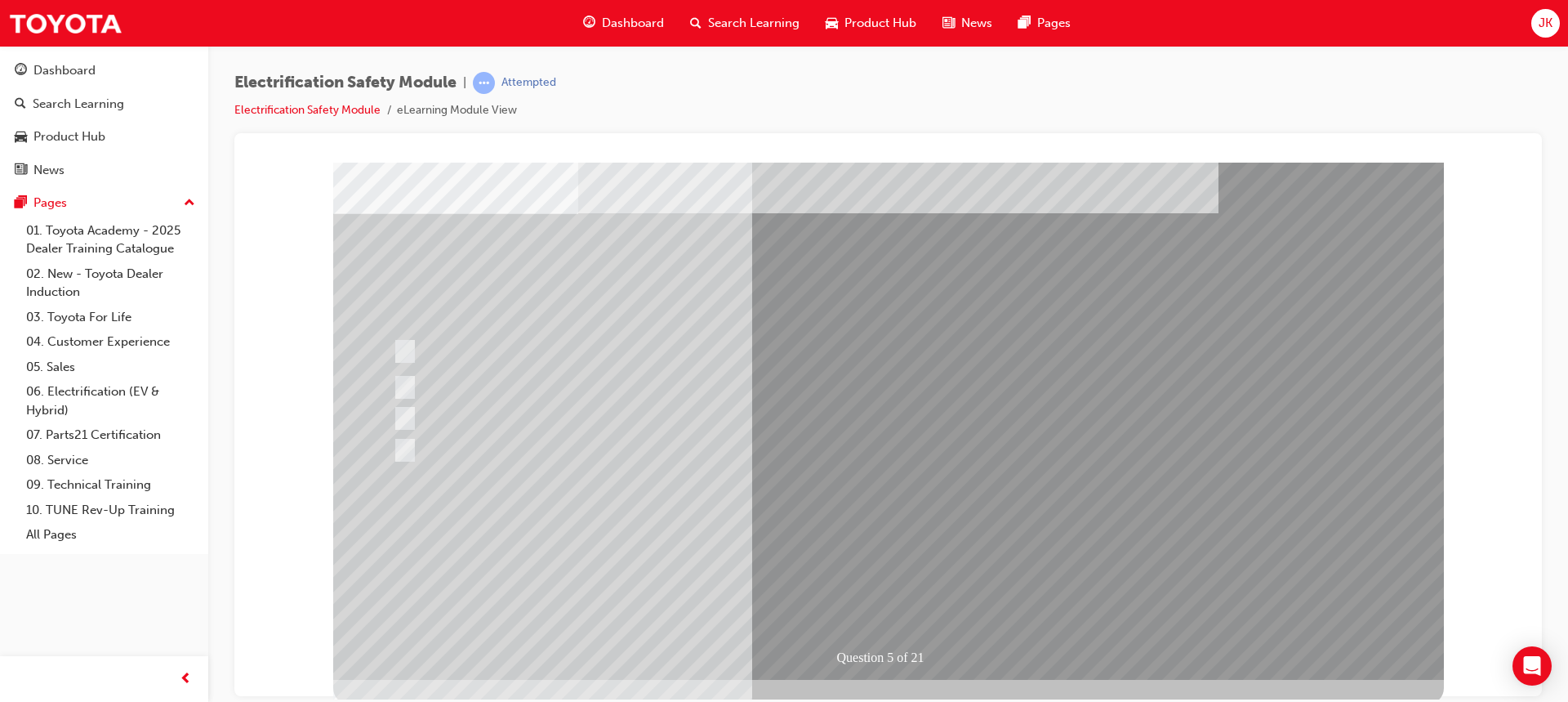
scroll to position [76, 0]
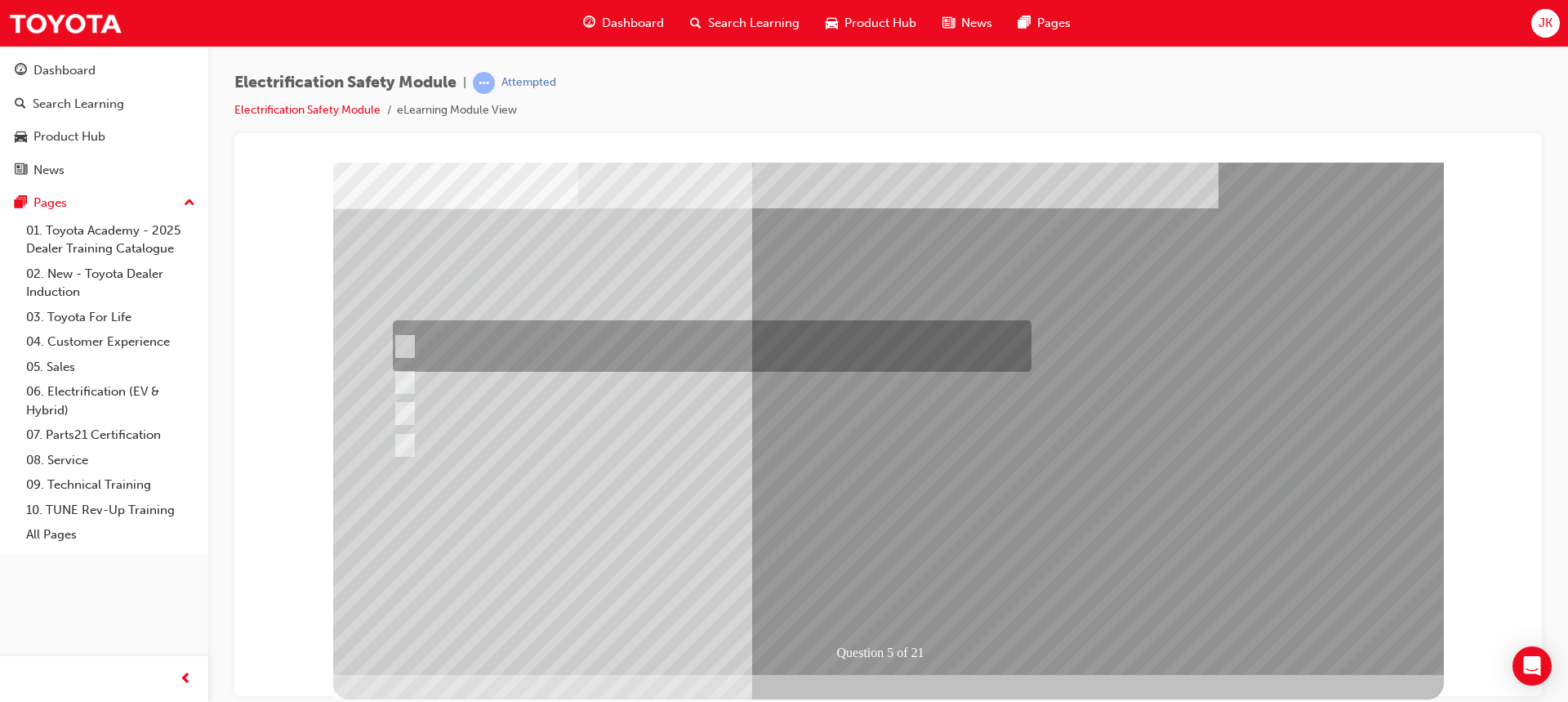
click at [400, 346] on input "The READY light will illuminate when the vehicle is turned on and ready to driv…" at bounding box center [401, 346] width 18 height 18
checkbox input "true"
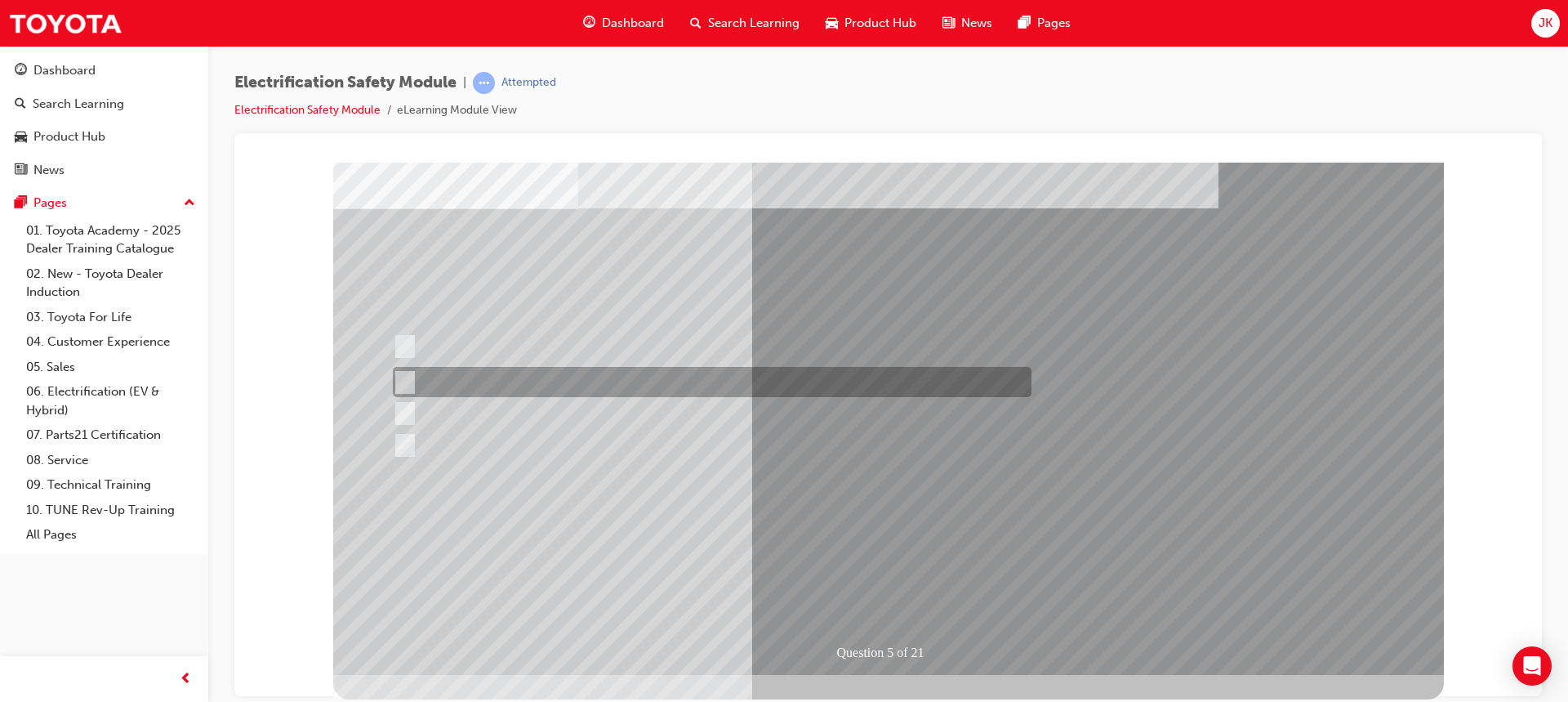
click at [407, 381] on input "The Main Display will show the power flow for the driveline." at bounding box center [401, 382] width 18 height 18
checkbox input "true"
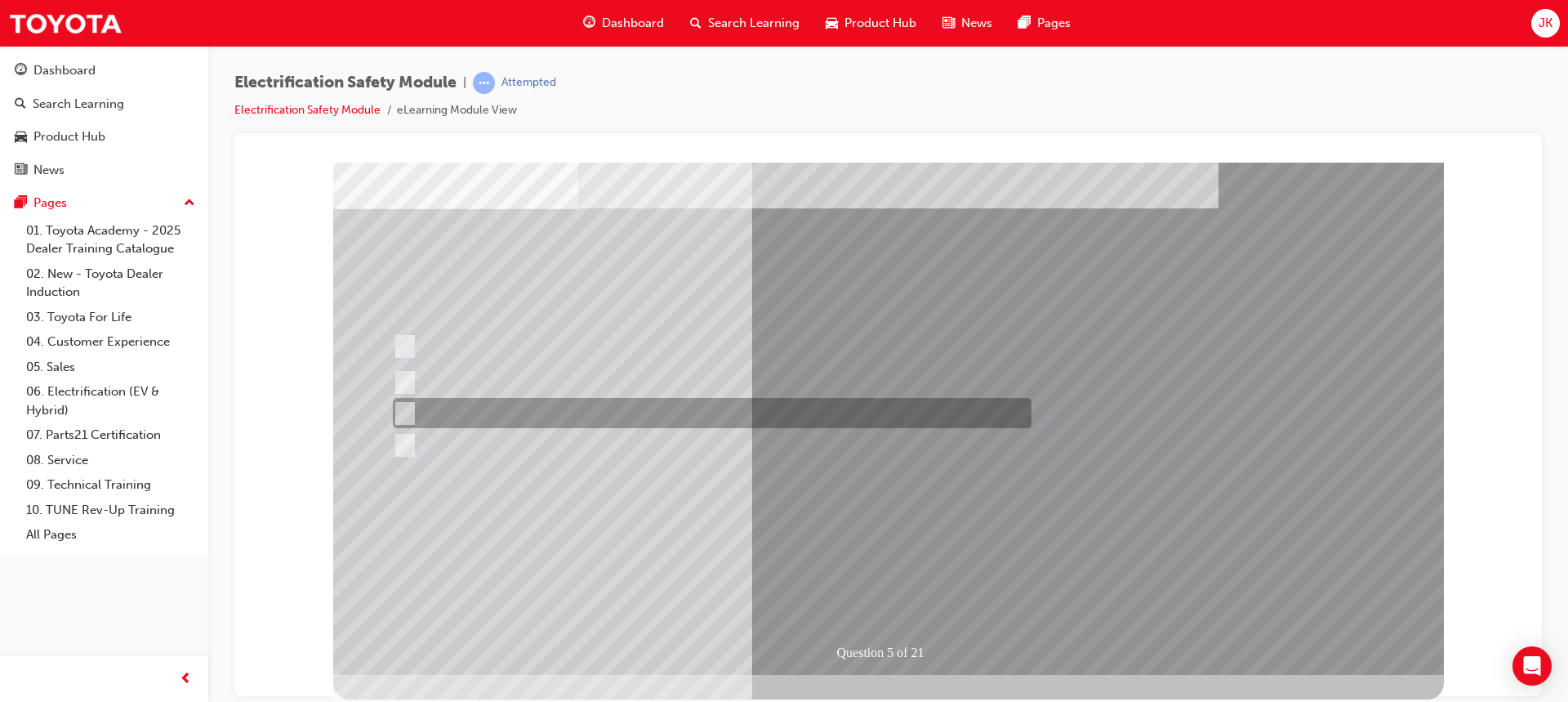
click at [406, 404] on input "Vehicle Motive Force selection types illuminated e.g. (EV/HV)." at bounding box center [401, 413] width 18 height 18
checkbox input "true"
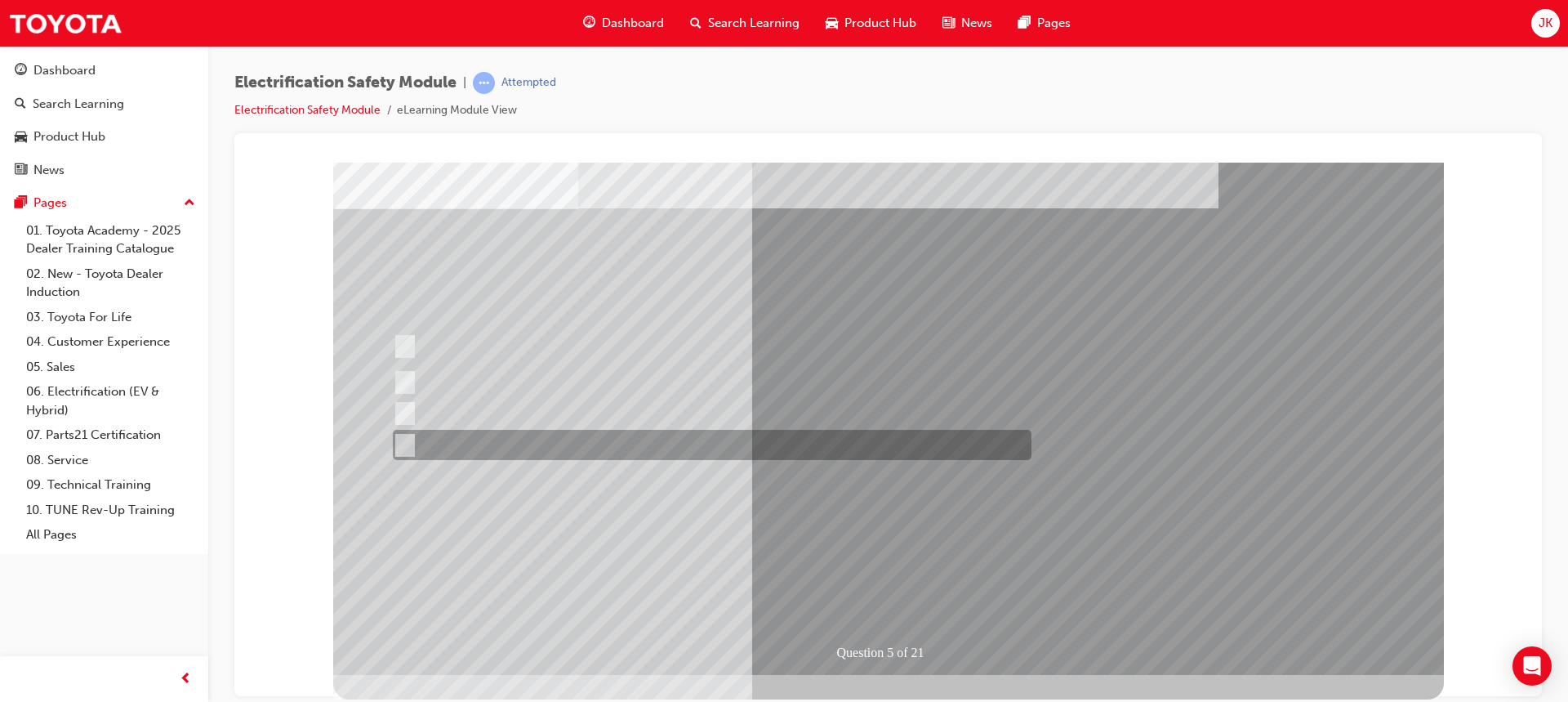
click at [406, 436] on input "Battery Level indicator (State of Charge)." at bounding box center [401, 445] width 18 height 18
checkbox input "true"
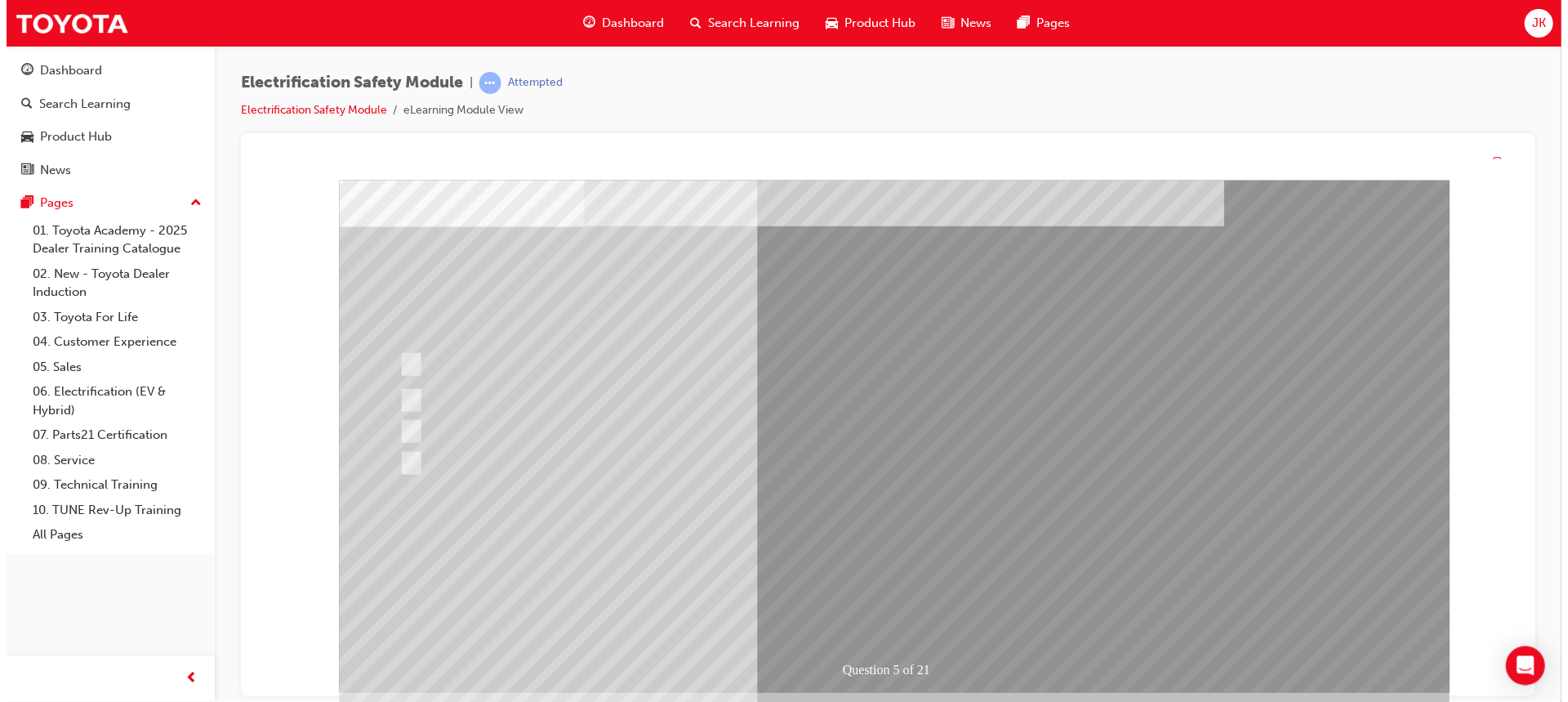
scroll to position [0, 0]
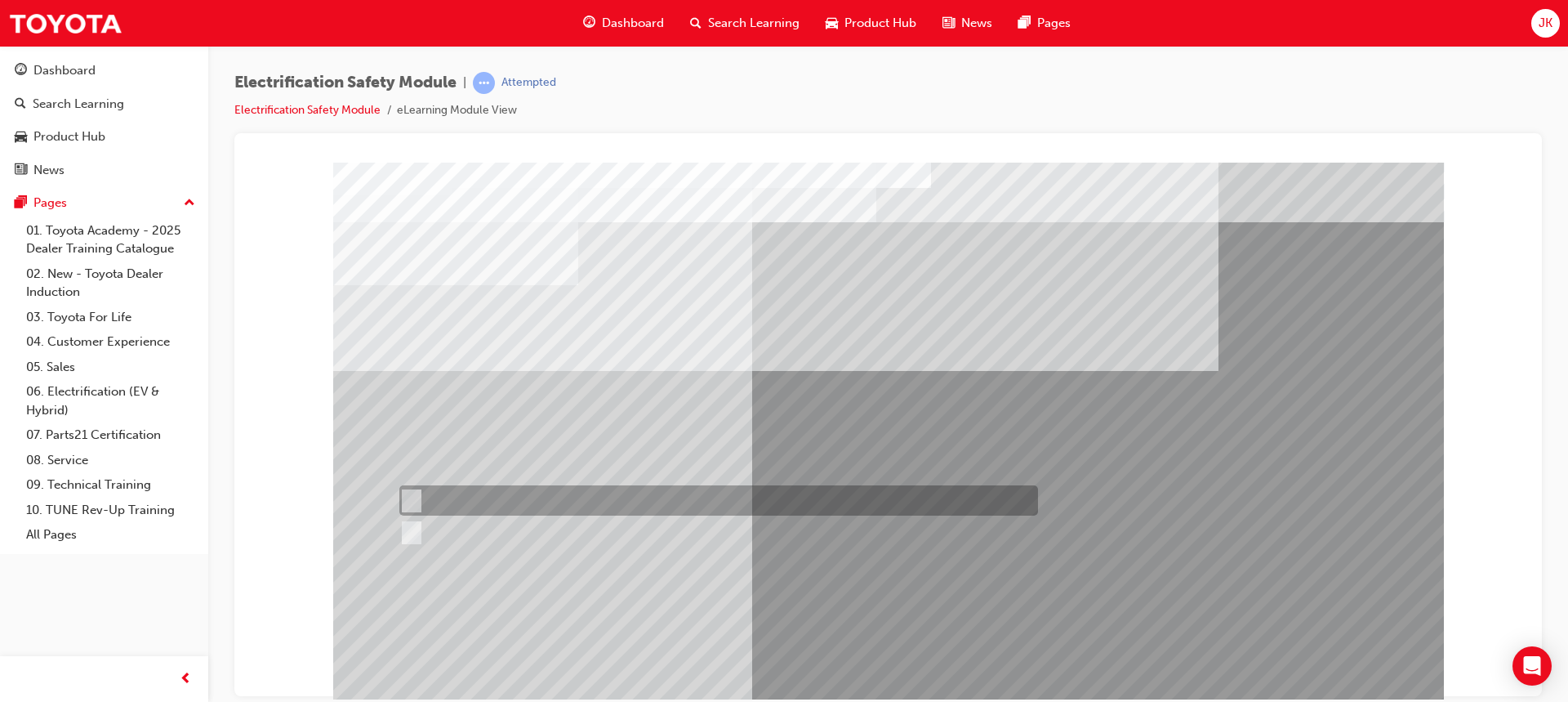
click at [414, 500] on input "True" at bounding box center [408, 500] width 18 height 18
radio input "true"
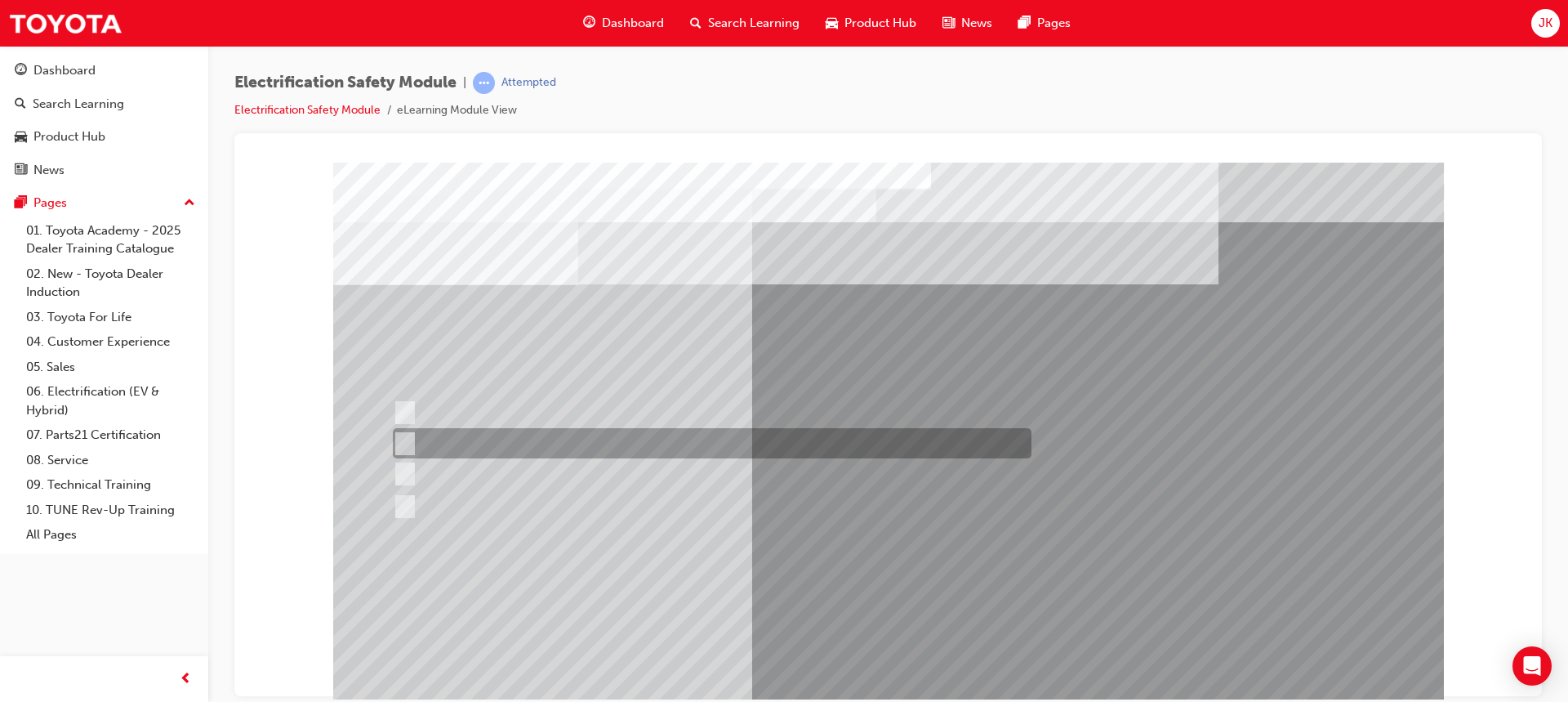
click at [411, 439] on div at bounding box center [708, 443] width 639 height 30
radio input "true"
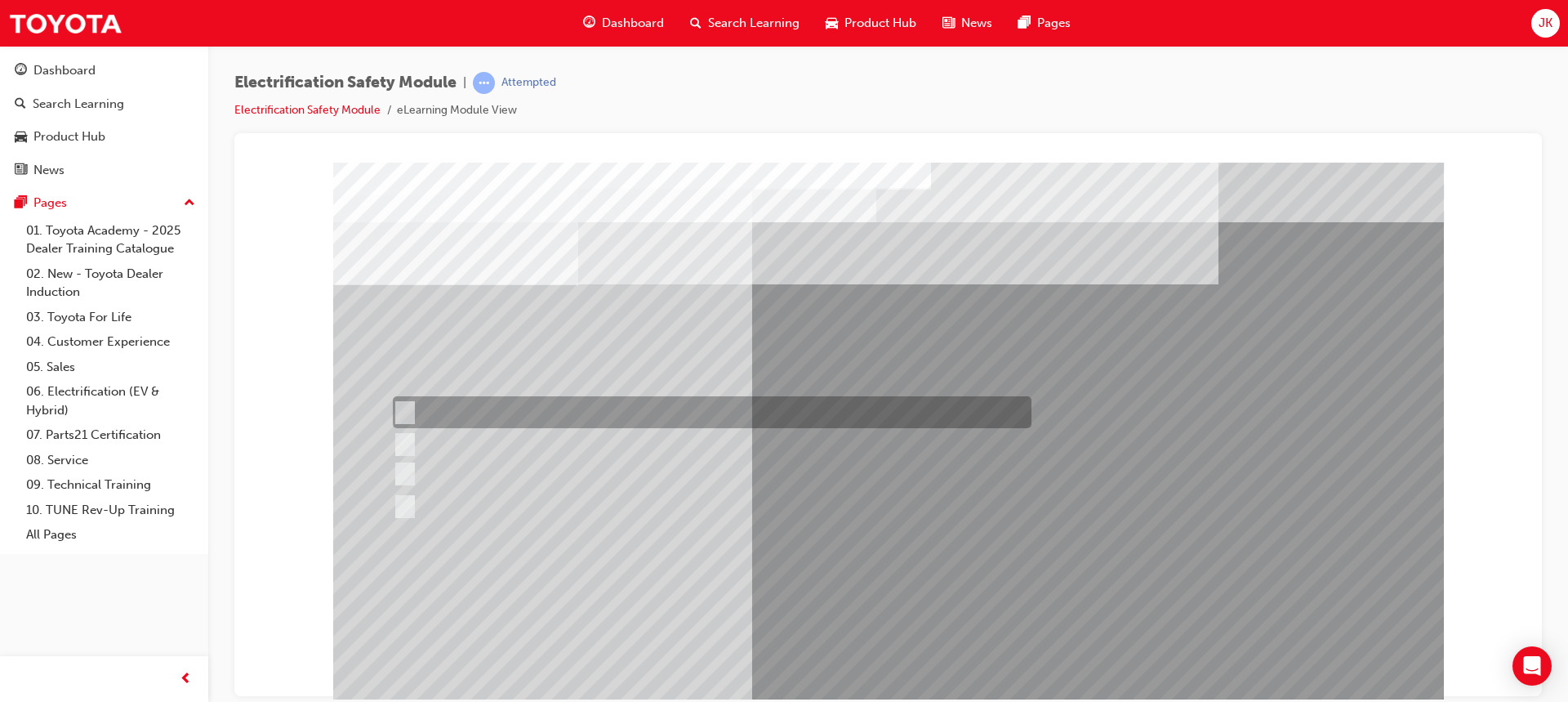
click at [400, 405] on input "Working on the High Voltage System." at bounding box center [401, 412] width 18 height 18
radio input "true"
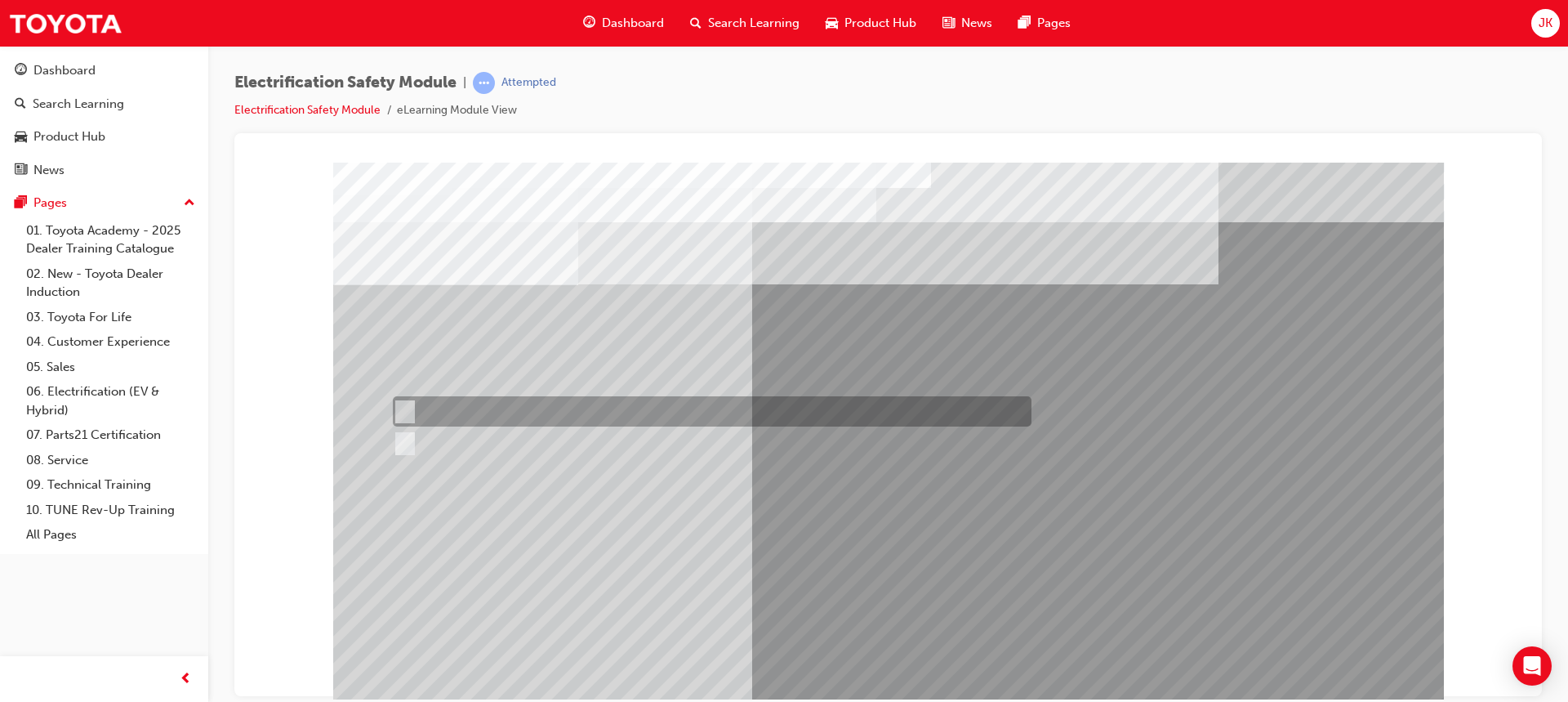
click at [412, 402] on div at bounding box center [708, 412] width 639 height 30
radio input "true"
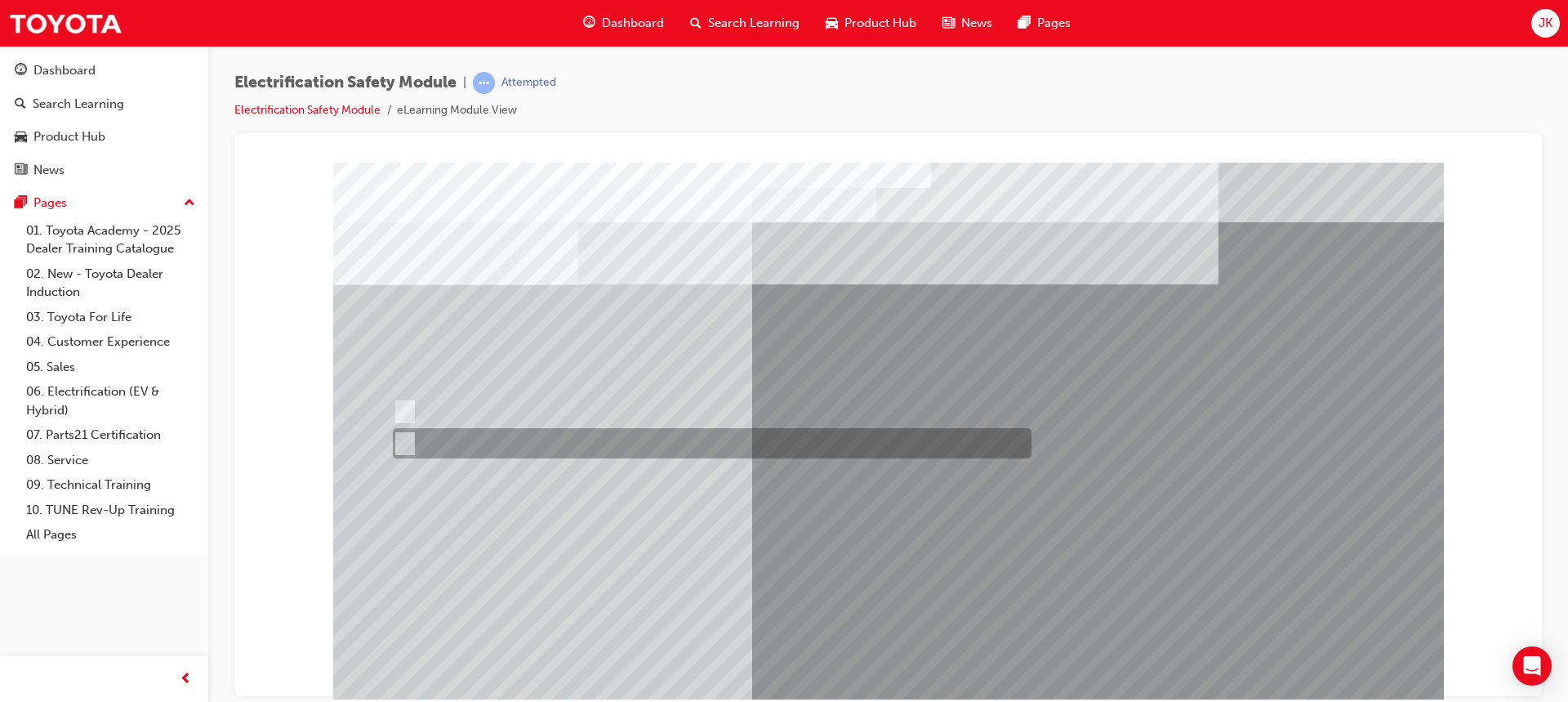
click at [404, 435] on input "True" at bounding box center [401, 443] width 18 height 18
radio input "true"
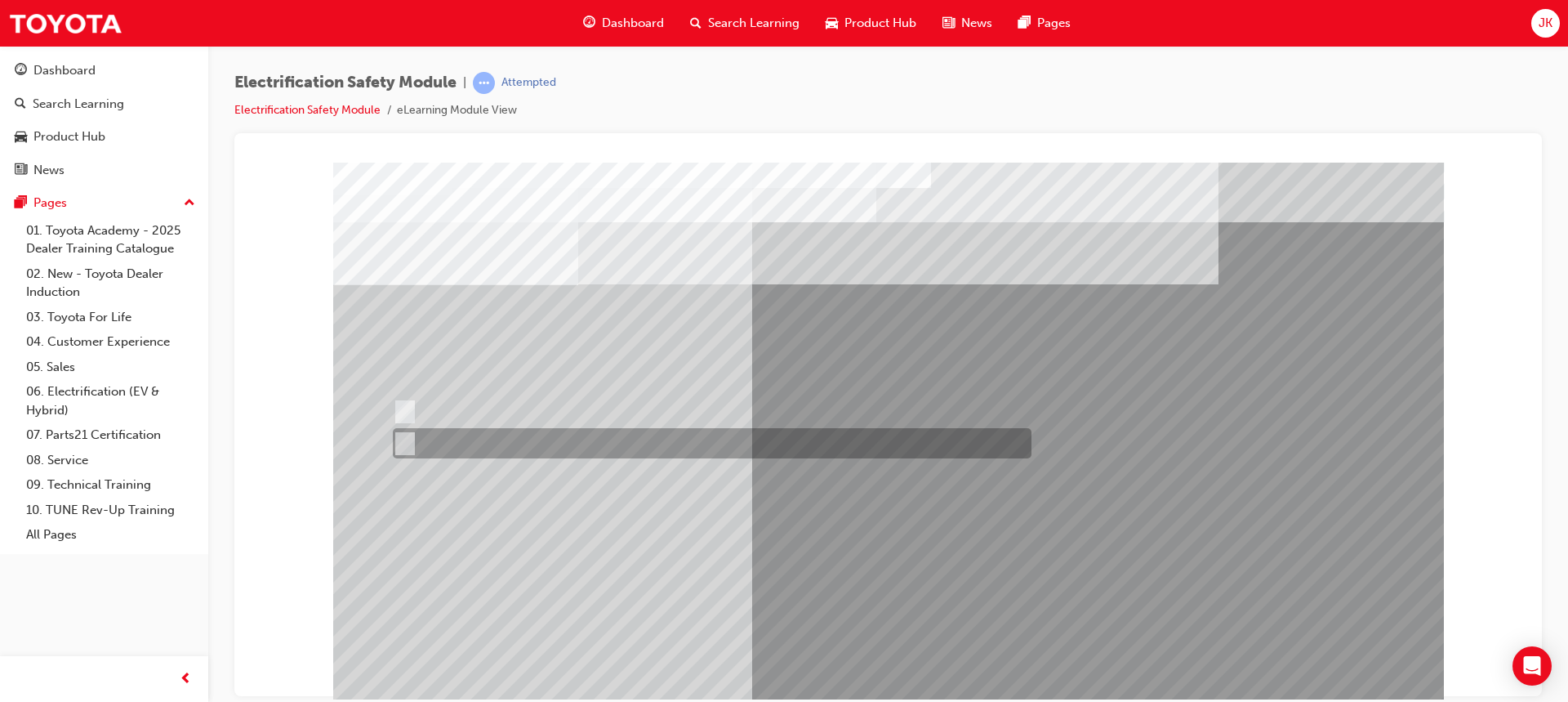
click at [399, 437] on input "False" at bounding box center [401, 443] width 18 height 18
radio input "true"
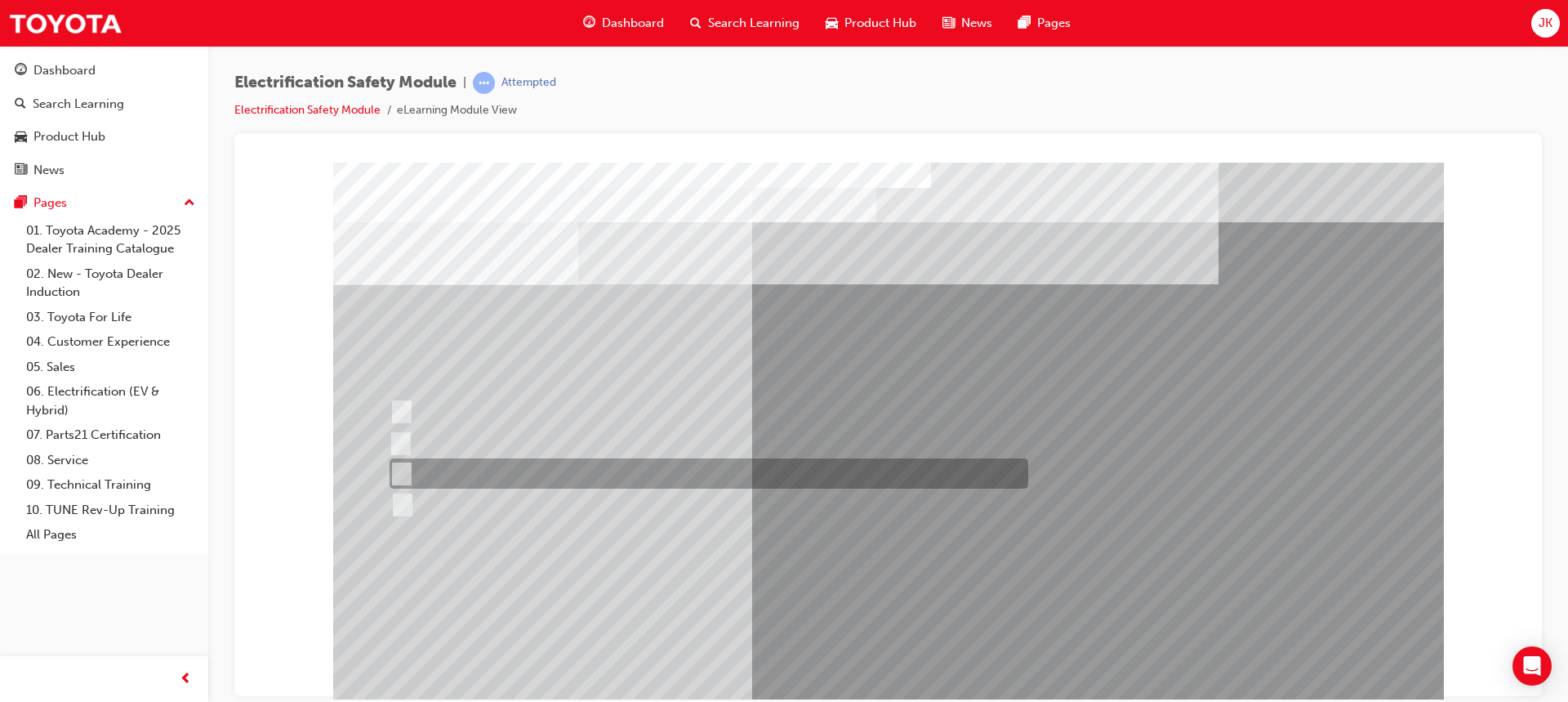
click at [424, 470] on div at bounding box center [704, 473] width 639 height 30
radio input "true"
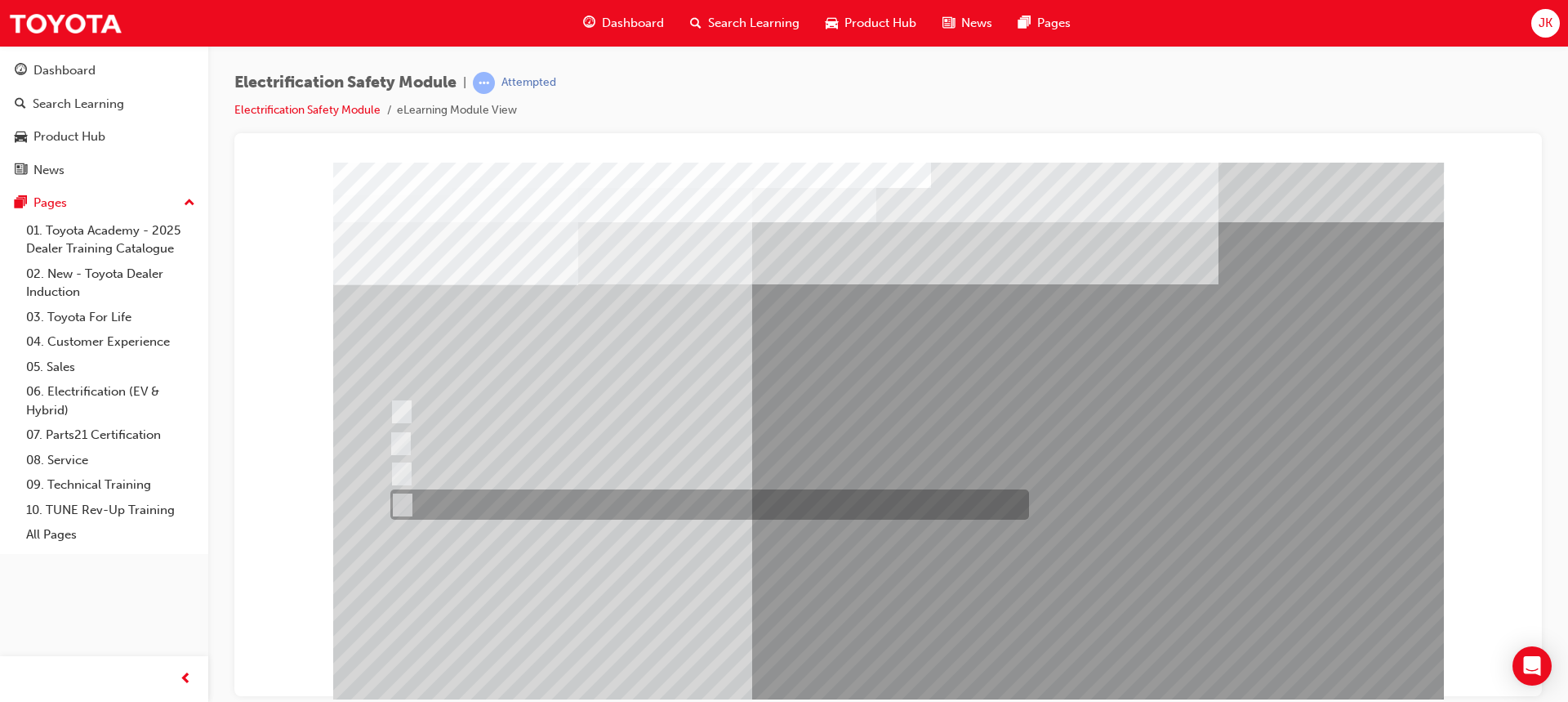
click at [396, 494] on div at bounding box center [705, 505] width 639 height 30
radio input "true"
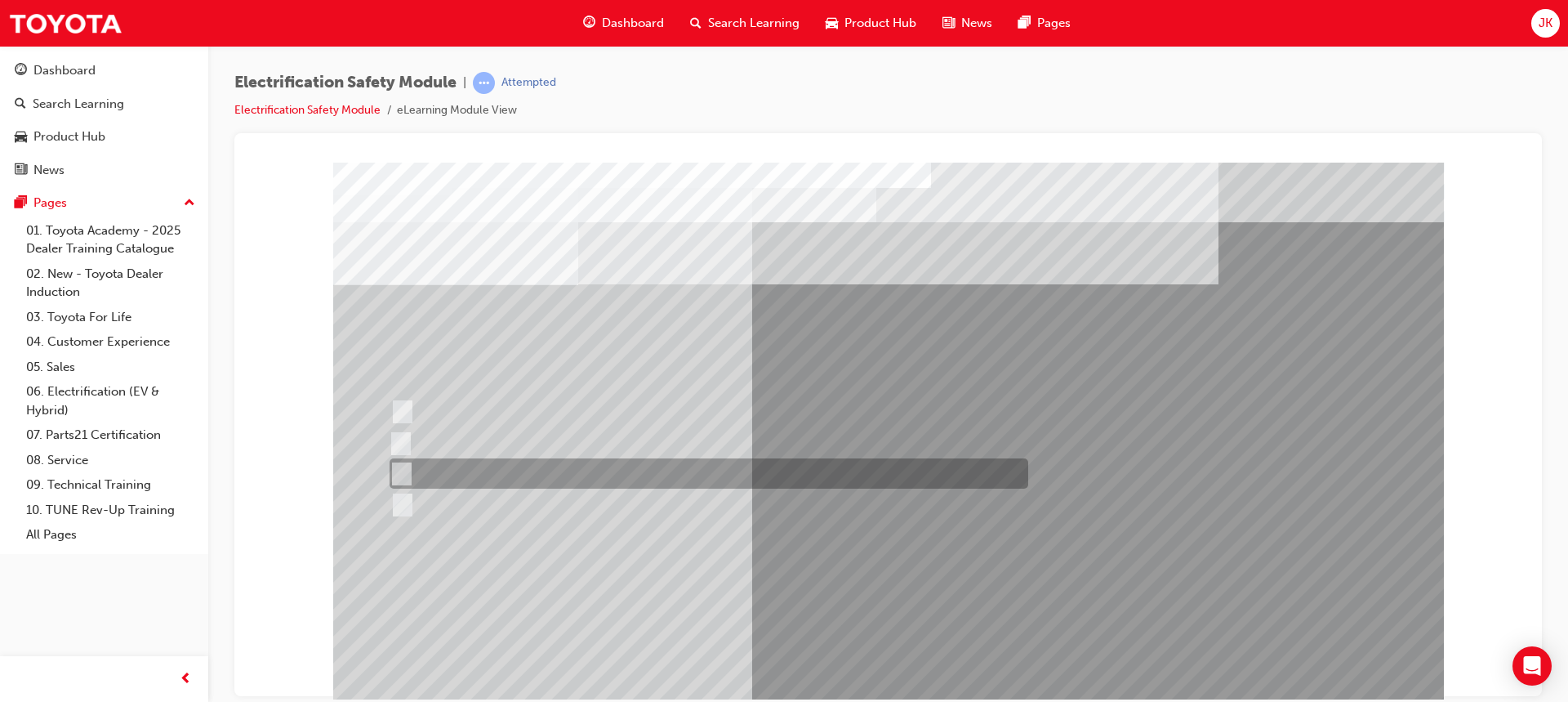
click at [401, 466] on input "10 minutes" at bounding box center [398, 473] width 18 height 18
radio input "true"
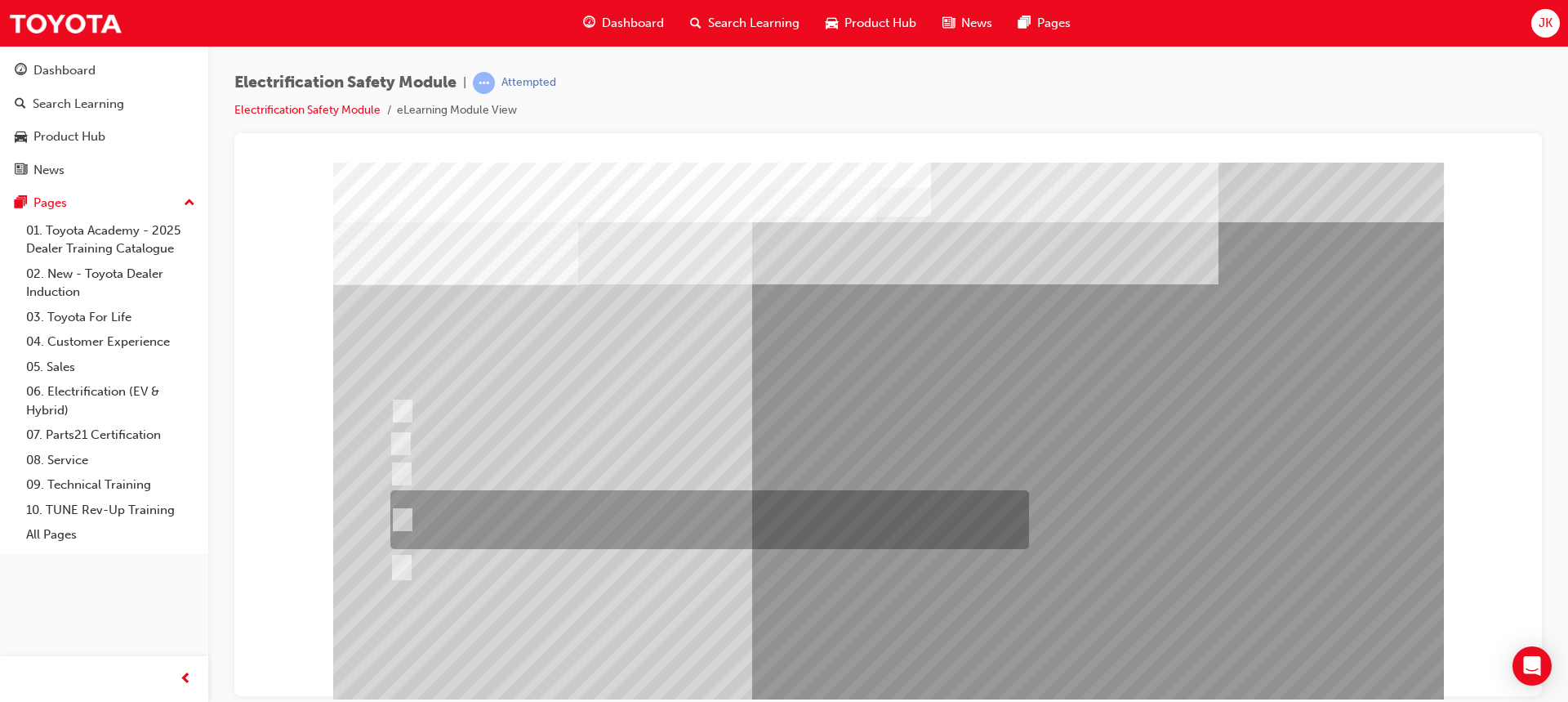
click at [405, 521] on input "The High Voltage Capacitor Terminal for 0 volts and the High Voltage Capacitor …" at bounding box center [399, 519] width 18 height 18
radio input "true"
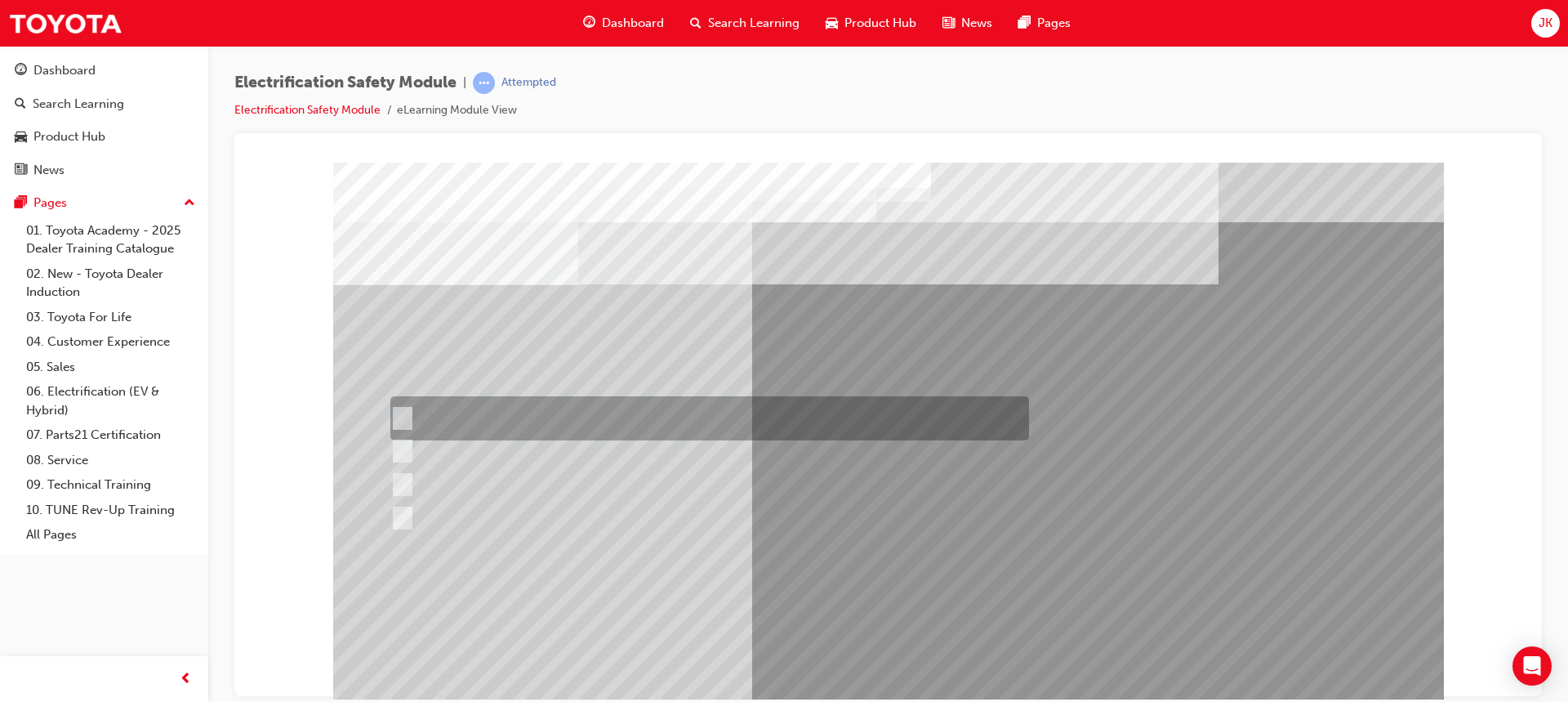
click at [431, 403] on div at bounding box center [705, 418] width 639 height 44
radio input "true"
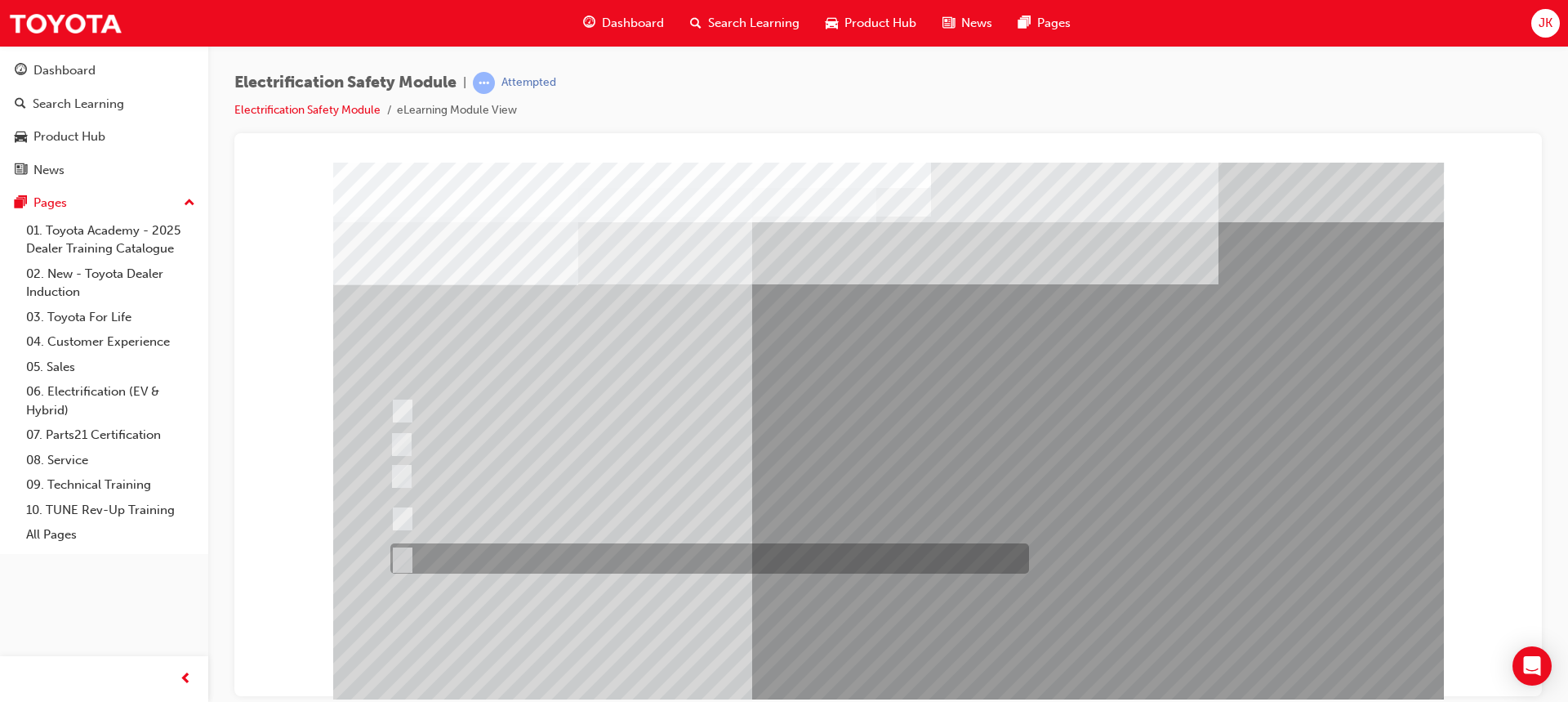
click at [453, 559] on div at bounding box center [705, 559] width 639 height 30
radio input "true"
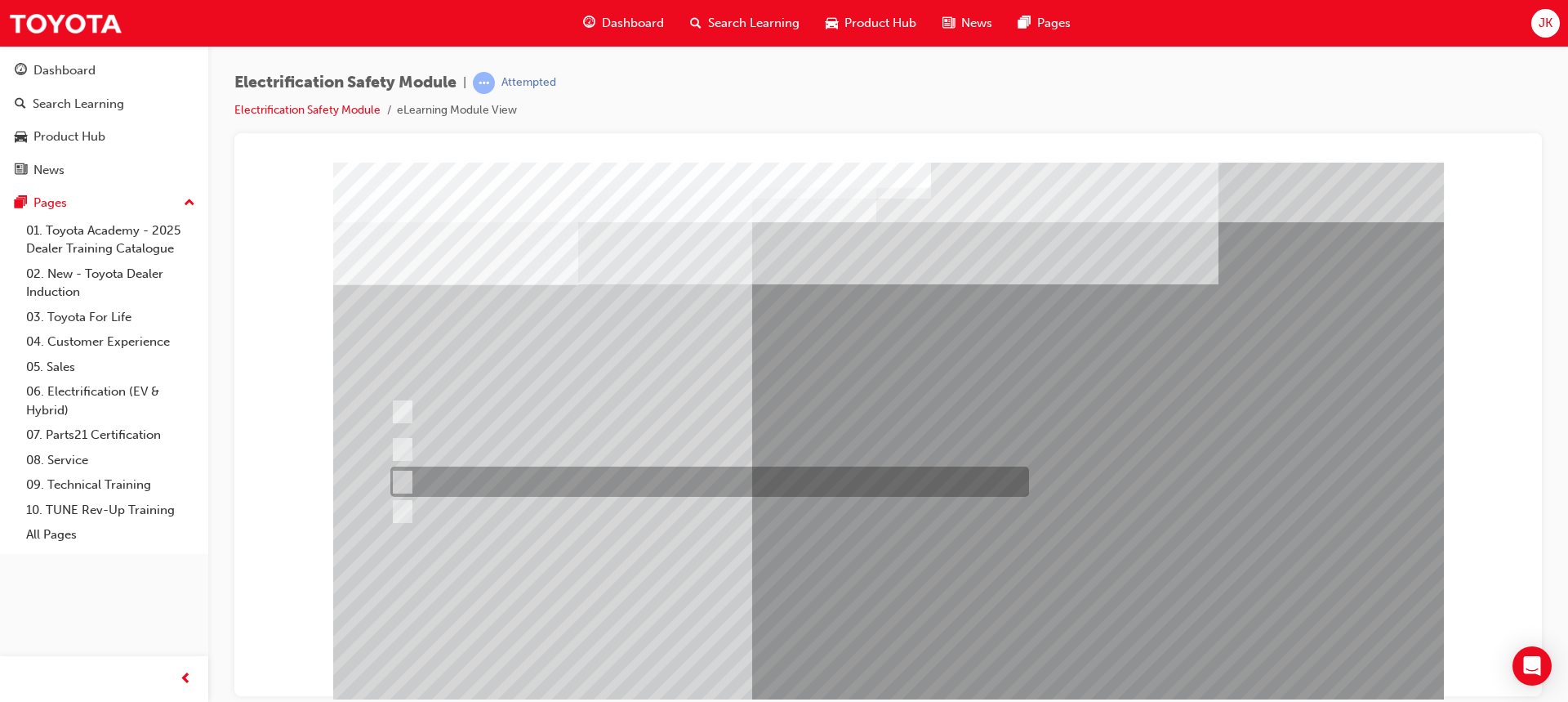
click at [406, 483] on input "Discard the gloves and use a new pair." at bounding box center [399, 482] width 18 height 18
radio input "true"
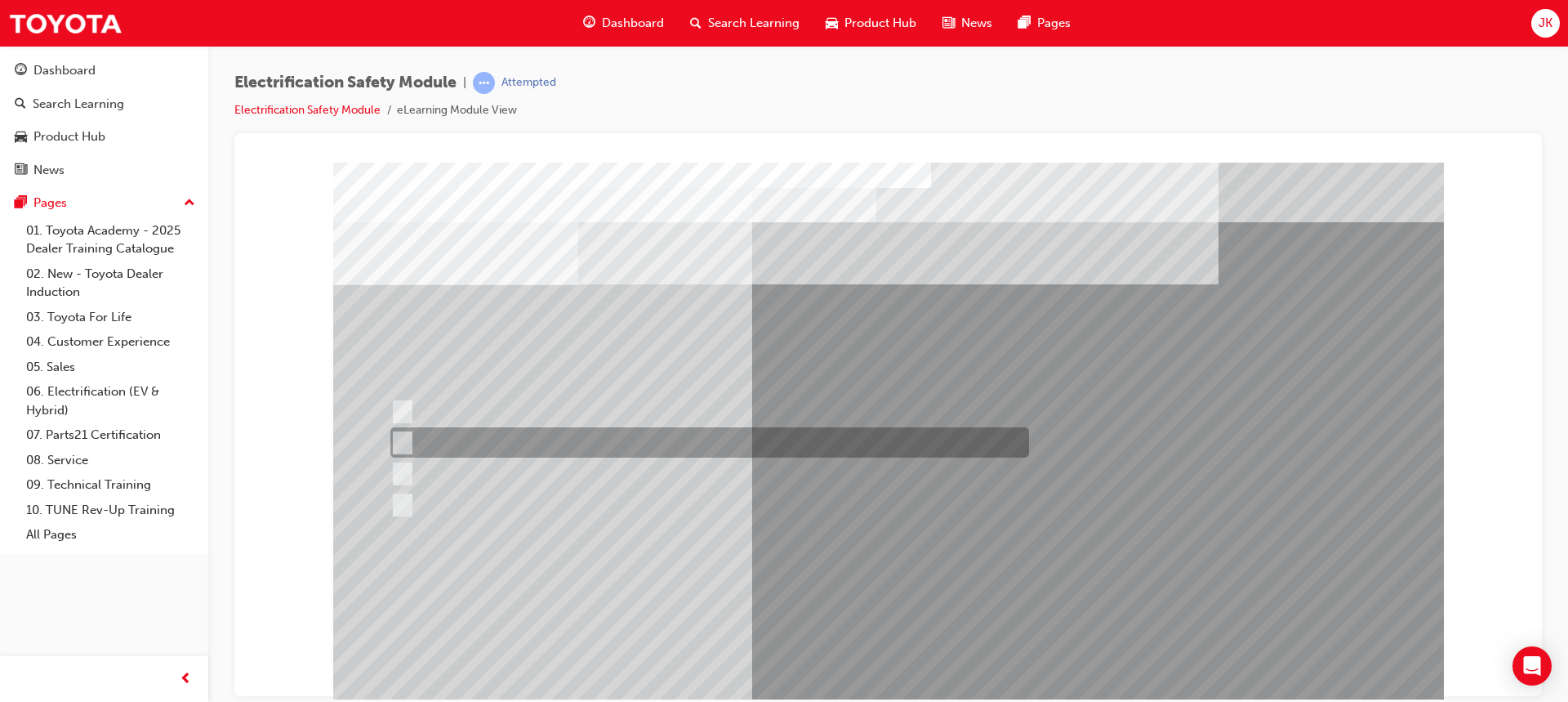
click at [395, 435] on input "To protect Electrical Insulating Gloves from mechanical damage." at bounding box center [399, 442] width 18 height 18
radio input "true"
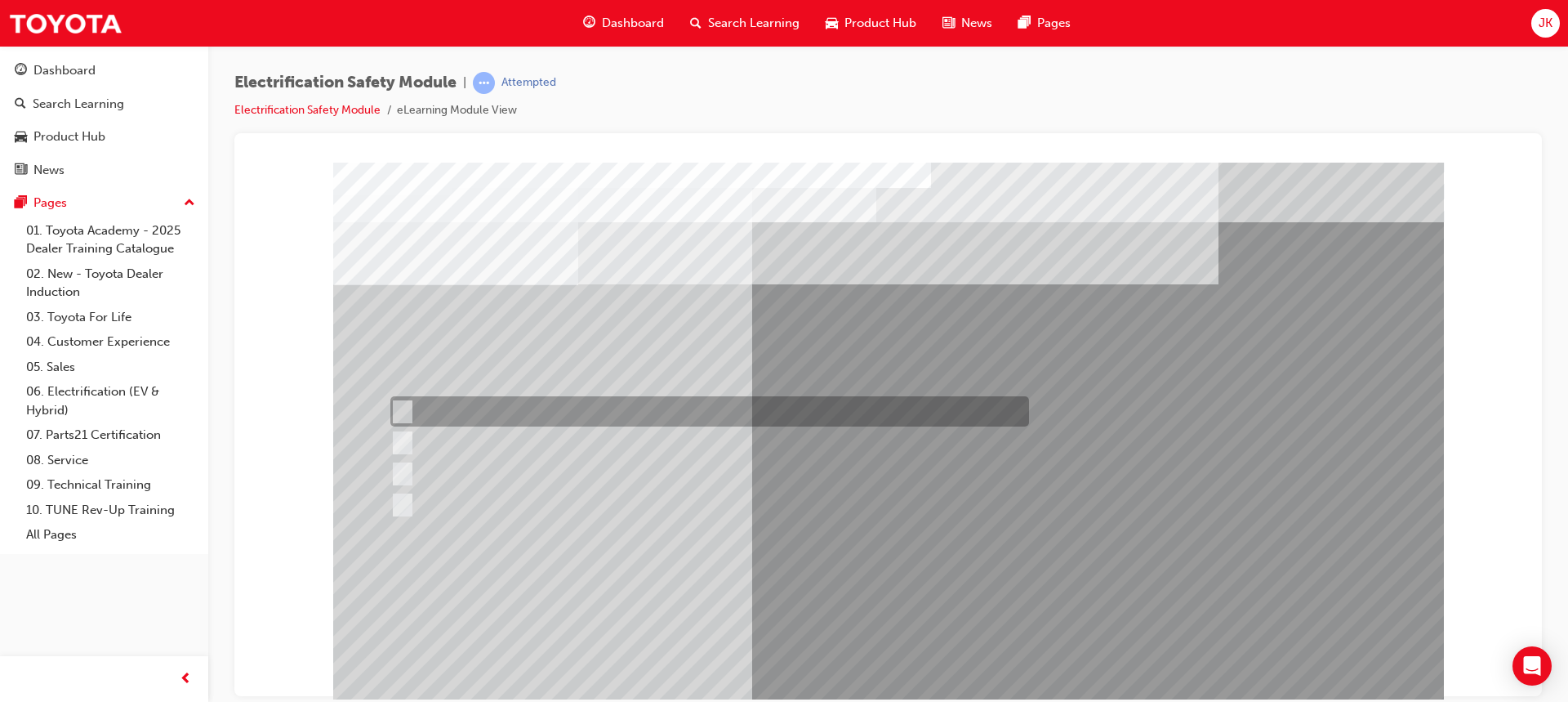
click at [401, 406] on input "To prevent Electrical Insulating Gloves from getting covered in oil and grease." at bounding box center [399, 411] width 18 height 18
radio input "true"
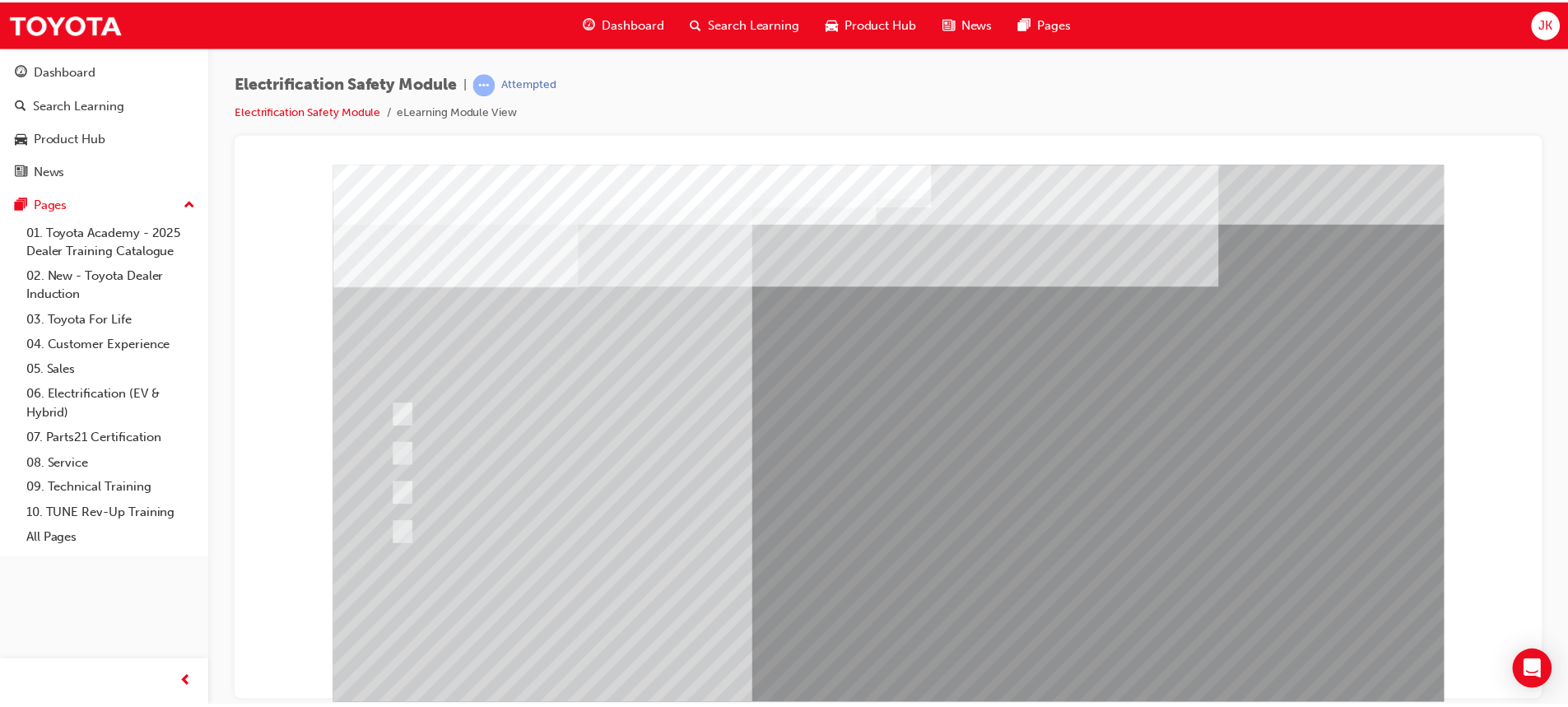
scroll to position [76, 0]
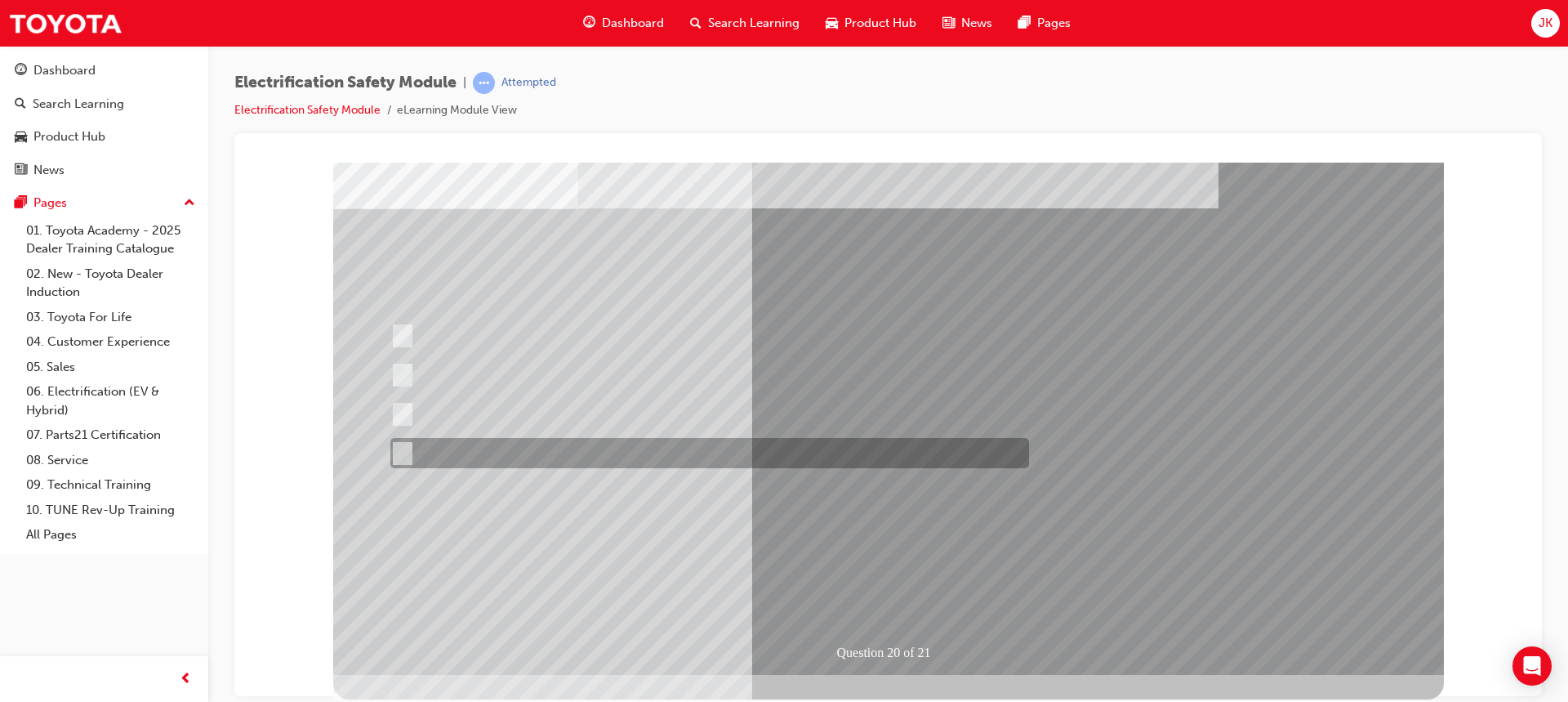
click at [418, 457] on div at bounding box center [705, 453] width 639 height 30
radio input "true"
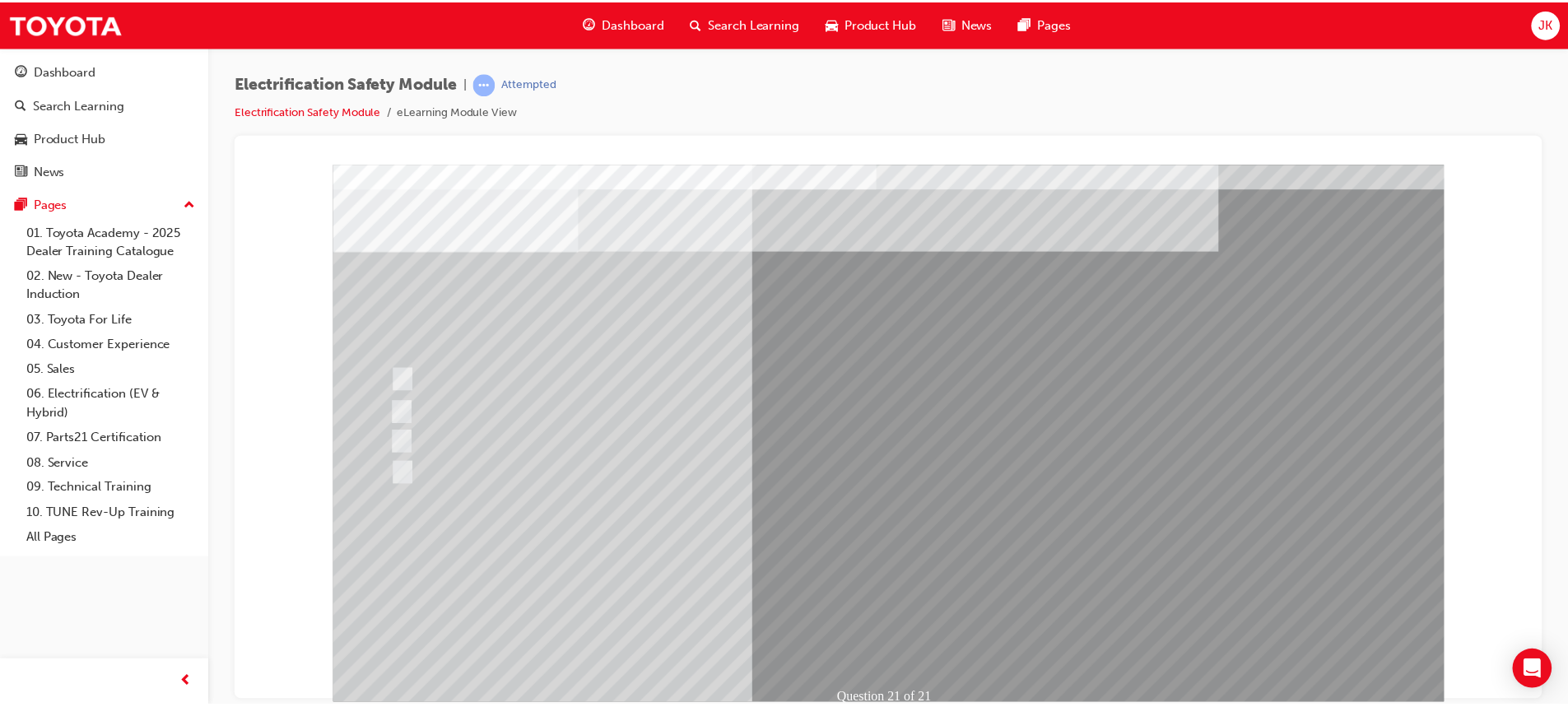
scroll to position [76, 0]
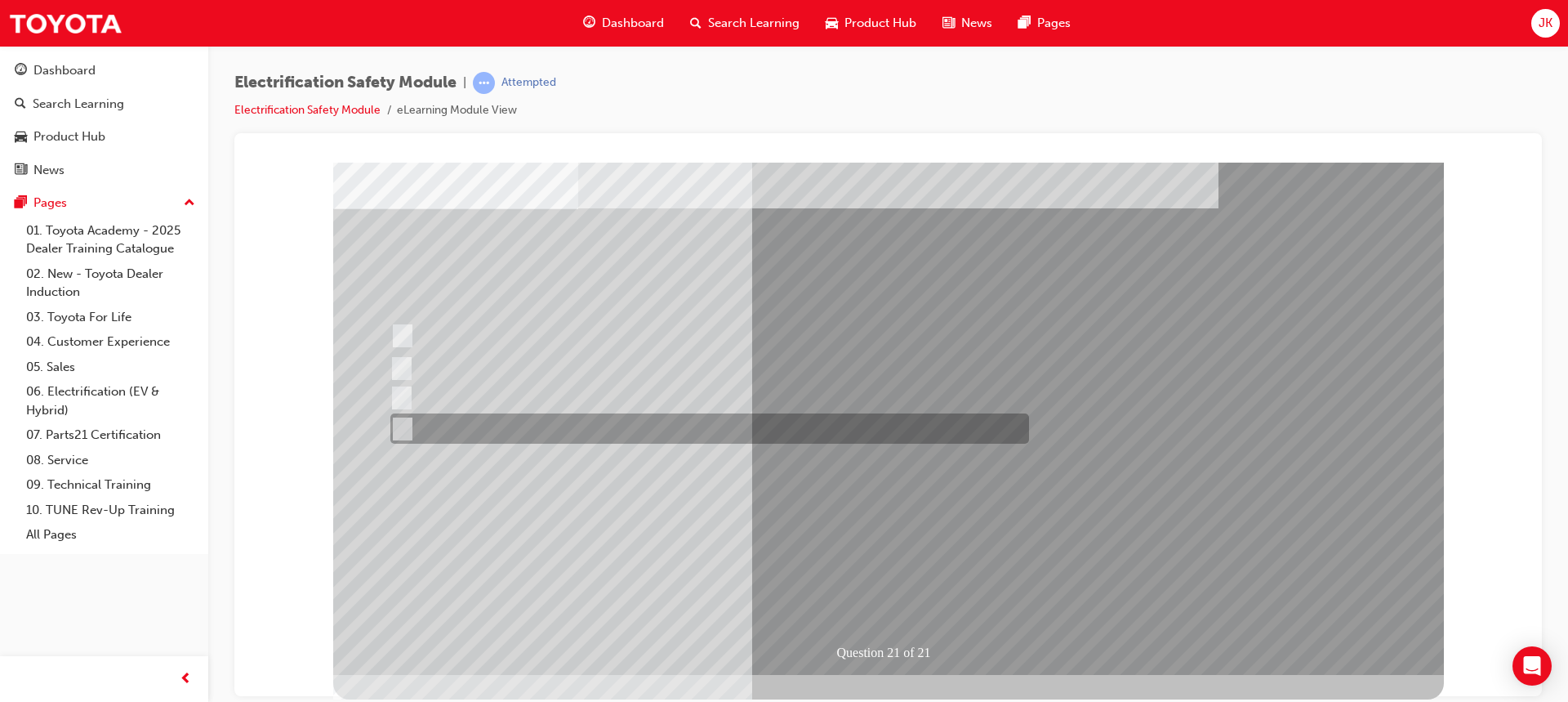
click at [413, 429] on div at bounding box center [705, 429] width 639 height 30
radio input "true"
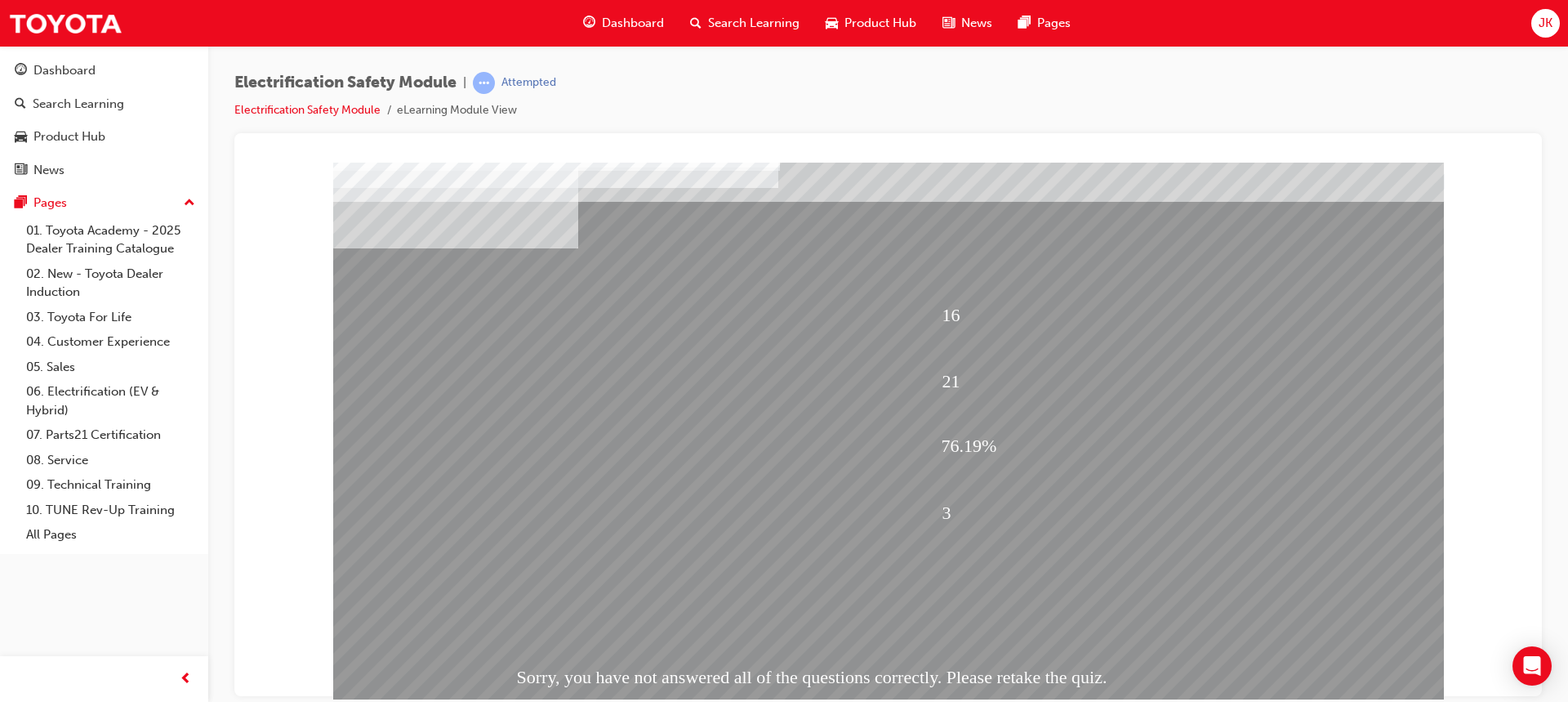
scroll to position [76, 0]
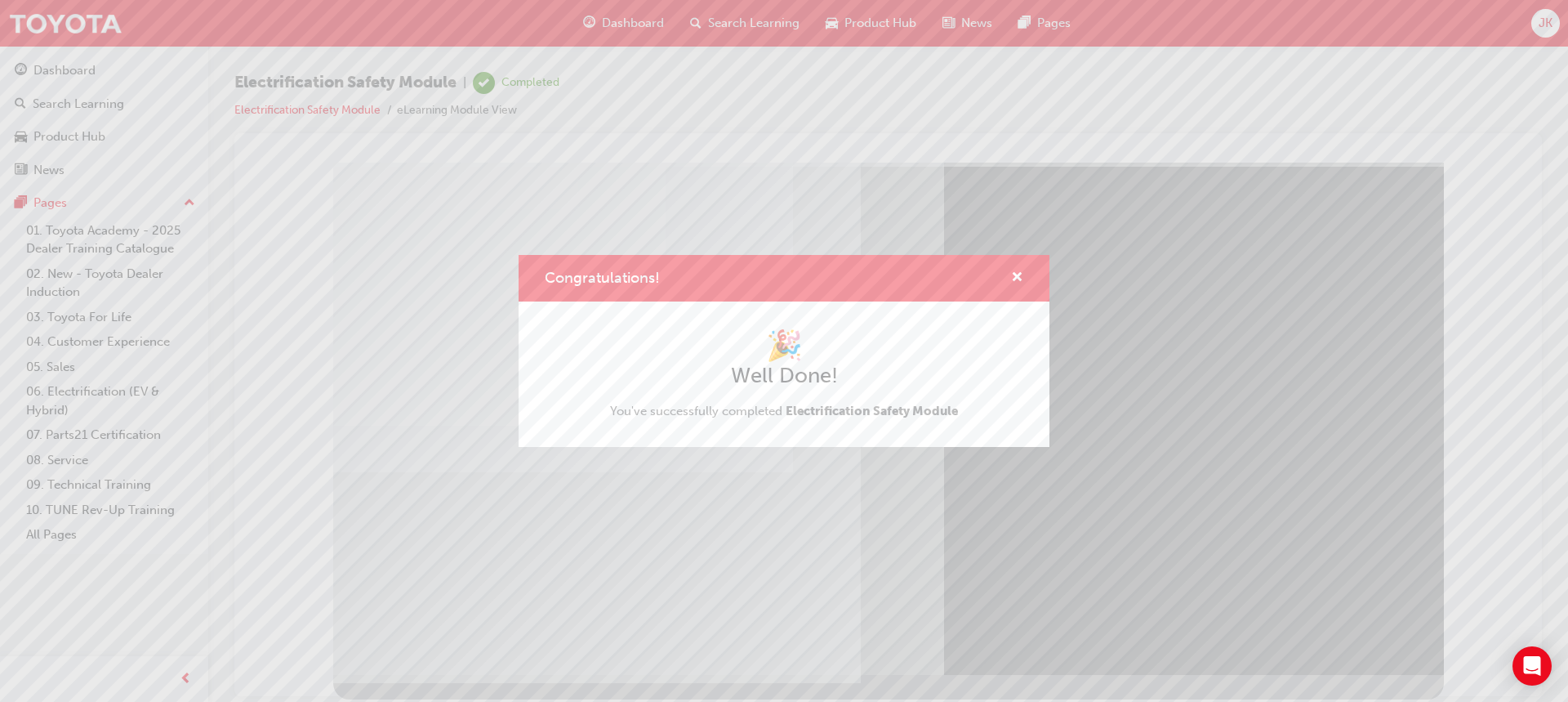
click at [839, 351] on h1 "🎉" at bounding box center [784, 345] width 348 height 36
click at [1016, 274] on span "cross-icon" at bounding box center [1017, 278] width 13 height 14
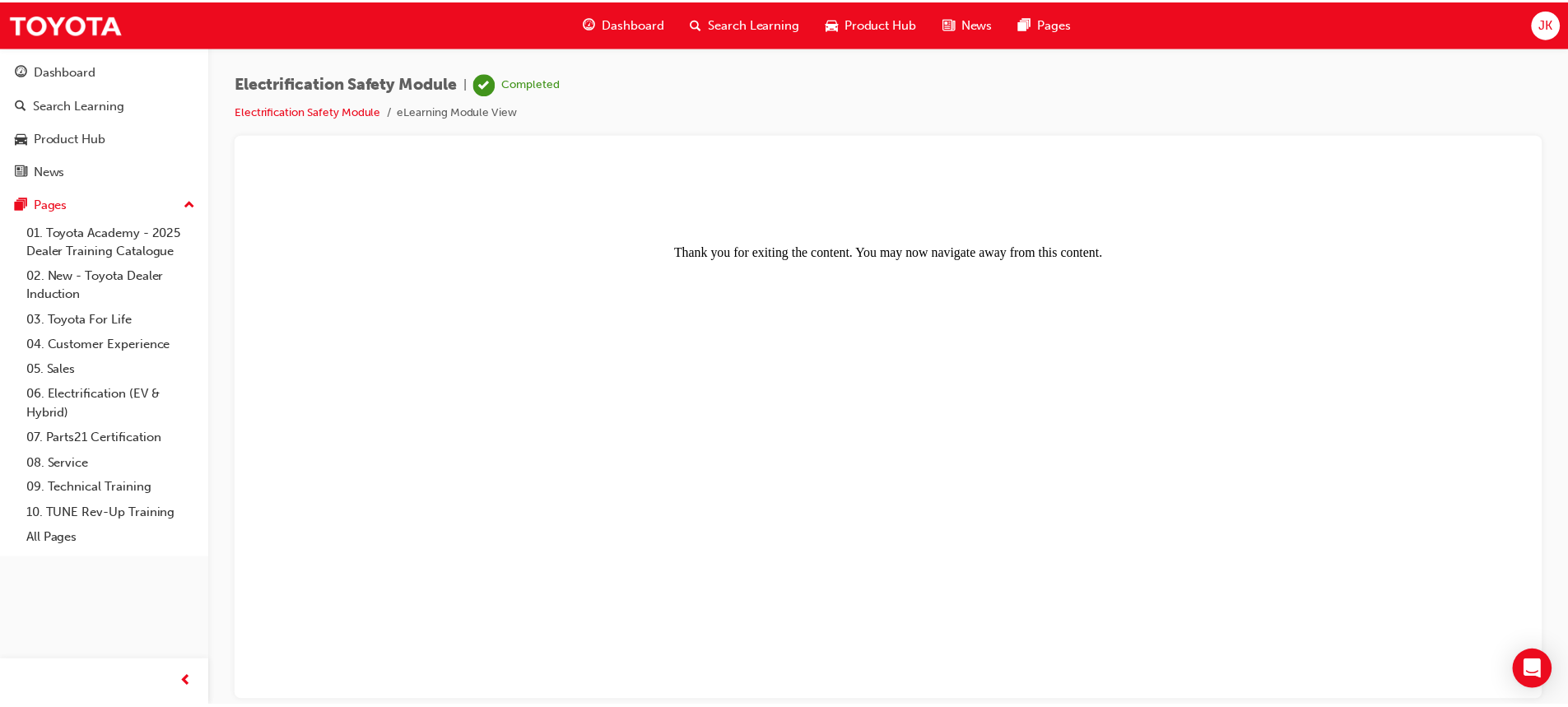
scroll to position [0, 0]
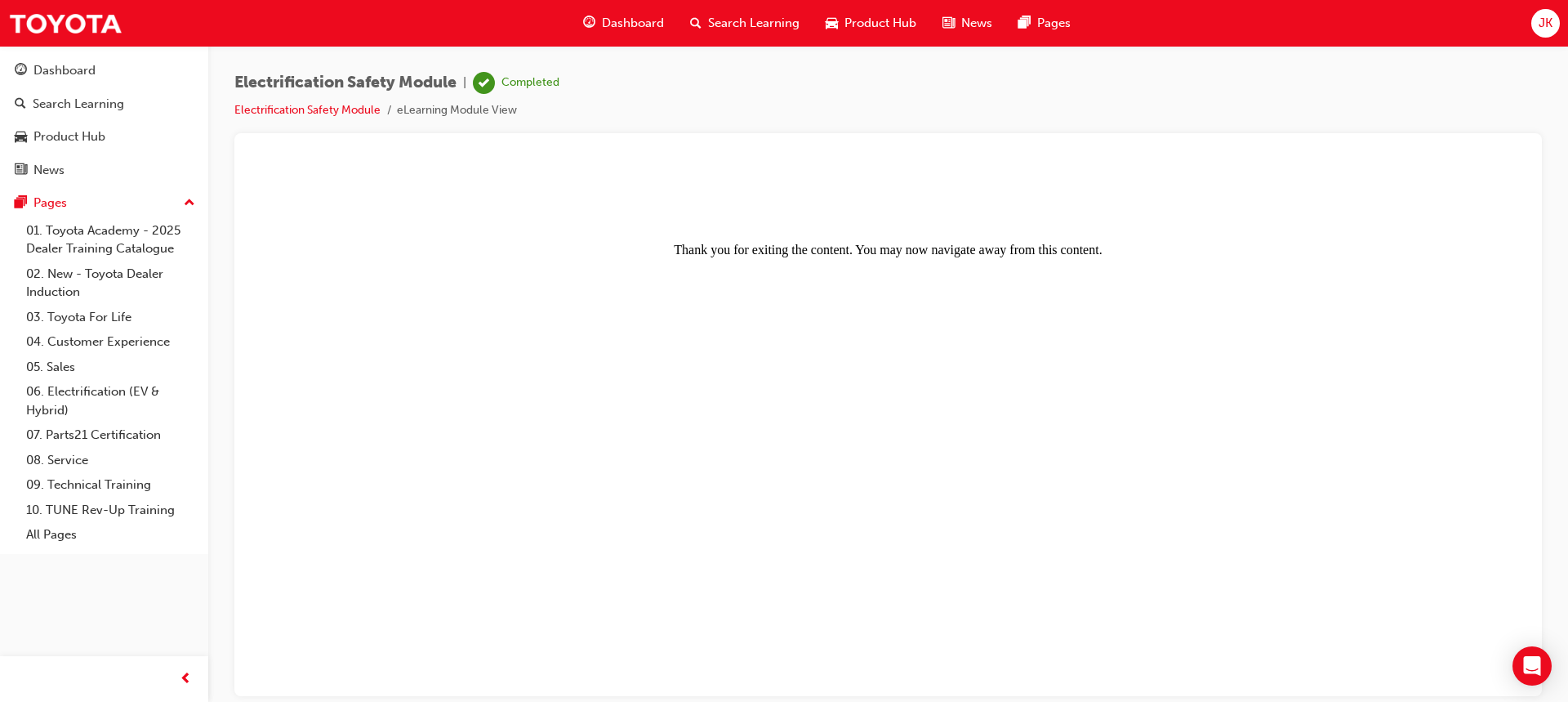
click at [420, 82] on span "Electrification Safety Module" at bounding box center [345, 83] width 222 height 19
drag, startPoint x: 368, startPoint y: 111, endPoint x: 376, endPoint y: 113, distance: 8.2
click at [368, 111] on link "Electrification Safety Module" at bounding box center [307, 110] width 146 height 14
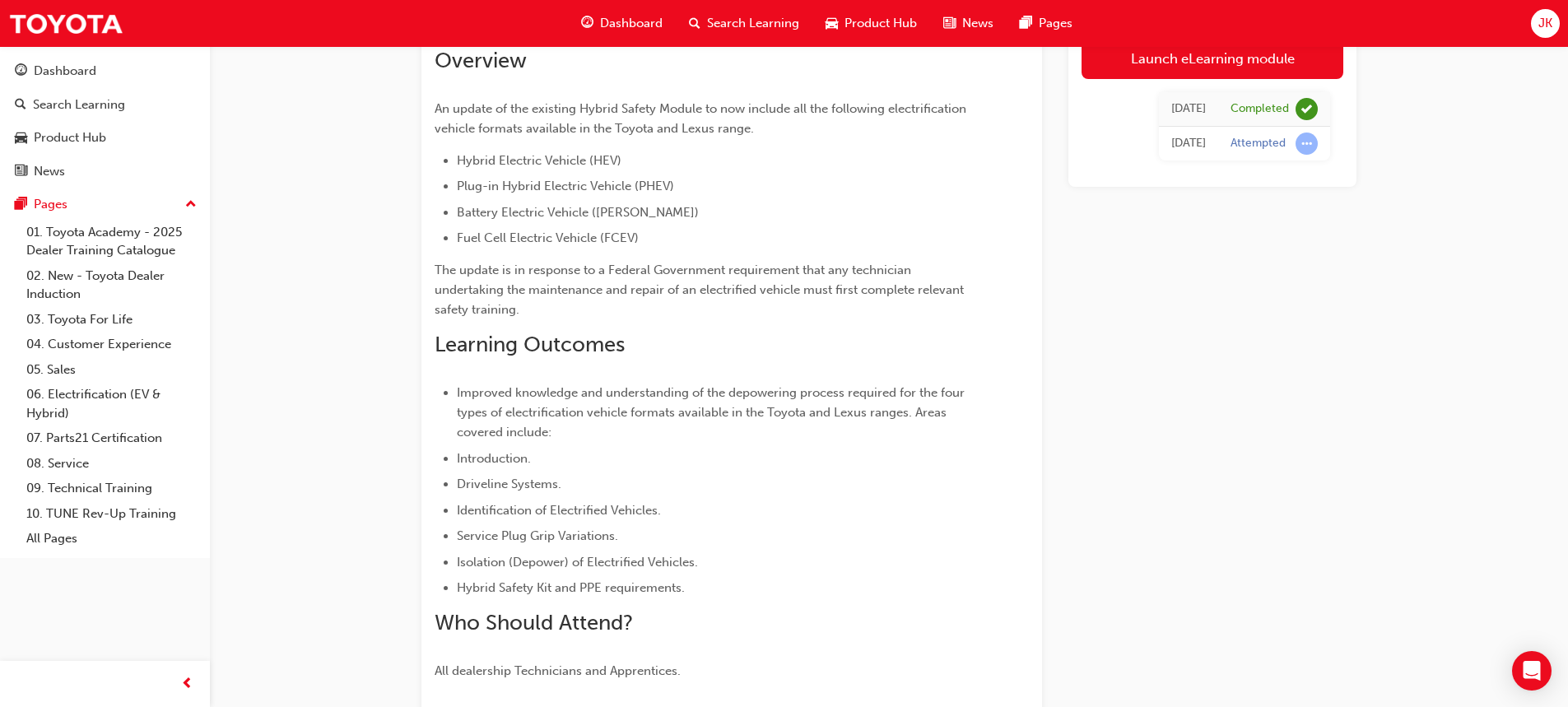
scroll to position [82, 0]
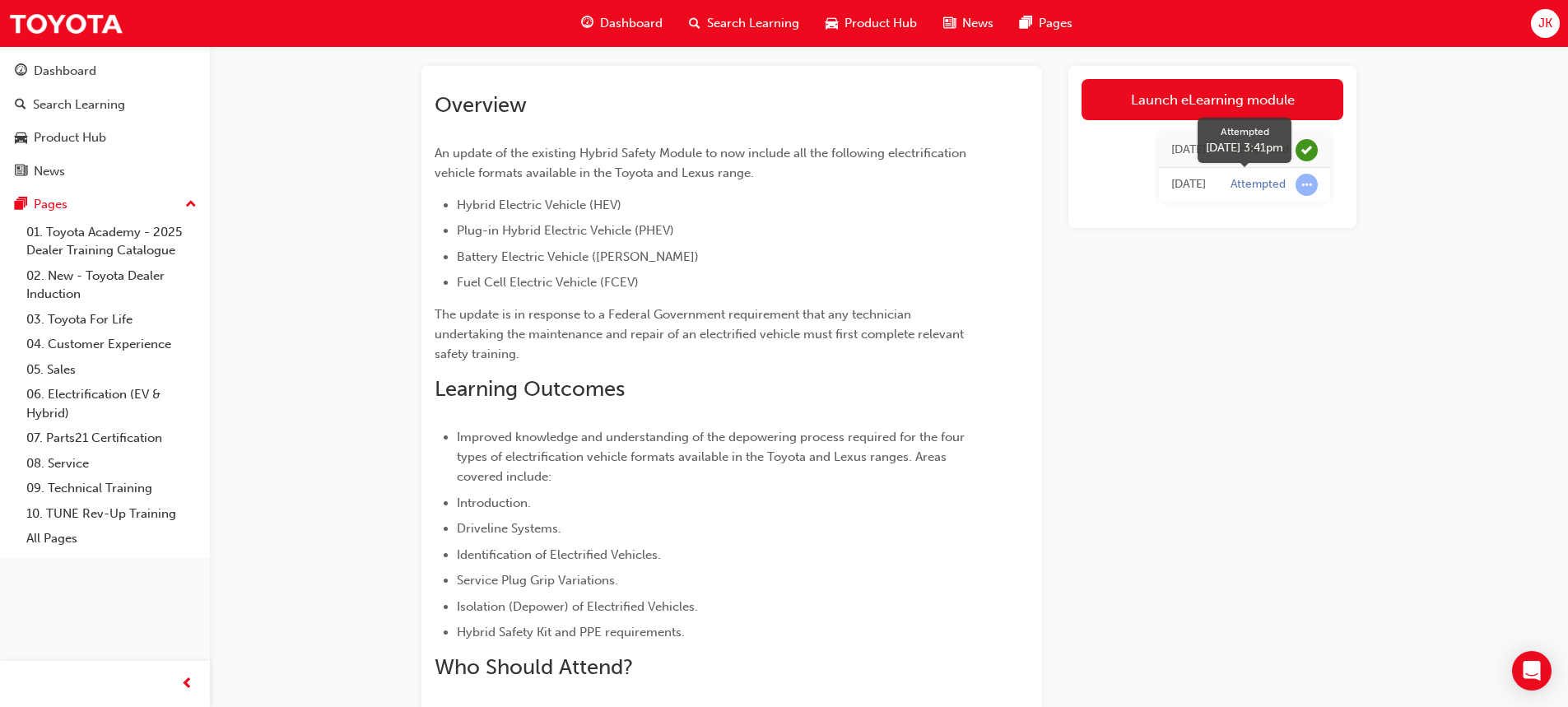
click at [1307, 184] on span "learningRecordVerb_ATTEMPT-icon" at bounding box center [1306, 184] width 22 height 22
click at [1216, 184] on td "[DATE]" at bounding box center [1188, 185] width 59 height 35
click at [1312, 144] on span "learningRecordVerb_COMPLETE-icon" at bounding box center [1306, 150] width 22 height 22
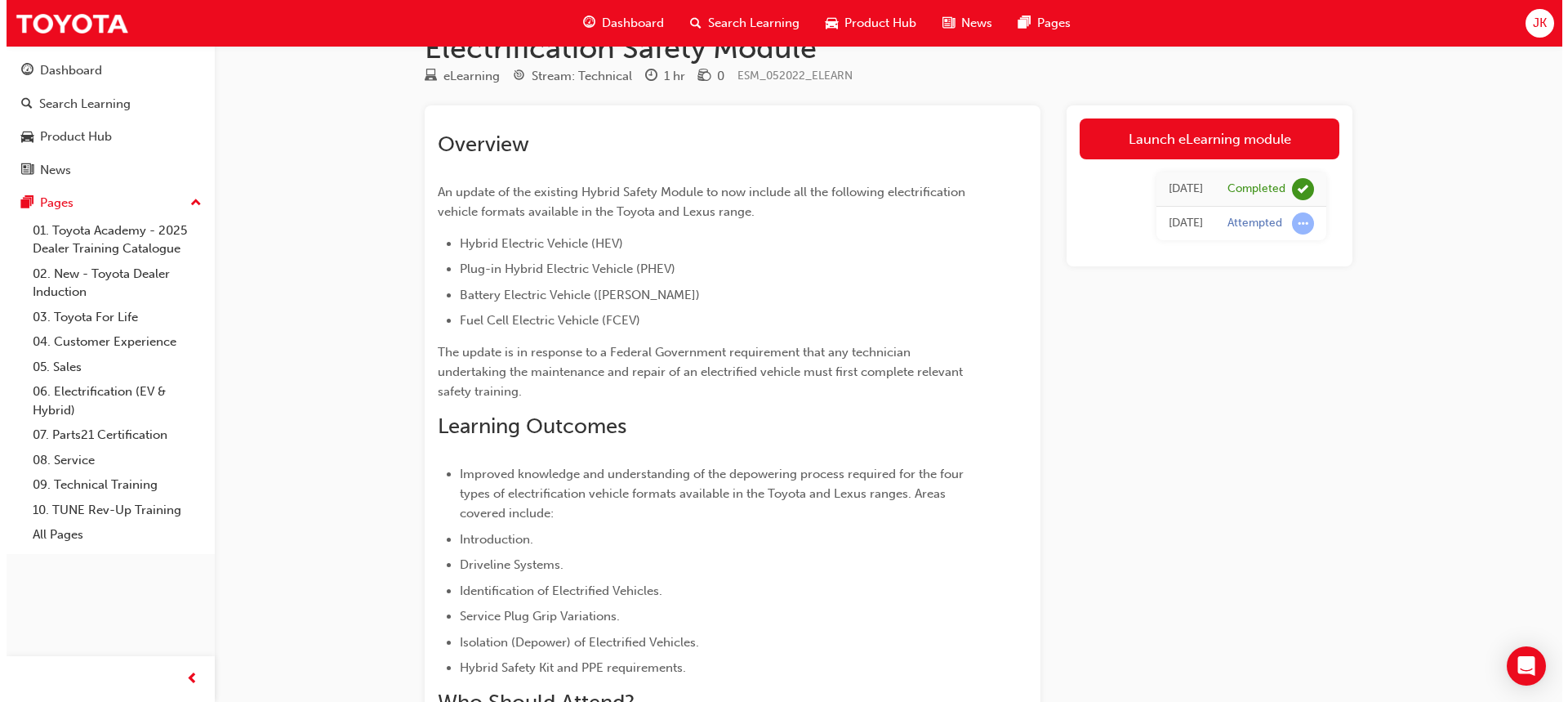
scroll to position [0, 0]
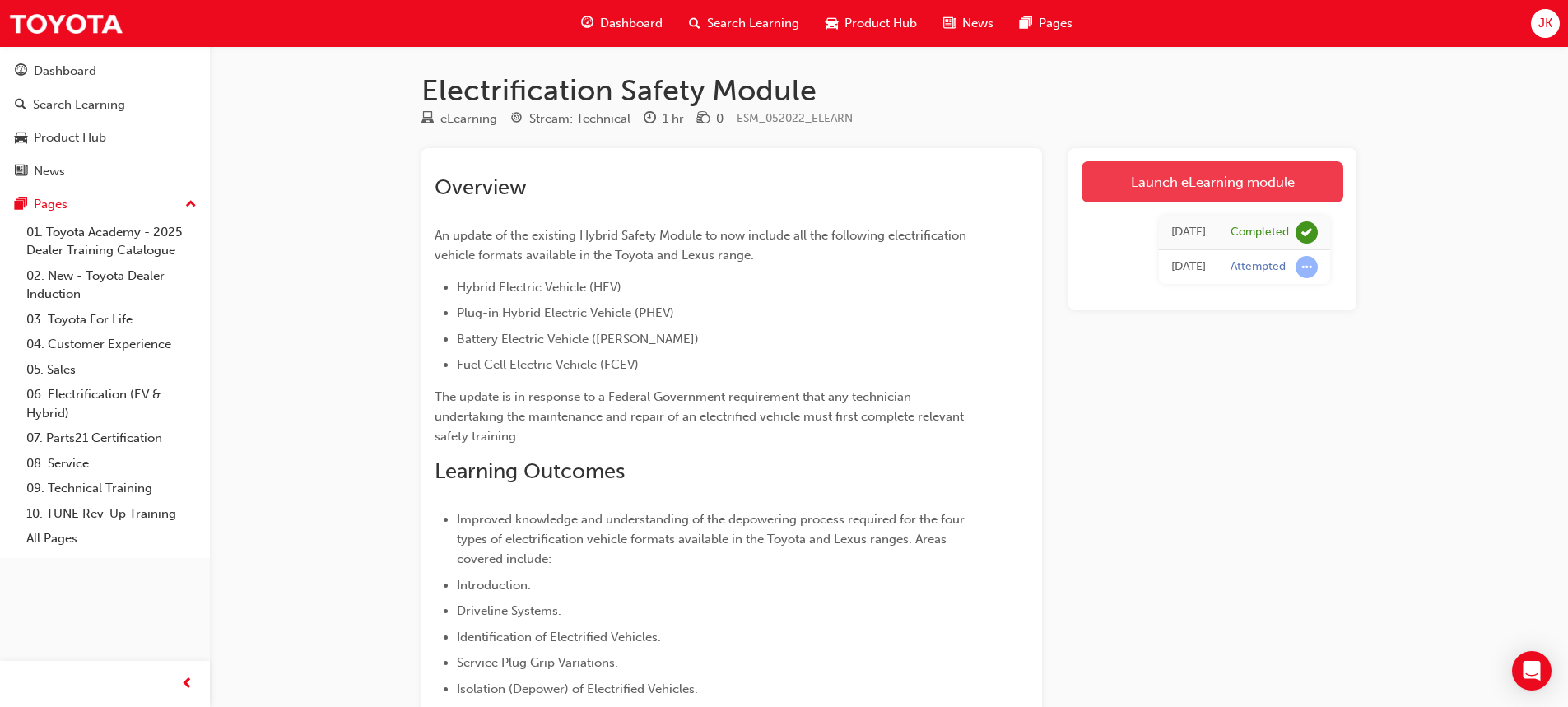
click at [1180, 192] on link "Launch eLearning module" at bounding box center [1212, 182] width 262 height 41
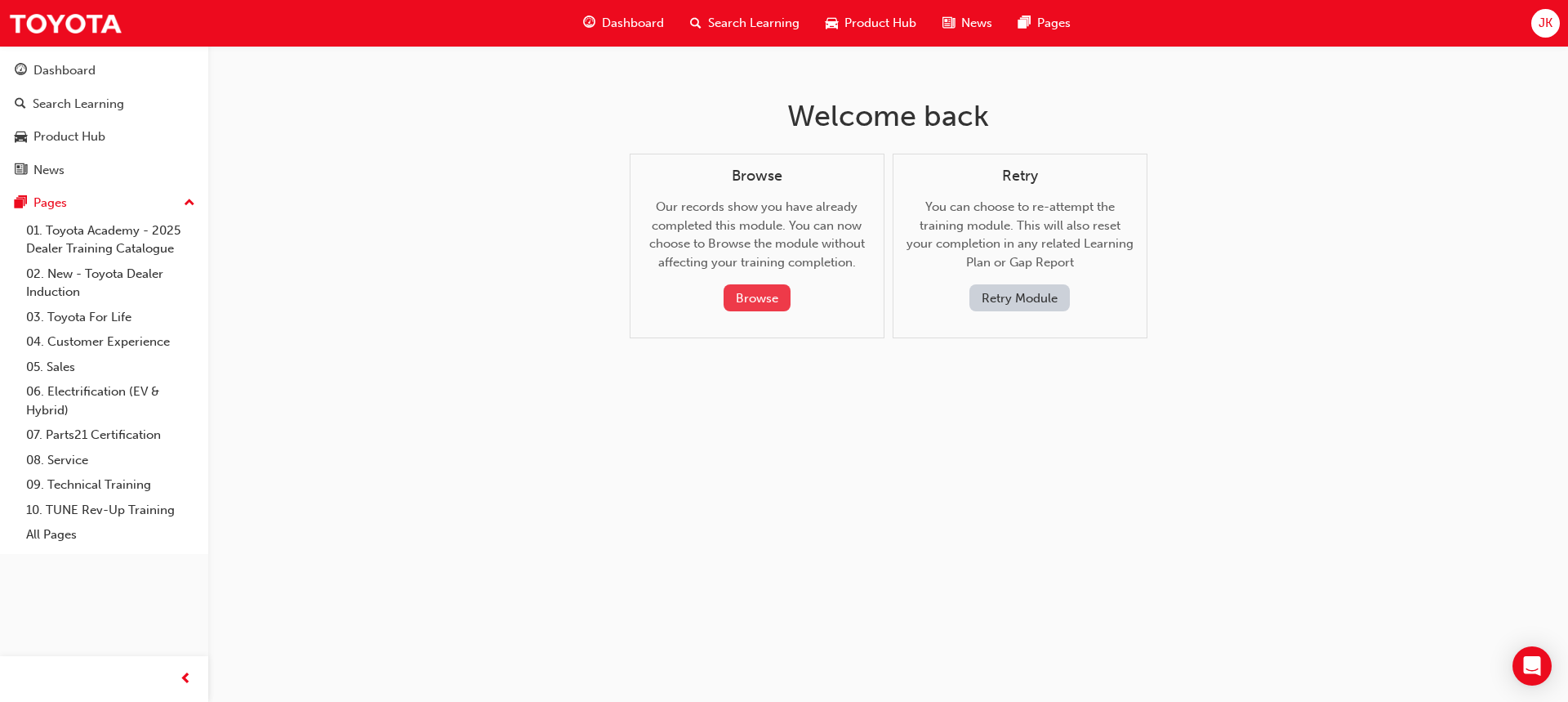
click at [766, 298] on button "Browse" at bounding box center [757, 298] width 67 height 27
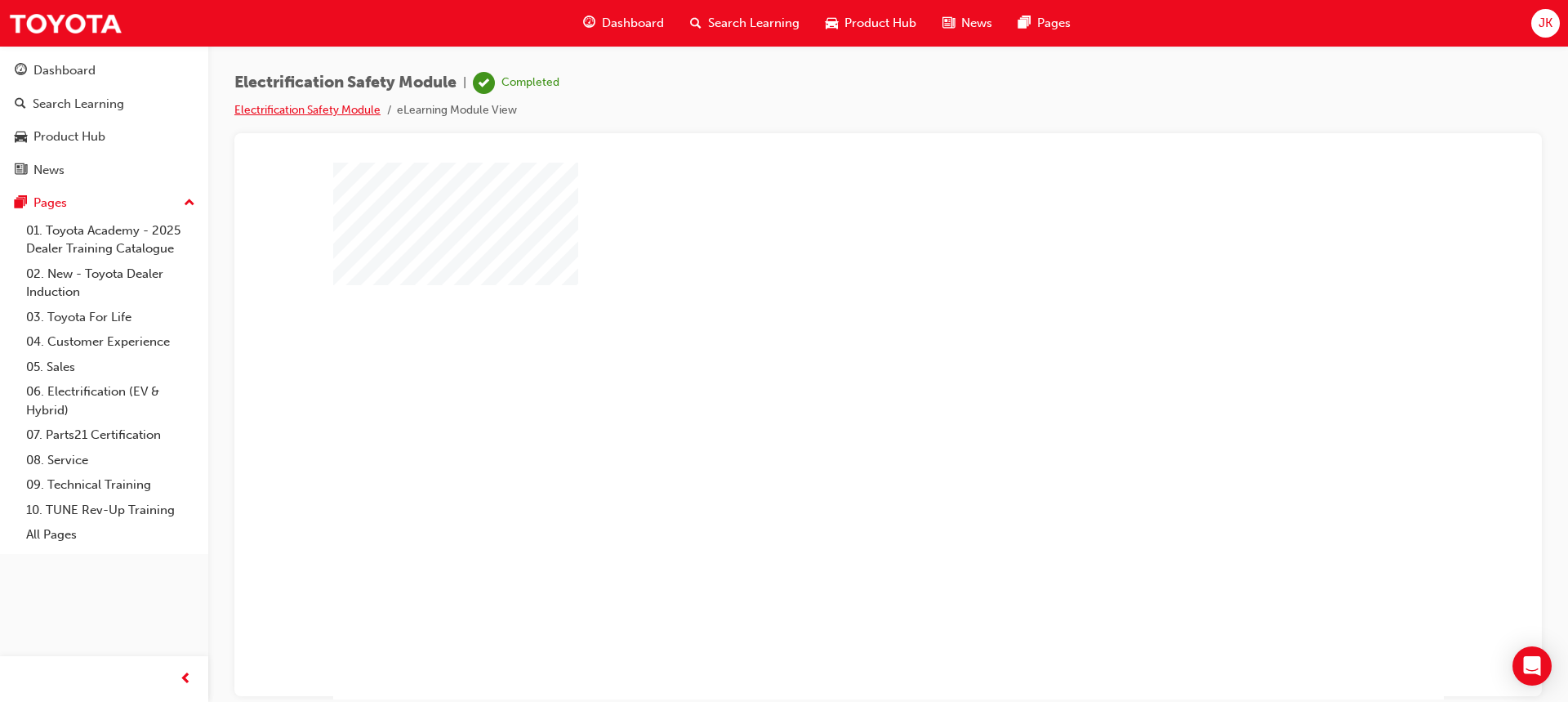
click at [295, 105] on link "Electrification Safety Module" at bounding box center [307, 110] width 146 height 14
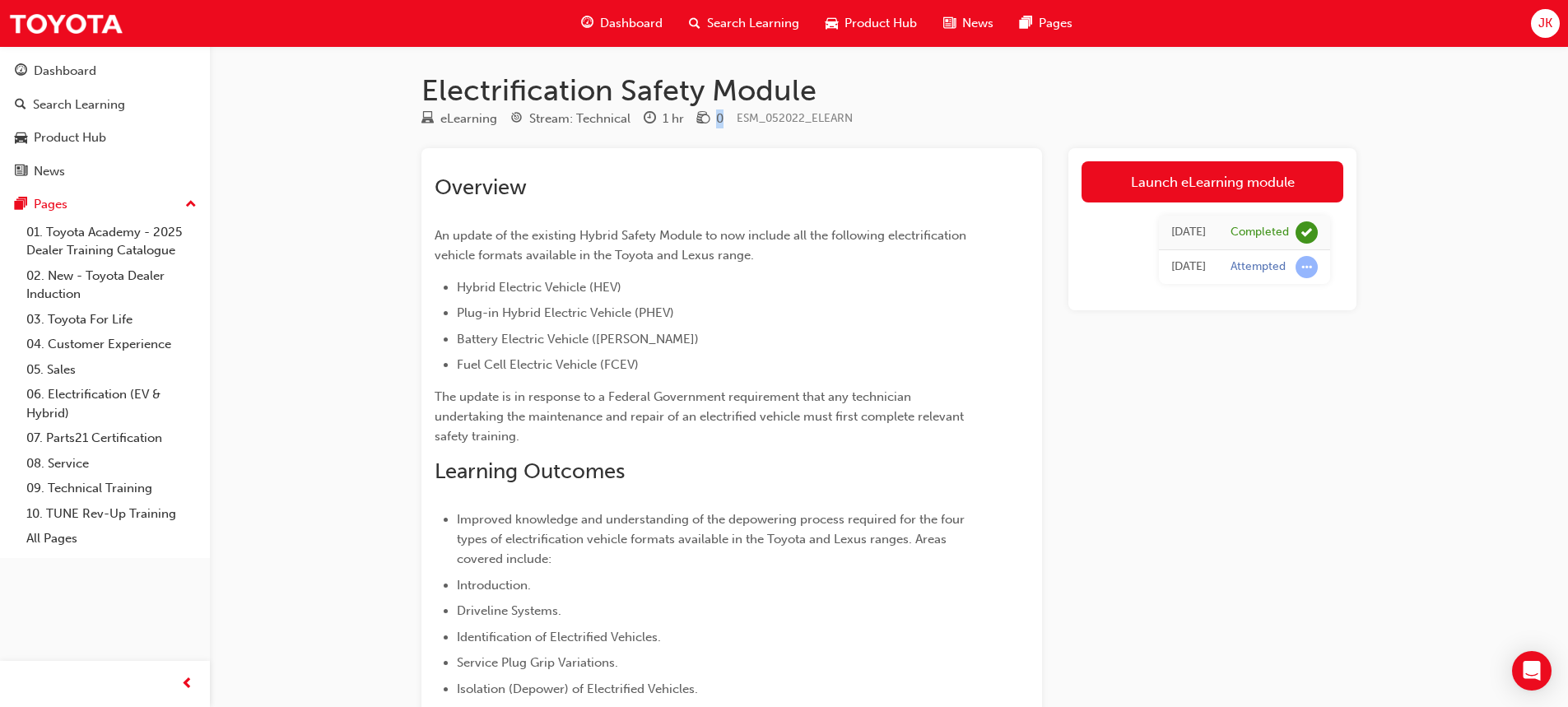
drag, startPoint x: 721, startPoint y: 116, endPoint x: 712, endPoint y: 121, distance: 10.3
click at [712, 121] on div "0" at bounding box center [710, 119] width 26 height 20
click at [725, 165] on div "Overview An update of the existing Hybrid Safety Module to now include all the …" at bounding box center [731, 484] width 594 height 646
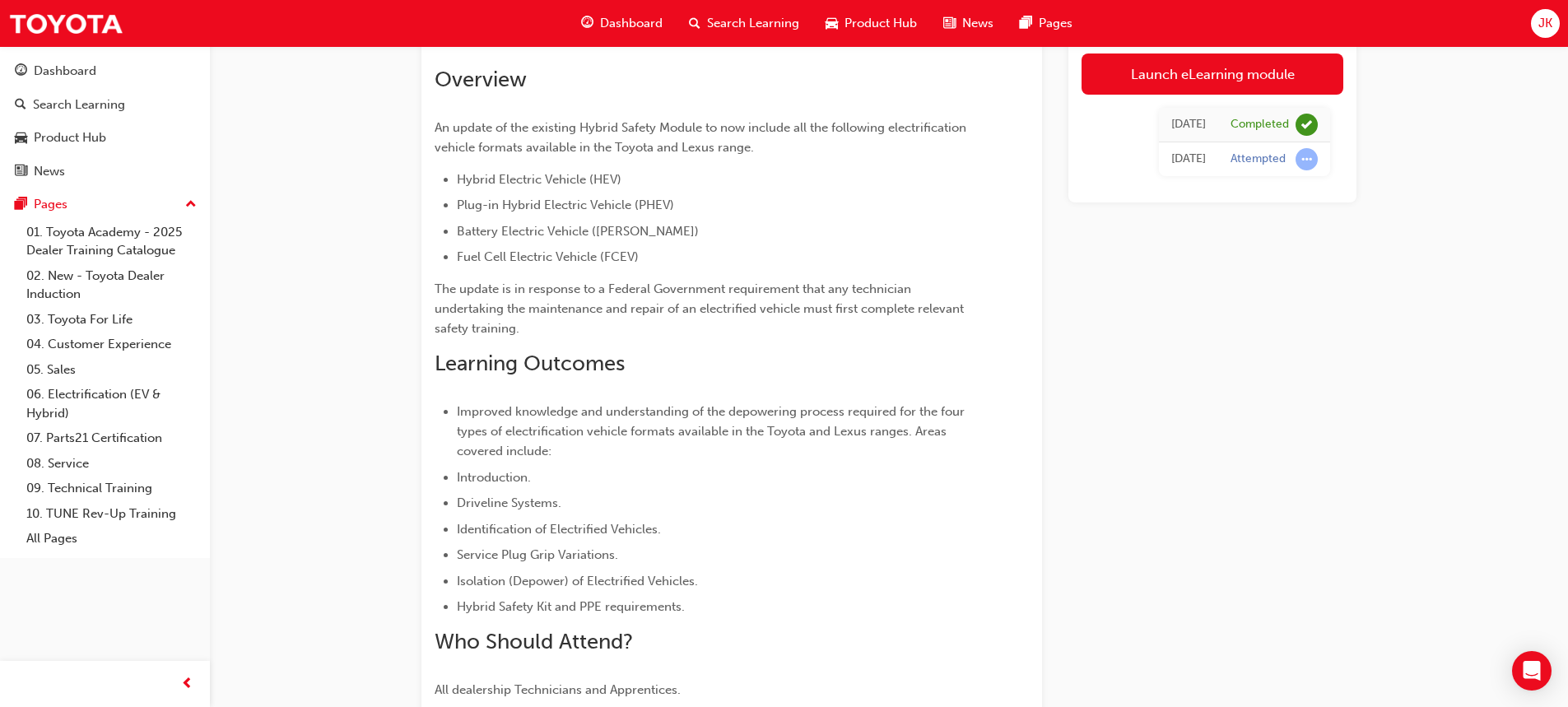
scroll to position [82, 0]
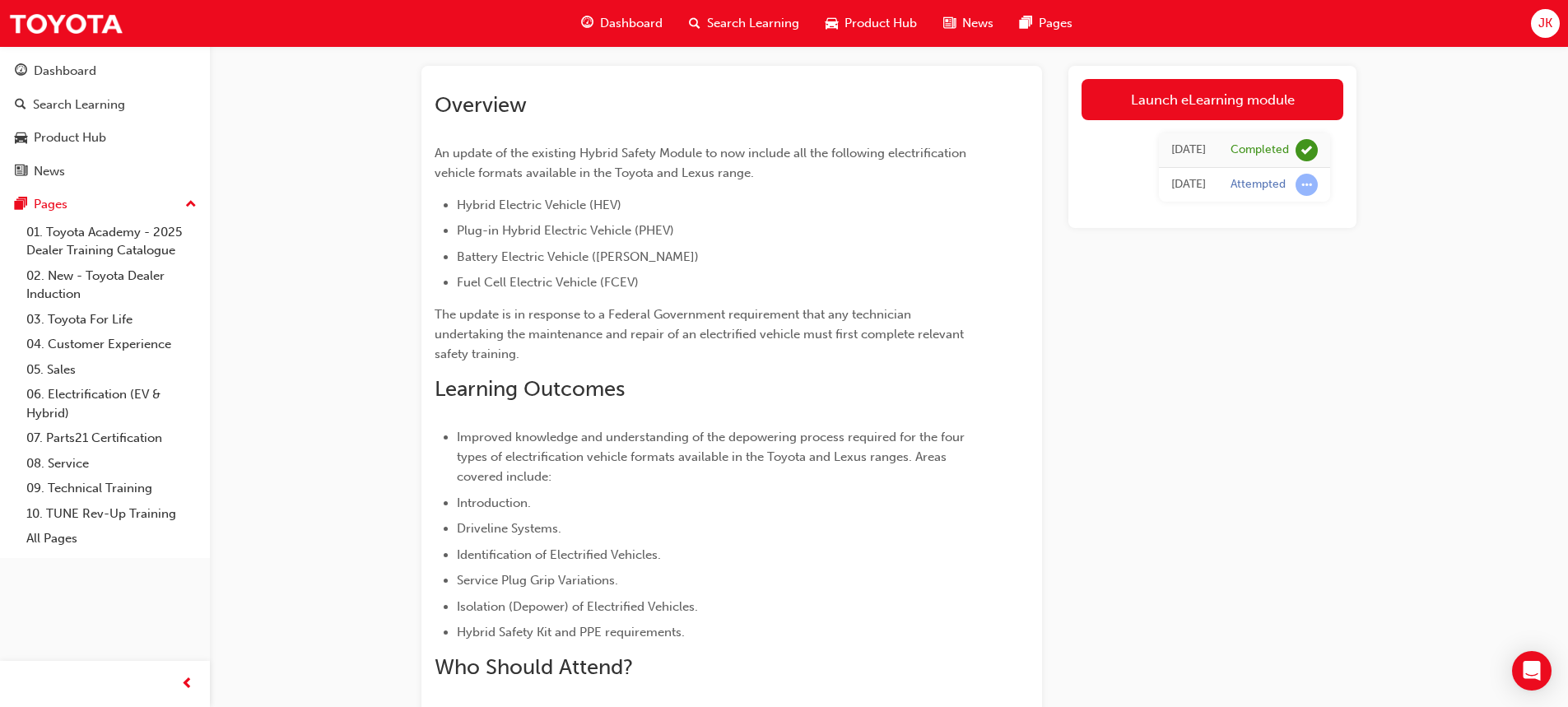
click at [1242, 162] on td "Completed" at bounding box center [1274, 150] width 112 height 35
click at [1311, 184] on span "learningRecordVerb_ATTEMPT-icon" at bounding box center [1306, 184] width 22 height 22
click at [1202, 180] on div "[DATE]" at bounding box center [1188, 184] width 35 height 19
click at [1304, 150] on span "learningRecordVerb_COMPLETE-icon" at bounding box center [1306, 150] width 22 height 22
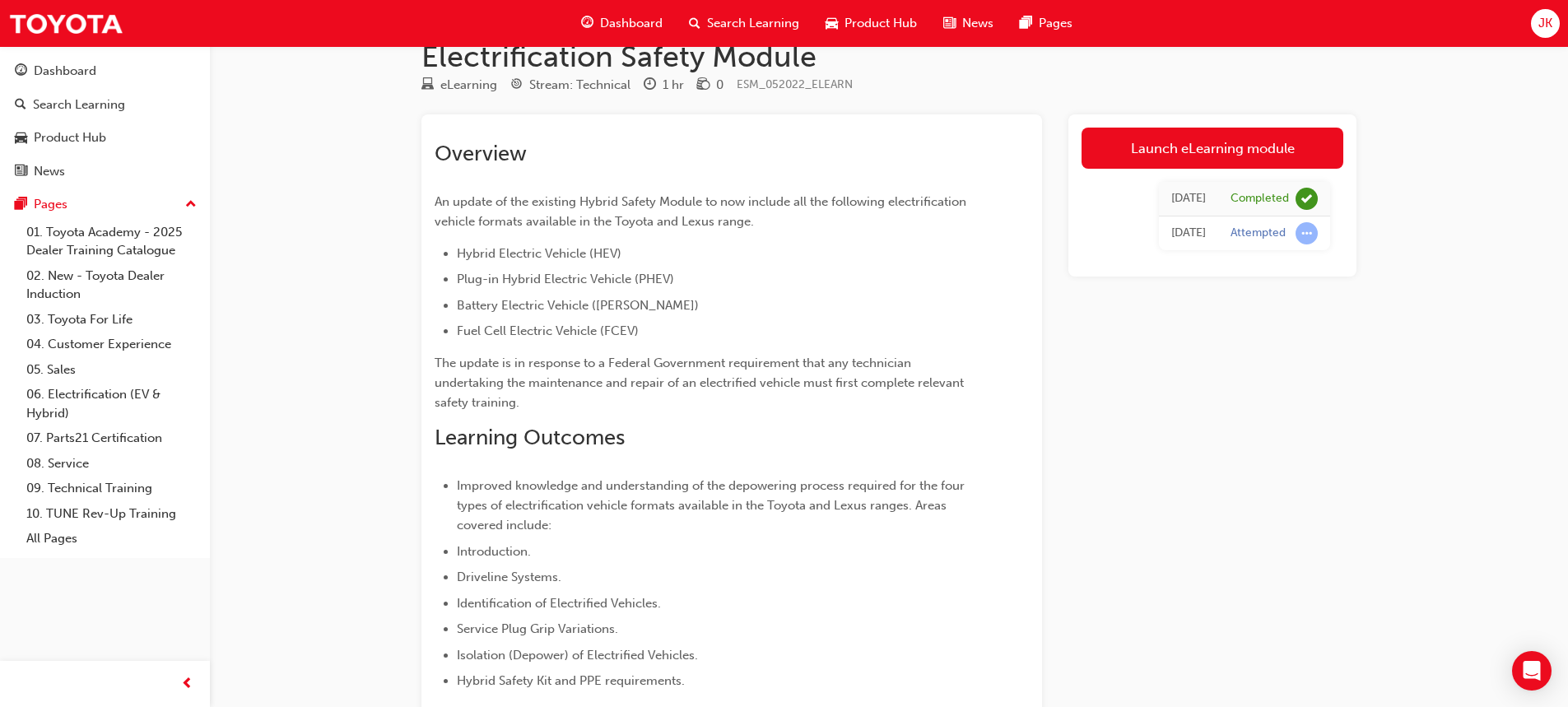
scroll to position [0, 0]
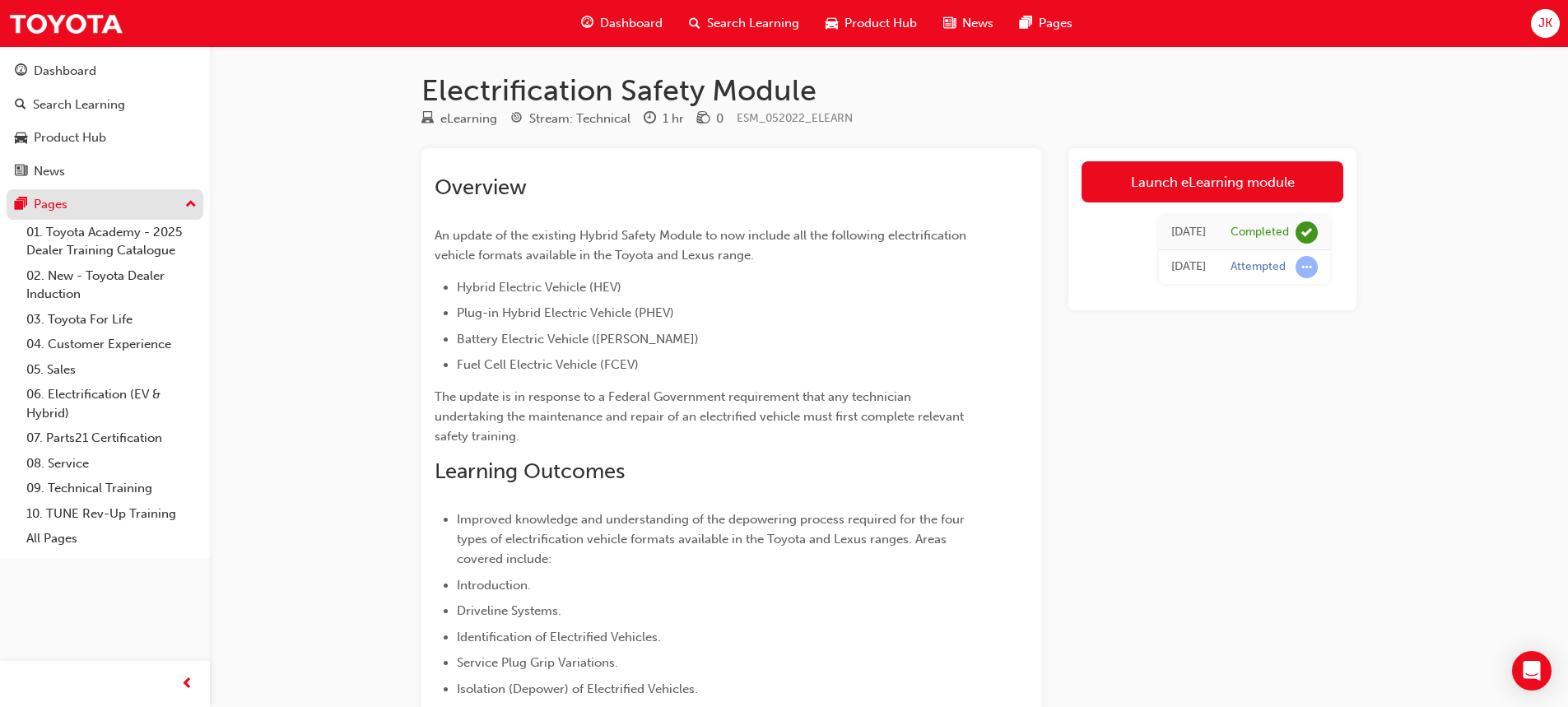
click at [102, 210] on div "Pages" at bounding box center [105, 205] width 180 height 20
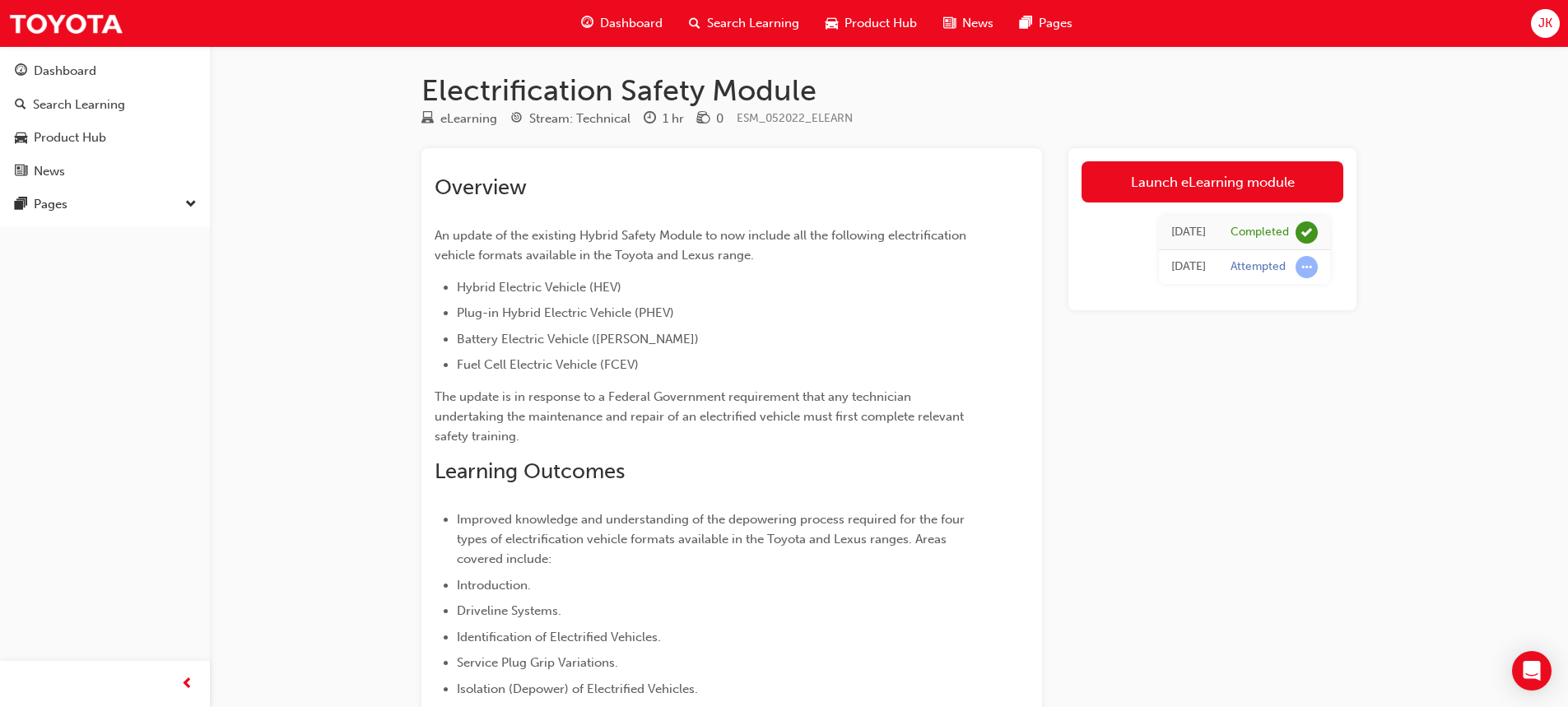
click at [1554, 26] on div "JK" at bounding box center [1545, 24] width 29 height 29
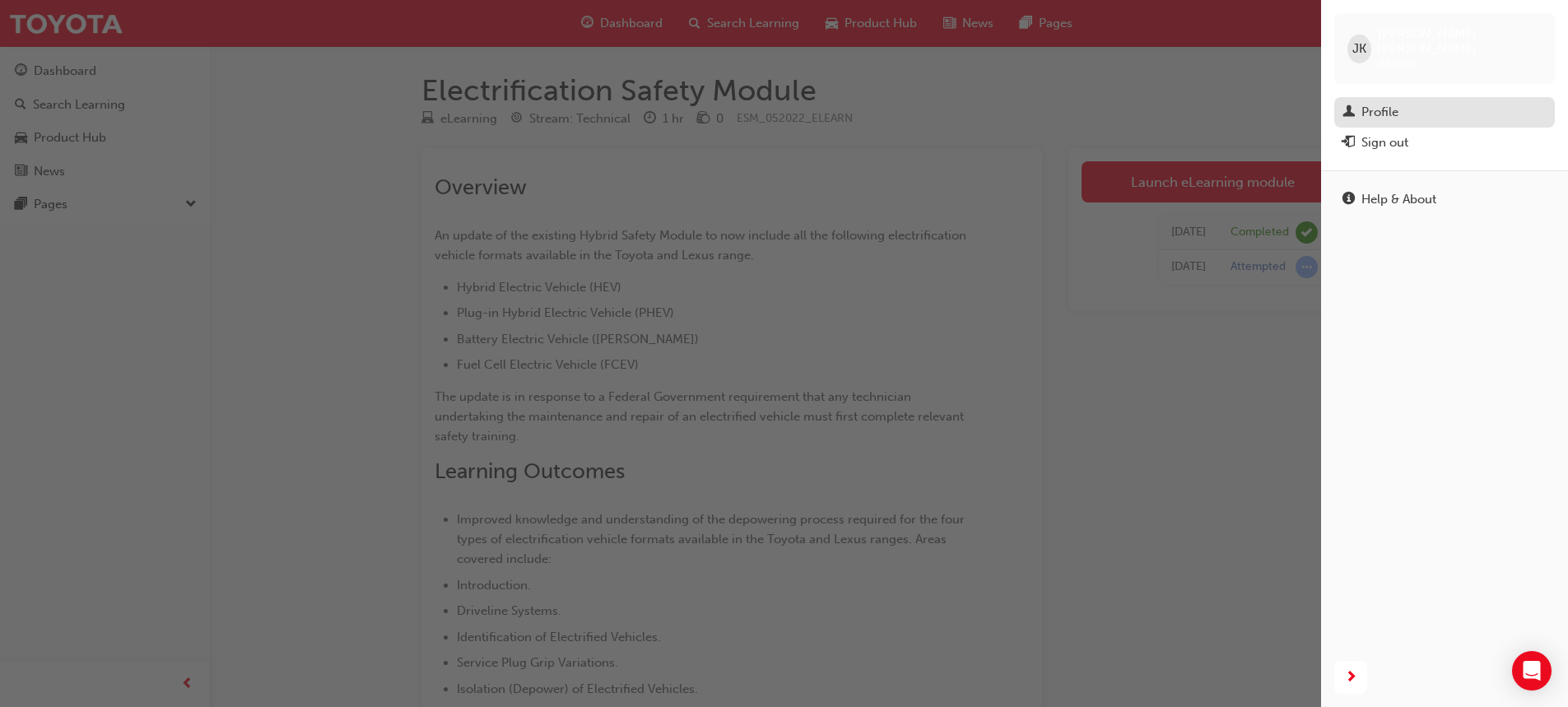
click at [1370, 103] on div "Profile" at bounding box center [1380, 112] width 37 height 19
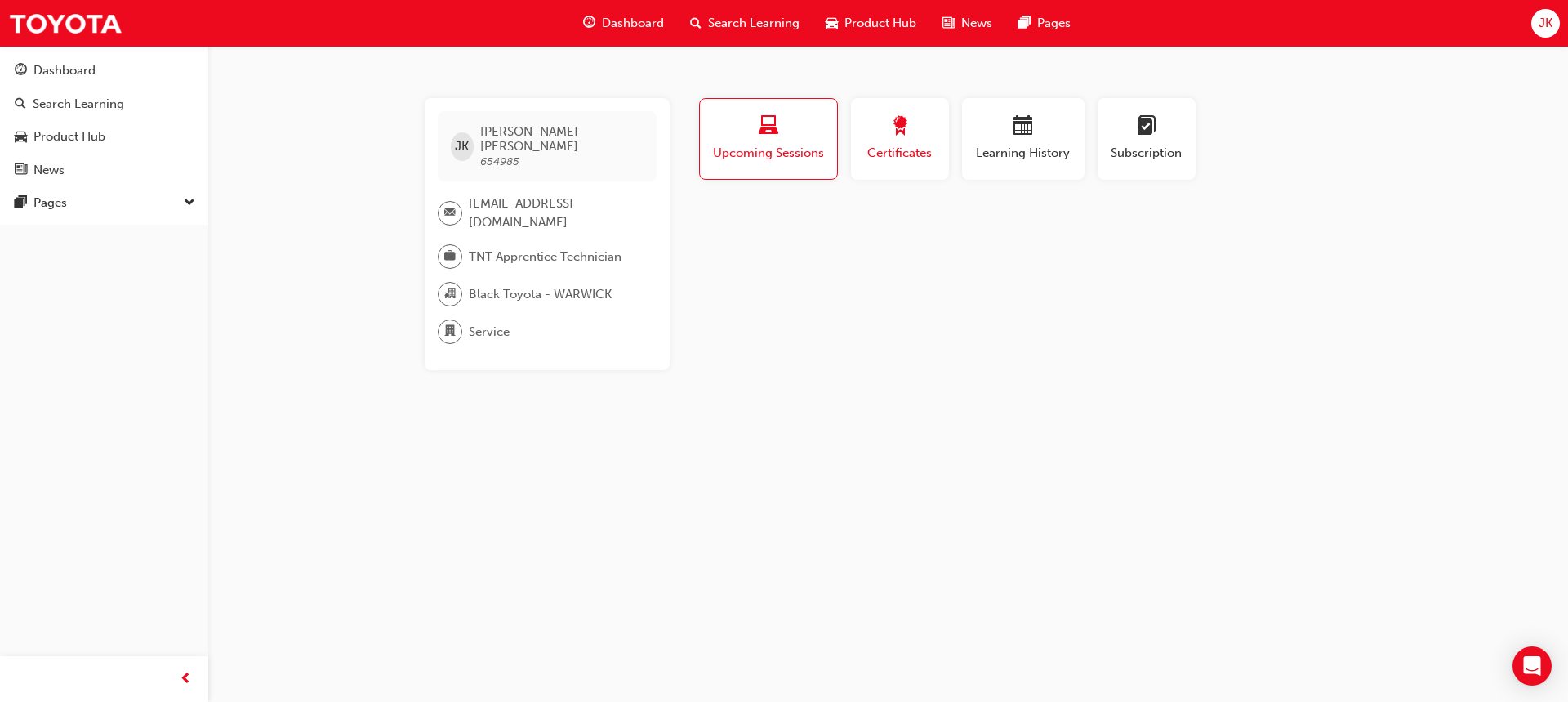
click at [892, 136] on span "award-icon" at bounding box center [899, 127] width 19 height 22
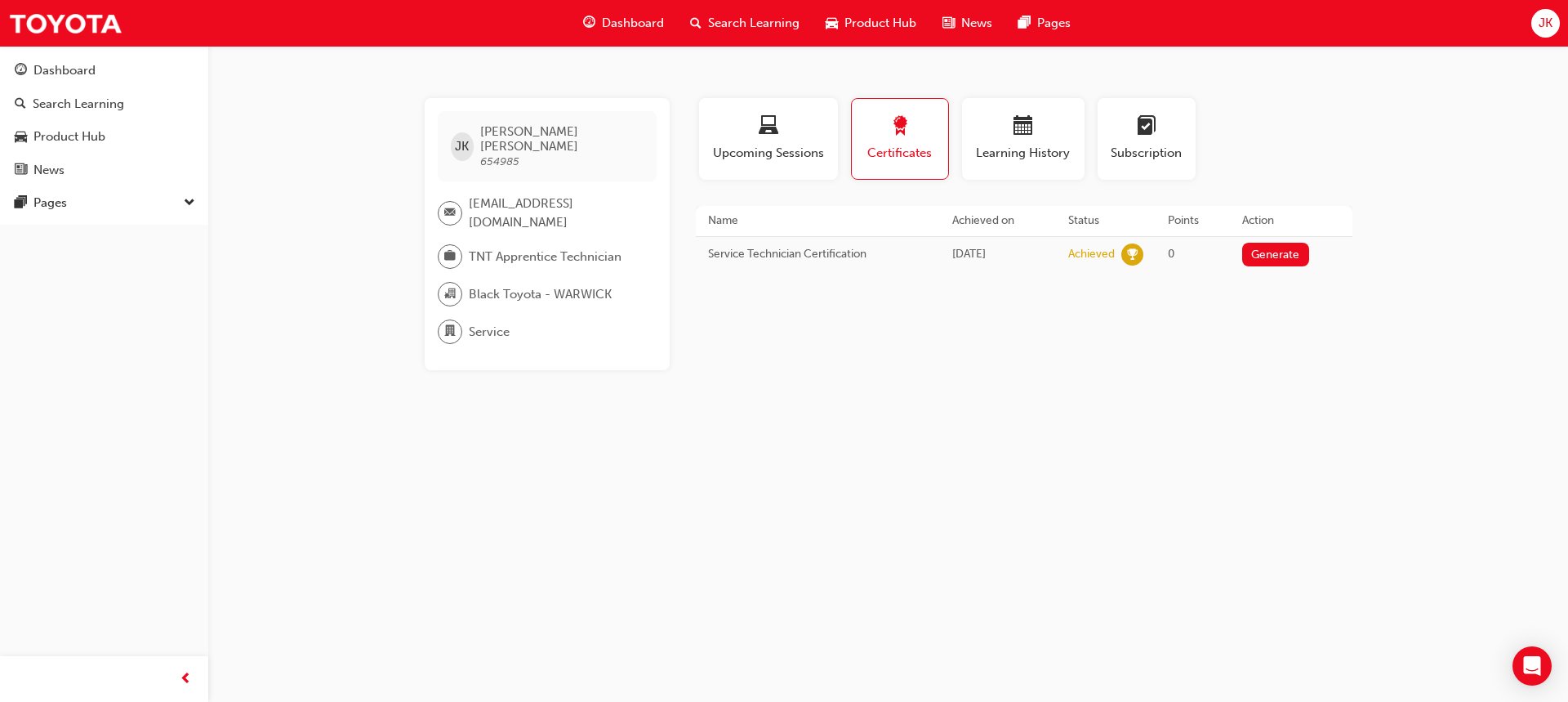
click at [838, 251] on td "Service Technician Certification" at bounding box center [818, 254] width 245 height 36
click at [1128, 257] on span "learningRecordVerb_ACHIEVE-icon" at bounding box center [1133, 255] width 22 height 22
click at [1252, 258] on button "Generate" at bounding box center [1275, 255] width 67 height 24
click at [1262, 262] on button "Loading" at bounding box center [1280, 255] width 59 height 24
click at [1036, 129] on div "button" at bounding box center [1023, 129] width 98 height 25
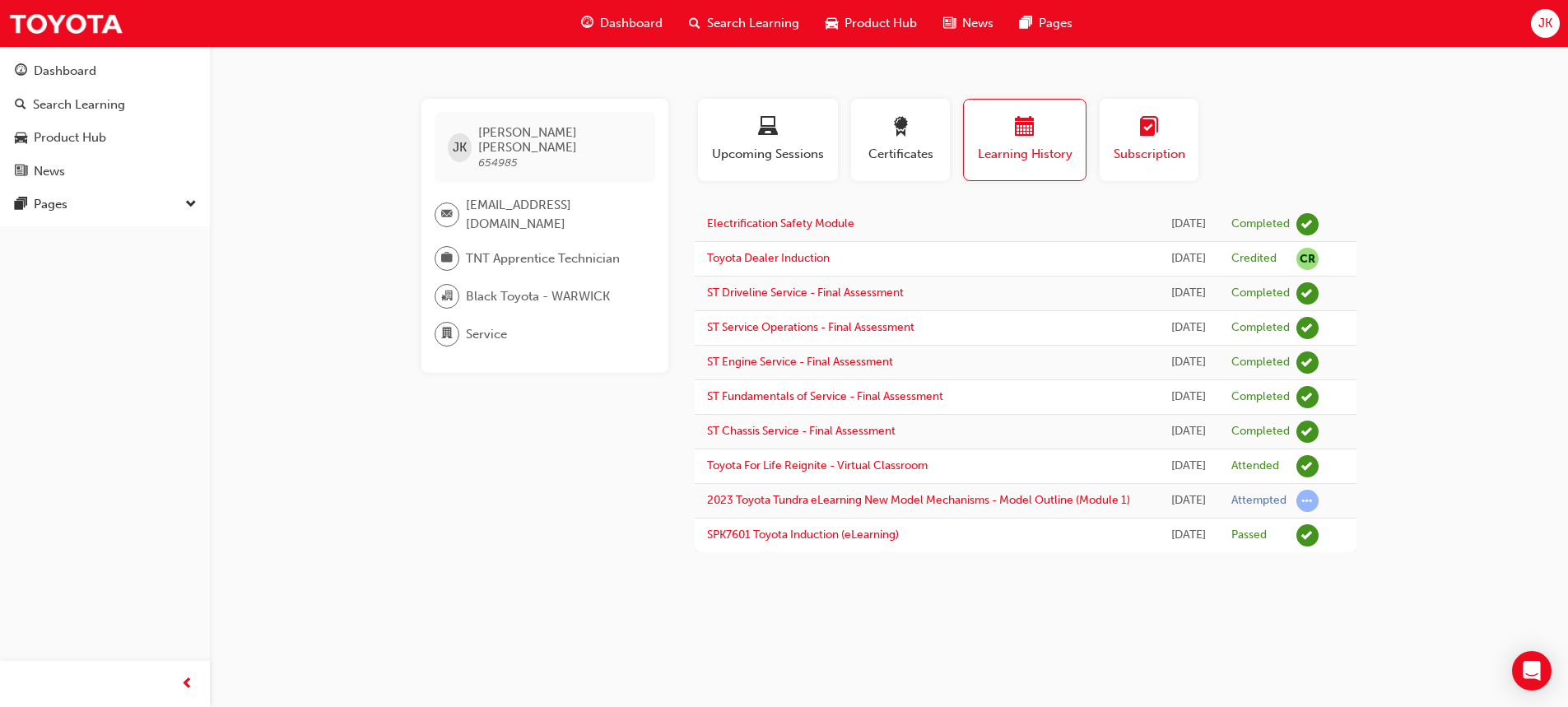
click at [1138, 131] on div "button" at bounding box center [1148, 130] width 74 height 25
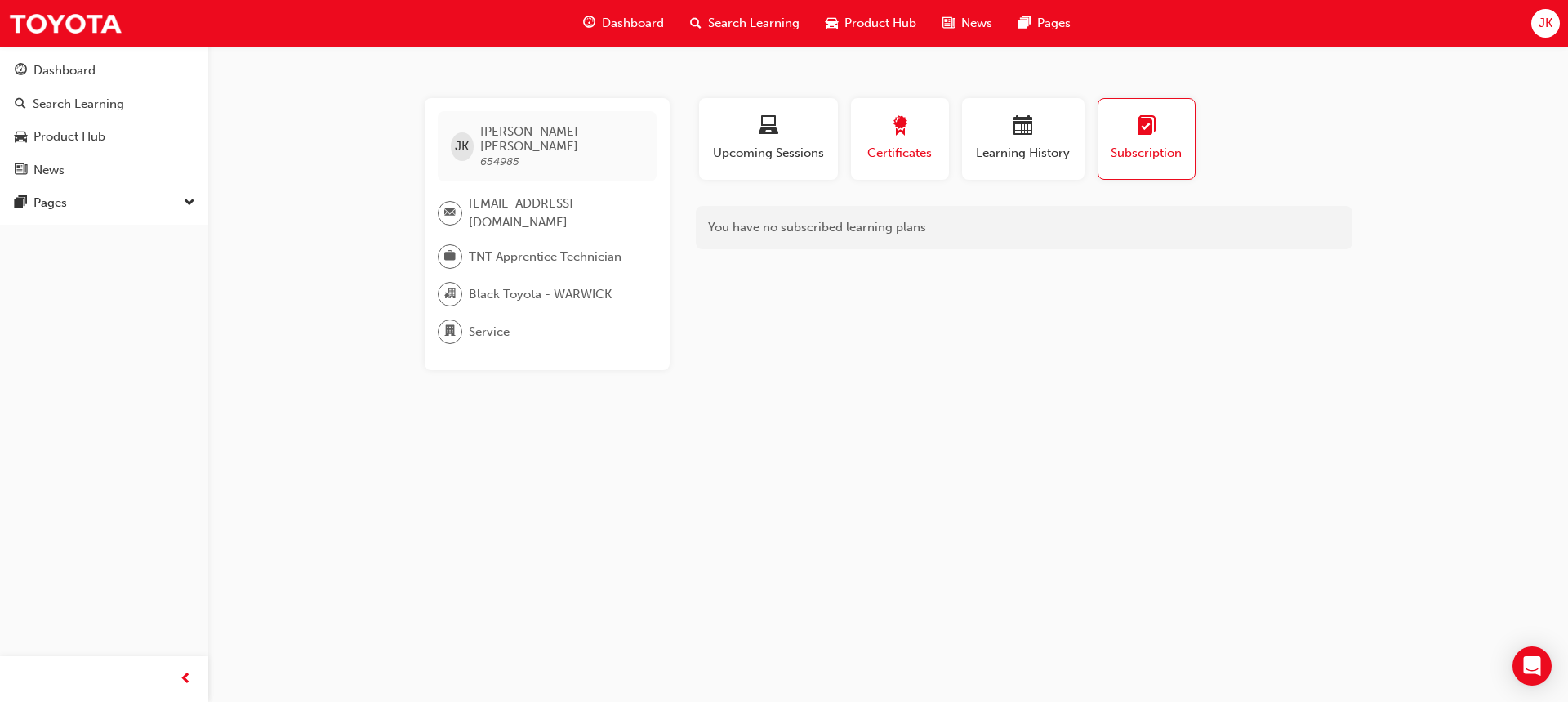
click at [882, 128] on div "button" at bounding box center [900, 129] width 73 height 25
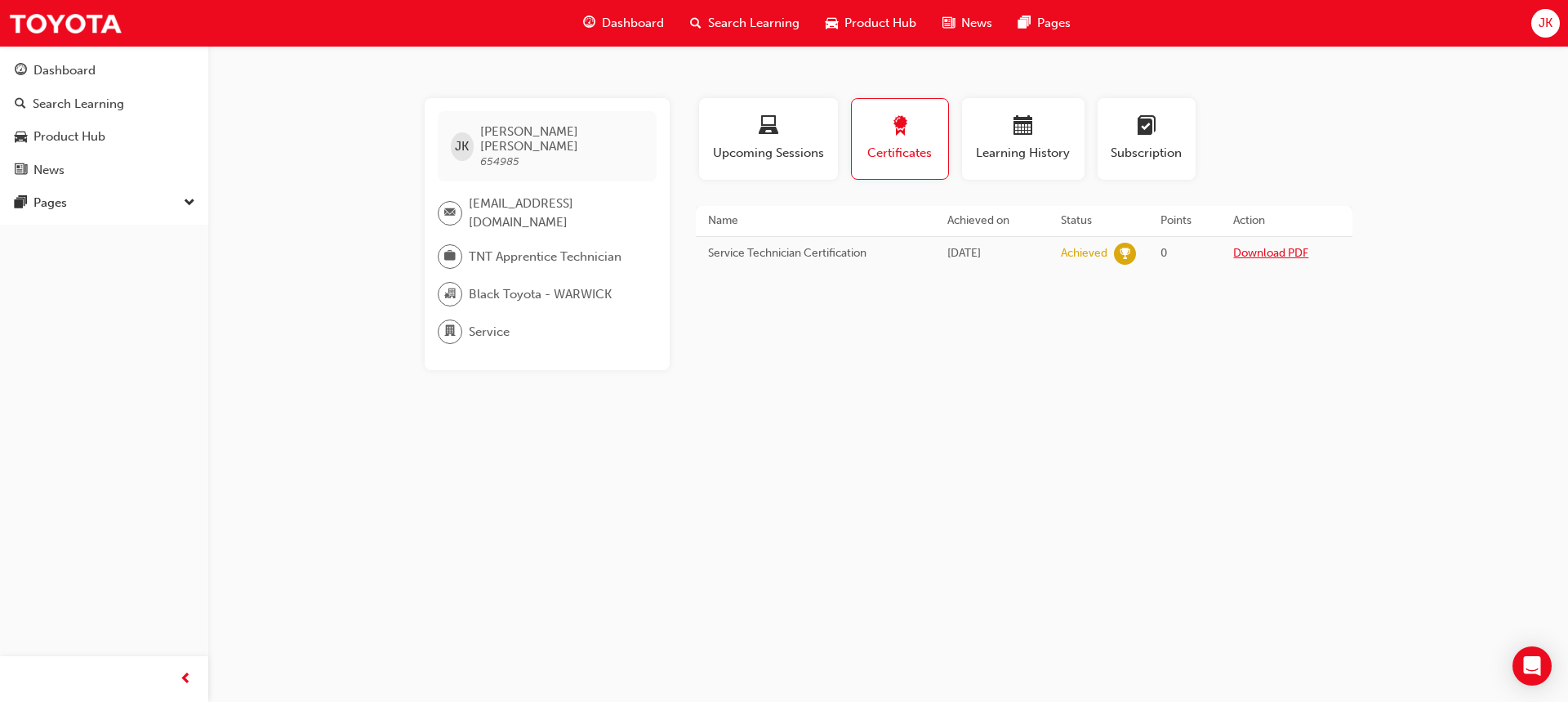
click at [1292, 252] on link "Download PDF" at bounding box center [1270, 252] width 75 height 14
click at [757, 116] on div "button" at bounding box center [768, 129] width 115 height 25
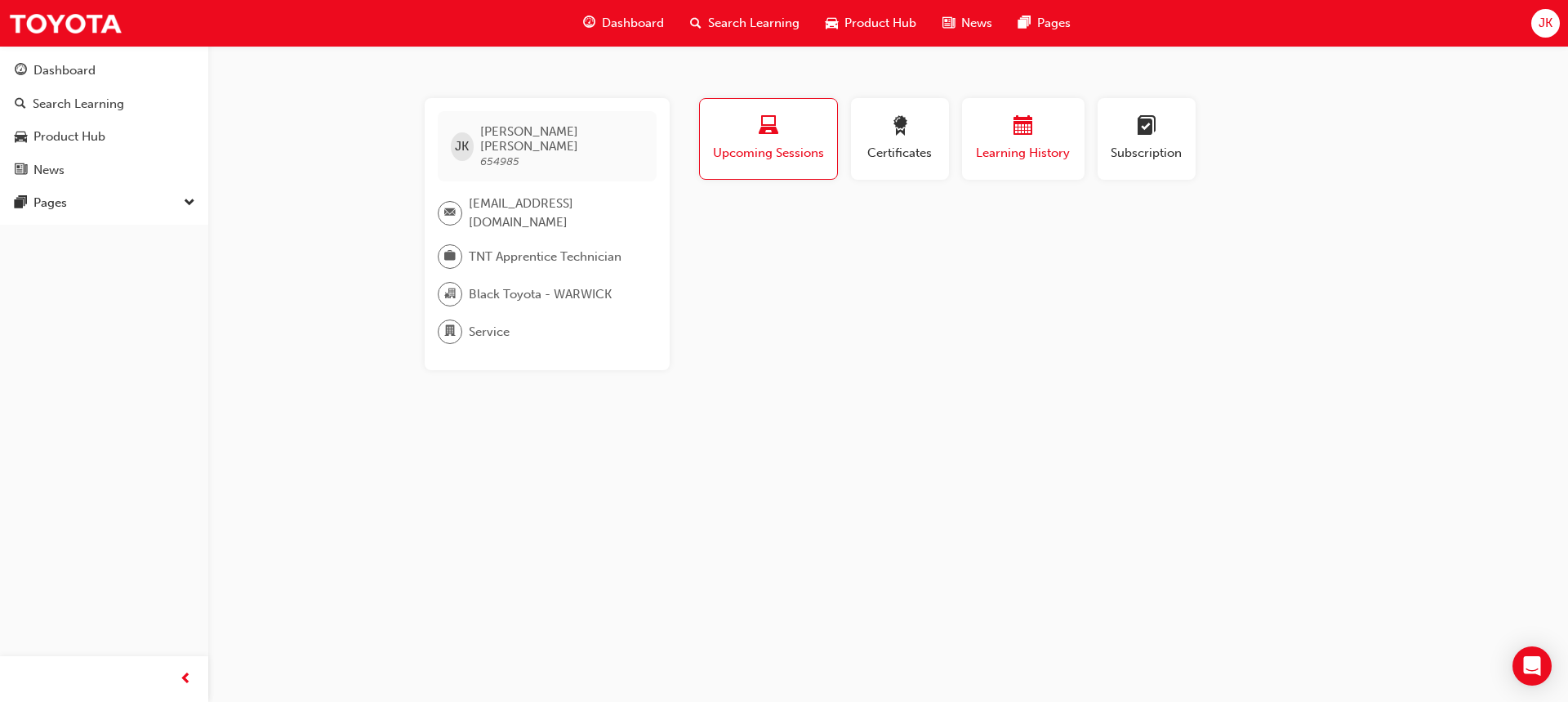
click at [1027, 127] on span "calendar-icon" at bounding box center [1023, 127] width 19 height 22
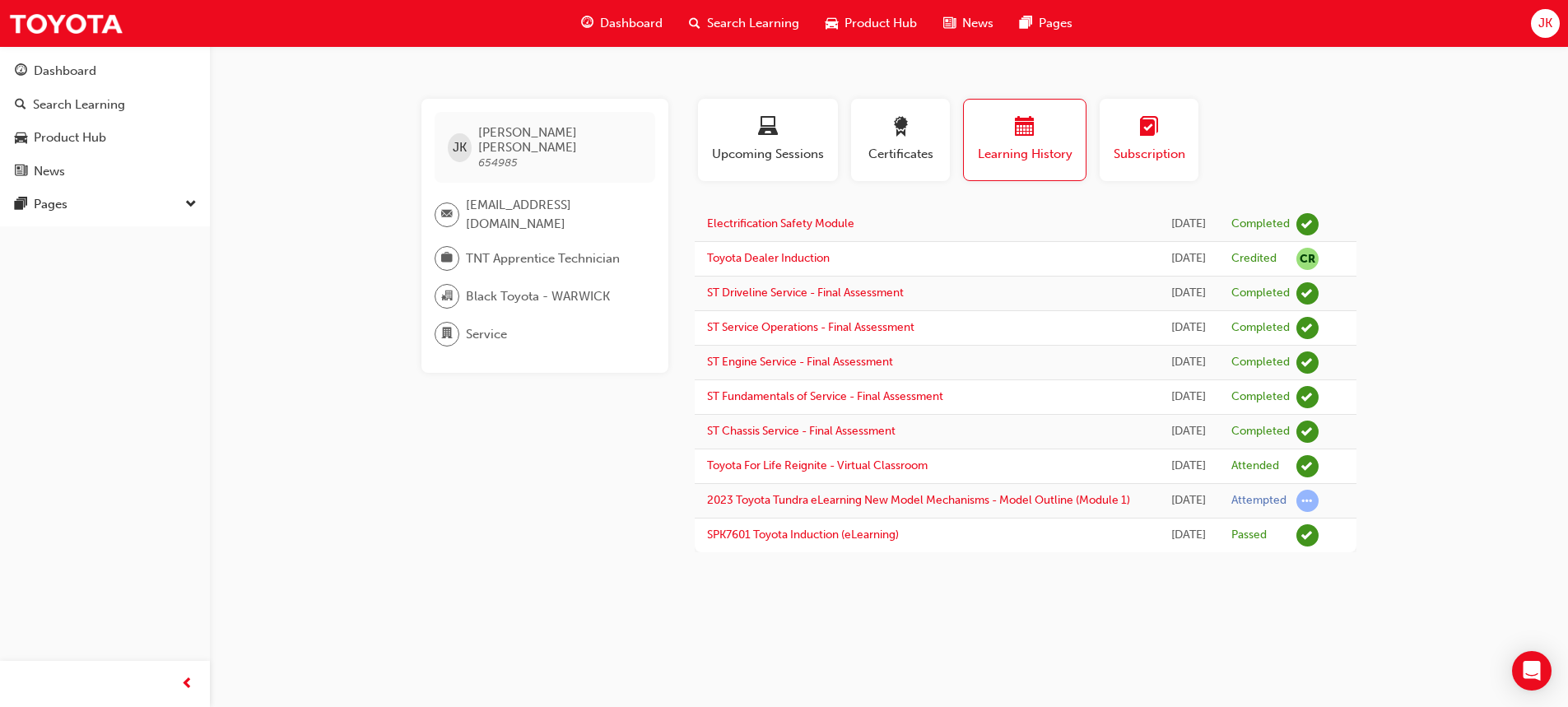
click at [1163, 143] on div "Subscription" at bounding box center [1148, 140] width 74 height 47
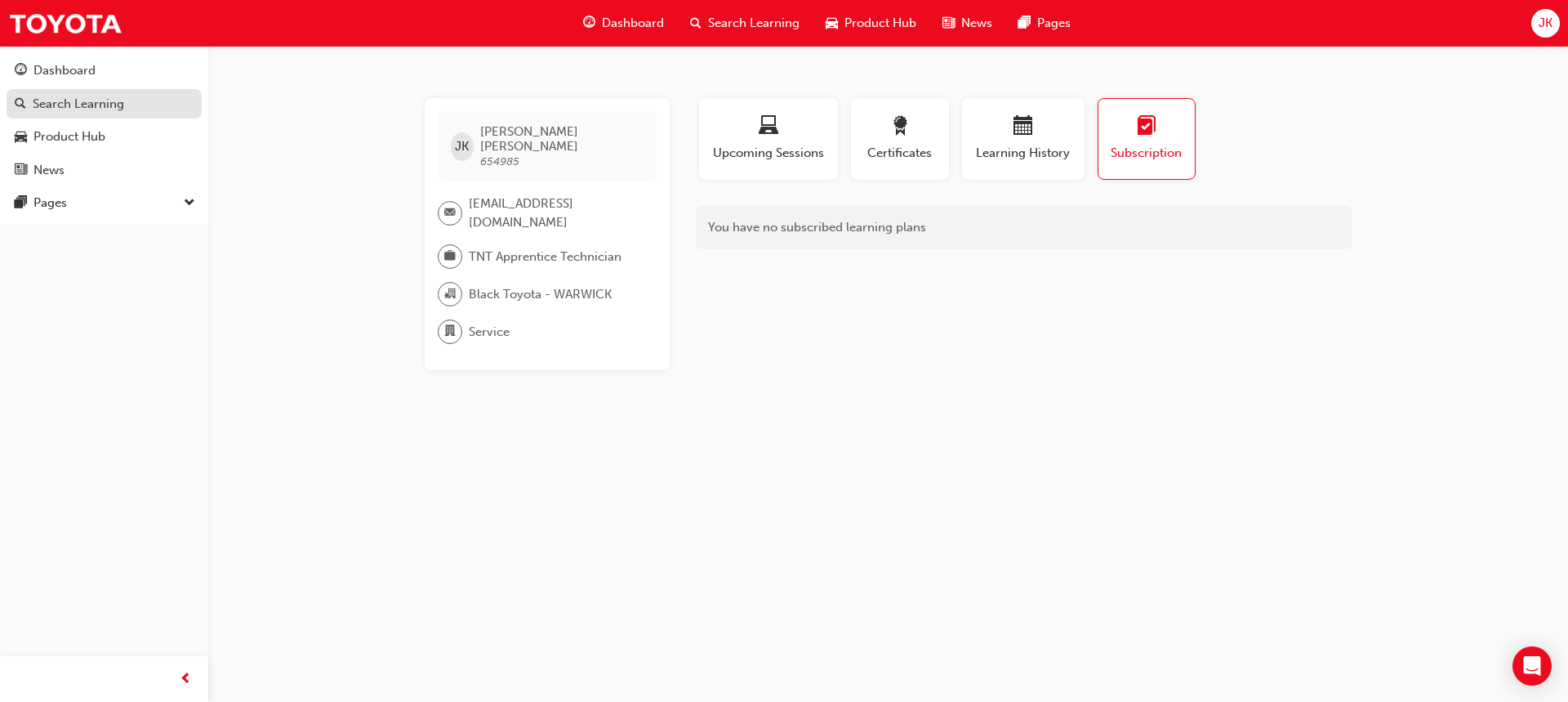
click at [98, 111] on div "Search Learning" at bounding box center [78, 104] width 91 height 19
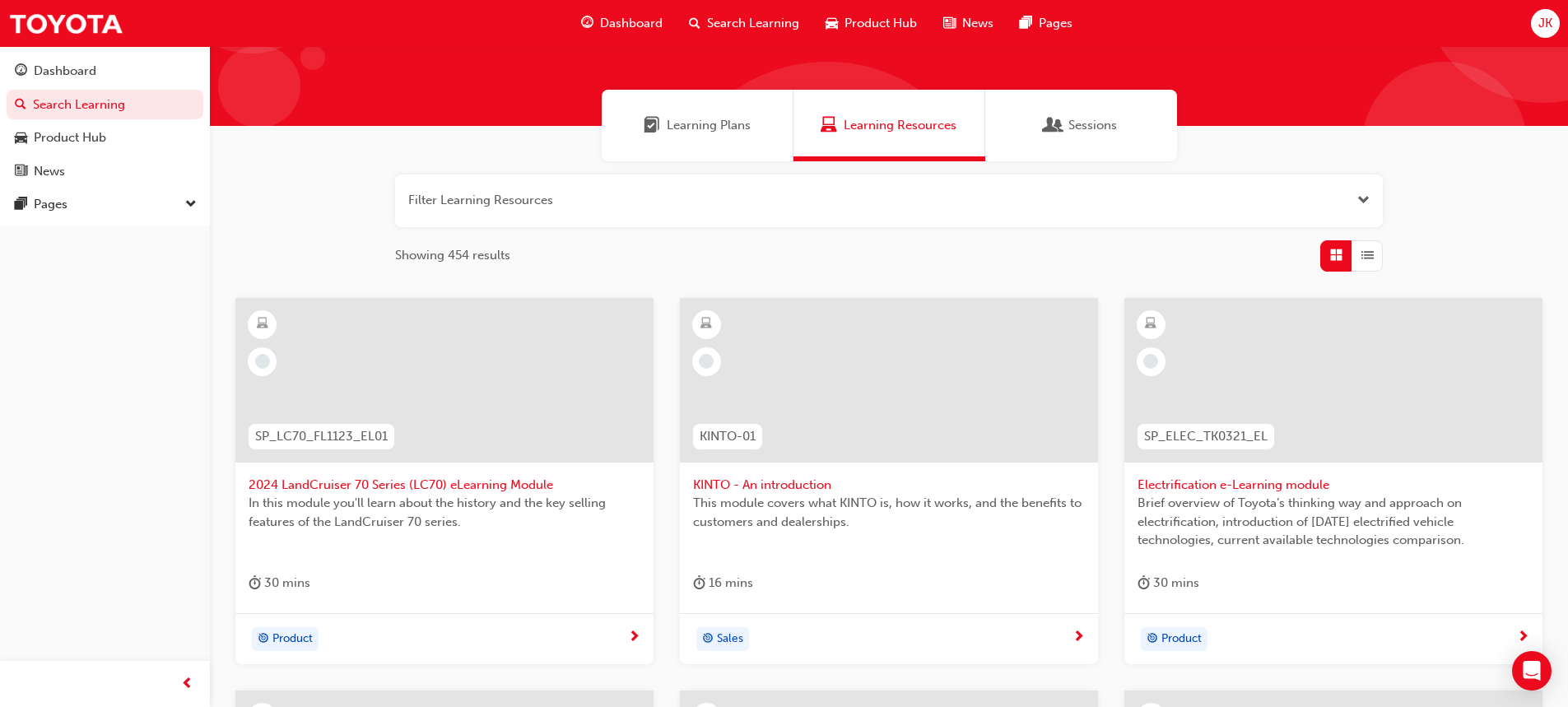
scroll to position [77, 0]
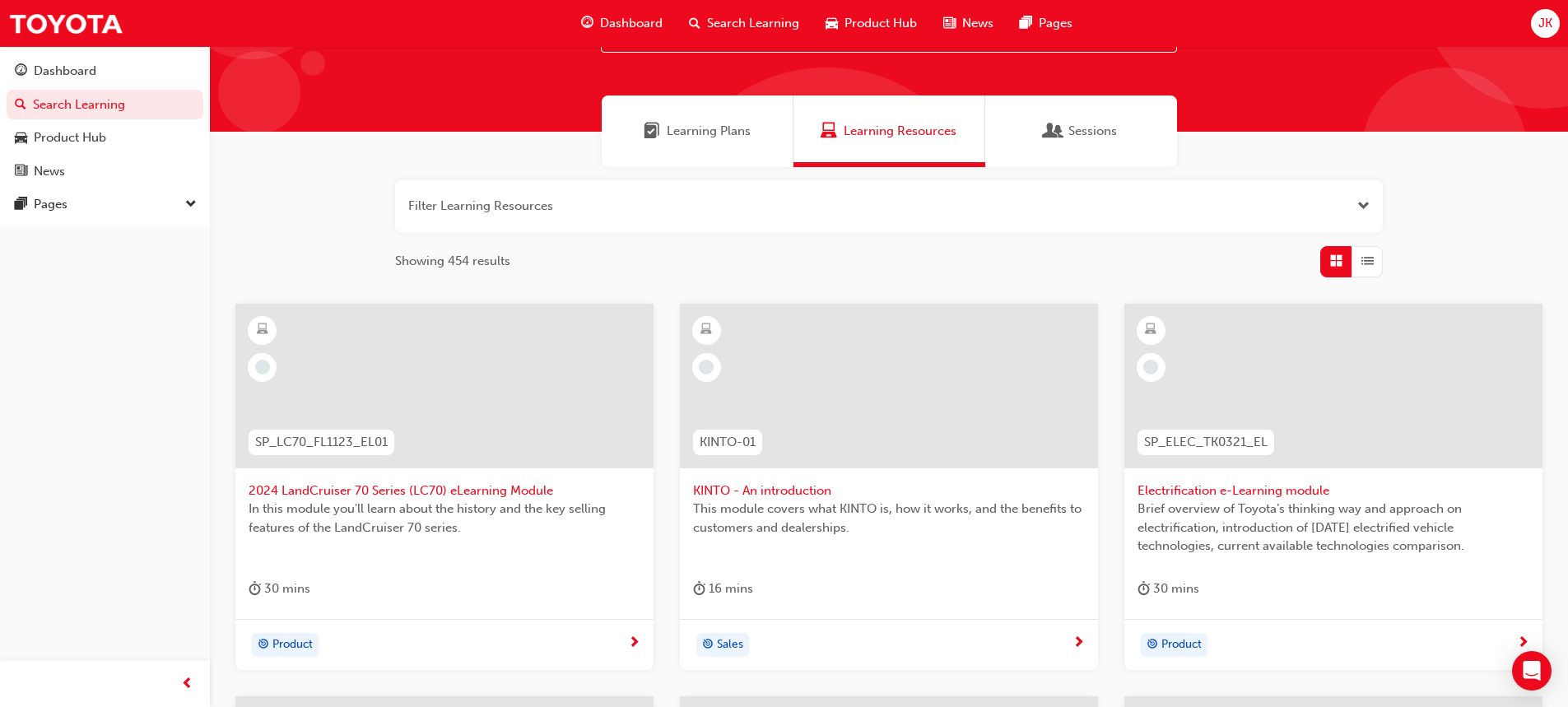
click at [1292, 512] on span "Brief overview of Toyota’s thinking way and approach on electrification, introd…" at bounding box center [1333, 528] width 392 height 56
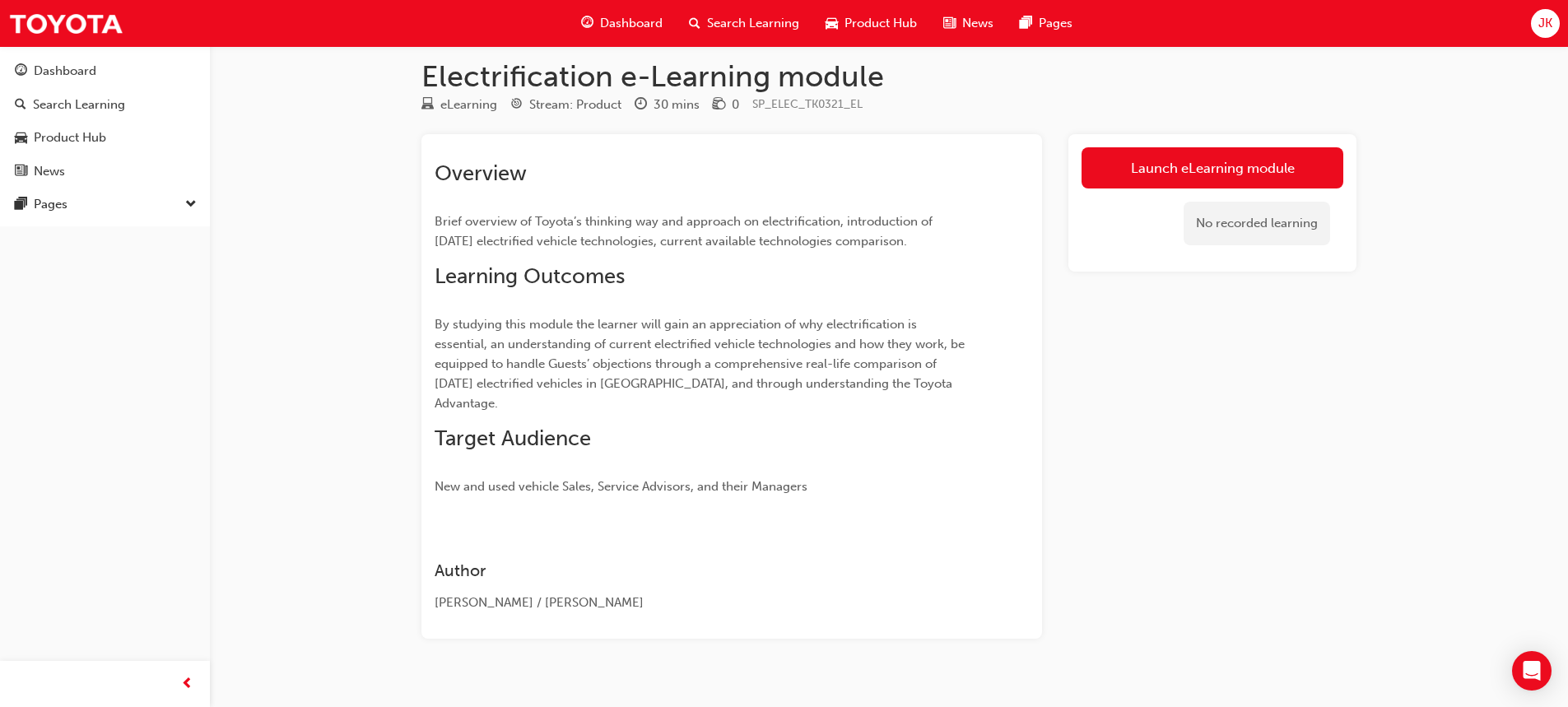
scroll to position [20, 0]
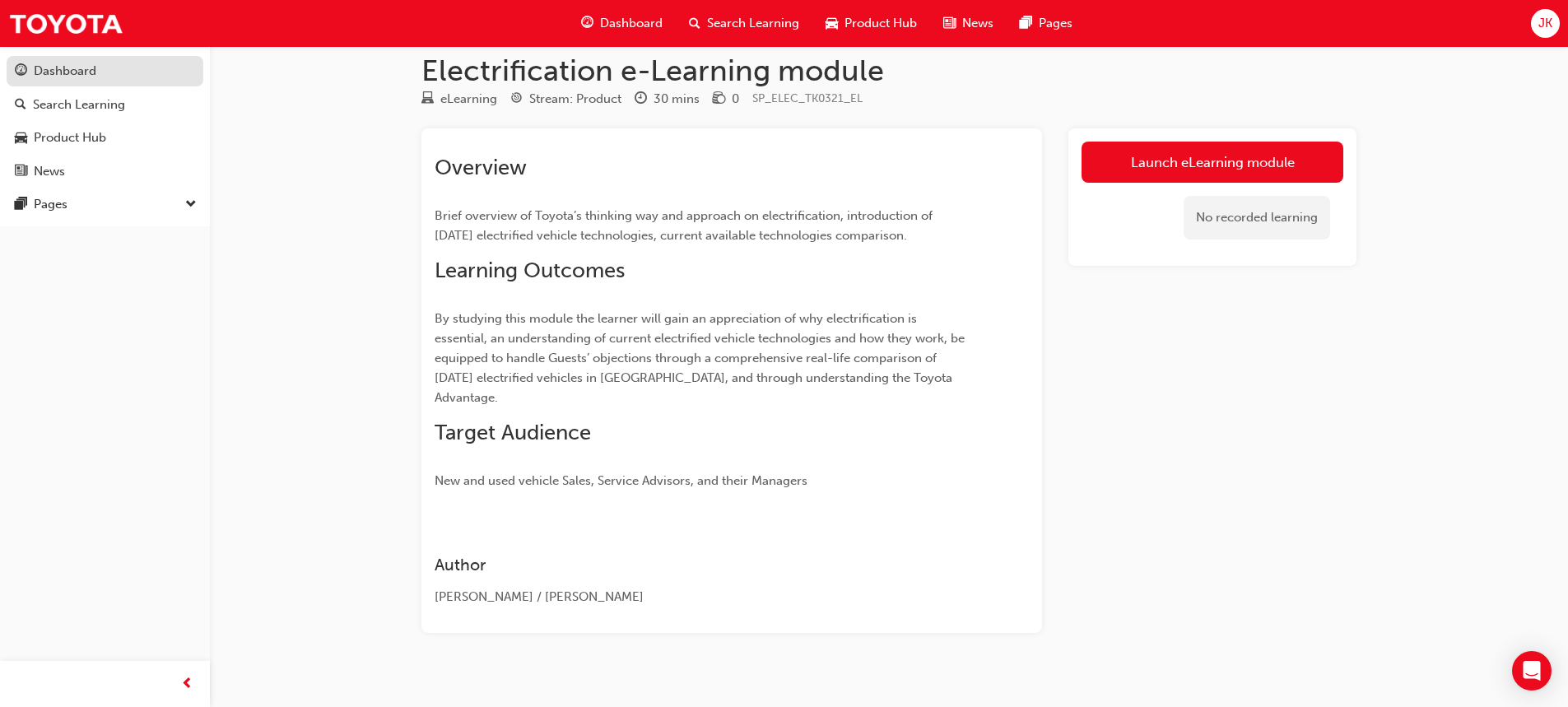
click at [90, 66] on div "Dashboard" at bounding box center [65, 71] width 63 height 19
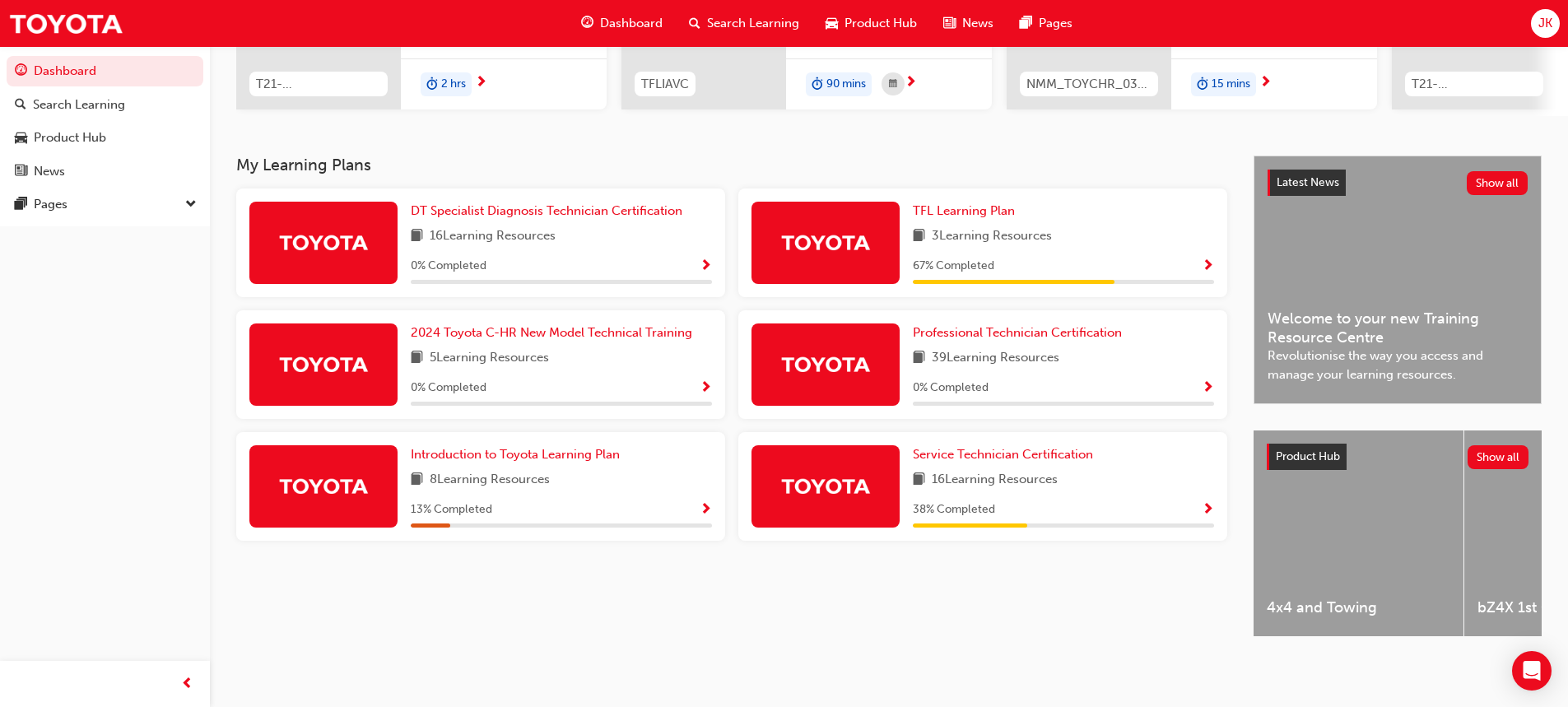
scroll to position [276, 0]
click at [980, 208] on span "TFL Learning Plan" at bounding box center [964, 210] width 102 height 14
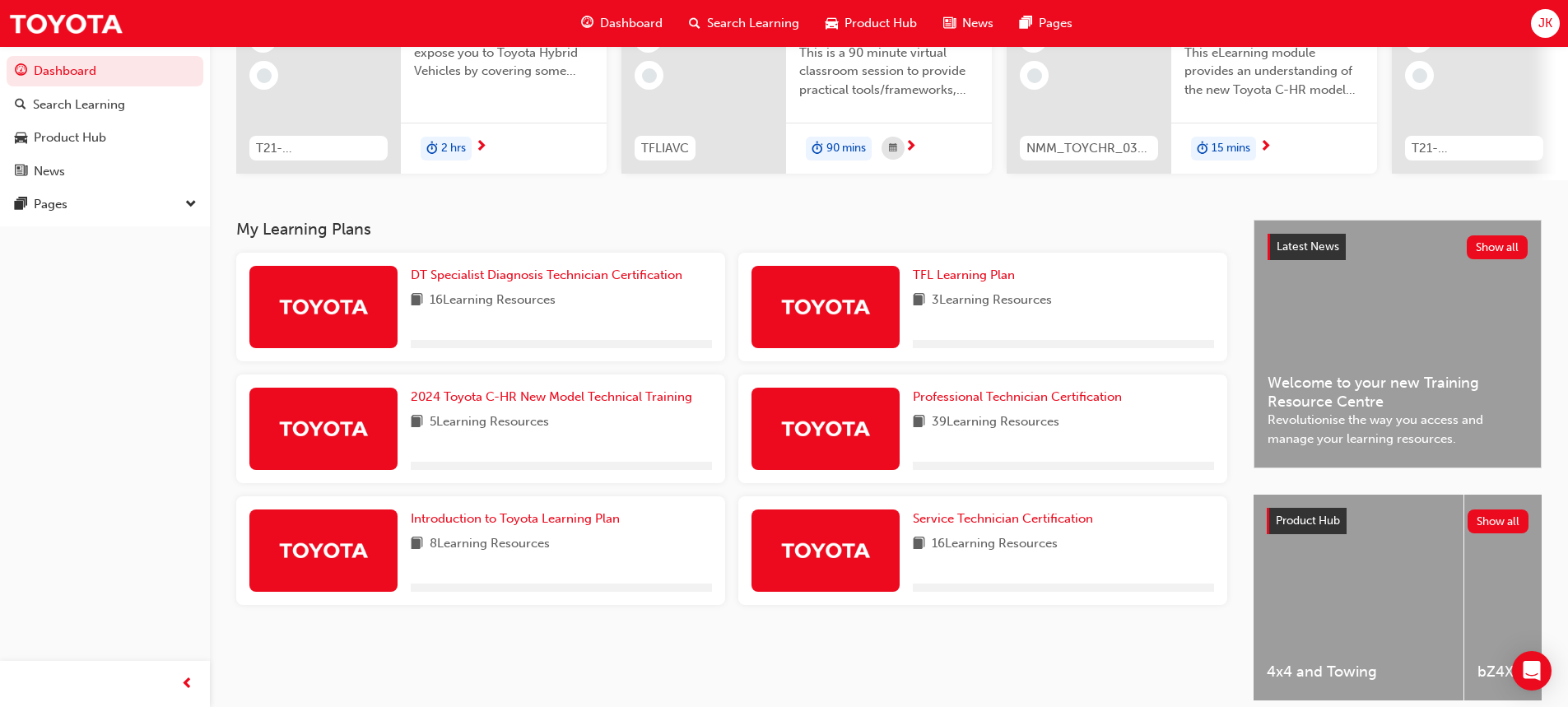
scroll to position [276, 0]
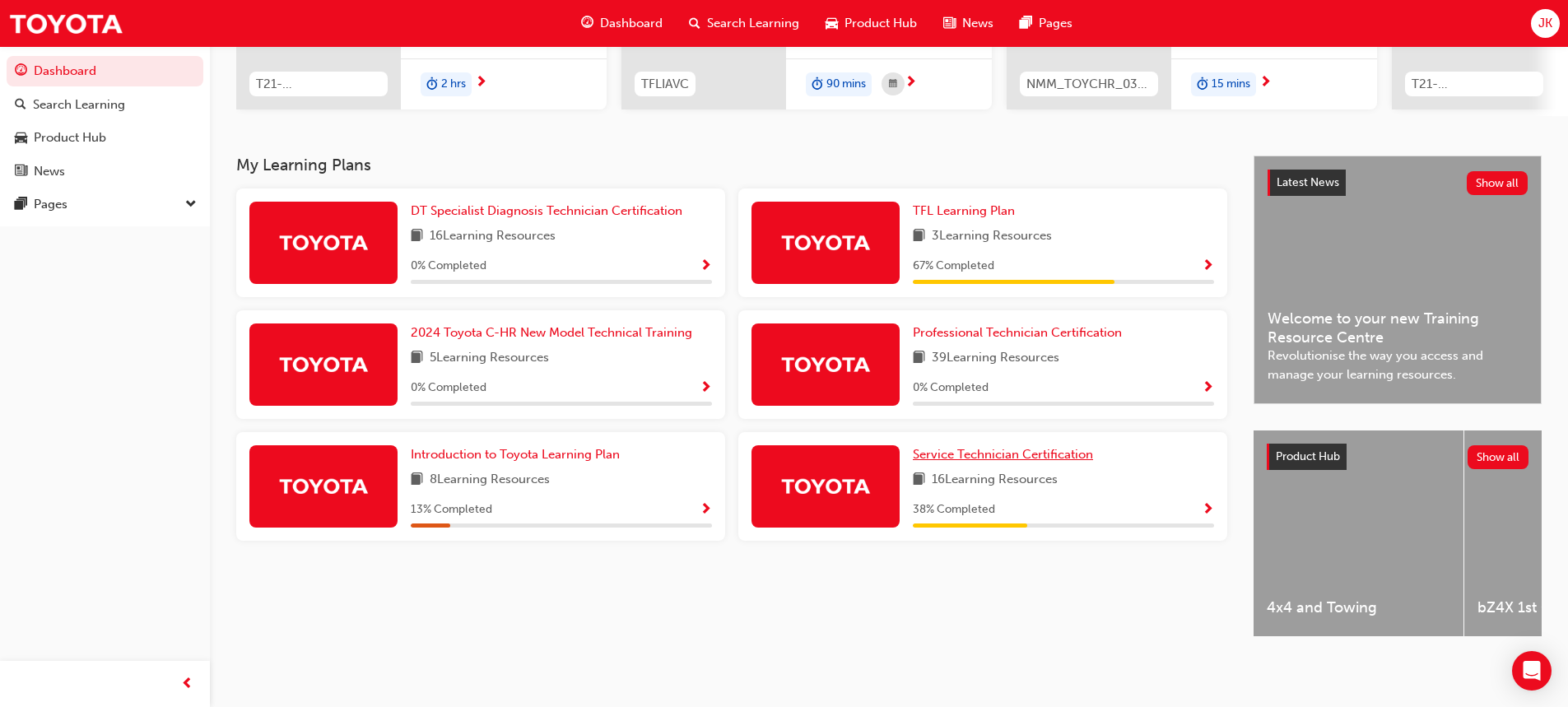
click at [1064, 455] on link "Service Technician Certification" at bounding box center [1006, 455] width 187 height 19
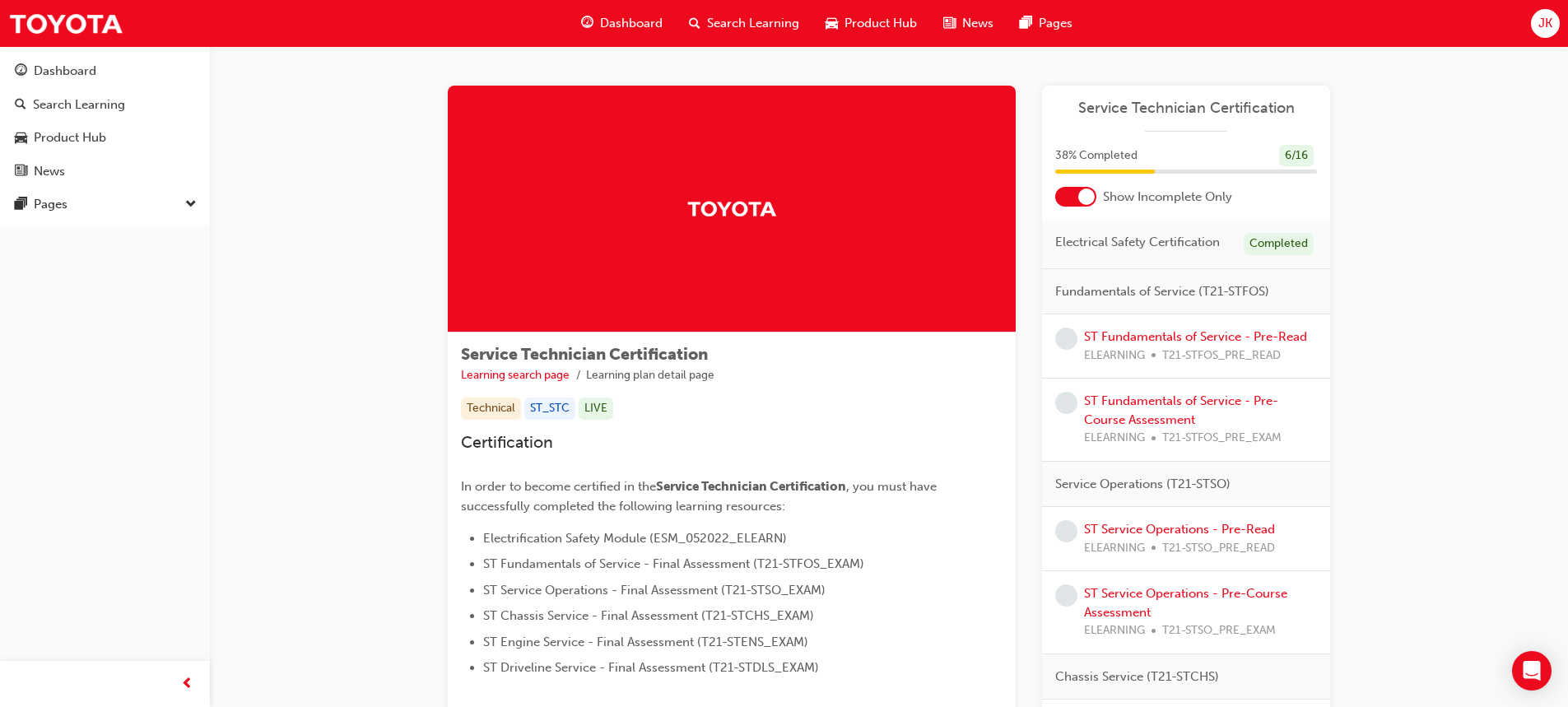
click at [1288, 248] on div "Completed" at bounding box center [1278, 244] width 70 height 22
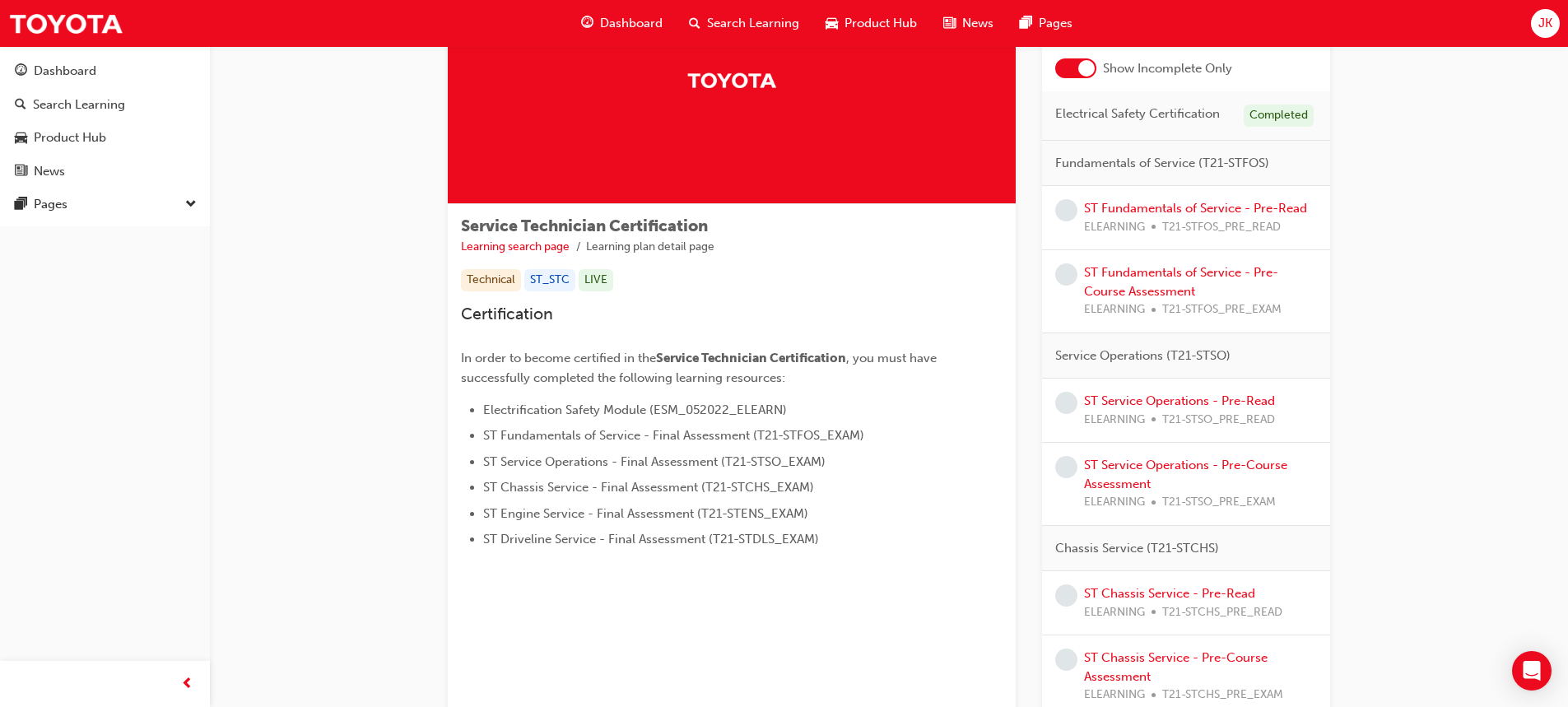
scroll to position [69, 0]
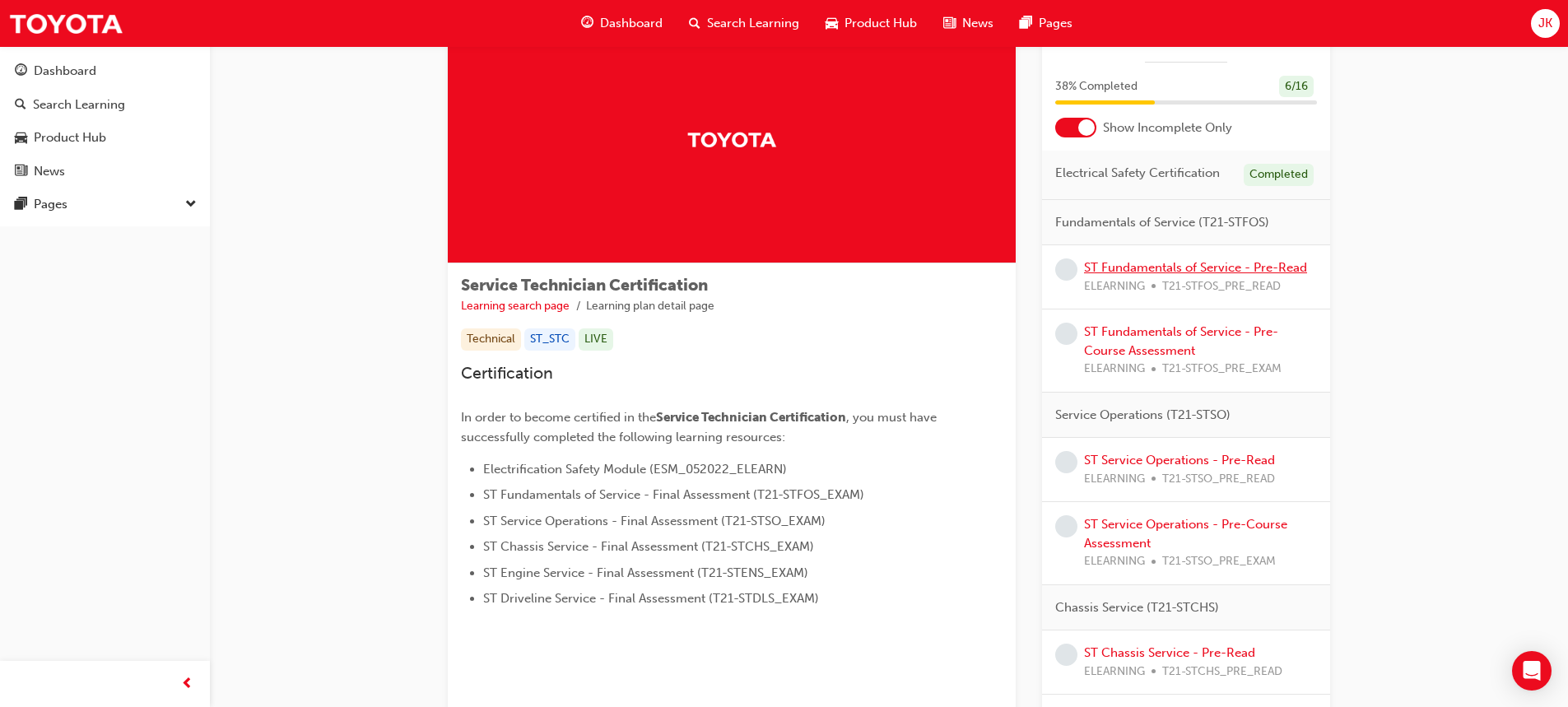
click at [1180, 266] on link "ST Fundamentals of Service - Pre-Read" at bounding box center [1195, 267] width 223 height 14
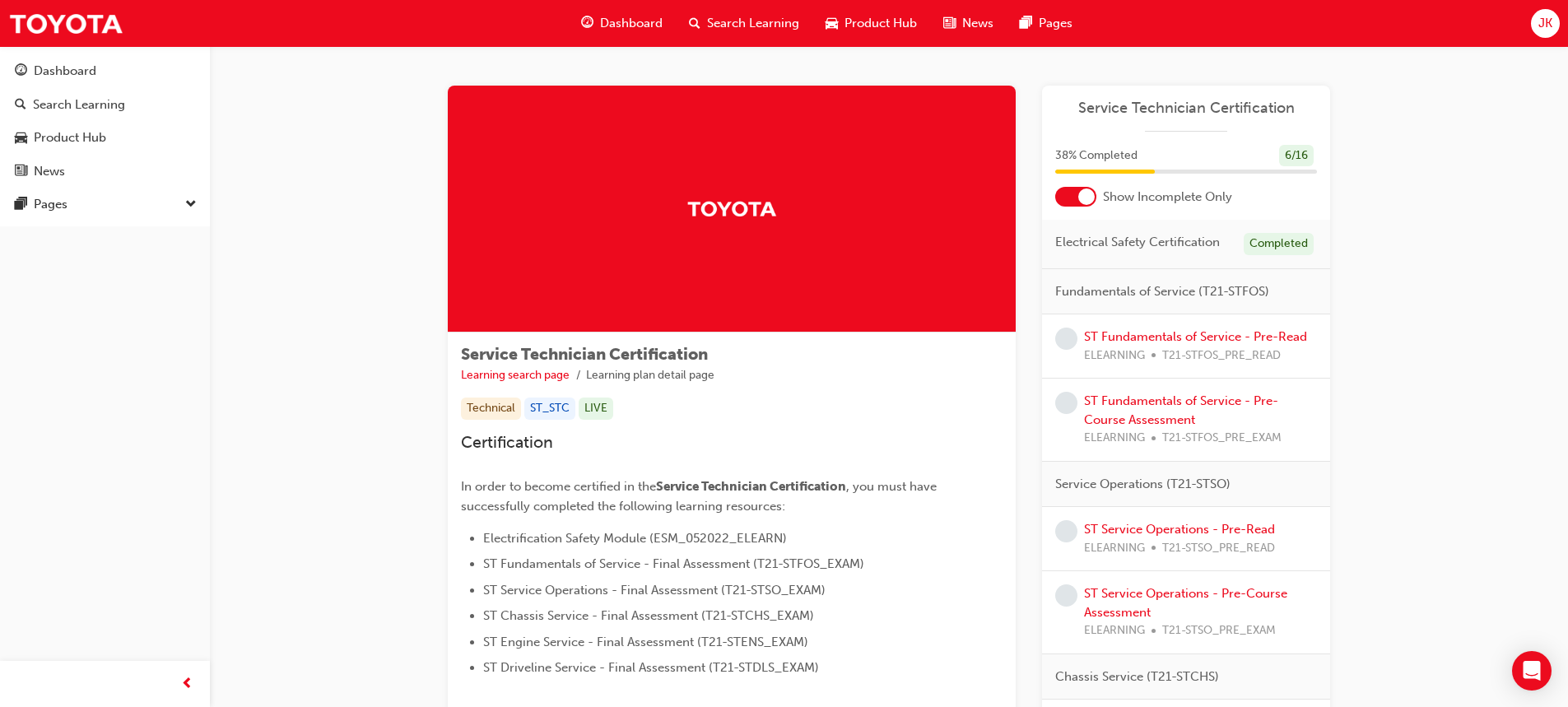
click at [1177, 291] on span "Fundamentals of Service (T21-STFOS)" at bounding box center [1162, 291] width 214 height 19
click at [1260, 339] on link "ST Fundamentals of Service - Pre-Read" at bounding box center [1195, 336] width 223 height 14
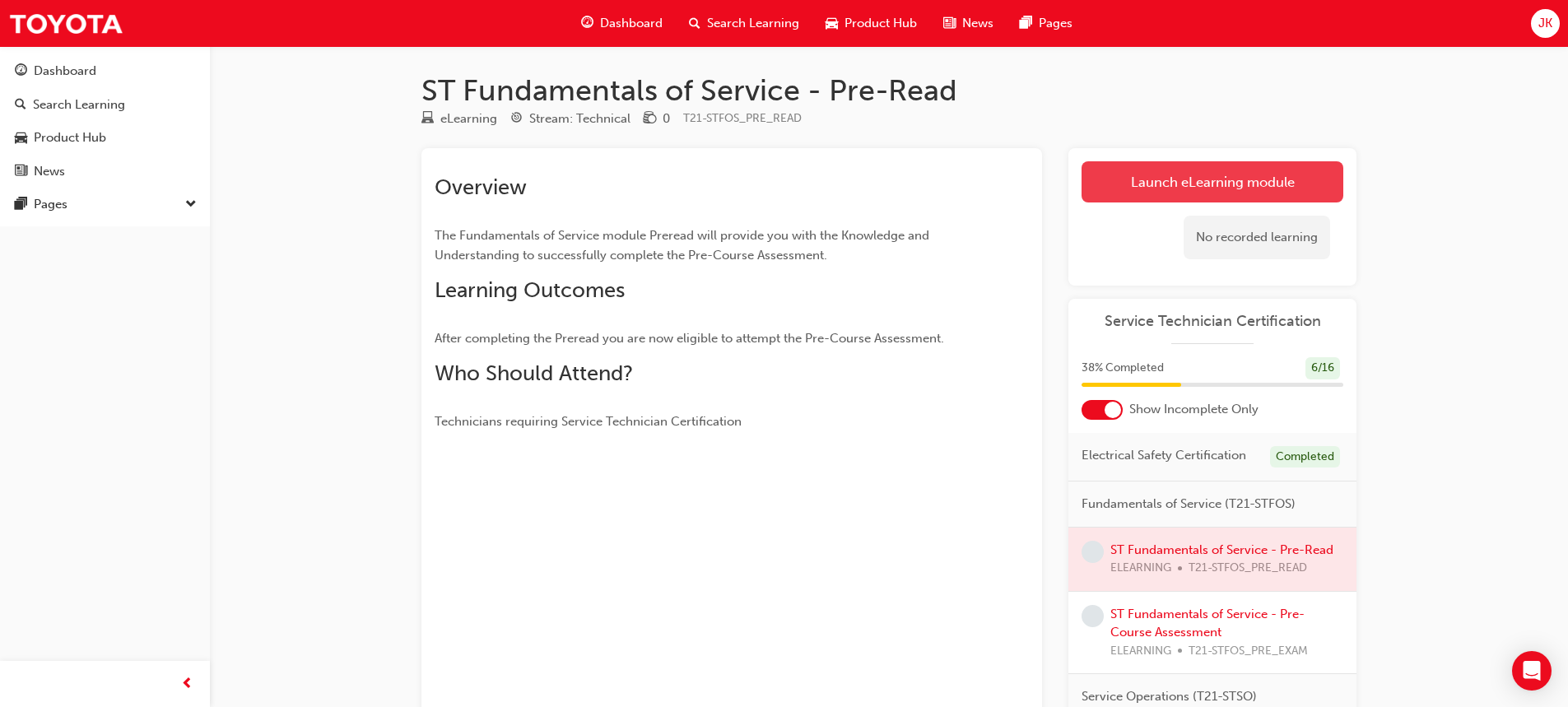
click at [1260, 184] on link "Launch eLearning module" at bounding box center [1212, 182] width 262 height 41
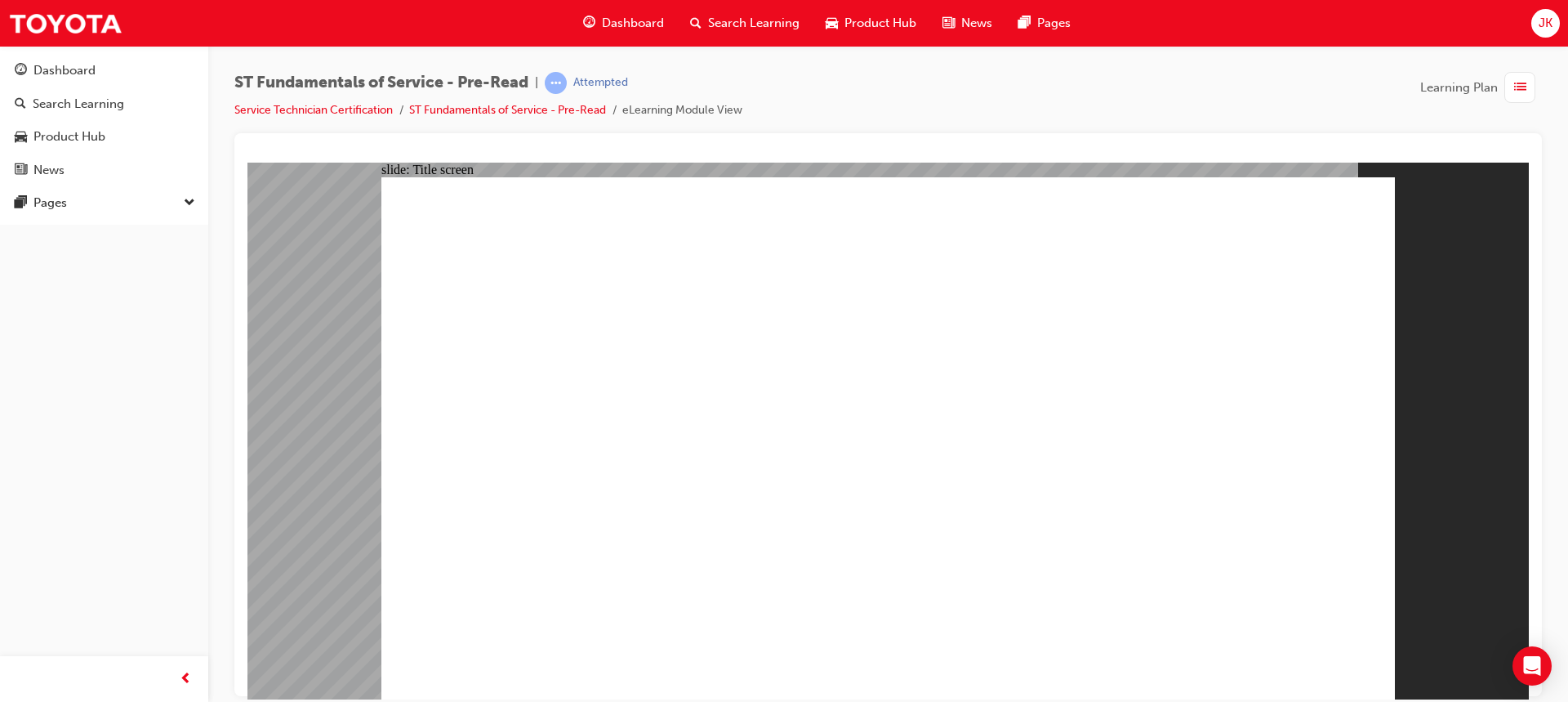
drag, startPoint x: 1565, startPoint y: 171, endPoint x: 1567, endPoint y: 224, distance: 53.0
click at [1567, 224] on div "ST Fundamentals of Service - Pre-Read | Attempted Service Technician Certificat…" at bounding box center [888, 353] width 1360 height 615
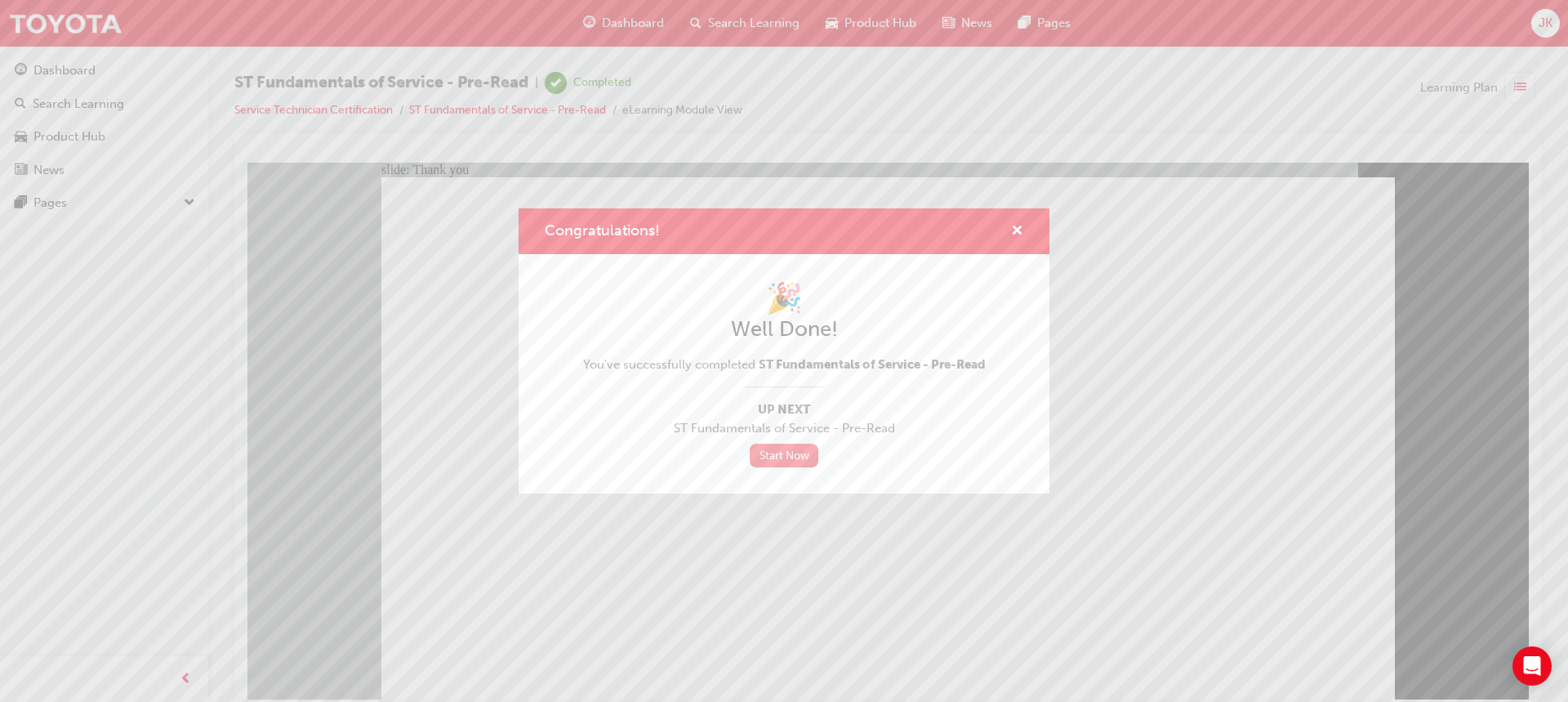
click at [809, 456] on link "Start Now" at bounding box center [784, 456] width 68 height 24
click at [789, 446] on link "Start Now" at bounding box center [784, 456] width 68 height 24
click at [787, 446] on link "Start Now" at bounding box center [784, 456] width 68 height 24
click at [790, 451] on link "Start Now" at bounding box center [784, 456] width 68 height 24
click at [785, 464] on link "Start Now" at bounding box center [784, 456] width 68 height 24
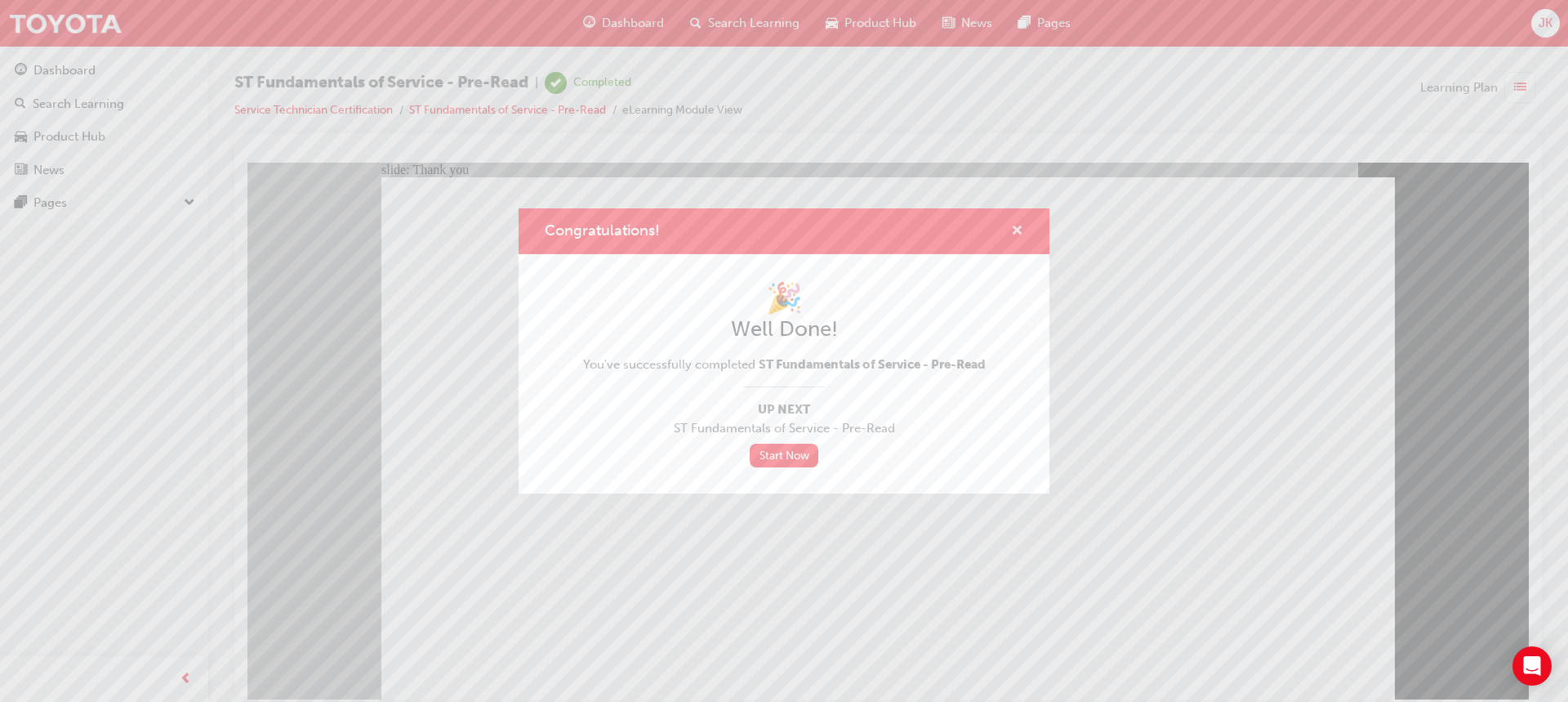
click at [1014, 234] on span "cross-icon" at bounding box center [1017, 231] width 13 height 14
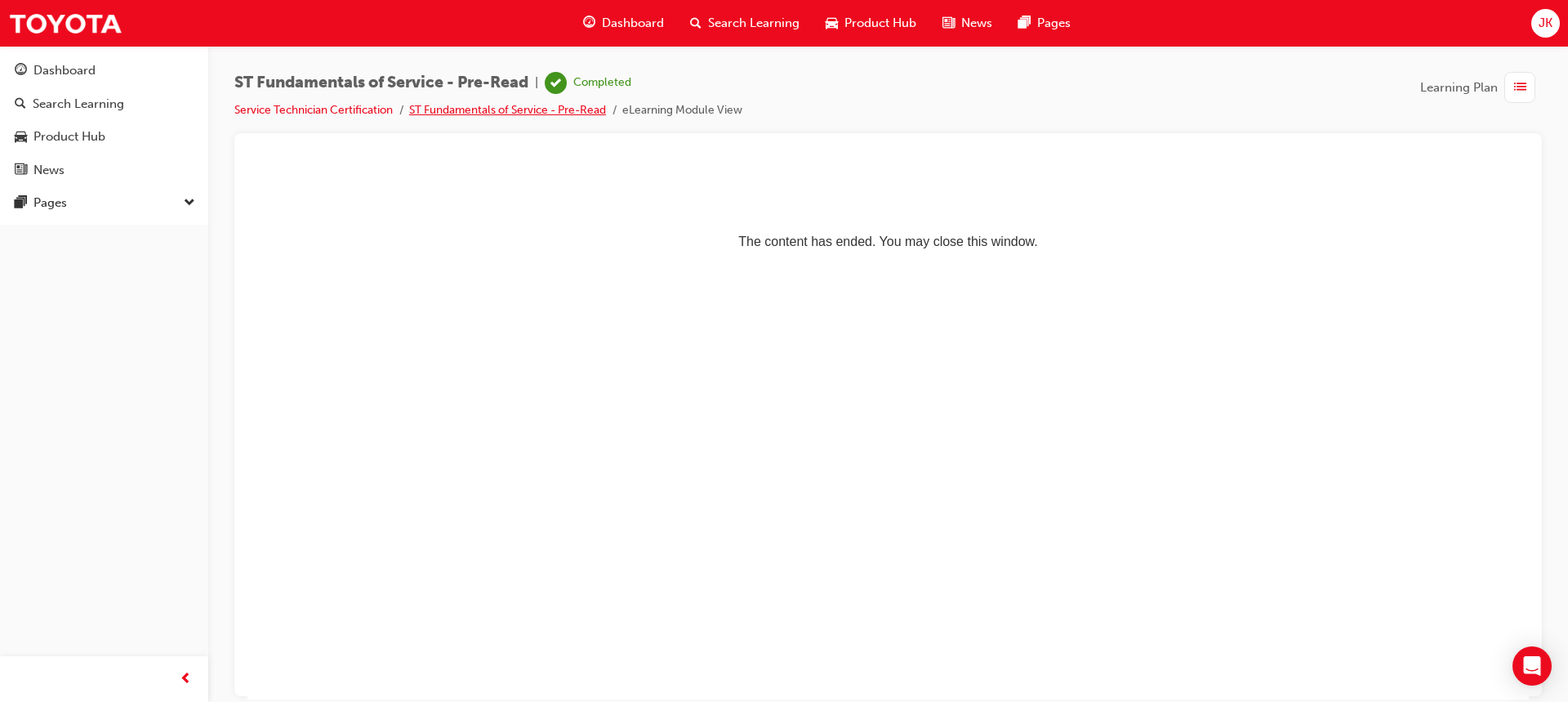
click at [482, 105] on link "ST Fundamentals of Service - Pre-Read" at bounding box center [507, 110] width 197 height 14
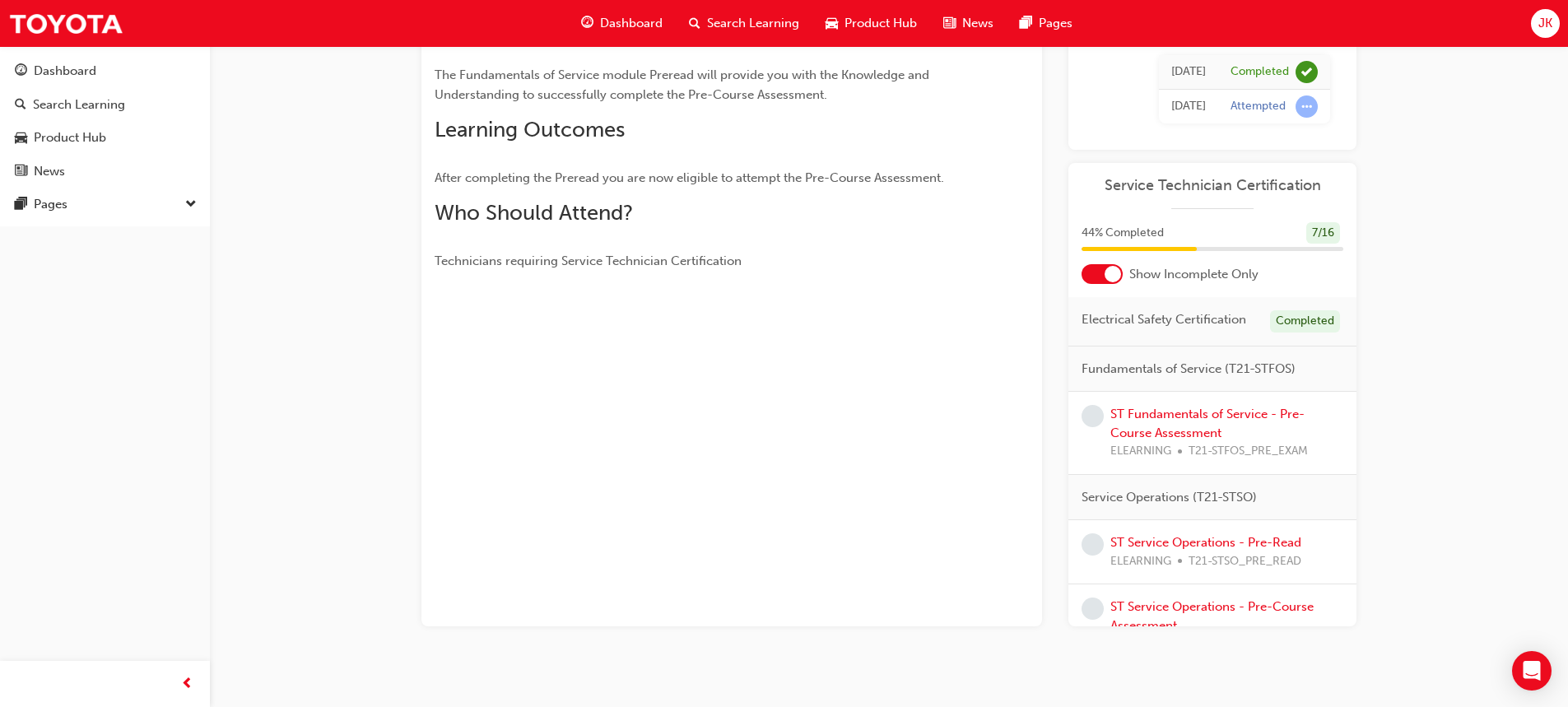
scroll to position [173, 0]
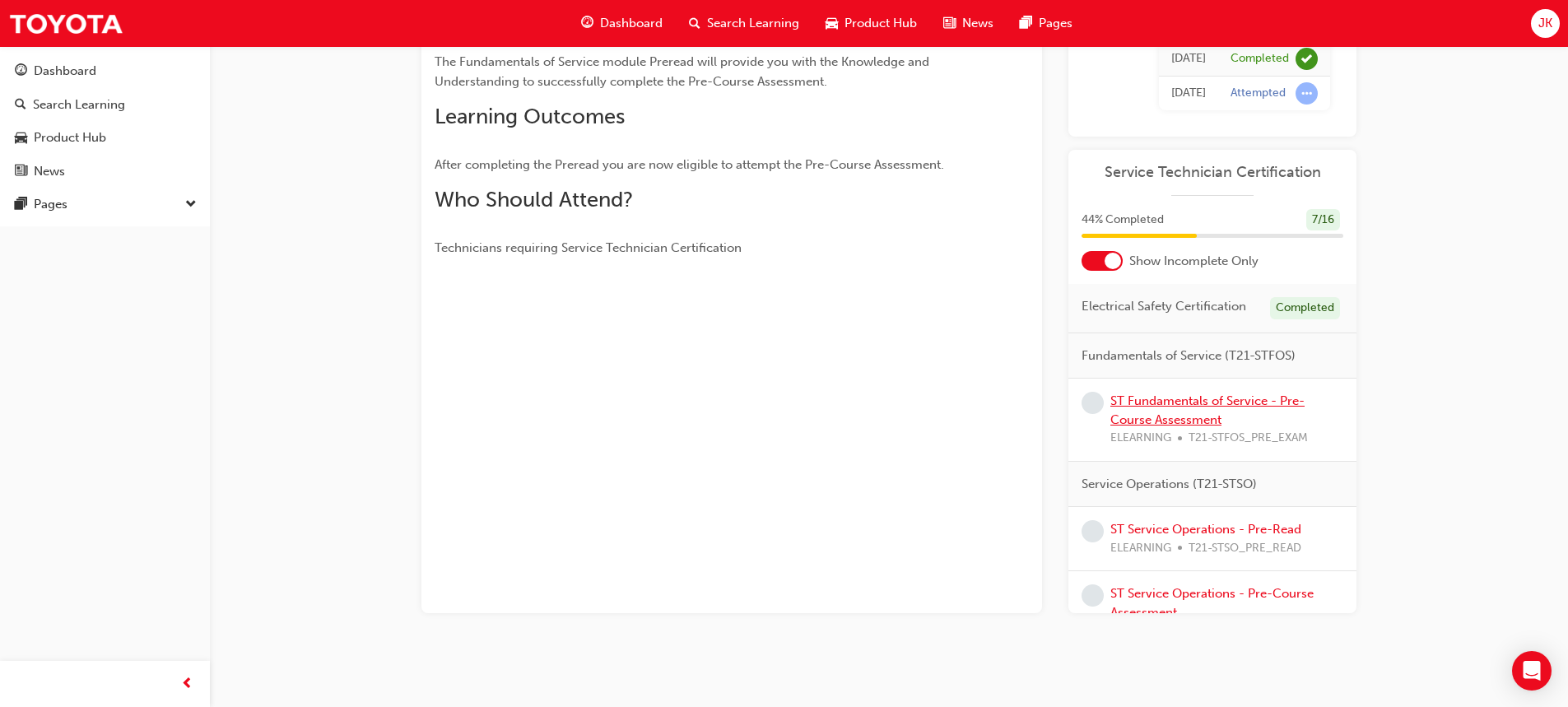
click at [1245, 421] on link "ST Fundamentals of Service - Pre-Course Assessment" at bounding box center [1207, 410] width 195 height 34
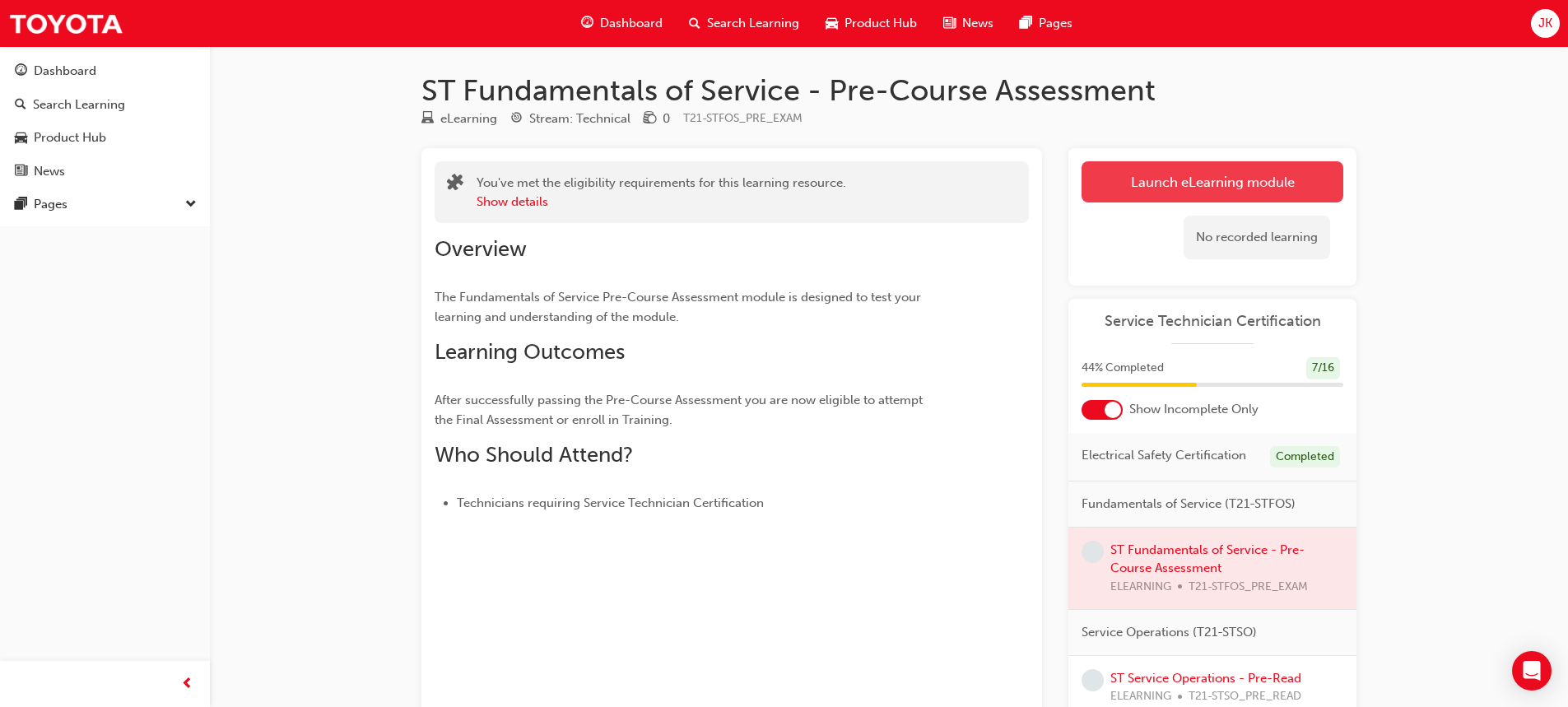
click at [1264, 170] on link "Launch eLearning module" at bounding box center [1212, 182] width 262 height 41
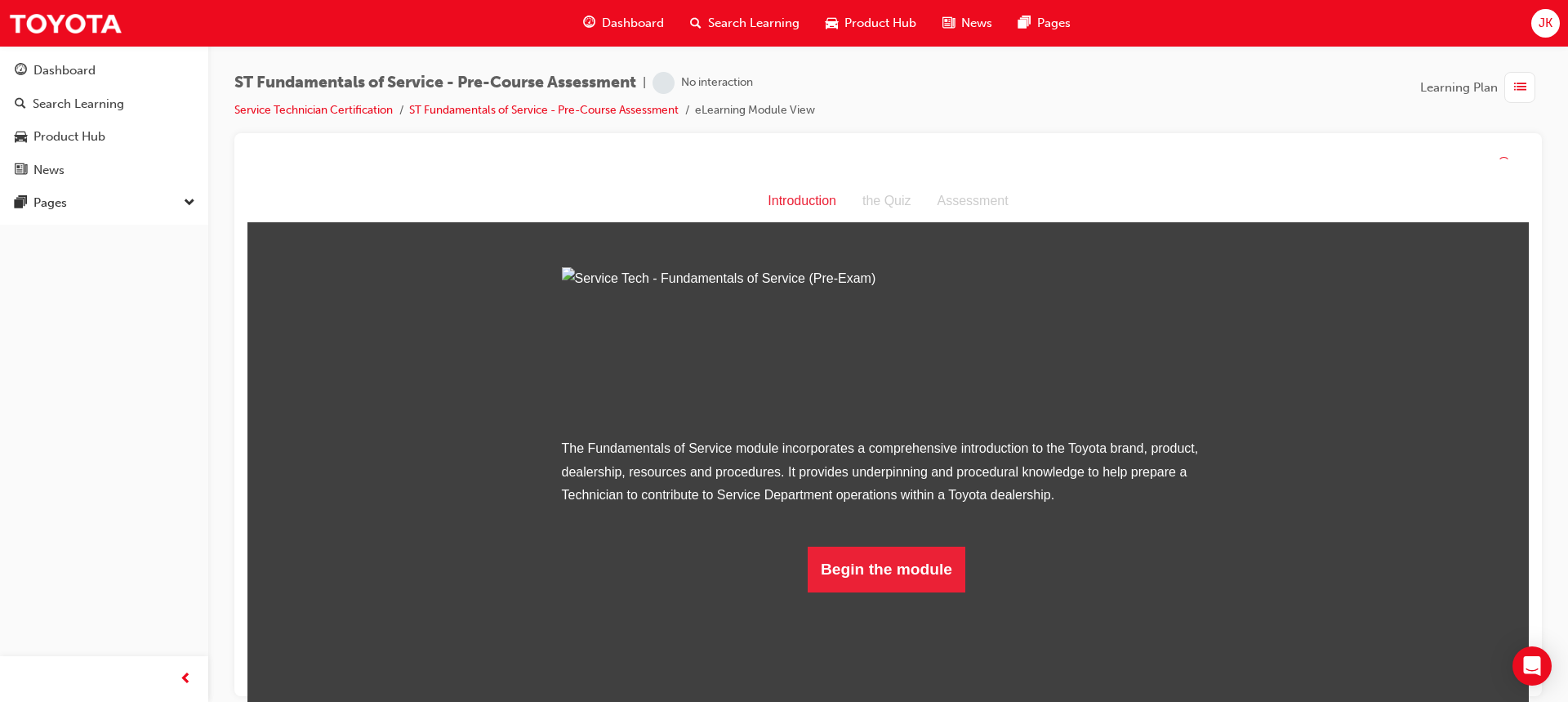
scroll to position [55, 0]
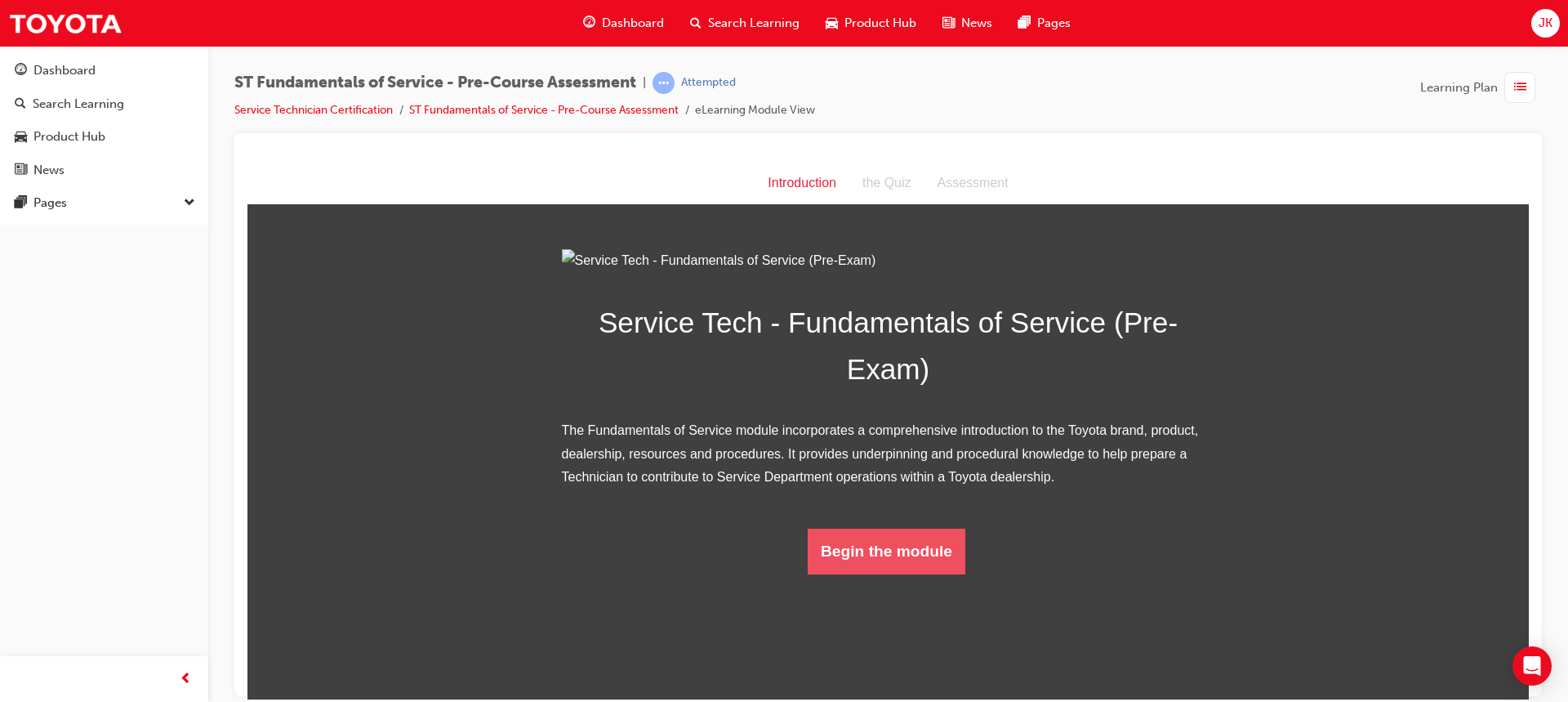
click at [811, 574] on button "Begin the module" at bounding box center [886, 551] width 158 height 46
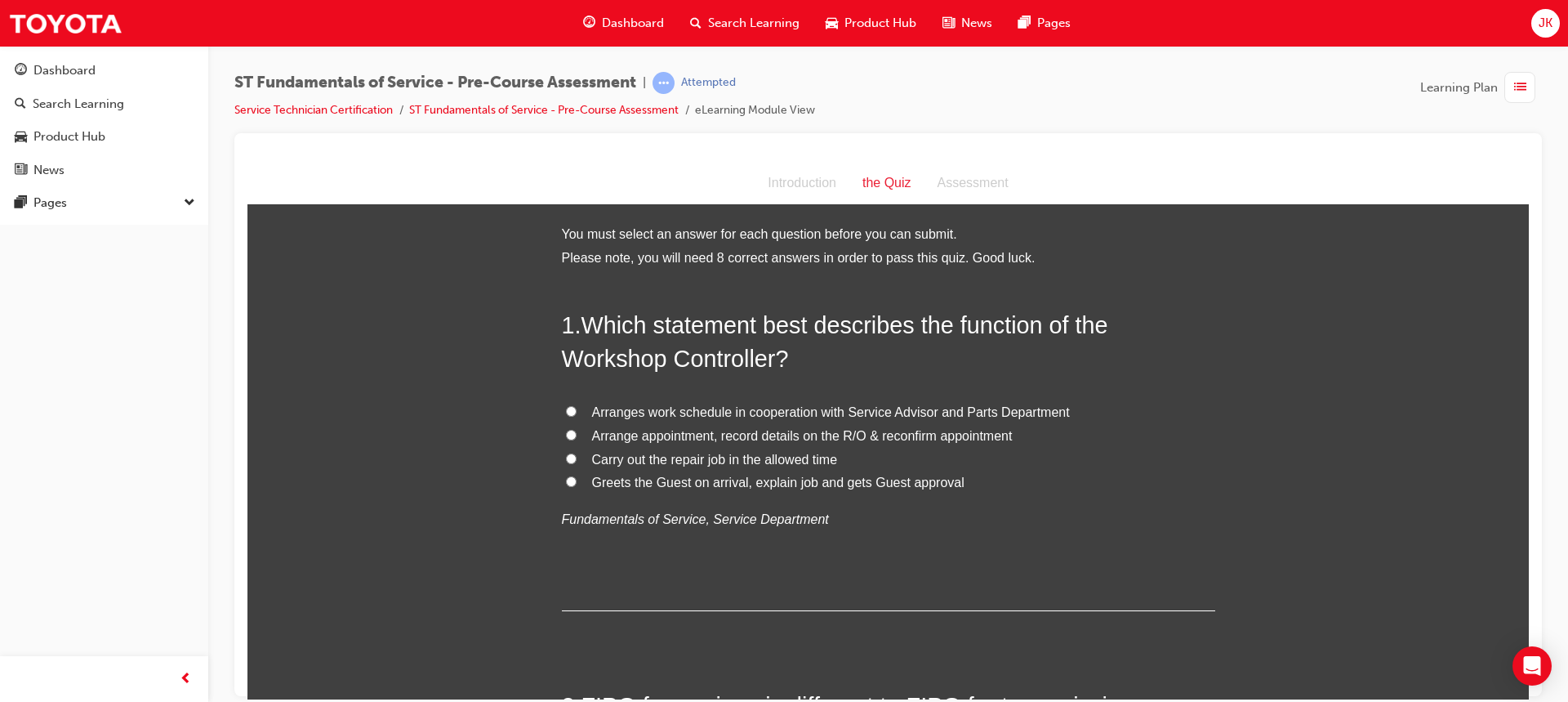
scroll to position [82, 0]
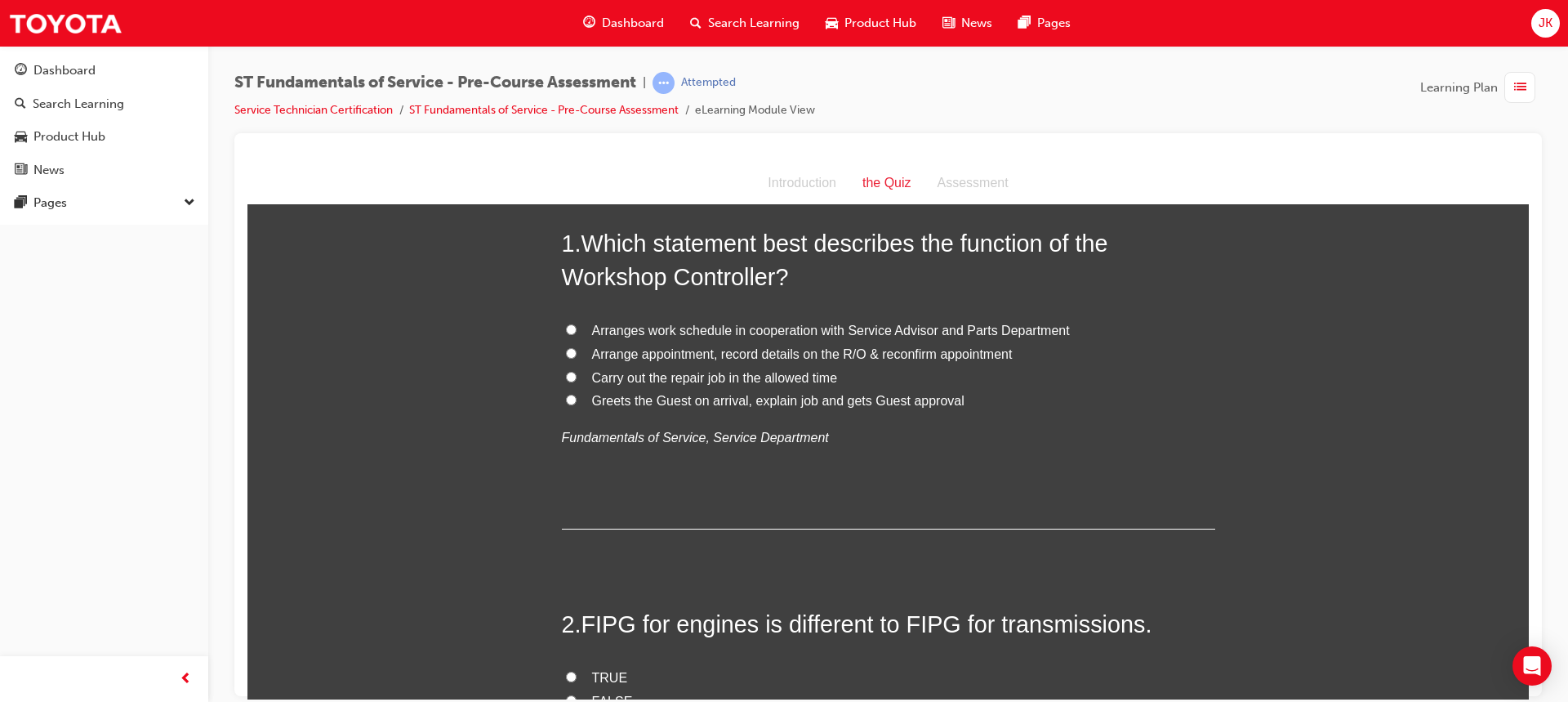
click at [569, 331] on input "Arranges work schedule in cooperation with Service Advisor and Parts Department" at bounding box center [571, 328] width 11 height 11
radio input "true"
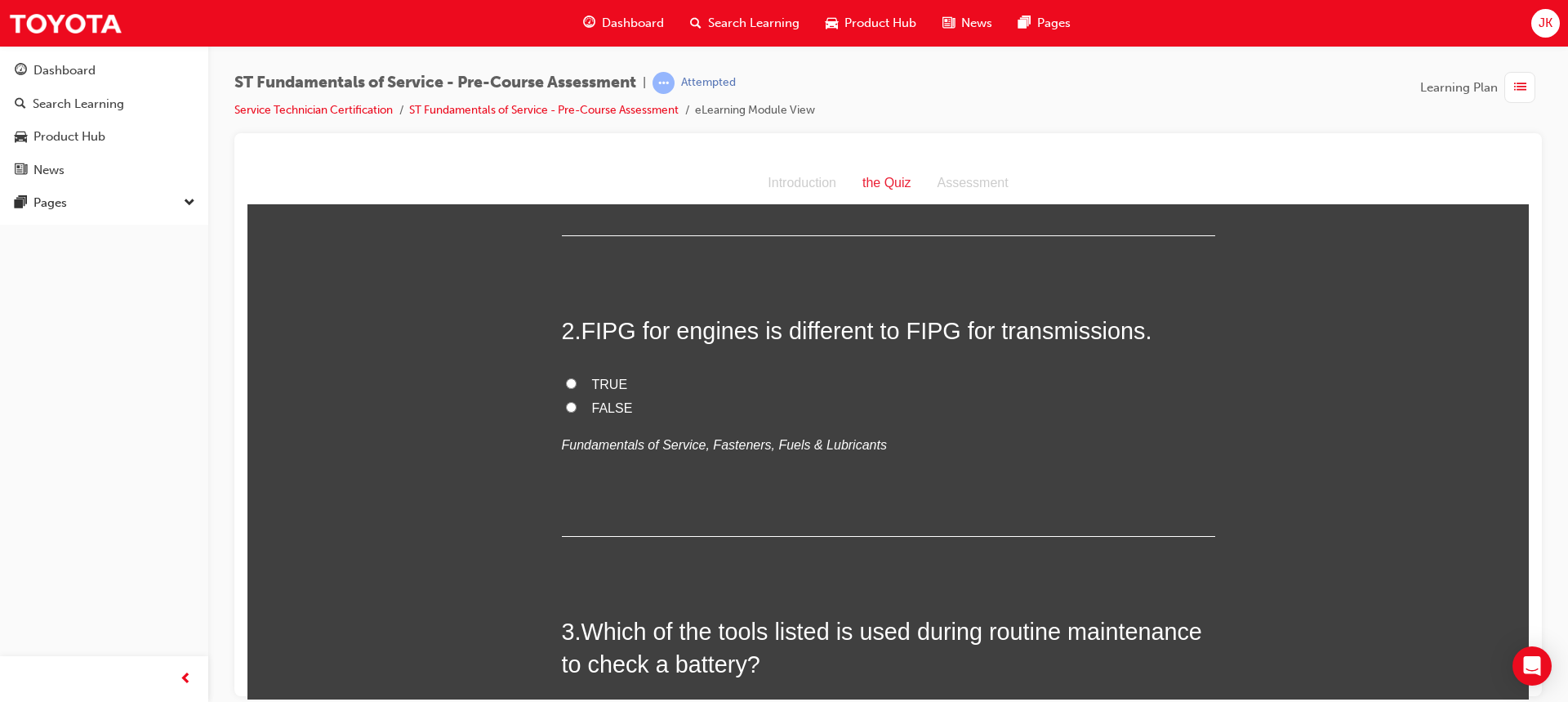
scroll to position [408, 0]
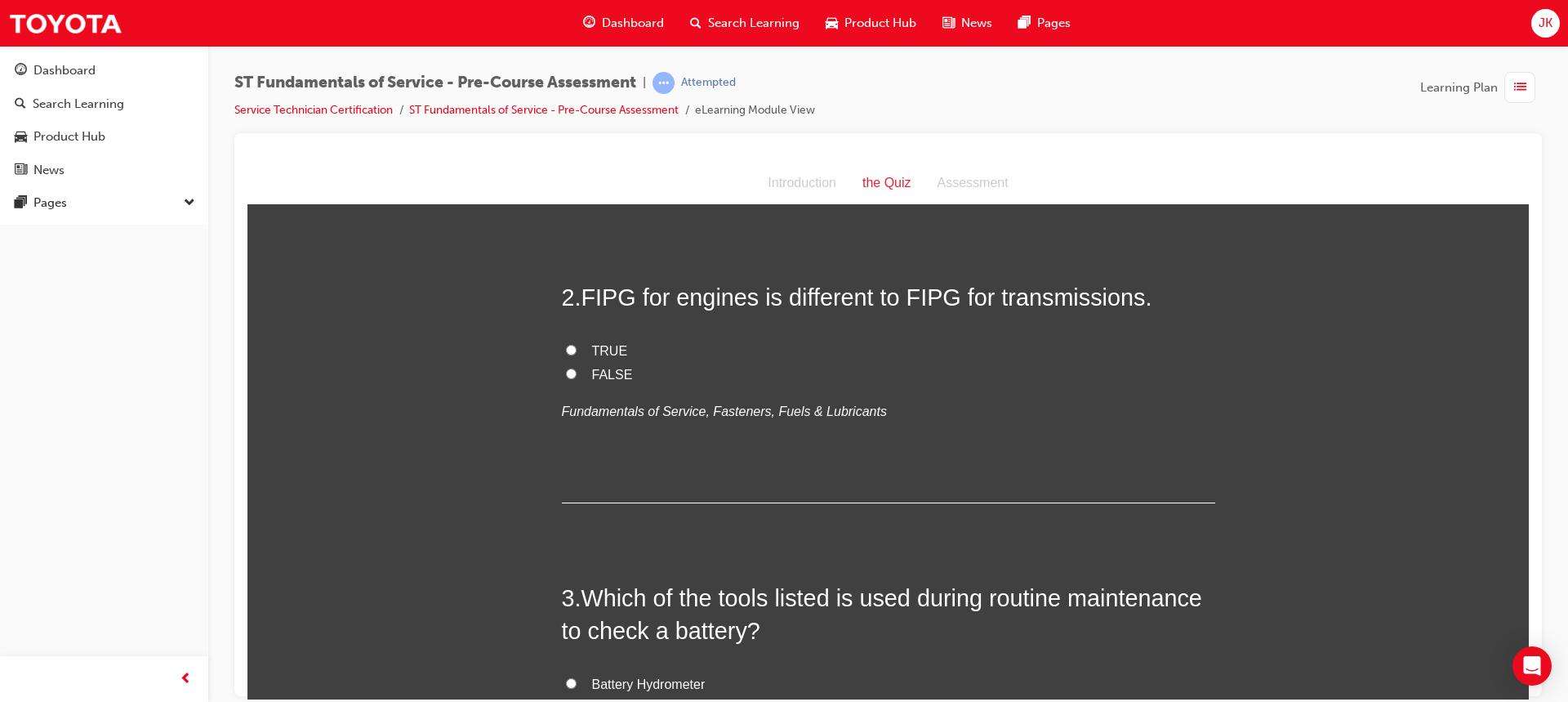
click at [566, 350] on input "TRUE" at bounding box center [571, 349] width 11 height 11
radio input "true"
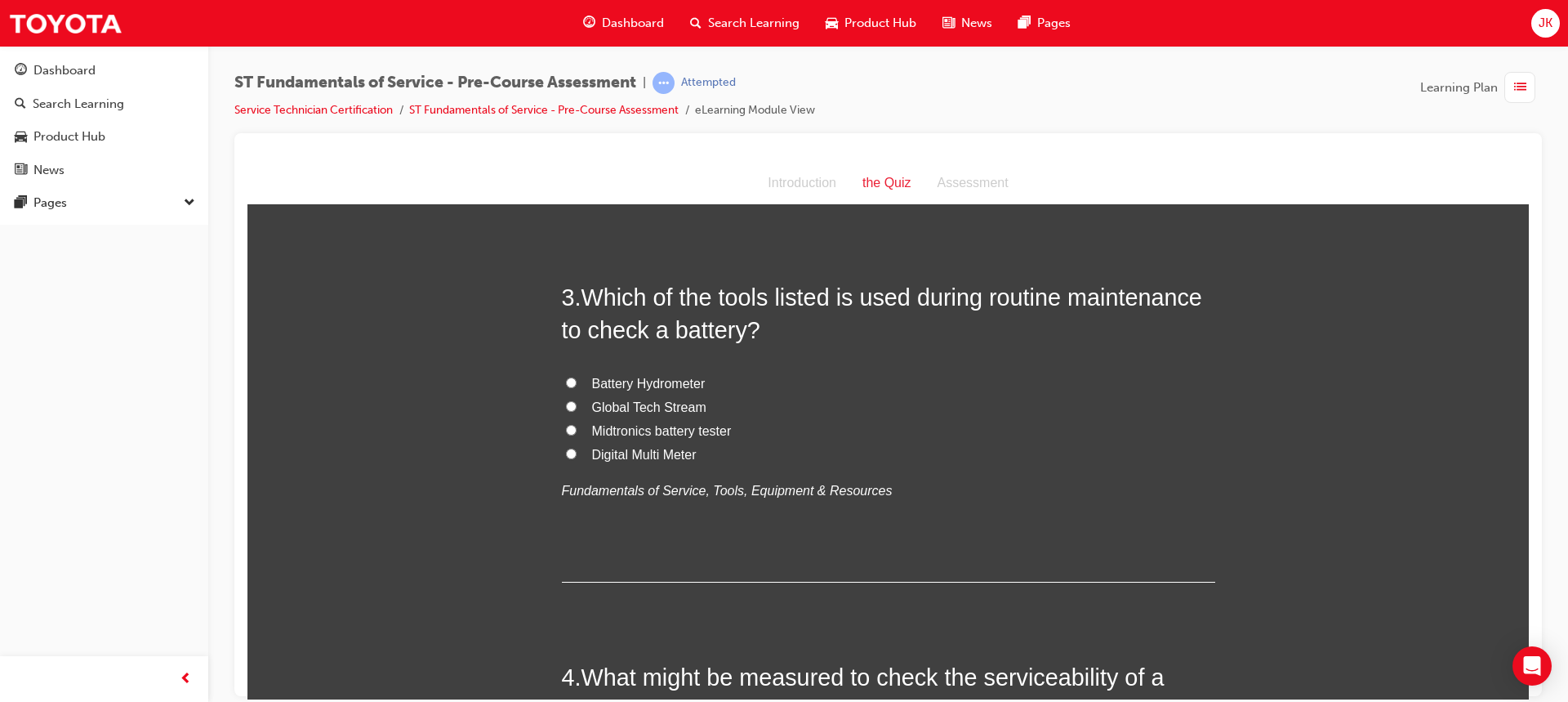
scroll to position [736, 0]
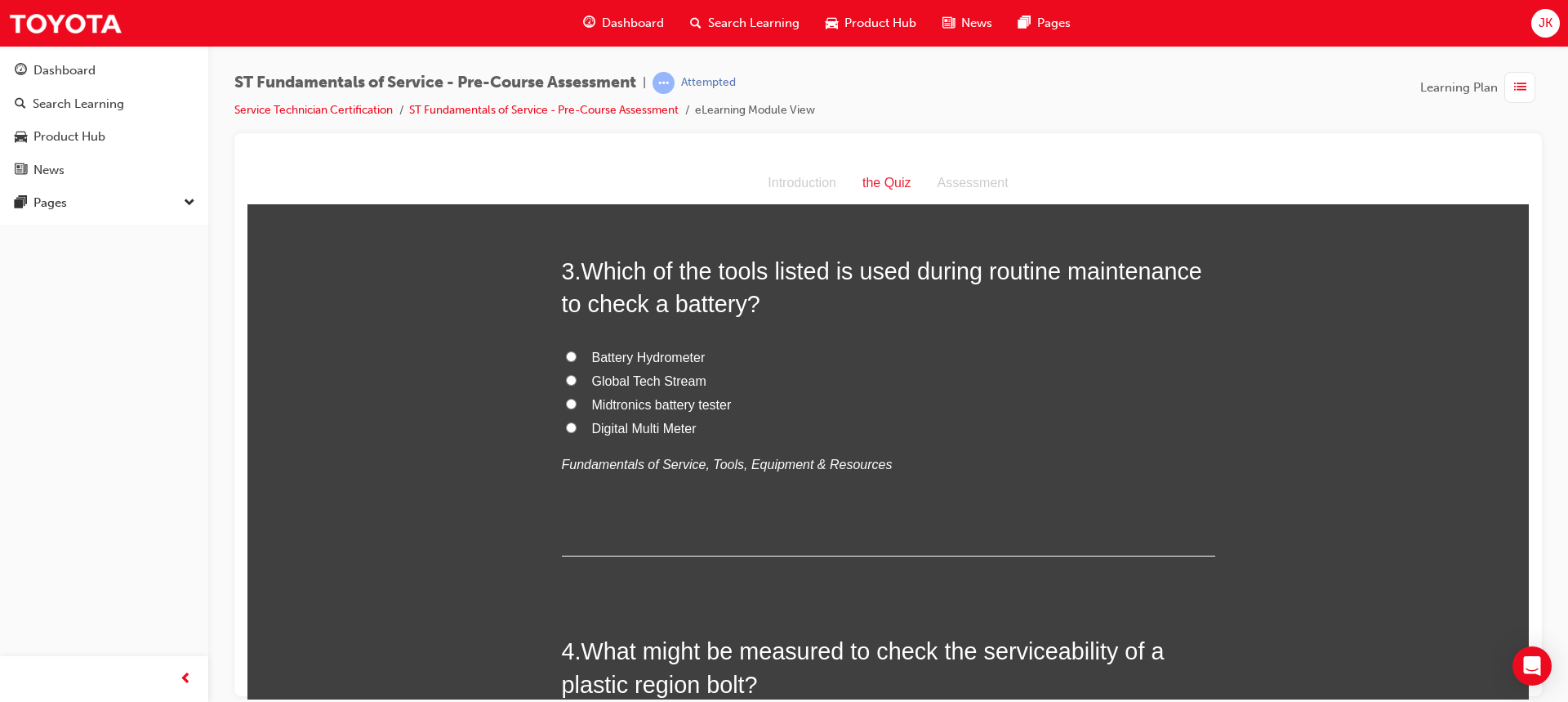
click at [568, 428] on input "Digital Multi Meter" at bounding box center [571, 427] width 11 height 11
radio input "true"
click at [568, 399] on input "Midtronics battery tester" at bounding box center [571, 403] width 11 height 11
radio input "true"
click at [573, 424] on label "Digital Multi Meter" at bounding box center [888, 429] width 654 height 24
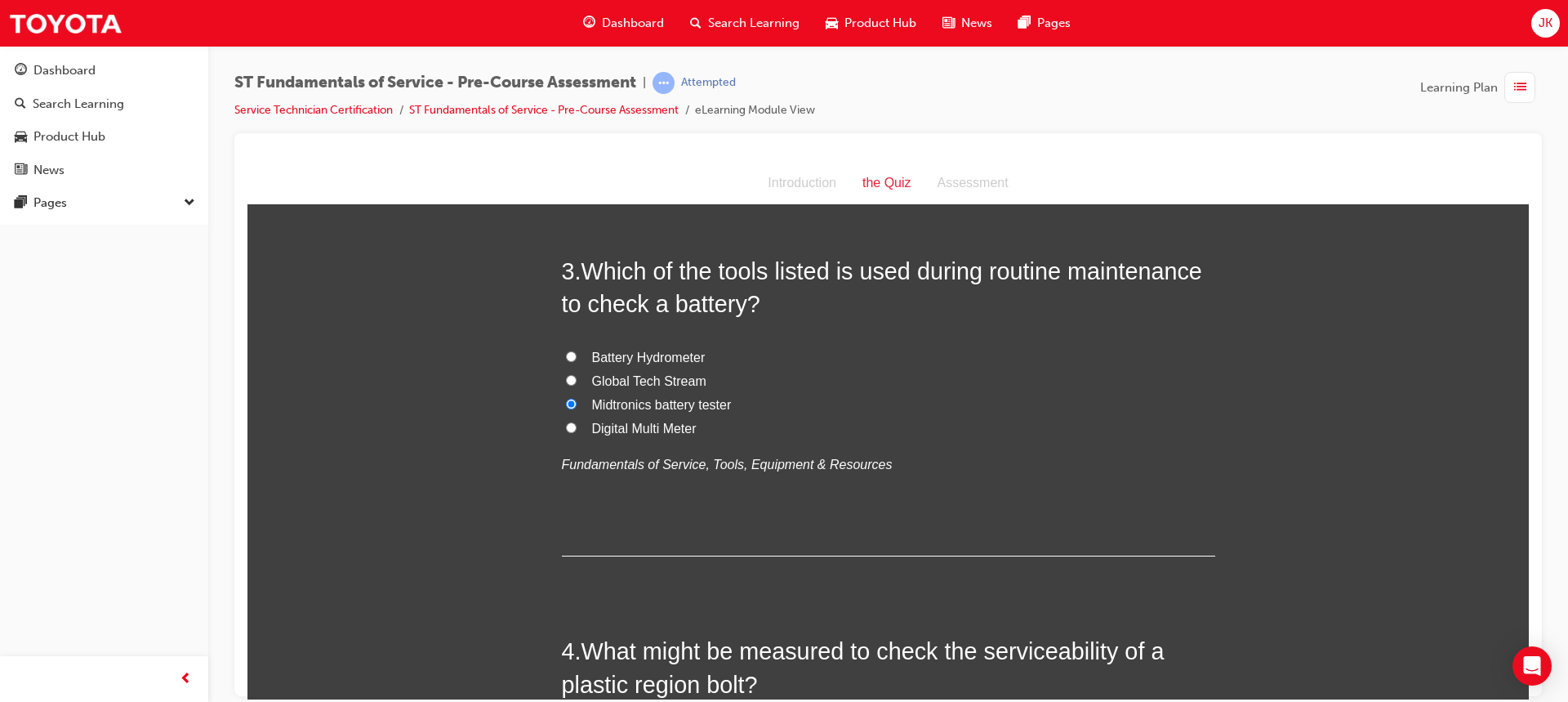
click at [573, 424] on input "Digital Multi Meter" at bounding box center [571, 427] width 11 height 11
radio input "true"
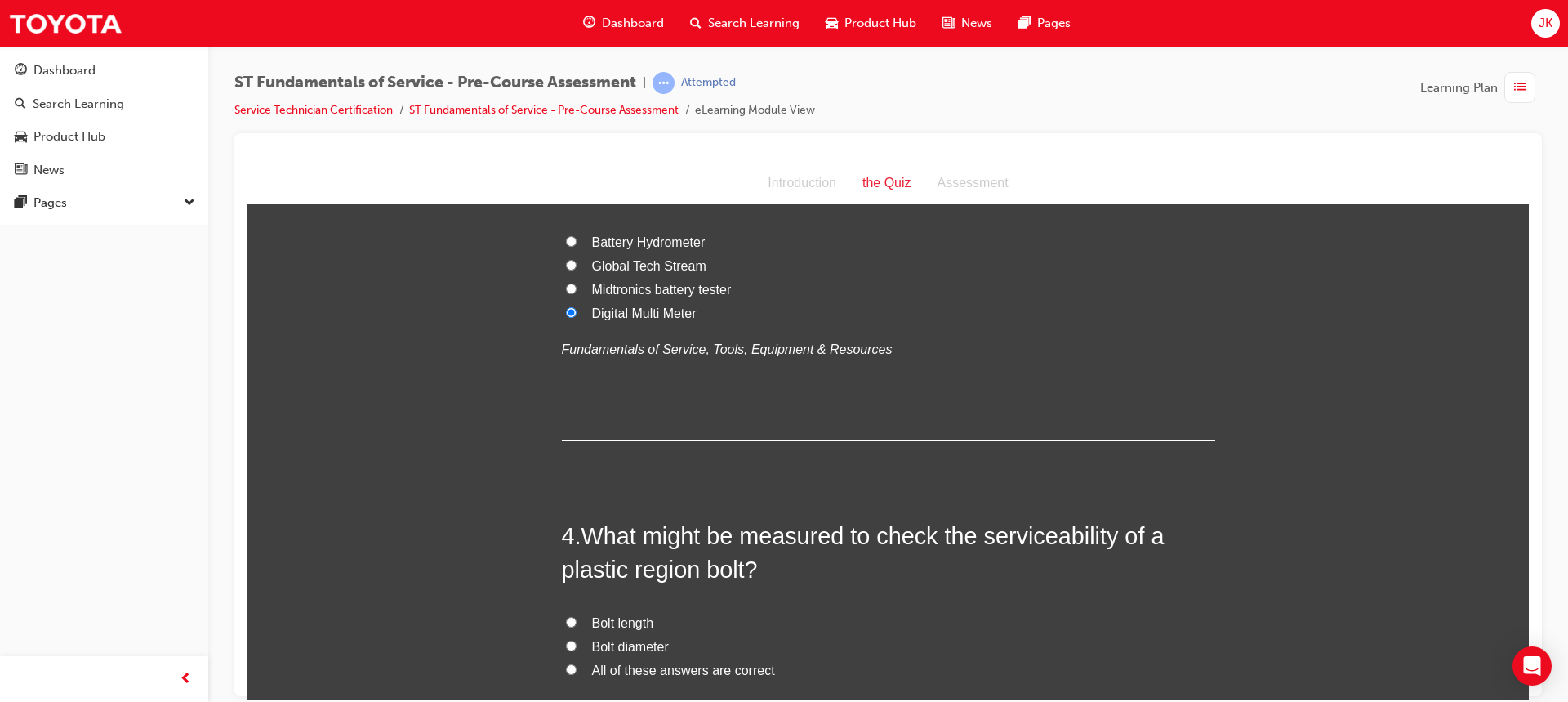
scroll to position [817, 0]
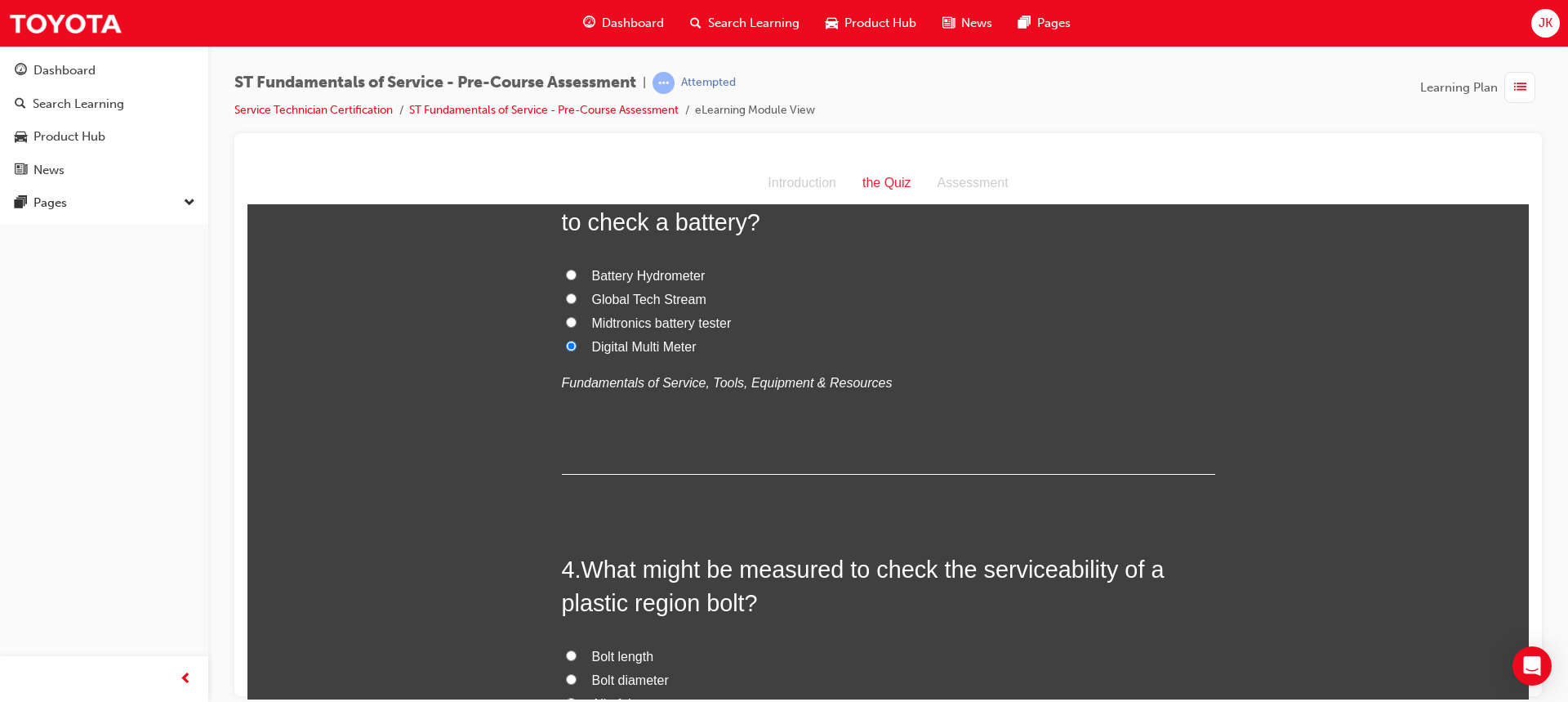
click at [566, 320] on input "Midtronics battery tester" at bounding box center [571, 321] width 11 height 11
radio input "true"
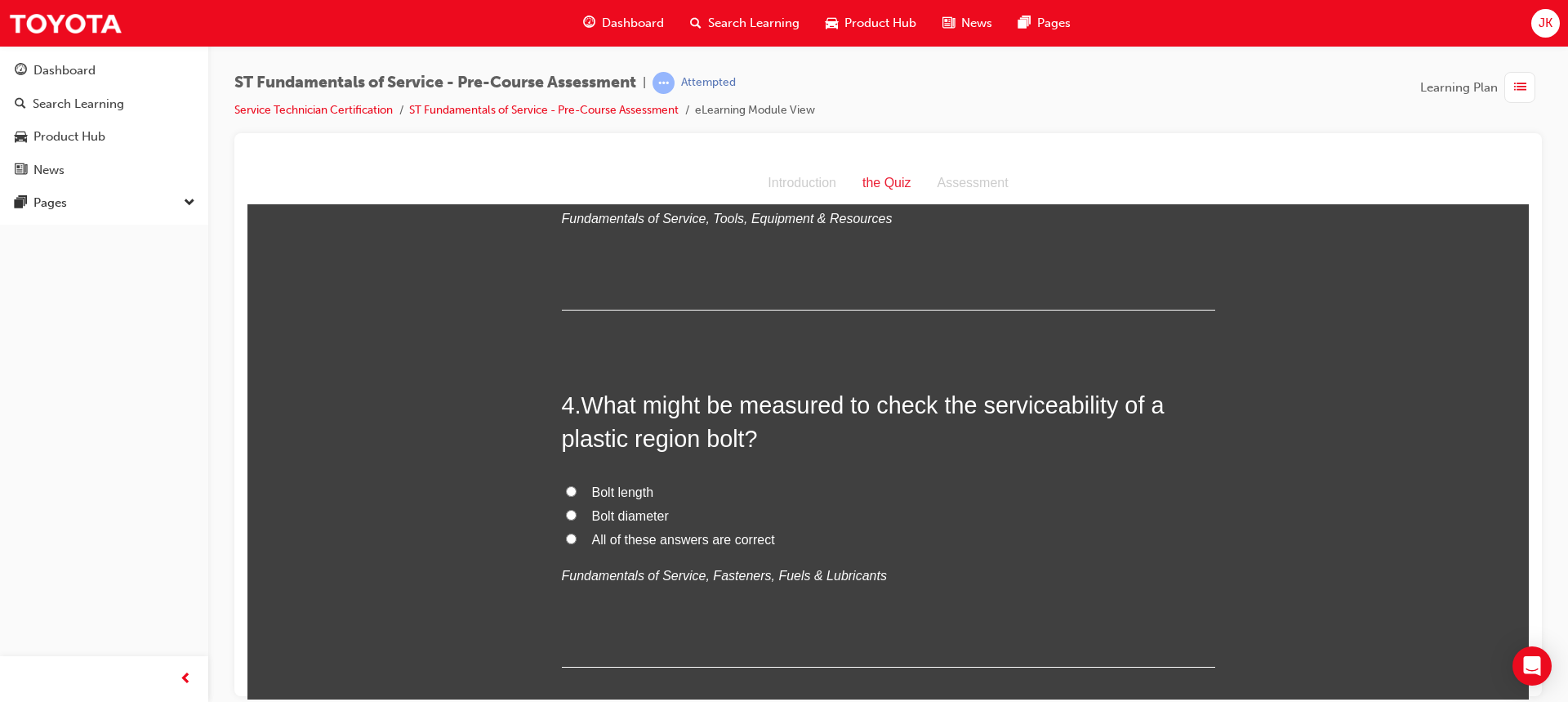
scroll to position [1062, 0]
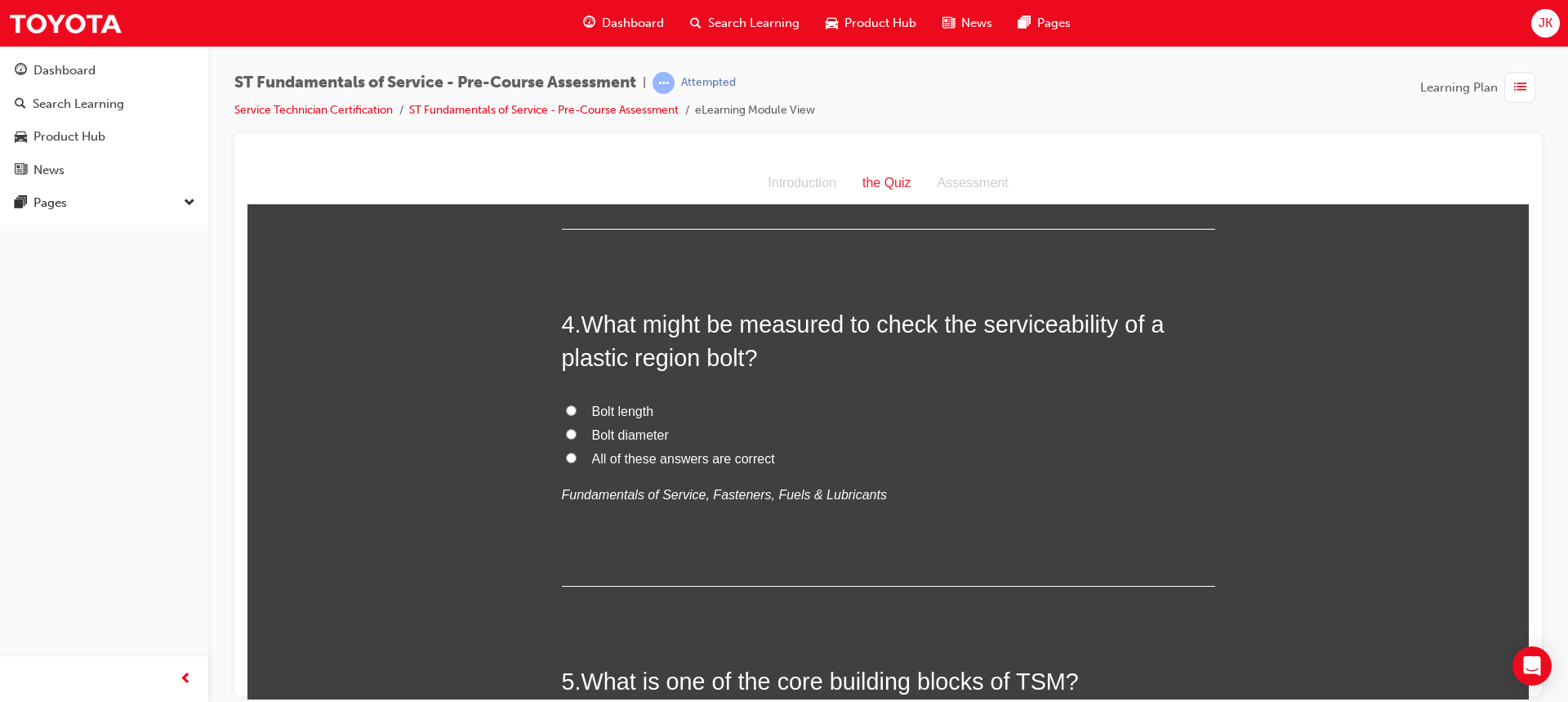
click at [573, 456] on label "All of these answers are correct" at bounding box center [888, 459] width 654 height 24
click at [573, 456] on input "All of these answers are correct" at bounding box center [571, 456] width 11 height 11
radio input "true"
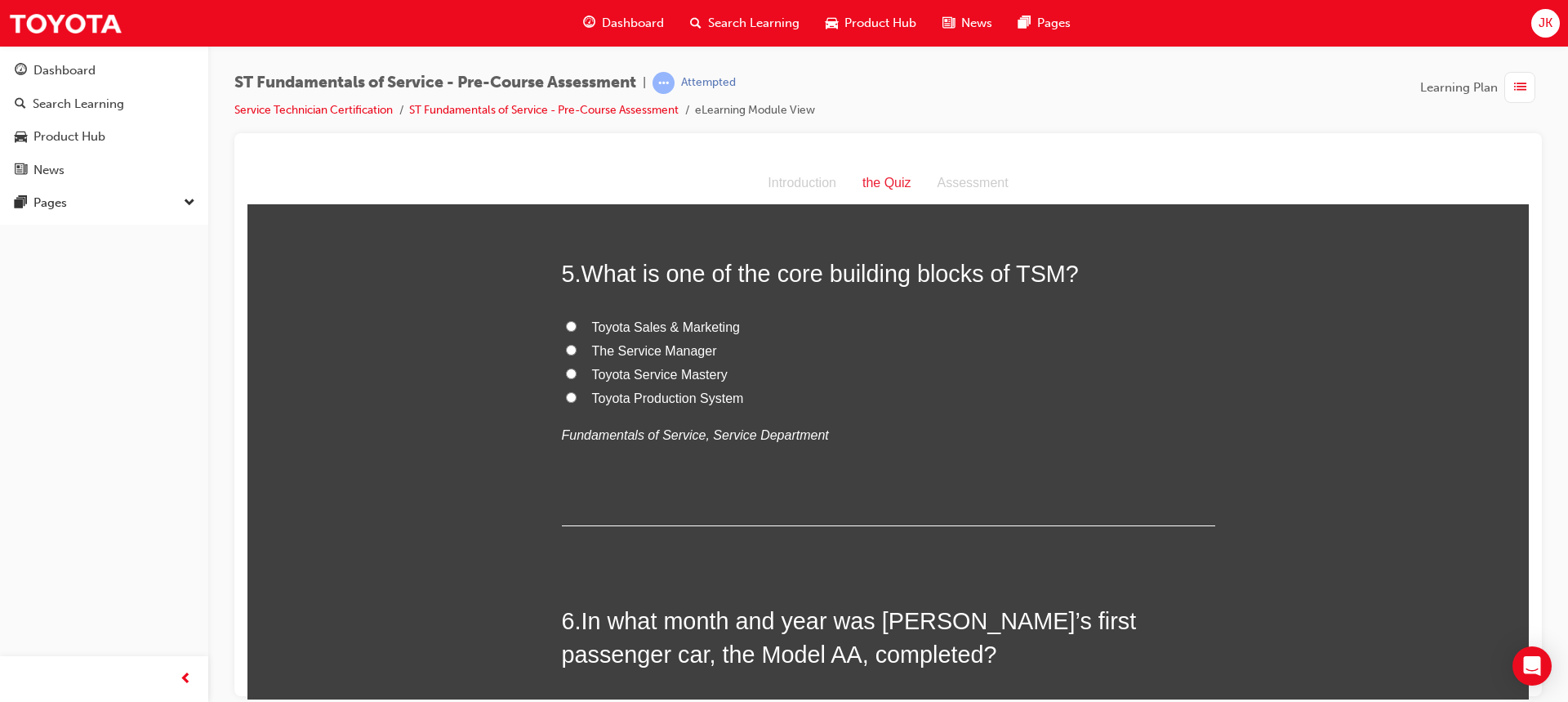
scroll to position [1471, 0]
click at [574, 395] on label "Toyota Production System" at bounding box center [888, 397] width 654 height 24
click at [574, 395] on input "Toyota Production System" at bounding box center [571, 396] width 11 height 11
radio input "true"
click at [579, 323] on label "Toyota Sales & Marketing" at bounding box center [888, 327] width 654 height 24
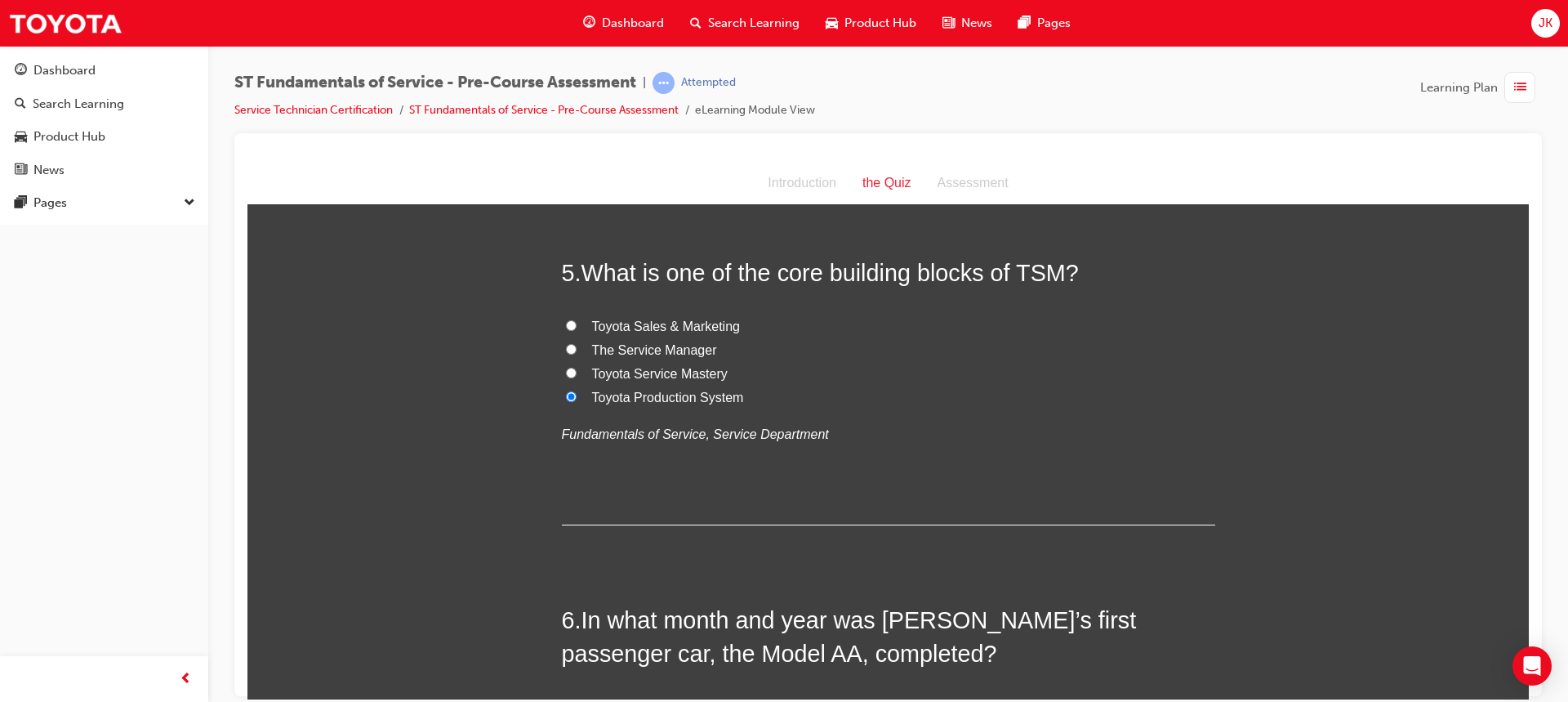
click at [577, 323] on input "Toyota Sales & Marketing" at bounding box center [571, 325] width 11 height 11
radio input "true"
click at [574, 348] on label "The Service Manager" at bounding box center [888, 350] width 654 height 24
click at [574, 348] on input "The Service Manager" at bounding box center [571, 348] width 11 height 11
radio input "true"
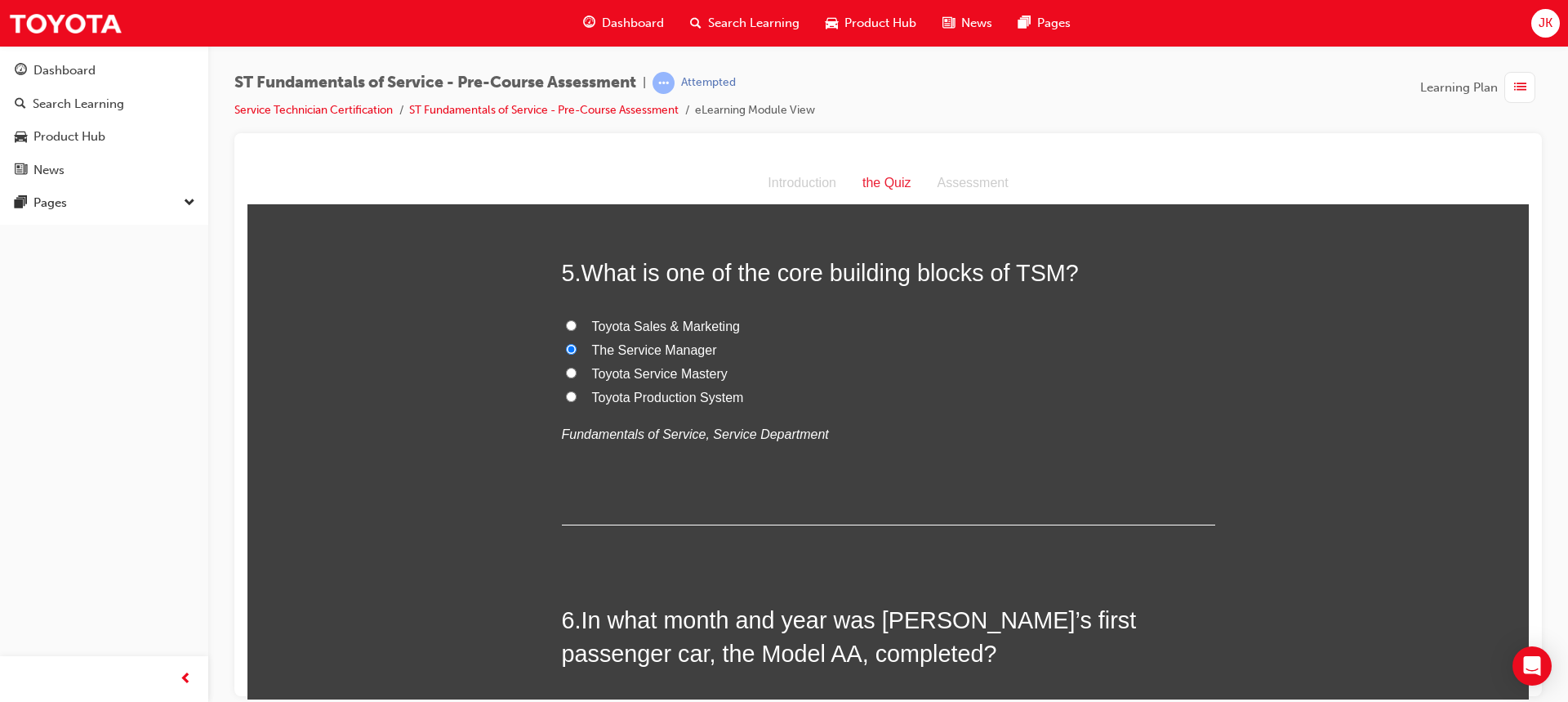
click at [574, 370] on label "Toyota Service Mastery" at bounding box center [888, 374] width 654 height 24
click at [574, 370] on input "Toyota Service Mastery" at bounding box center [571, 372] width 11 height 11
radio input "true"
click at [576, 322] on label "Toyota Sales & Marketing" at bounding box center [888, 327] width 654 height 24
click at [576, 322] on input "Toyota Sales & Marketing" at bounding box center [571, 325] width 11 height 11
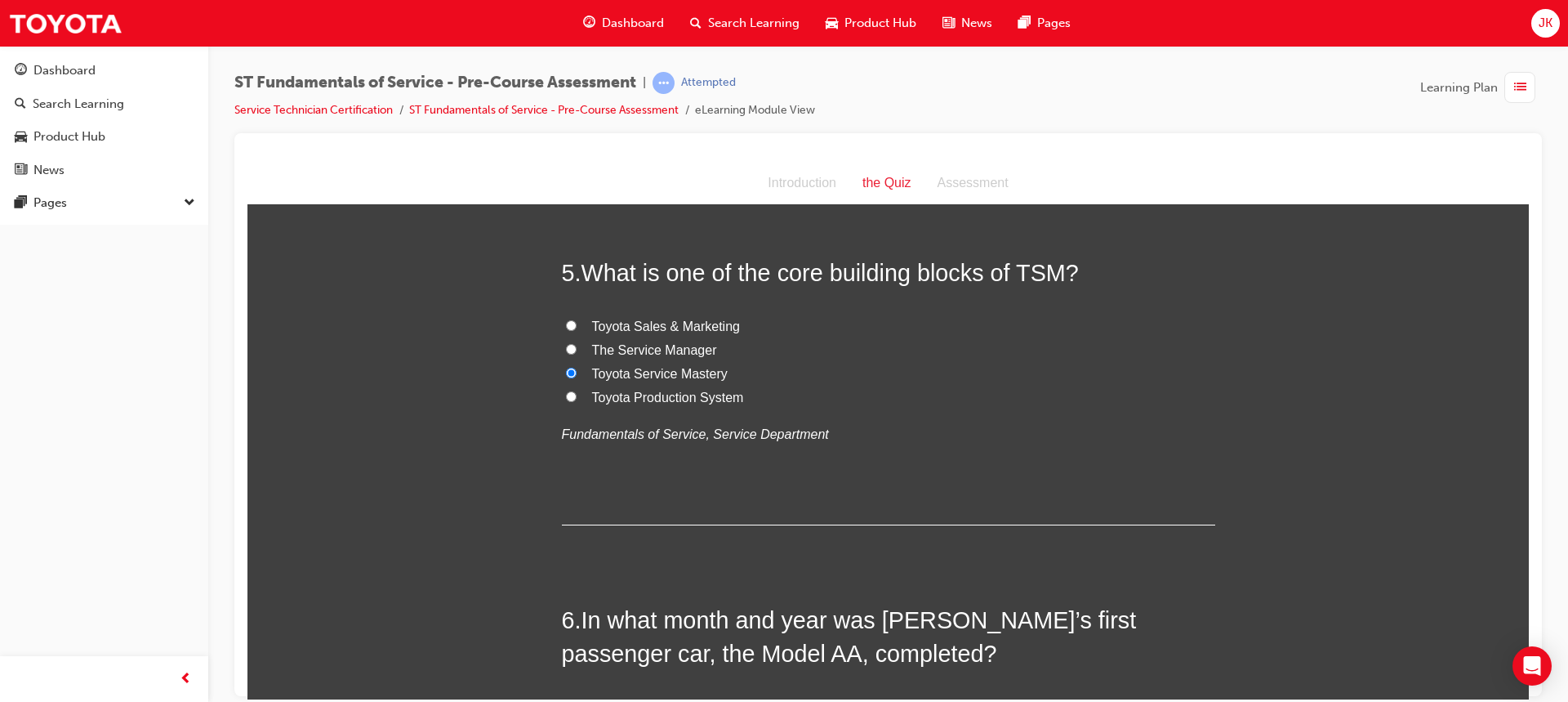
radio input "true"
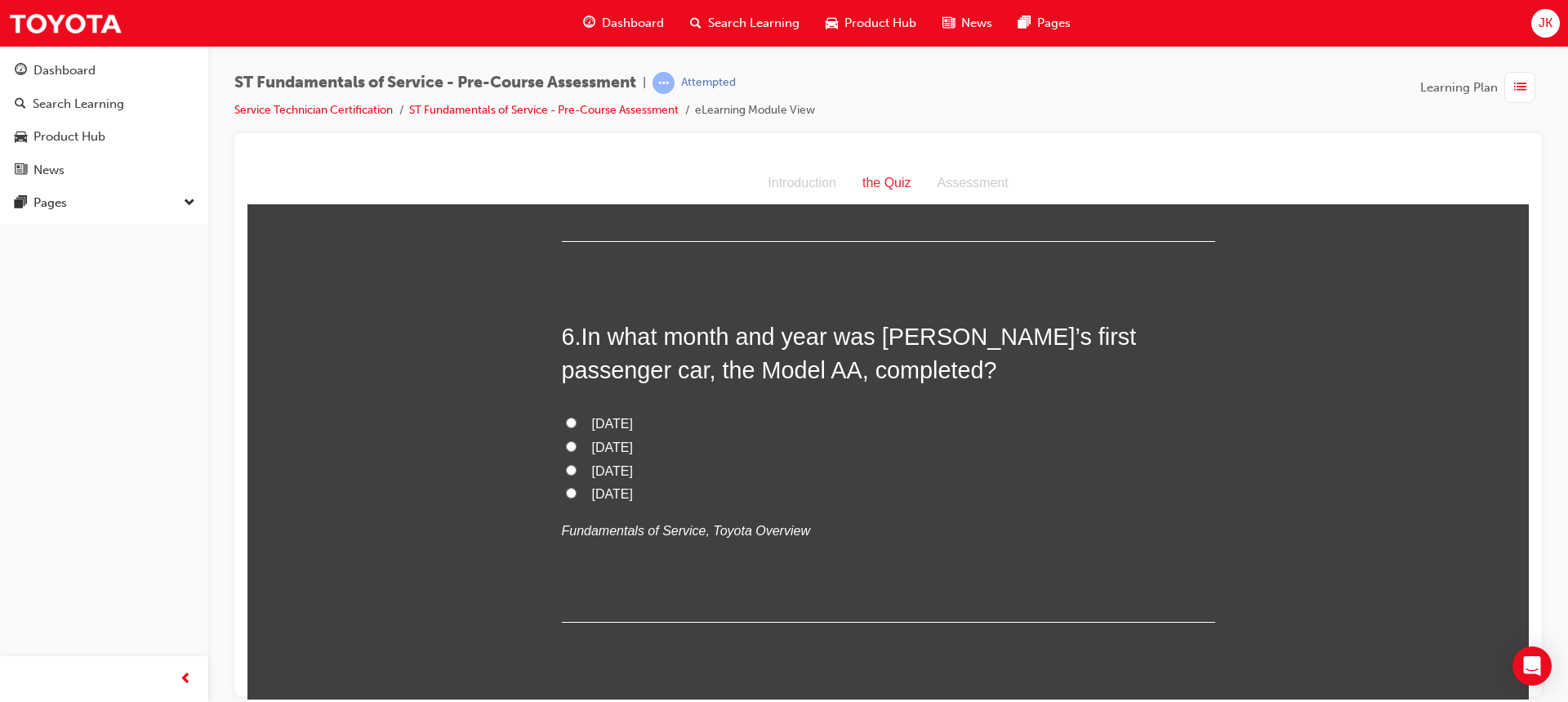
scroll to position [1797, 0]
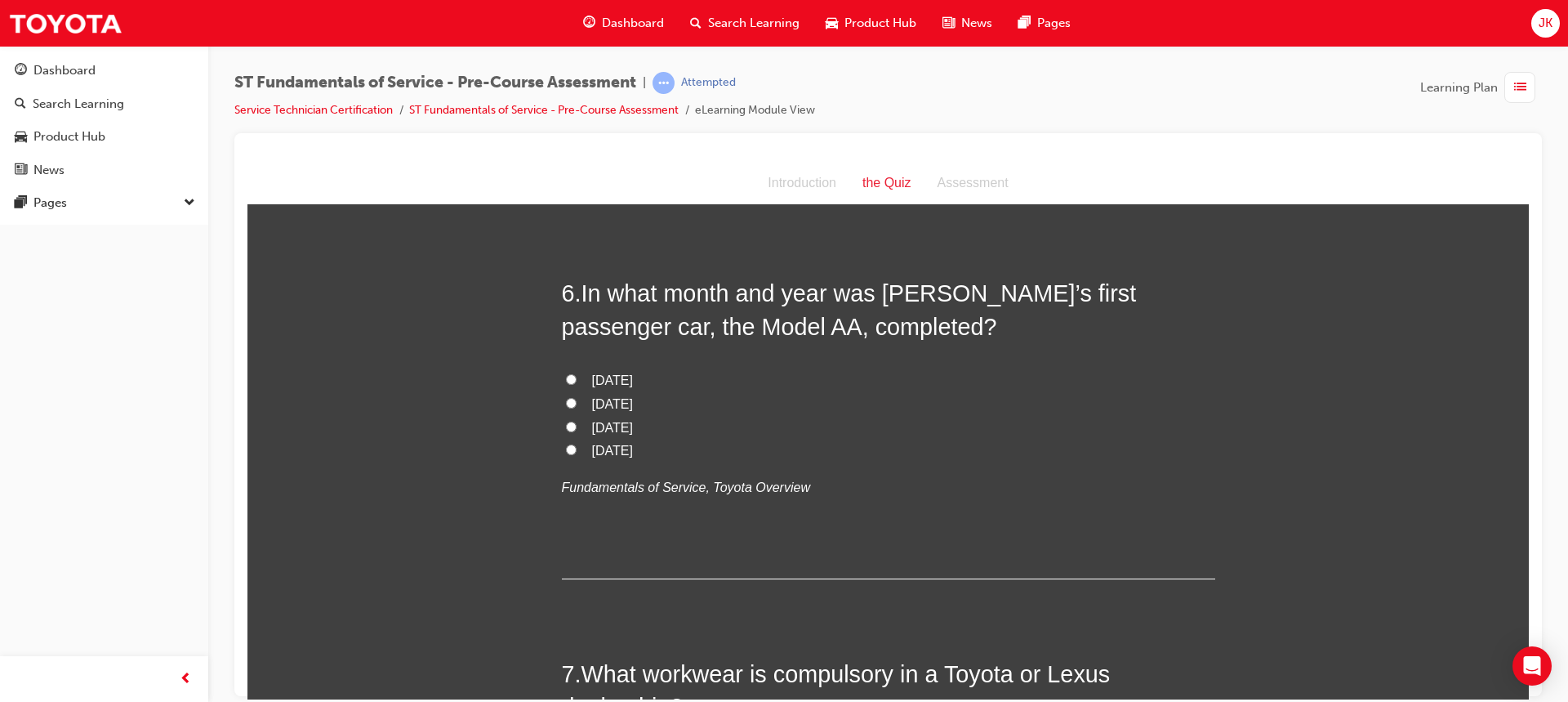
click at [566, 401] on input "[DATE]" at bounding box center [571, 402] width 11 height 11
radio input "true"
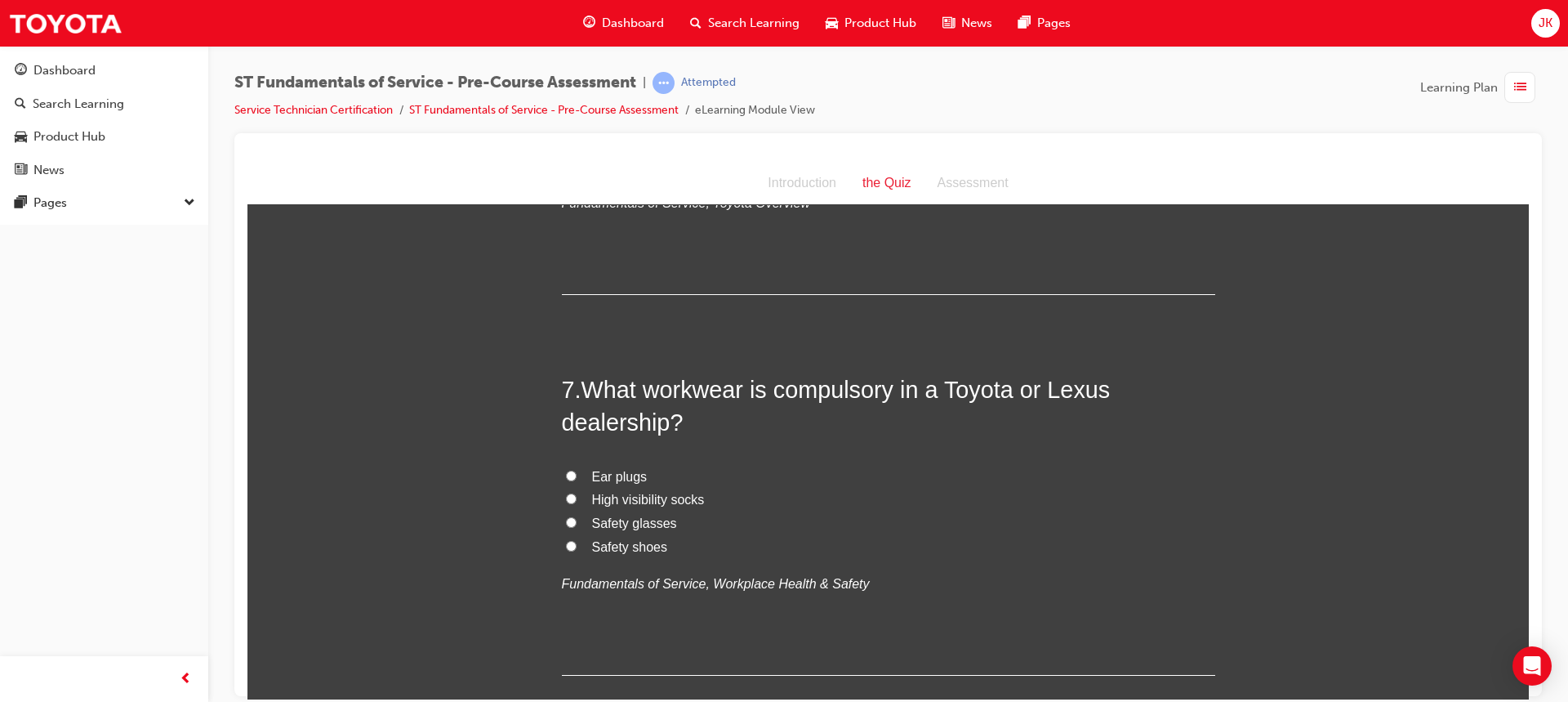
scroll to position [2125, 0]
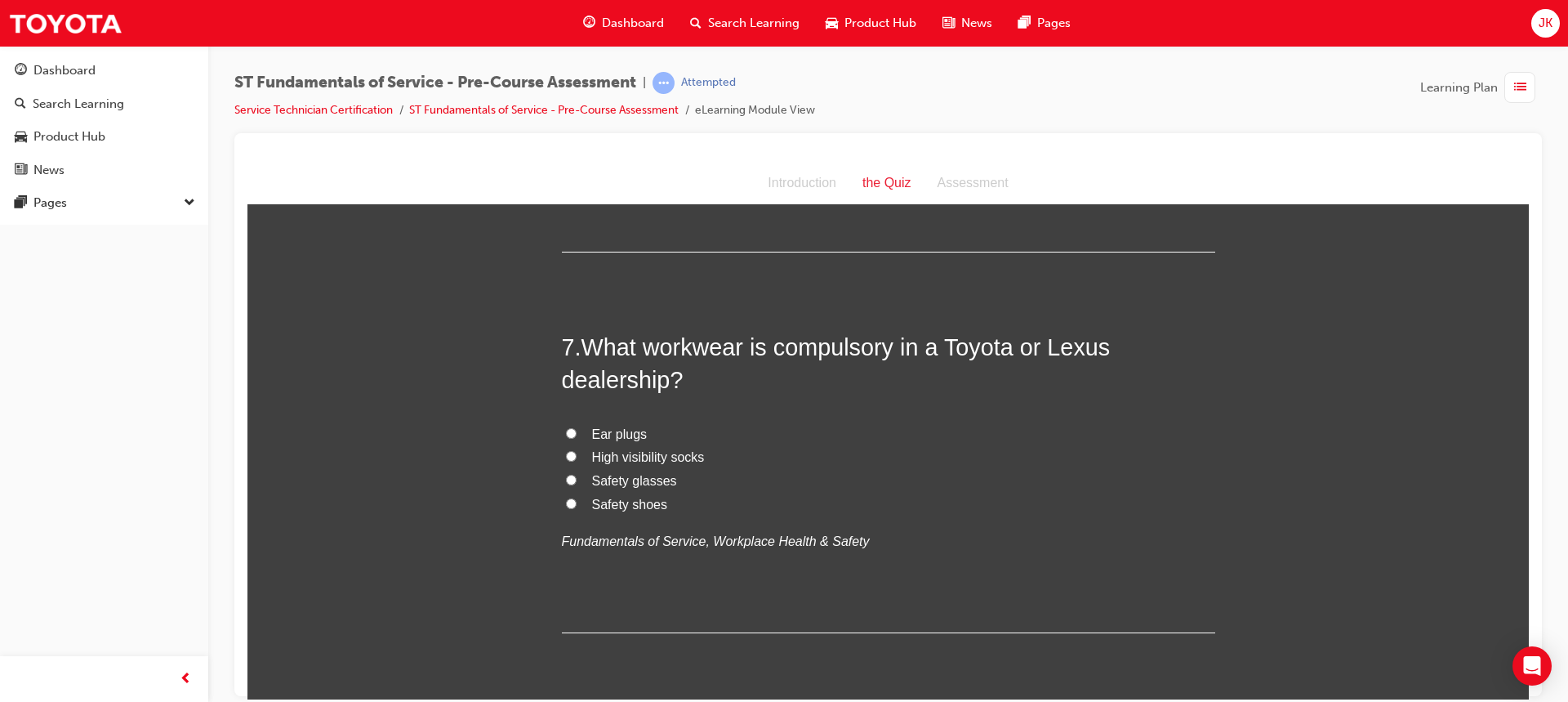
click at [567, 471] on label "Safety glasses" at bounding box center [888, 481] width 654 height 24
click at [567, 474] on input "Safety glasses" at bounding box center [571, 479] width 11 height 11
radio input "true"
click at [568, 500] on input "Safety shoes" at bounding box center [571, 503] width 11 height 11
radio input "true"
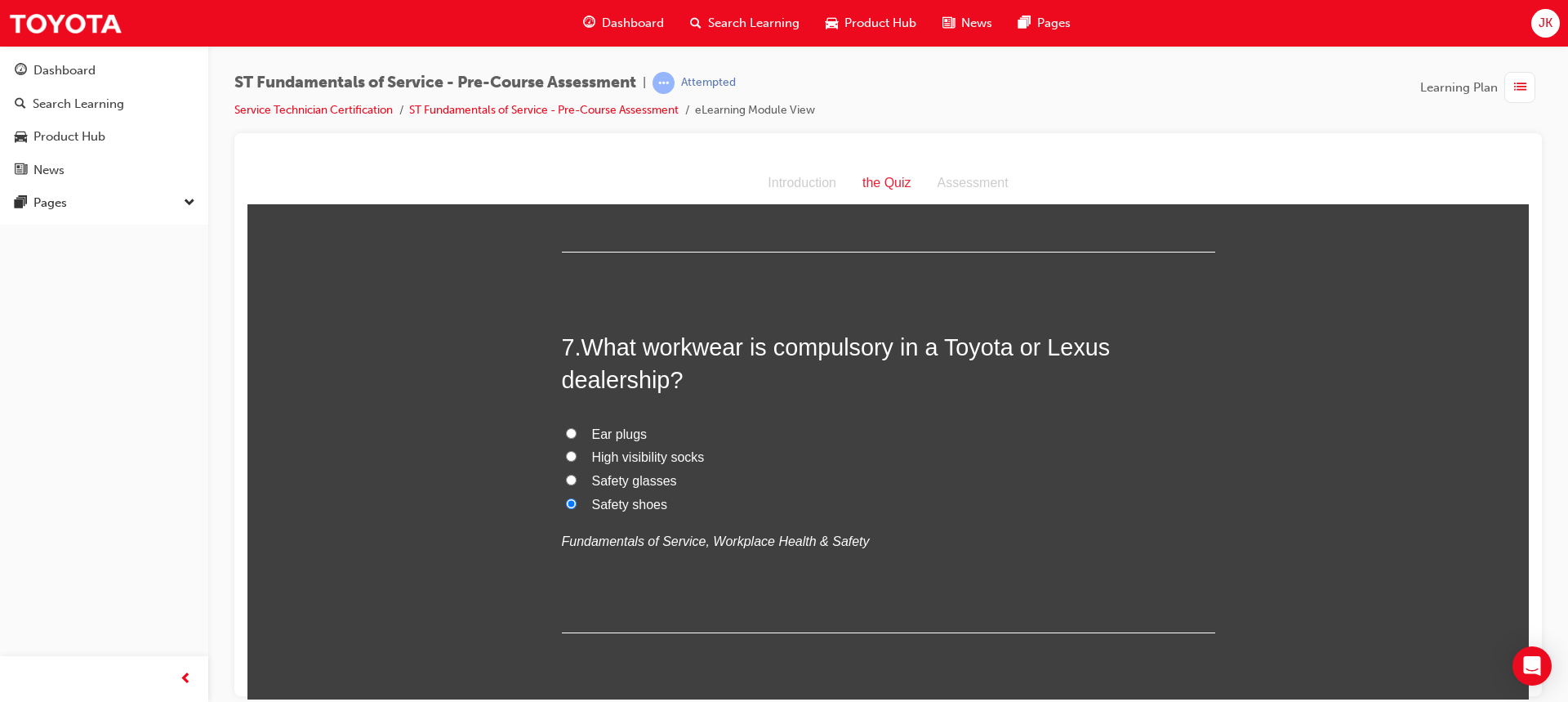
click at [568, 485] on label "Safety glasses" at bounding box center [888, 481] width 654 height 24
click at [568, 484] on input "Safety glasses" at bounding box center [571, 479] width 11 height 11
radio input "true"
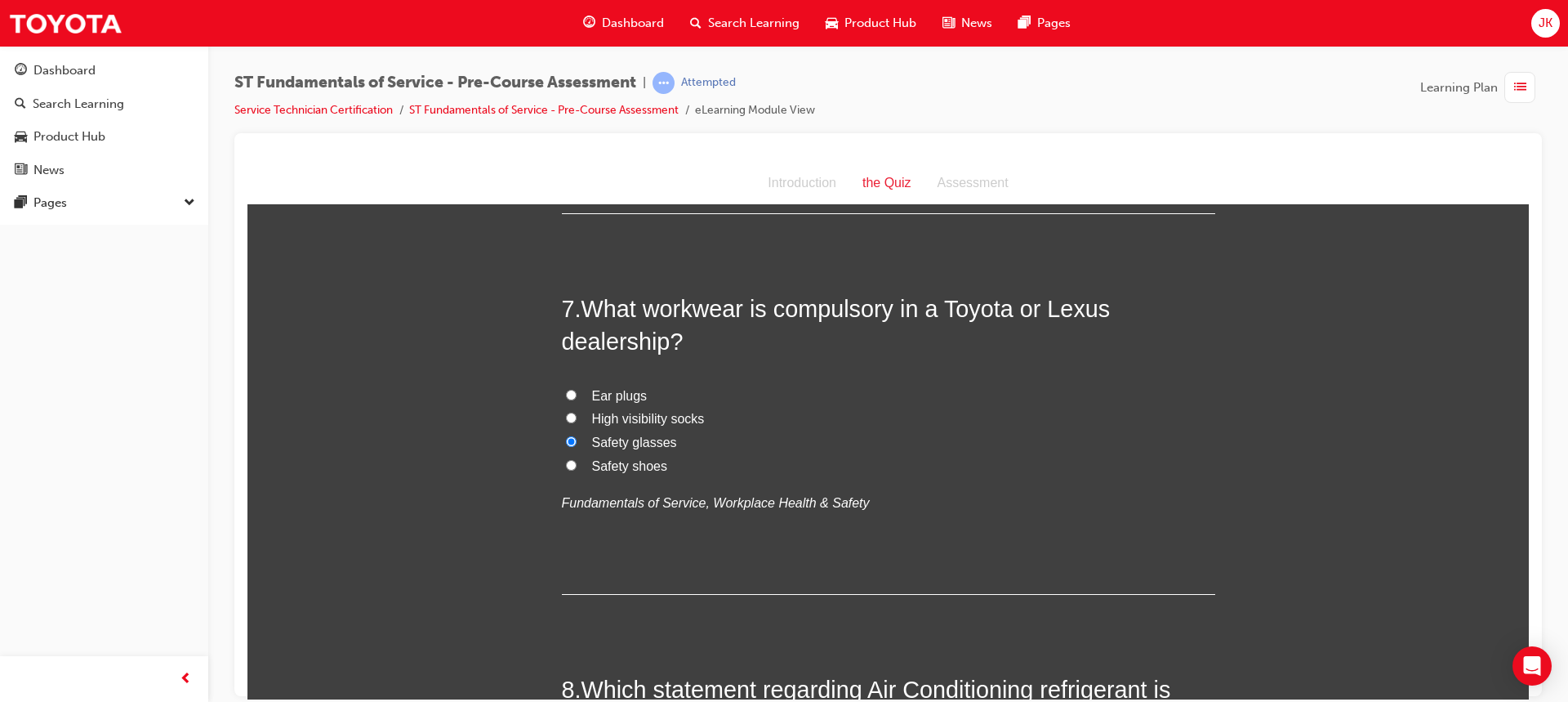
scroll to position [2206, 0]
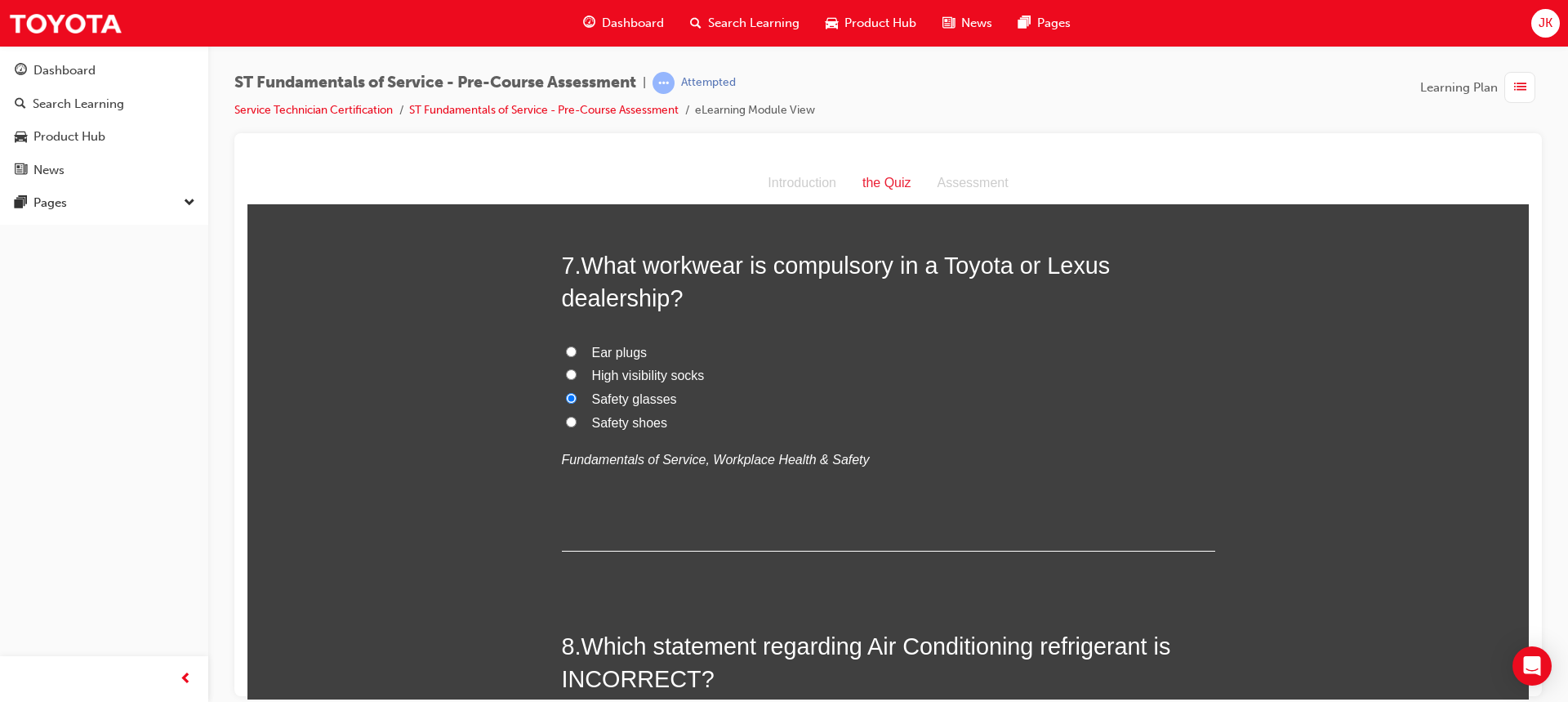
click at [568, 417] on input "Safety shoes" at bounding box center [571, 421] width 11 height 11
radio input "true"
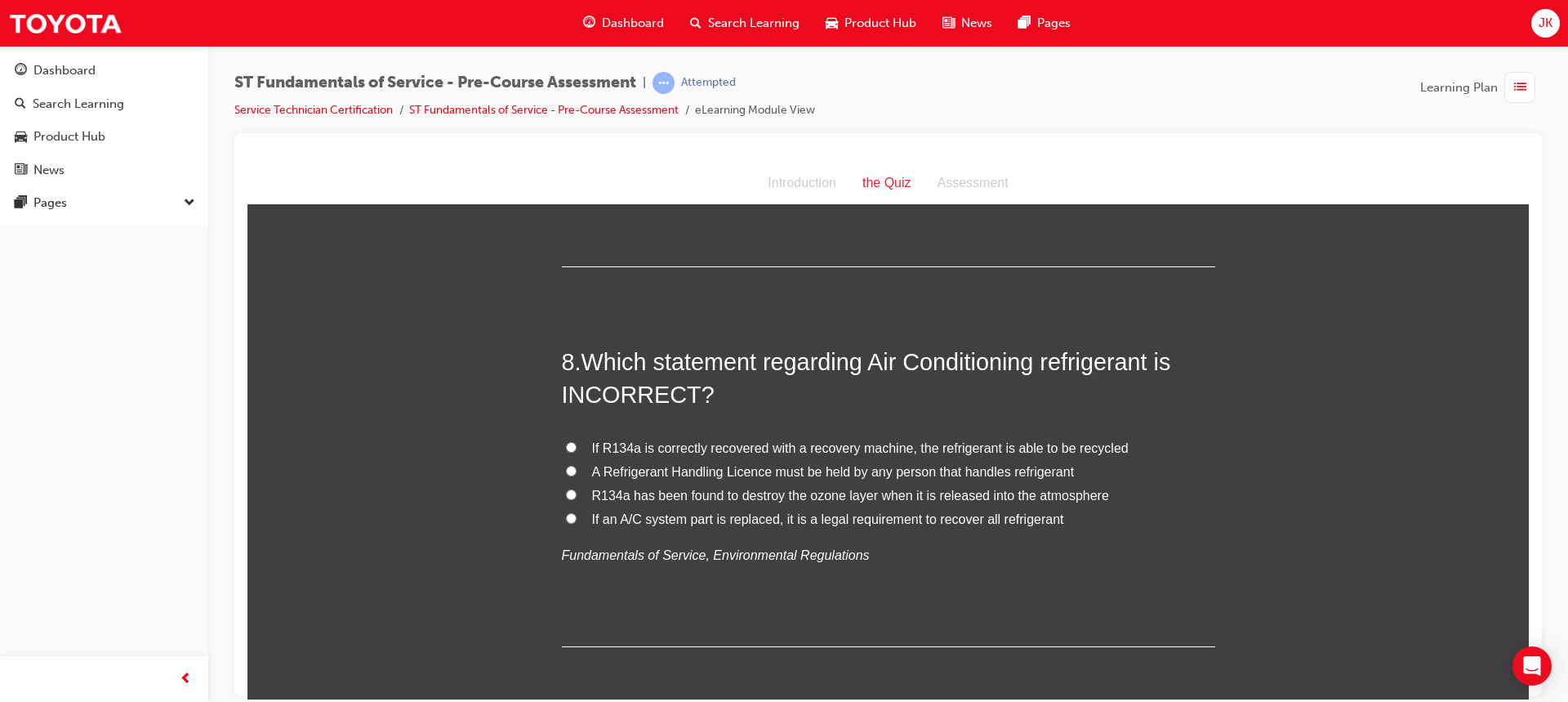
scroll to position [2533, 0]
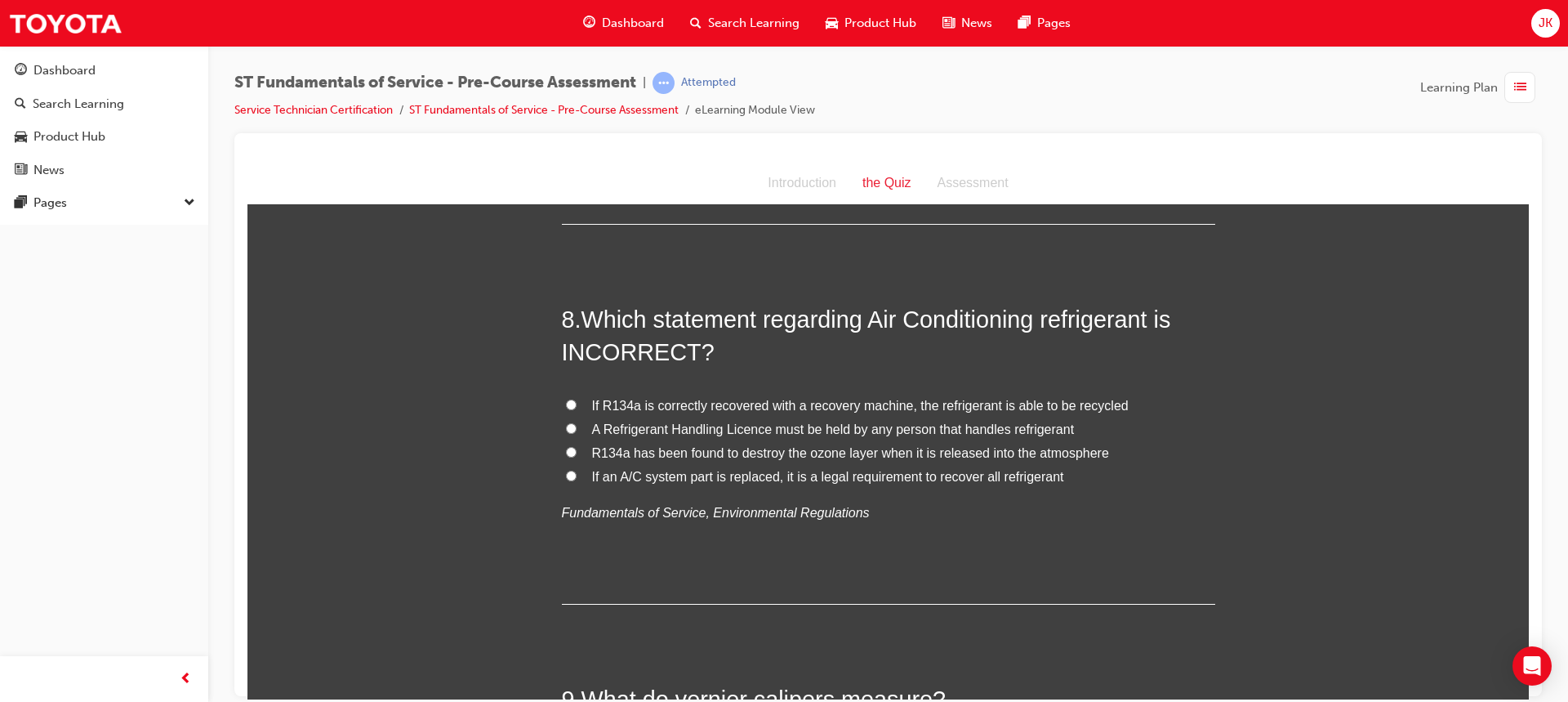
click at [571, 450] on label "R134a has been found to destroy the ozone layer when it is released into the at…" at bounding box center [888, 453] width 654 height 24
click at [571, 450] on input "R134a has been found to destroy the ozone layer when it is released into the at…" at bounding box center [571, 451] width 11 height 11
radio input "true"
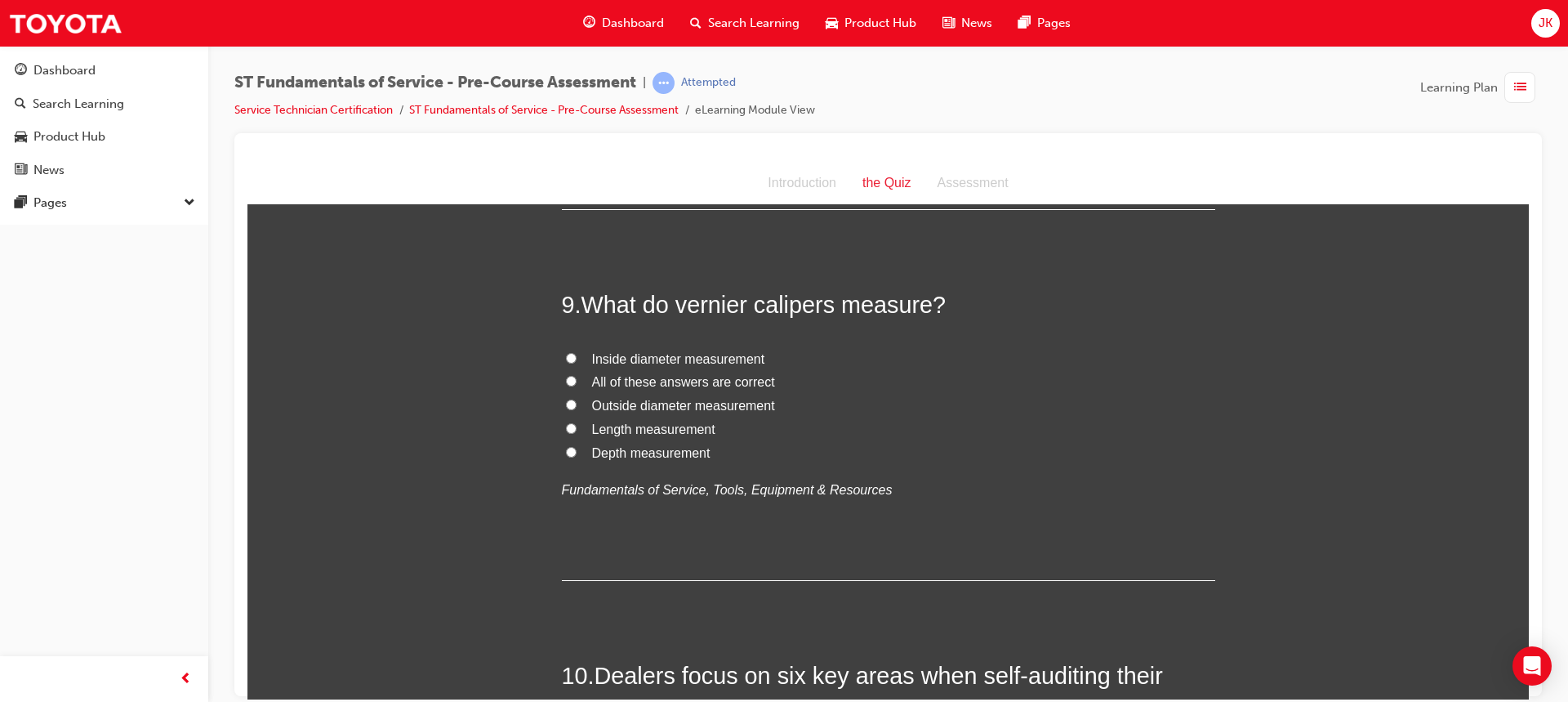
scroll to position [2941, 0]
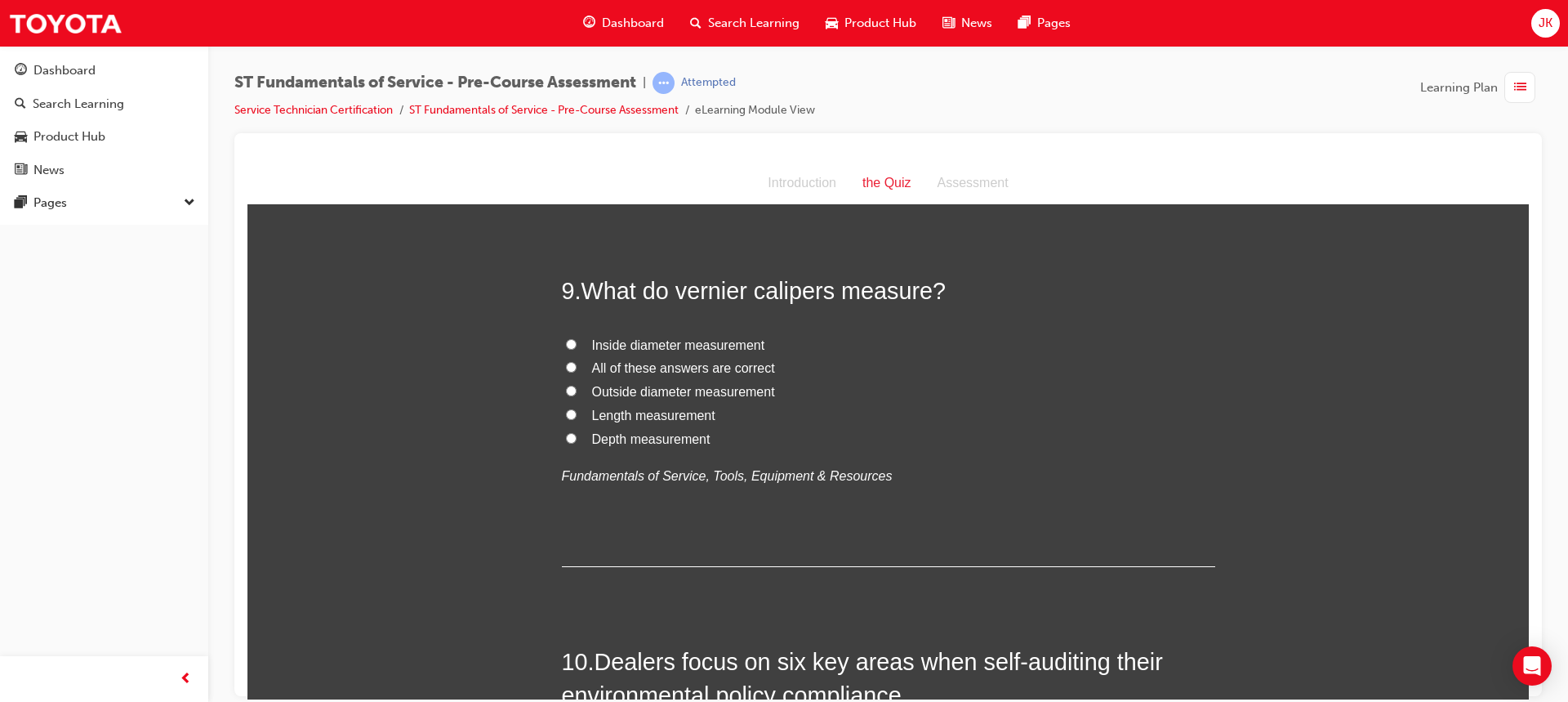
click at [572, 364] on label "All of these answers are correct" at bounding box center [888, 368] width 654 height 24
click at [572, 364] on input "All of these answers are correct" at bounding box center [571, 366] width 11 height 11
radio input "true"
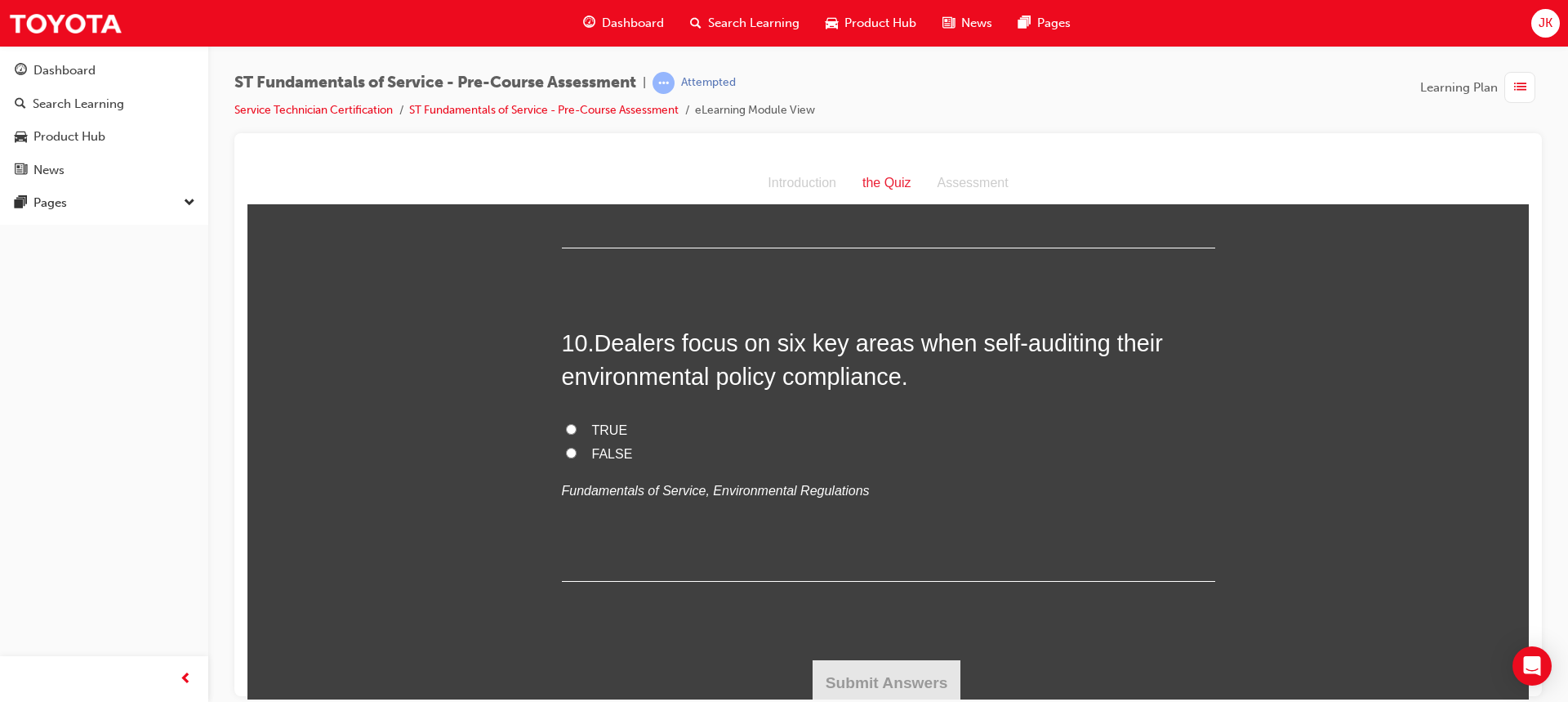
scroll to position [3265, 0]
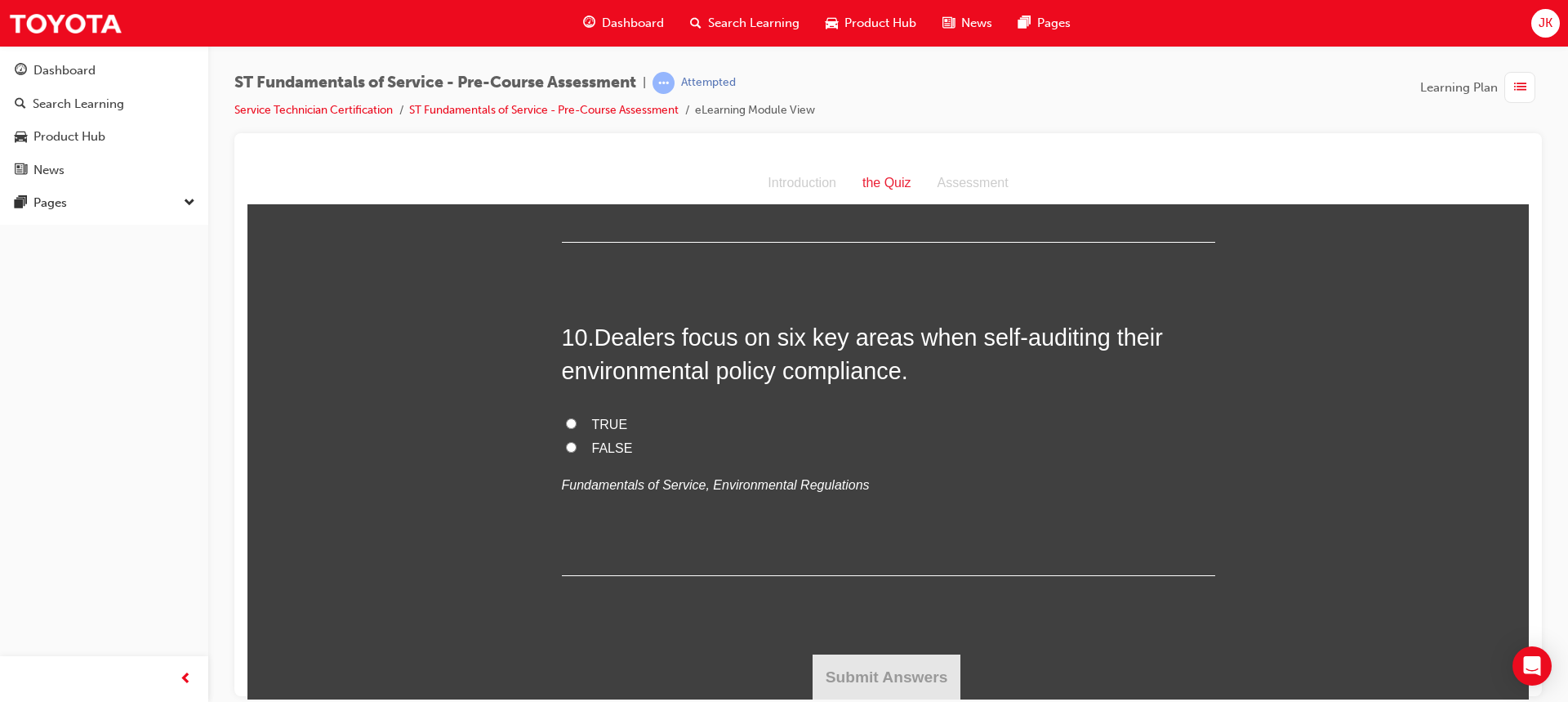
click at [563, 416] on label "TRUE" at bounding box center [888, 424] width 654 height 24
click at [566, 418] on input "TRUE" at bounding box center [571, 423] width 11 height 11
radio input "true"
click at [918, 678] on button "Submit Answers" at bounding box center [886, 677] width 148 height 46
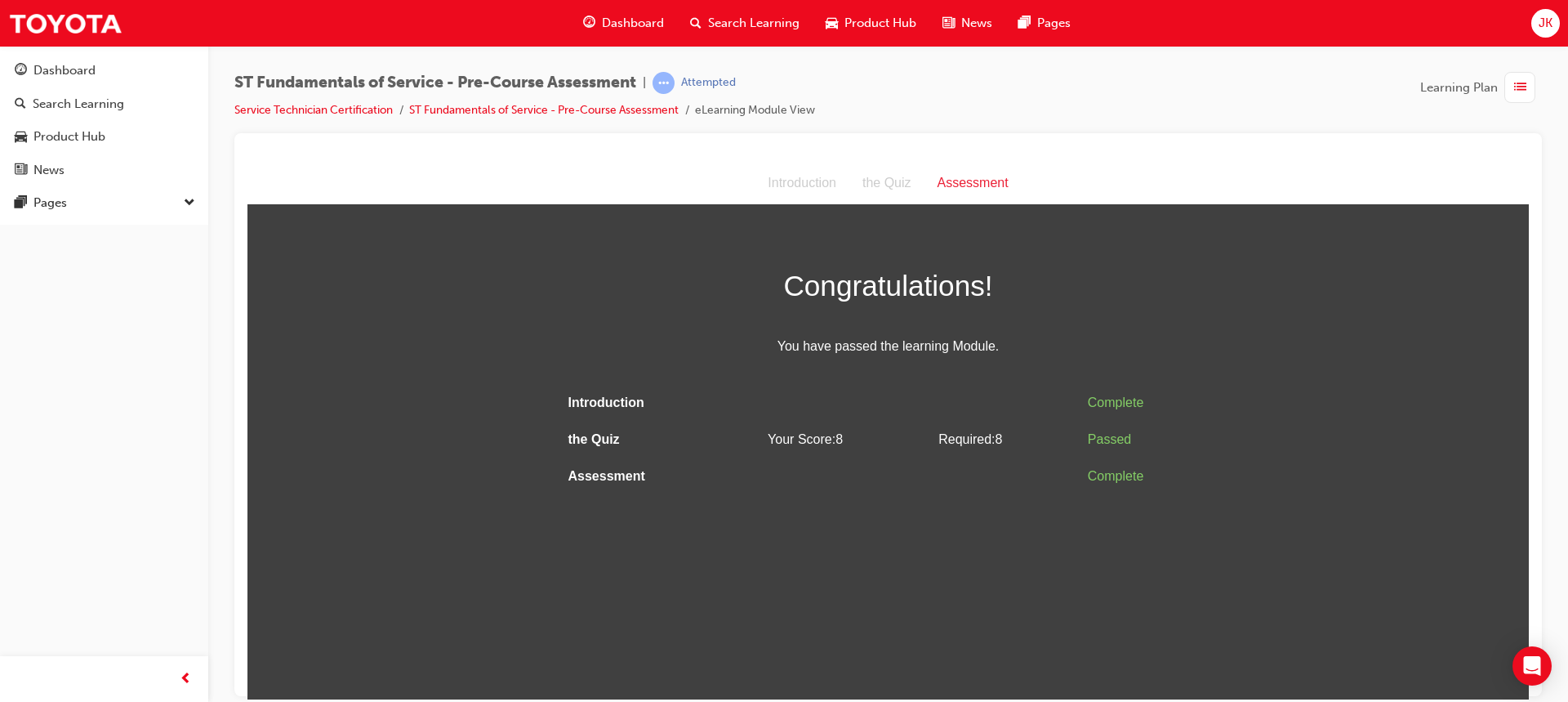
scroll to position [0, 0]
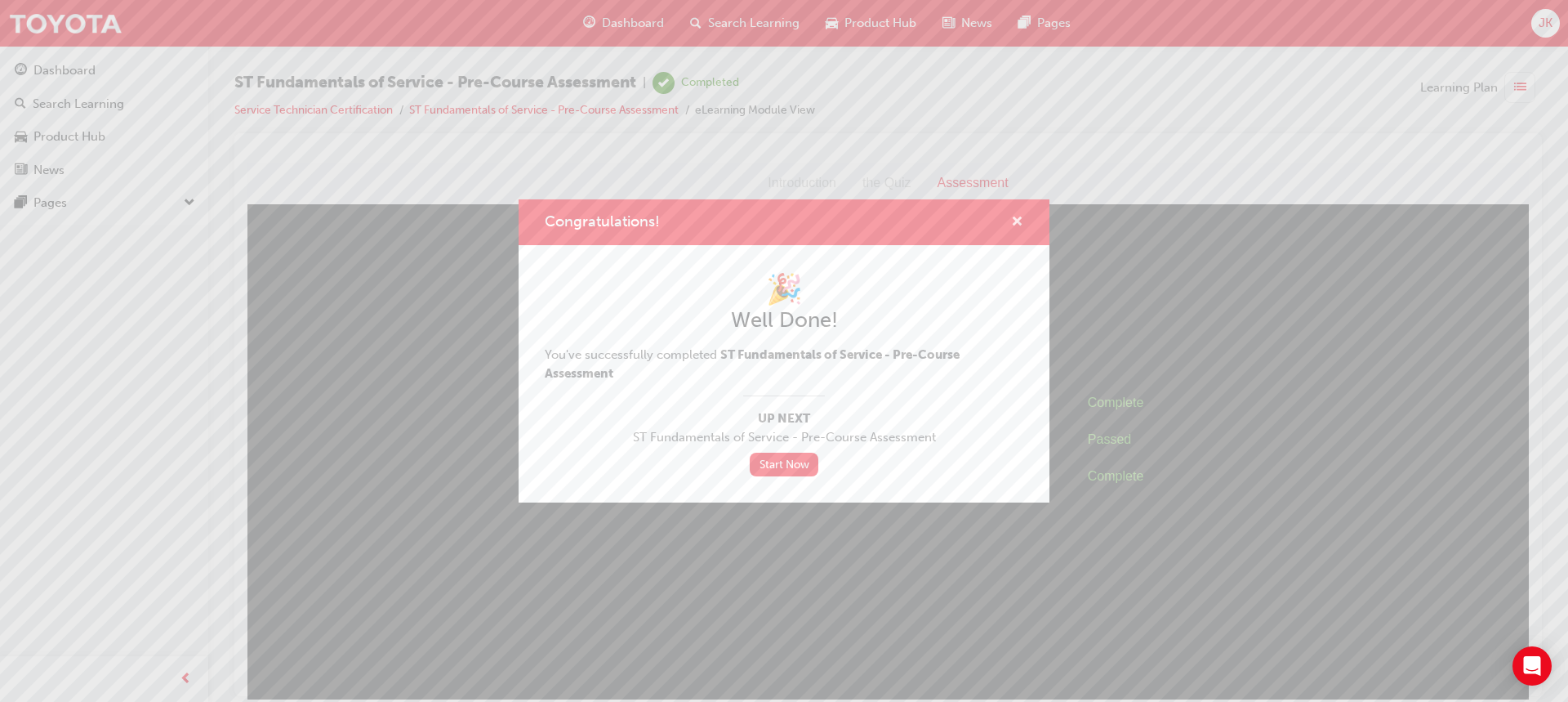
click at [1018, 218] on span "cross-icon" at bounding box center [1017, 223] width 13 height 14
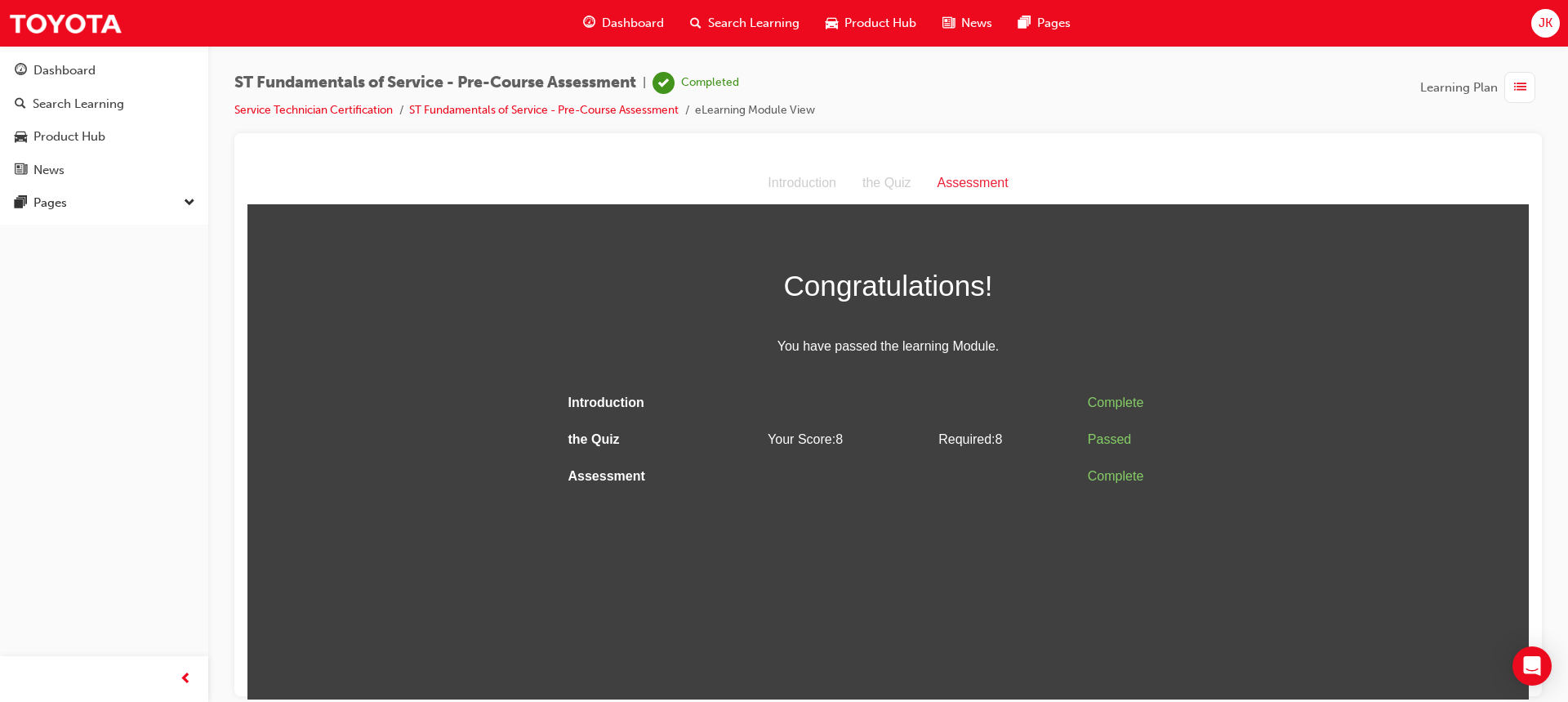
click at [1542, 25] on span "JK" at bounding box center [1545, 23] width 13 height 19
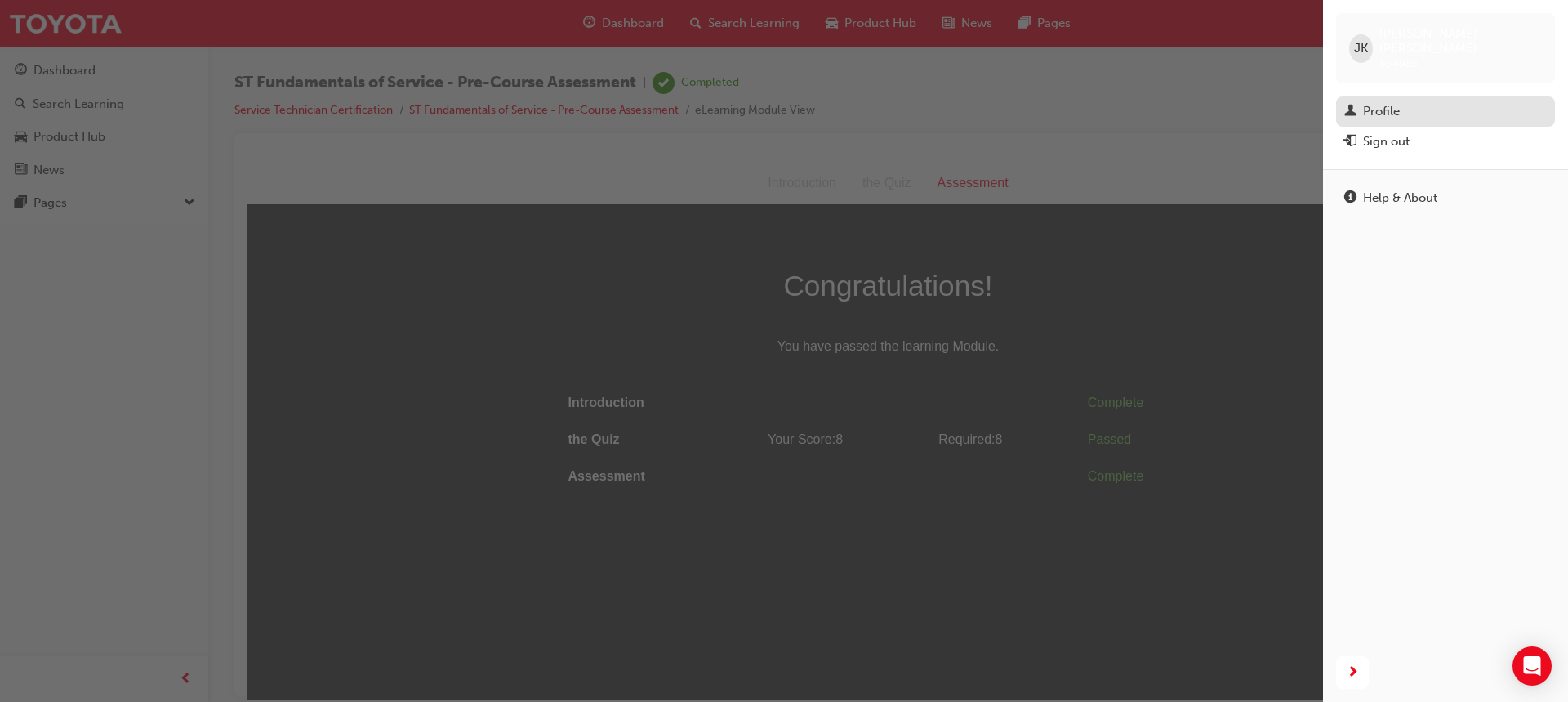
click at [1391, 102] on div "Profile" at bounding box center [1382, 111] width 37 height 19
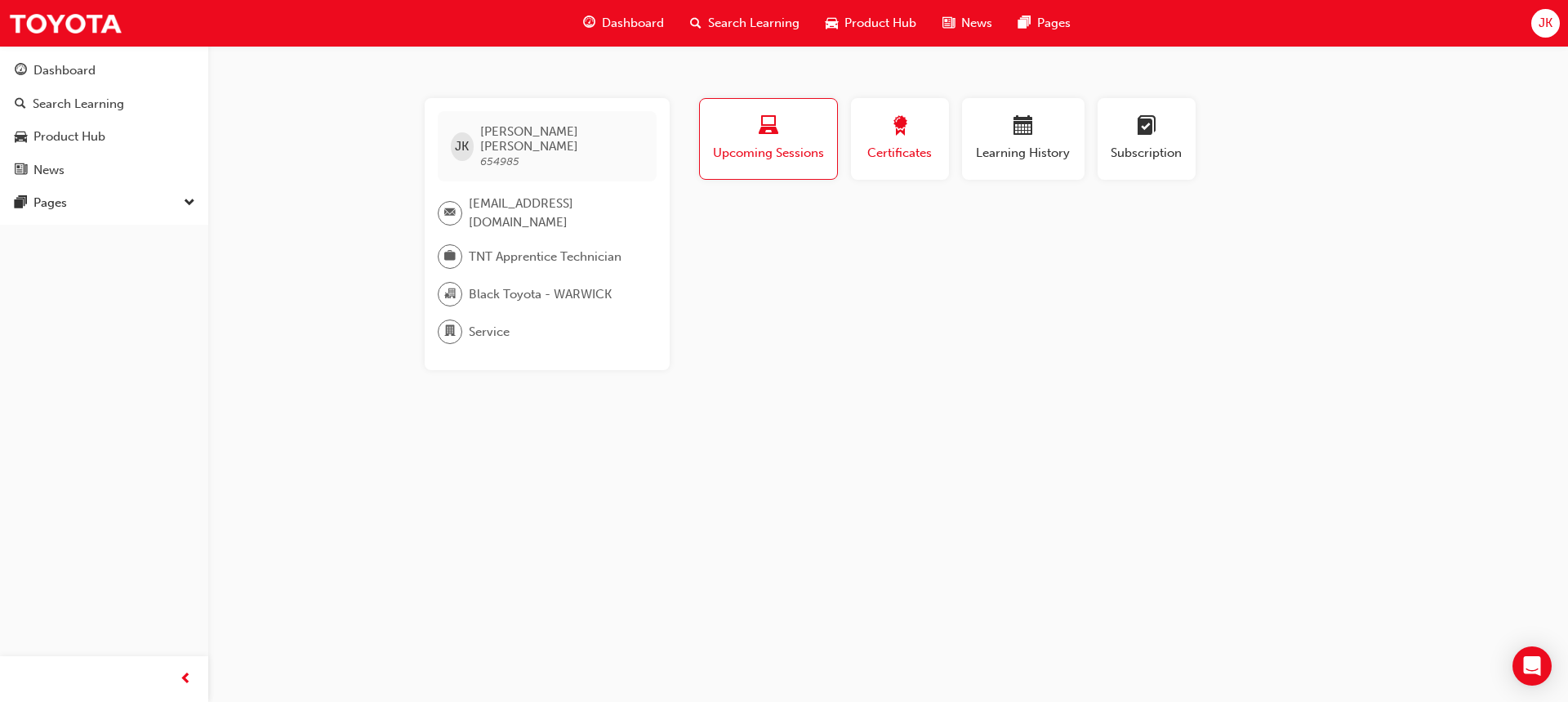
click at [896, 161] on span "Certificates" at bounding box center [900, 153] width 73 height 19
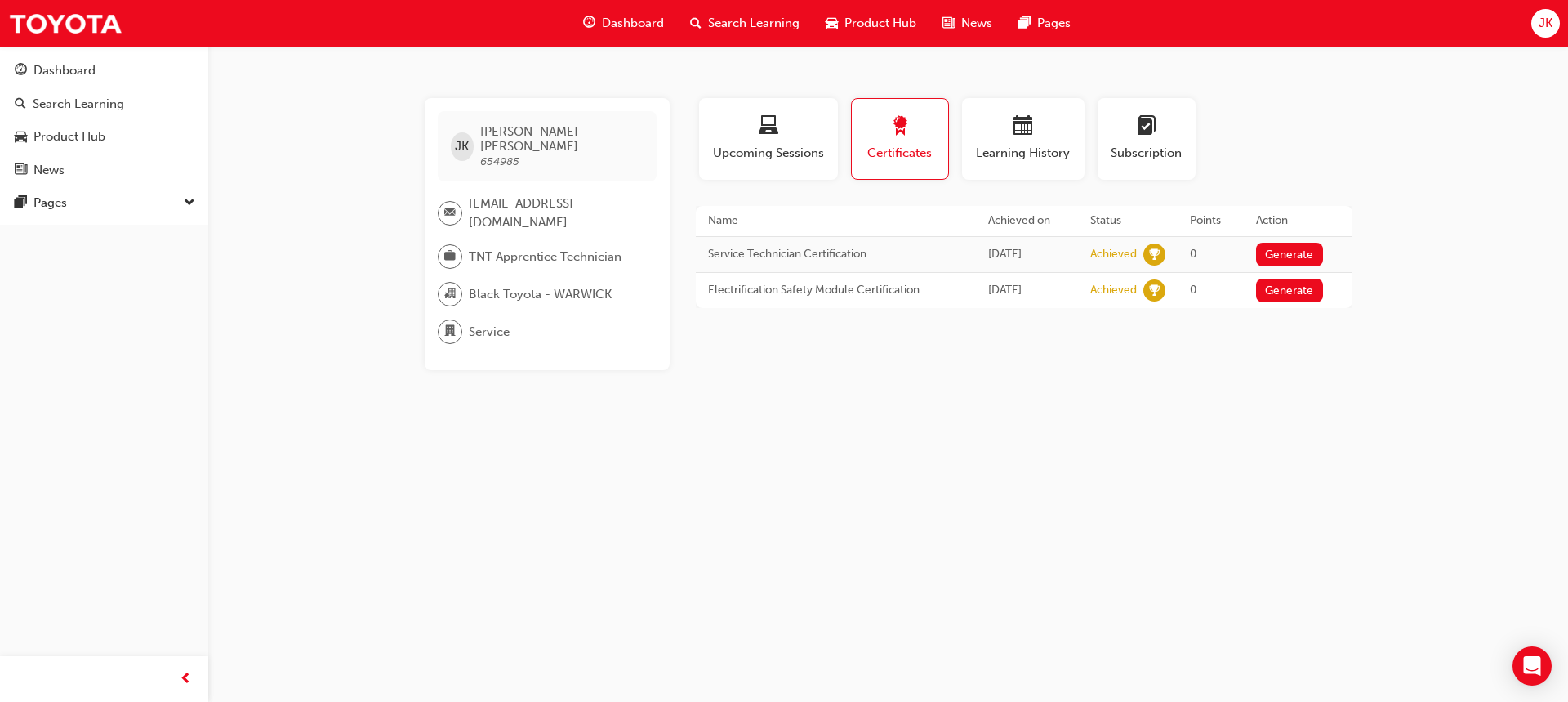
click at [1550, 24] on span "JK" at bounding box center [1545, 23] width 13 height 19
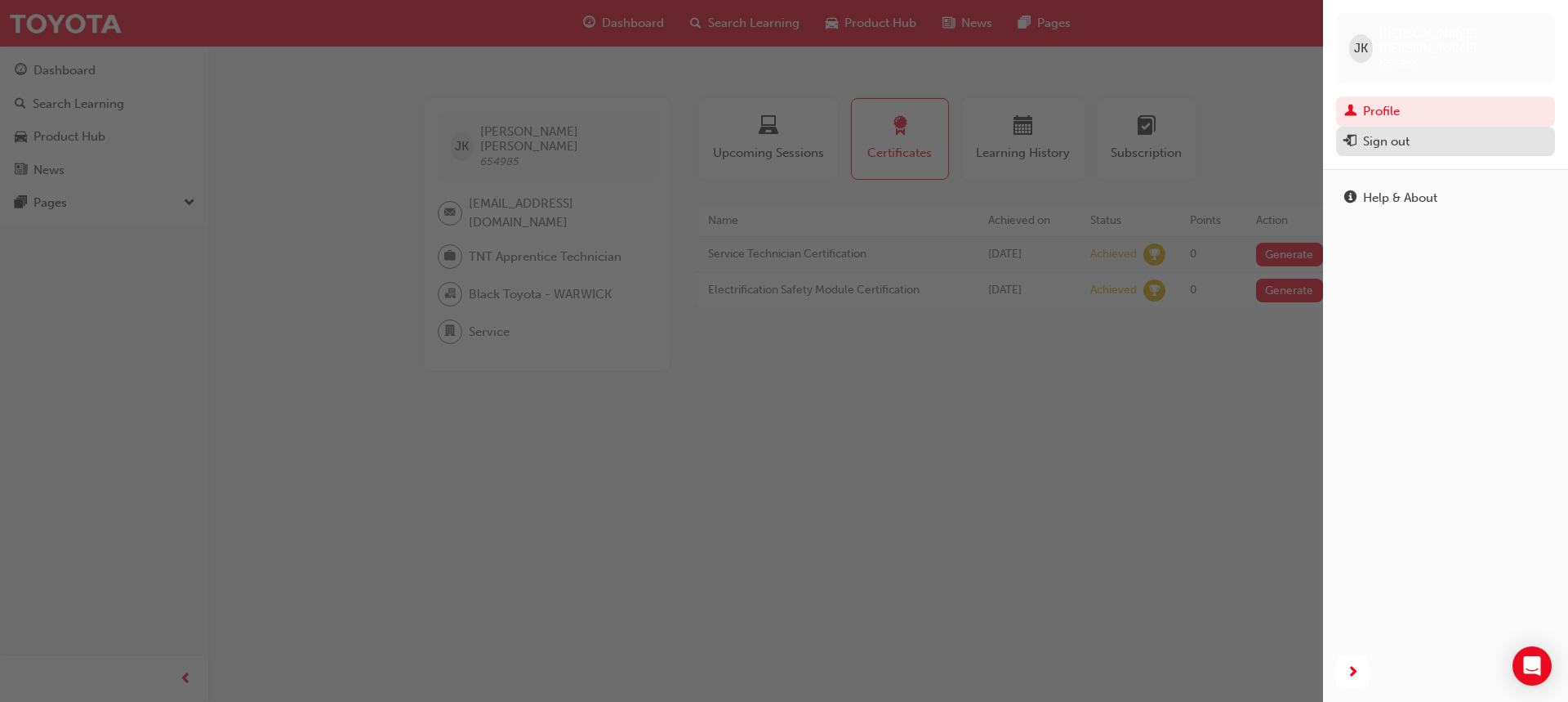
click at [1448, 132] on div "Sign out" at bounding box center [1446, 142] width 202 height 20
